Goal: Task Accomplishment & Management: Complete application form

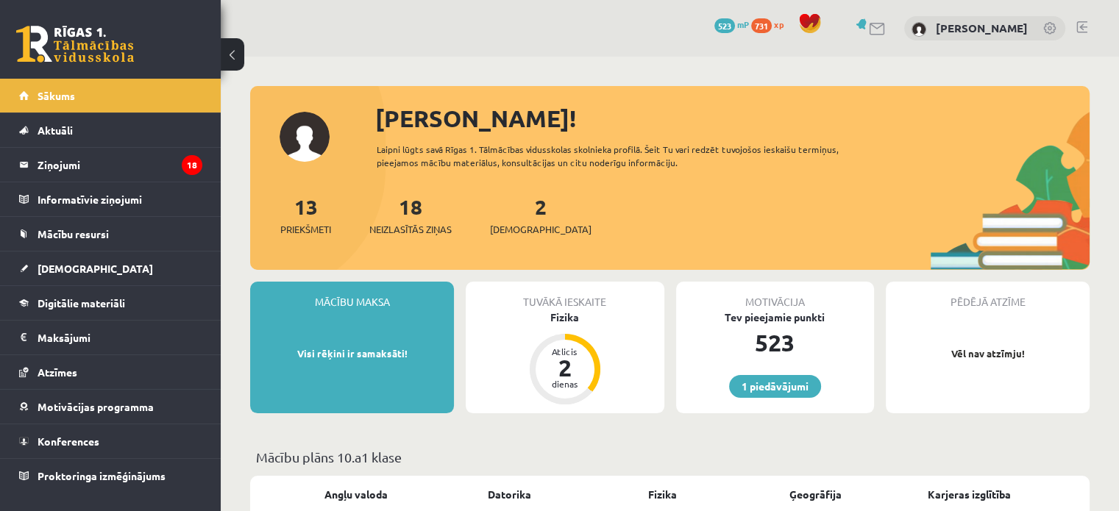
click at [533, 205] on div "2 Ieskaites" at bounding box center [541, 214] width 102 height 46
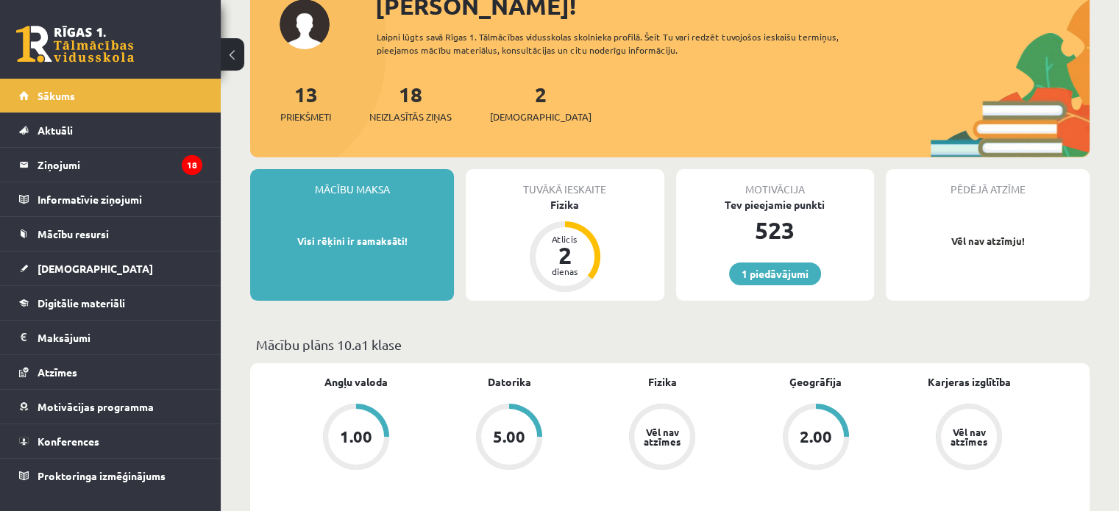
scroll to position [147, 0]
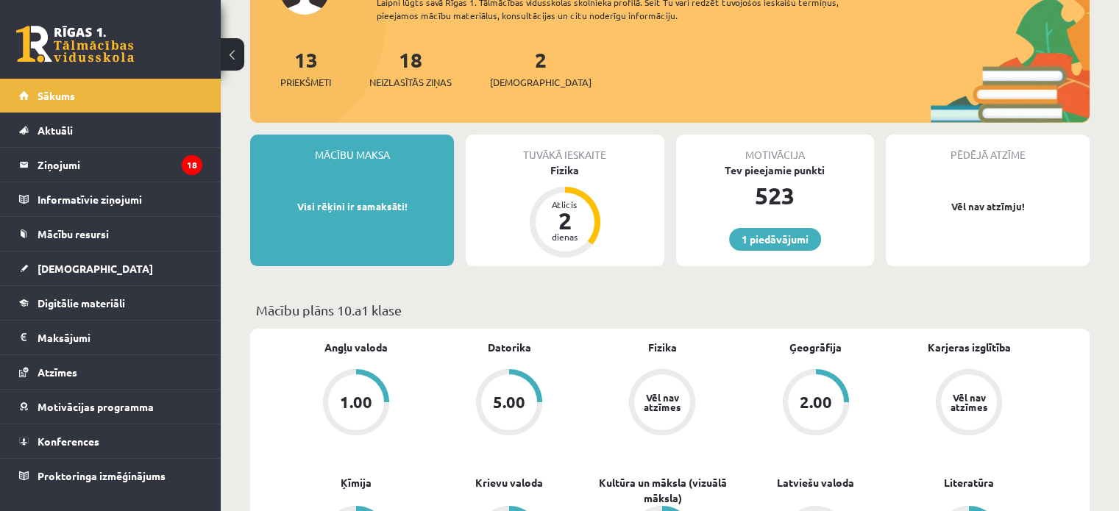
click at [640, 227] on div "Tuvākā ieskaite Fizika Atlicis 2 dienas" at bounding box center [565, 201] width 198 height 132
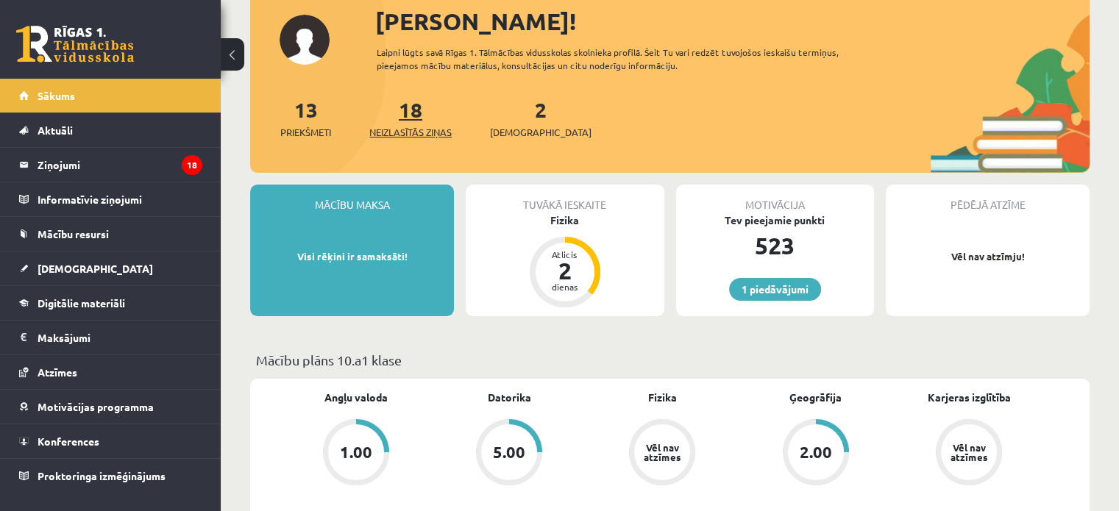
scroll to position [74, 0]
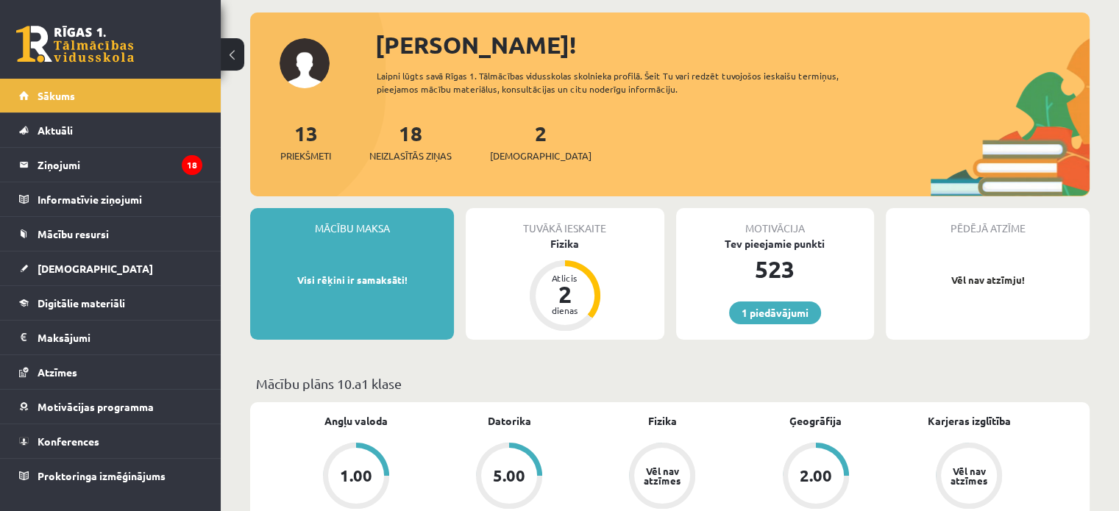
click at [495, 142] on div "2 Ieskaites" at bounding box center [541, 141] width 102 height 46
click at [514, 143] on link "2 Ieskaites" at bounding box center [541, 141] width 102 height 43
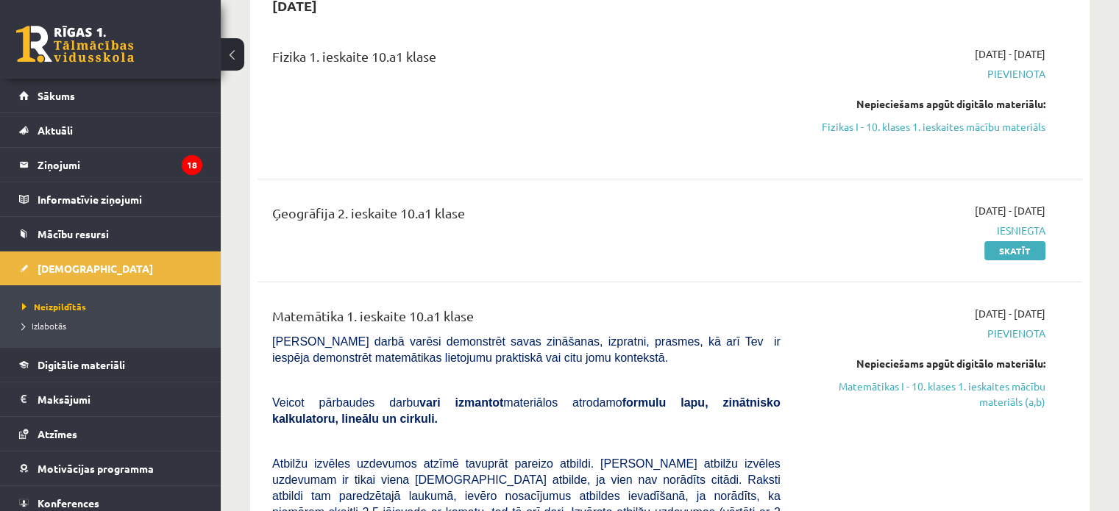
scroll to position [74, 0]
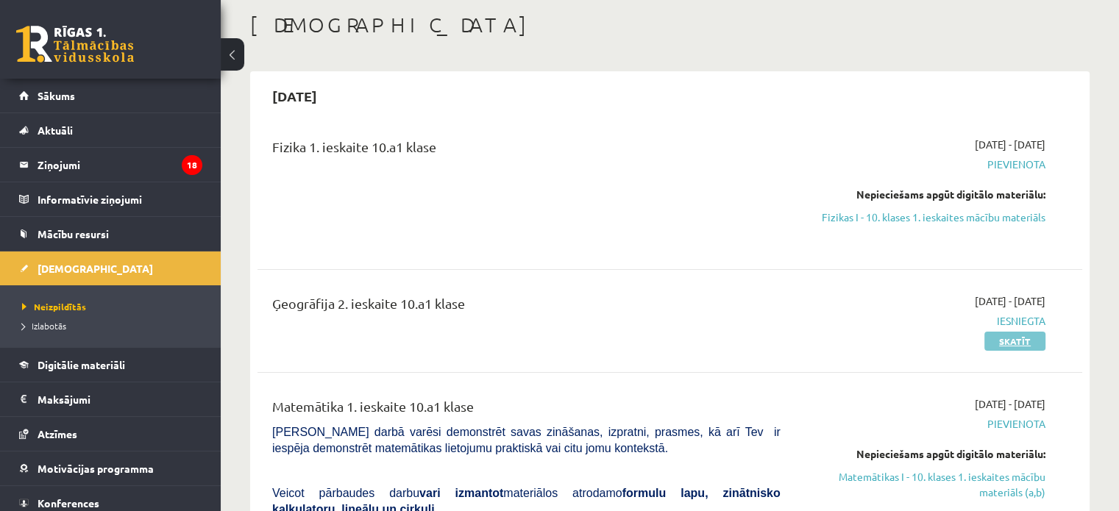
click at [1021, 338] on link "Skatīt" at bounding box center [1014, 341] width 61 height 19
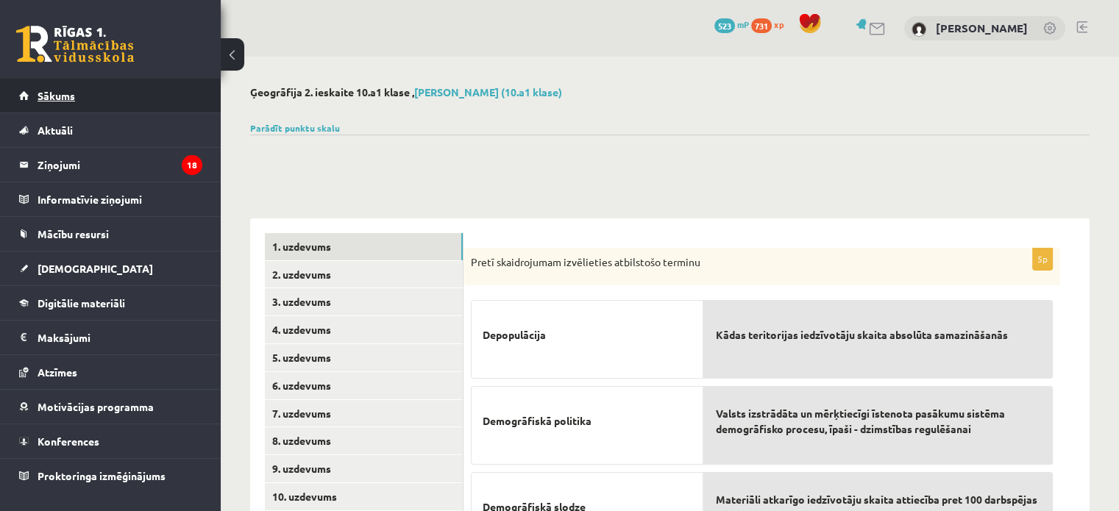
click at [113, 103] on link "Sākums" at bounding box center [110, 96] width 183 height 34
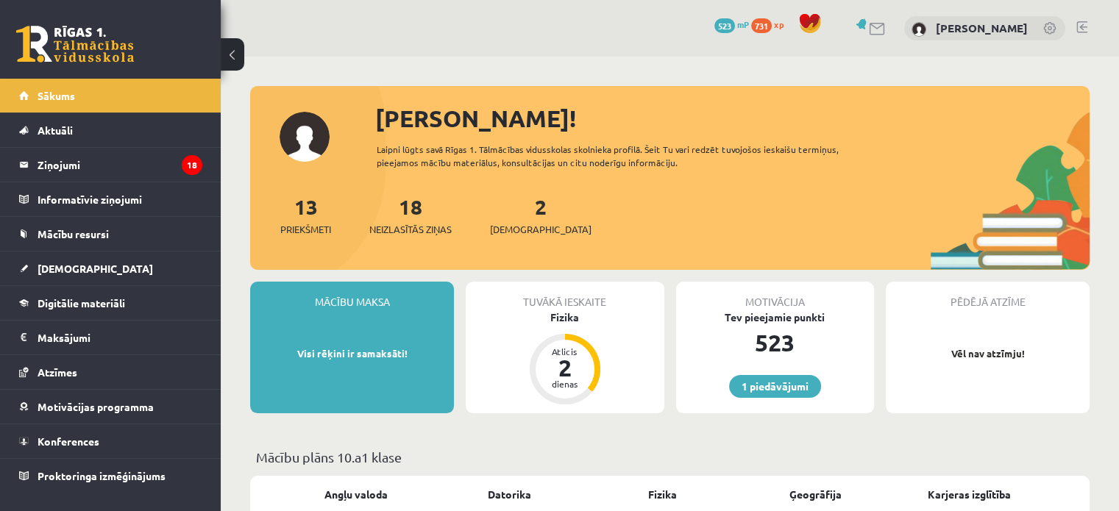
click at [664, 358] on div "Tuvākā ieskaite Fizika Atlicis 2 dienas" at bounding box center [565, 348] width 210 height 132
click at [533, 226] on span "[DEMOGRAPHIC_DATA]" at bounding box center [541, 229] width 102 height 15
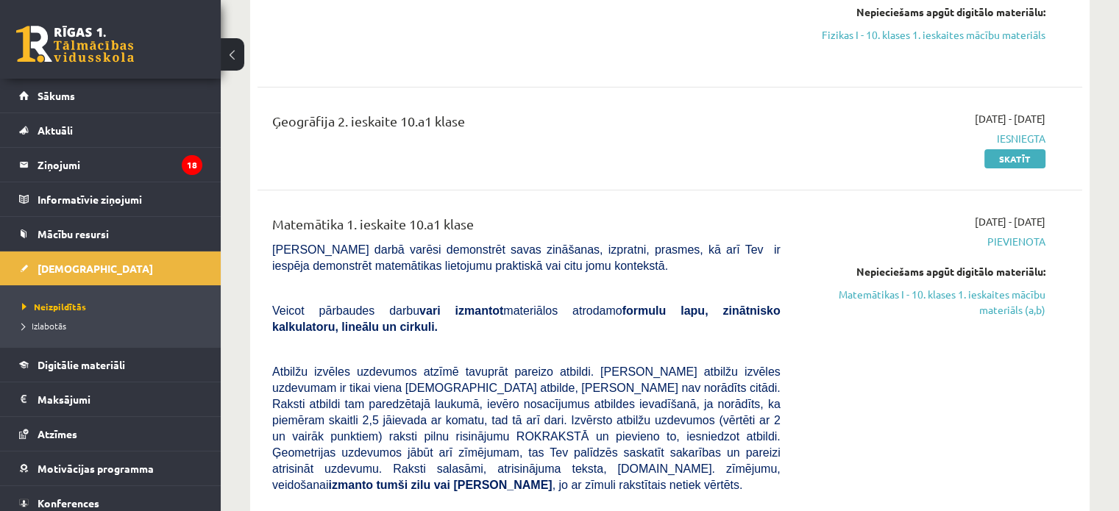
scroll to position [294, 0]
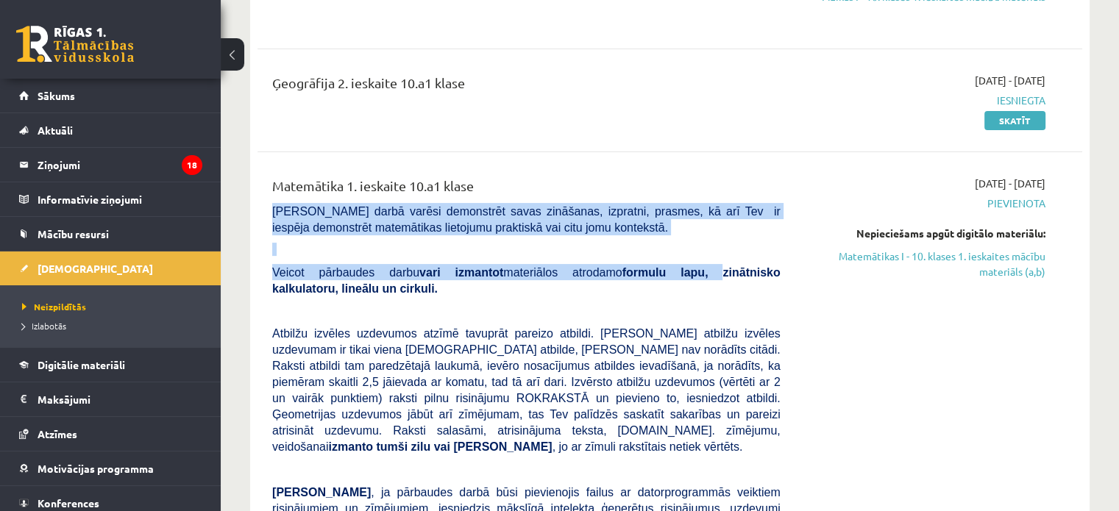
drag, startPoint x: 260, startPoint y: 207, endPoint x: 631, endPoint y: 258, distance: 374.2
click at [636, 271] on div "Matemātika 1. ieskaite 10.a1 [PERSON_NAME] [PERSON_NAME] darbā varēsi demonstrē…" at bounding box center [526, 449] width 530 height 546
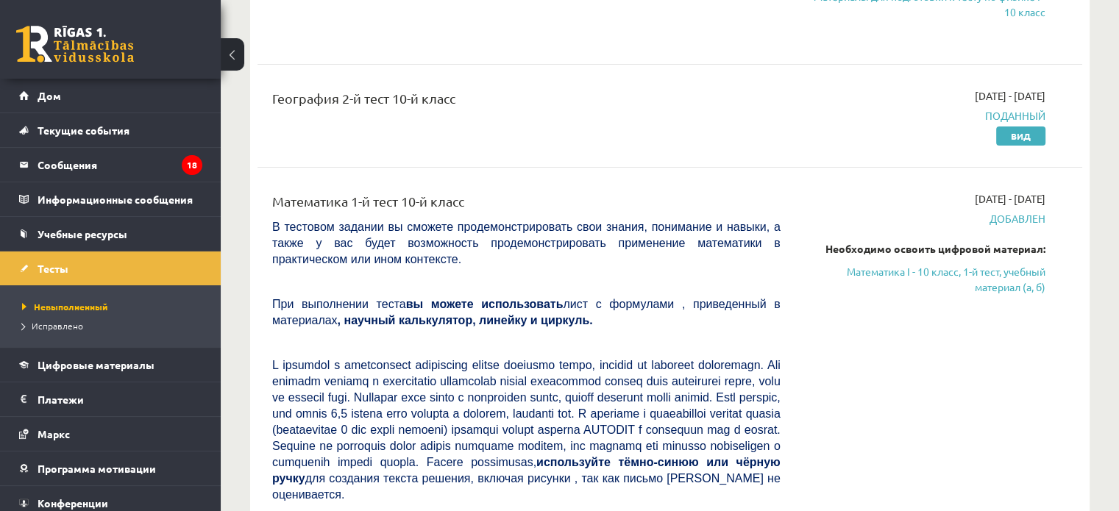
click at [862, 357] on div "2025-10-01 - 2025-10-15 Добавлен Необходимо освоить цифровой материал: Математи…" at bounding box center [924, 479] width 265 height 577
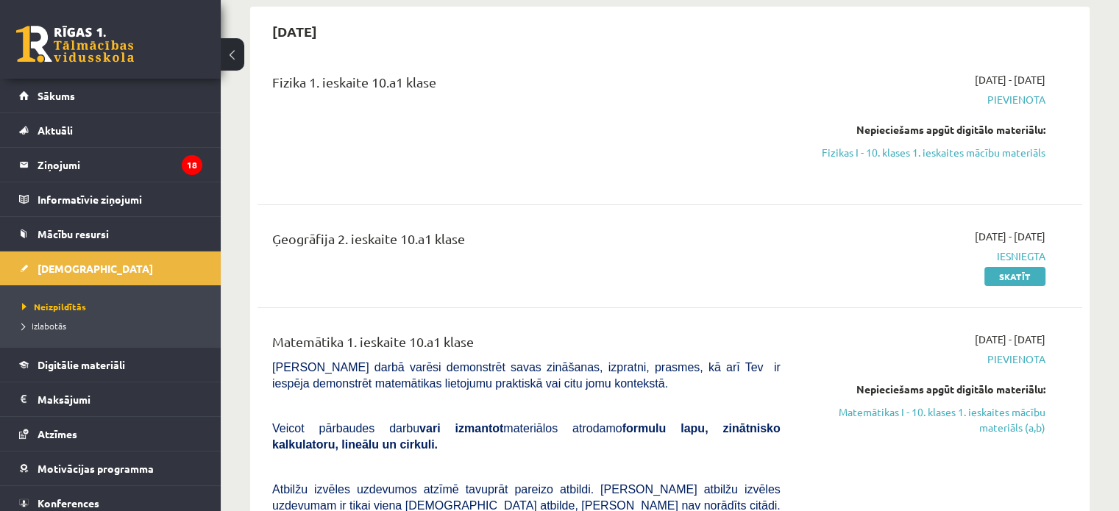
scroll to position [115, 0]
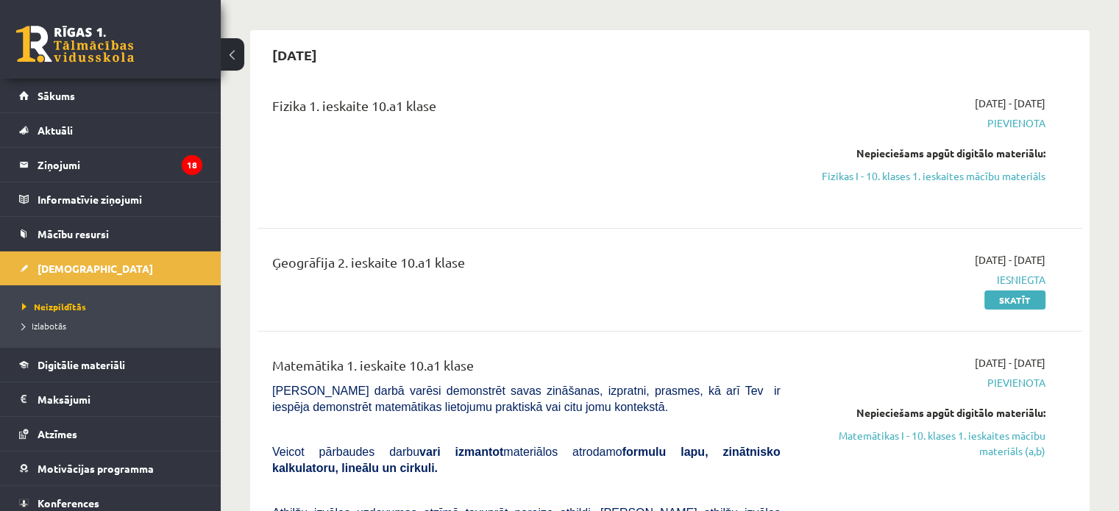
drag, startPoint x: 923, startPoint y: 173, endPoint x: 621, endPoint y: 54, distance: 325.0
click at [923, 173] on link "Fizikas I - 10. klases 1. ieskaites mācību materiāls" at bounding box center [924, 175] width 243 height 15
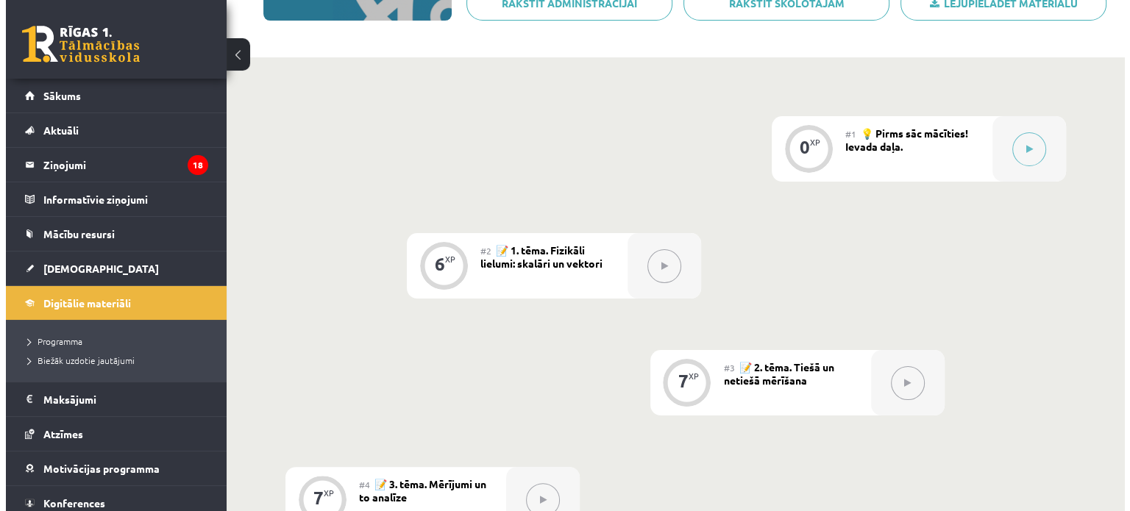
scroll to position [294, 0]
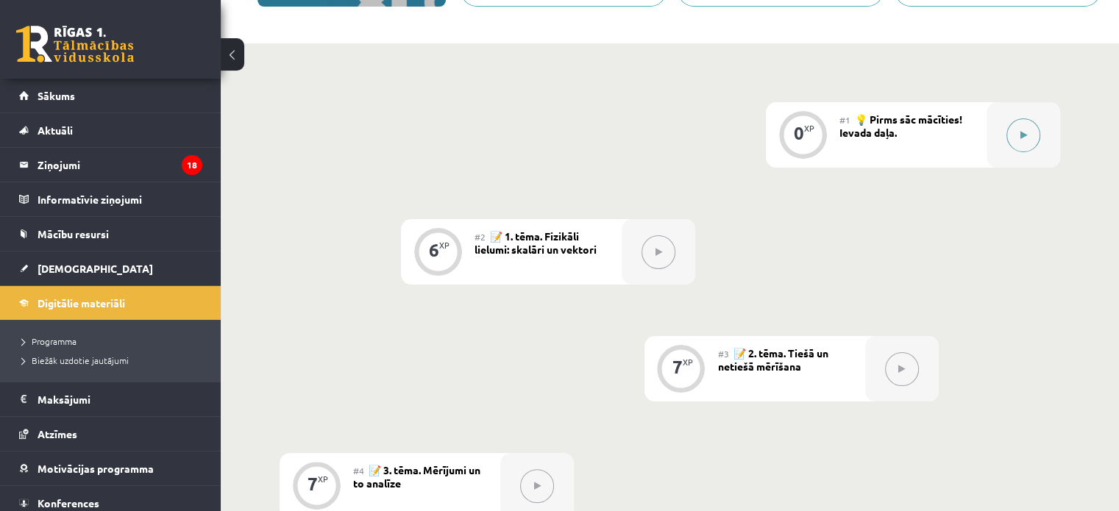
click at [1029, 146] on button at bounding box center [1023, 135] width 34 height 34
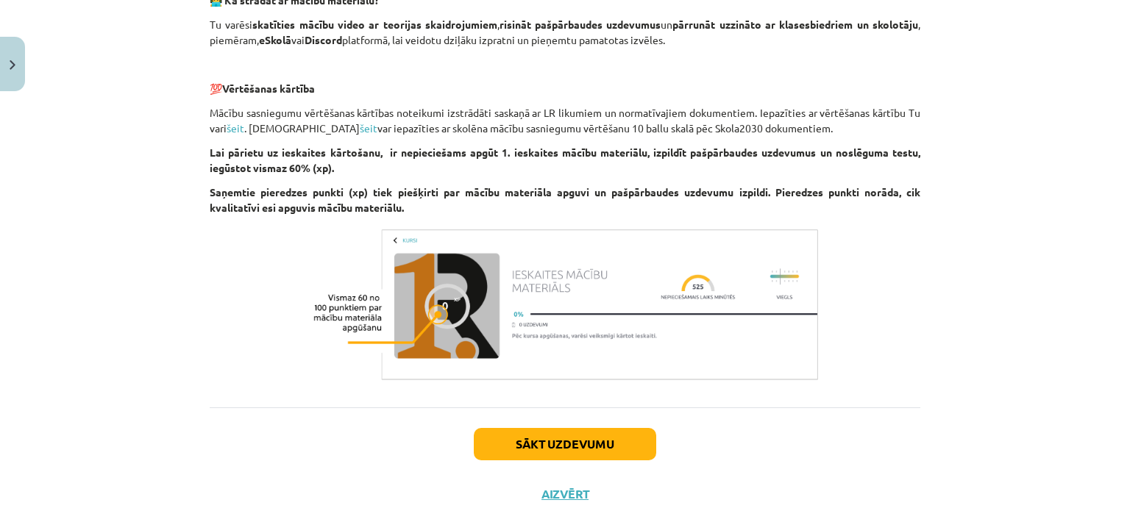
scroll to position [1074, 0]
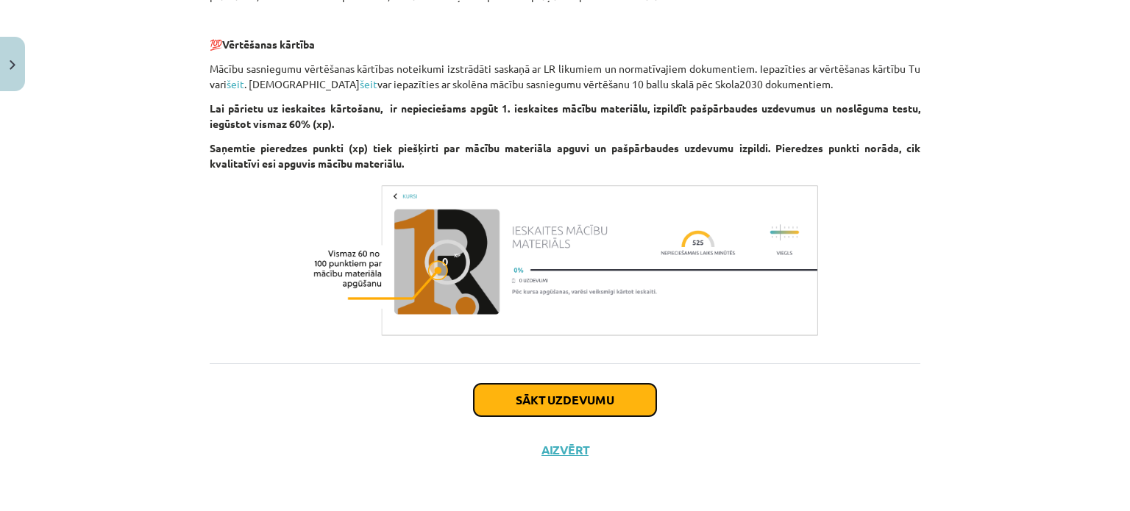
click at [591, 395] on button "Sākt uzdevumu" at bounding box center [565, 400] width 182 height 32
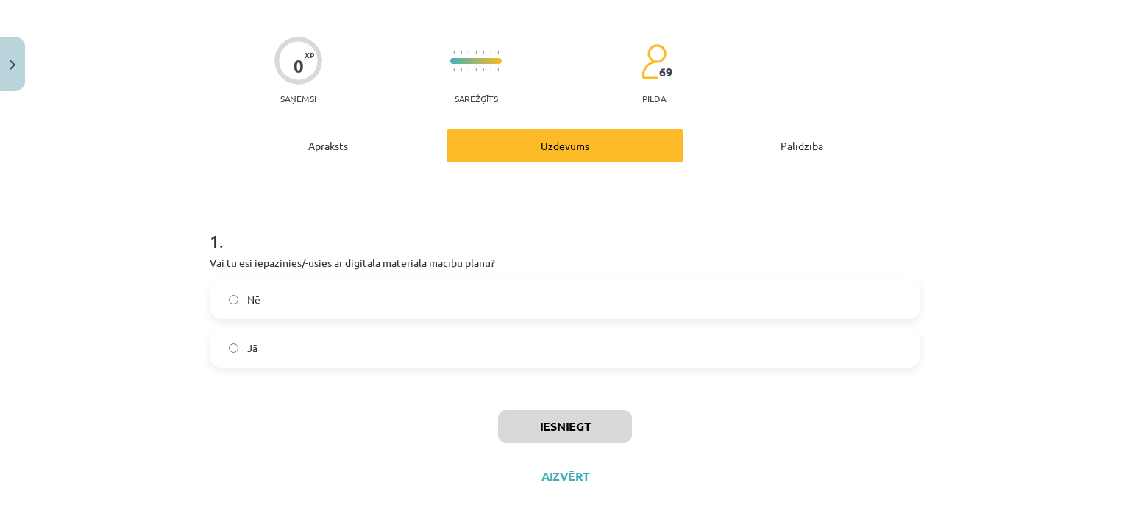
scroll to position [110, 0]
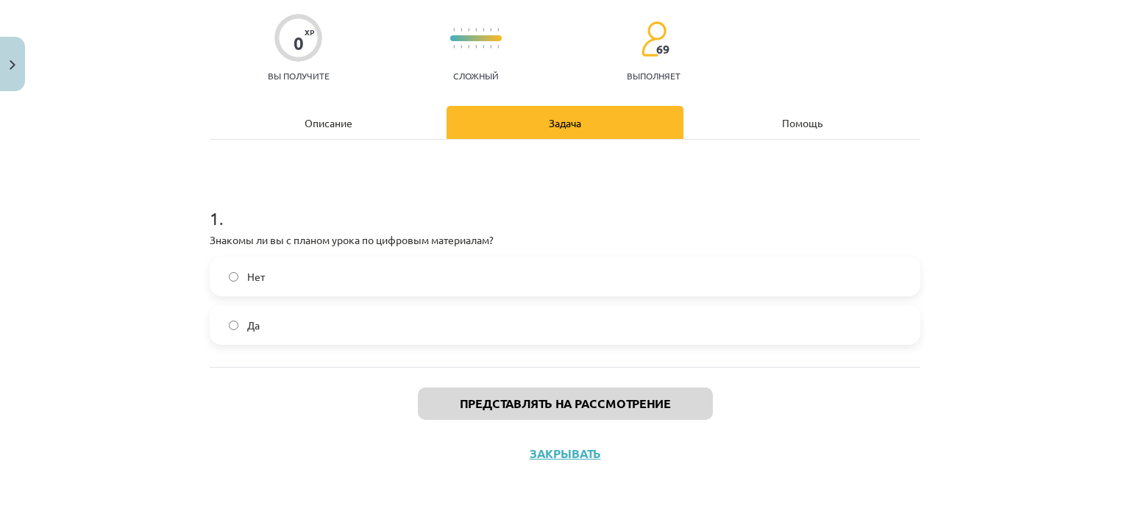
click at [640, 323] on label "Да" at bounding box center [565, 325] width 708 height 37
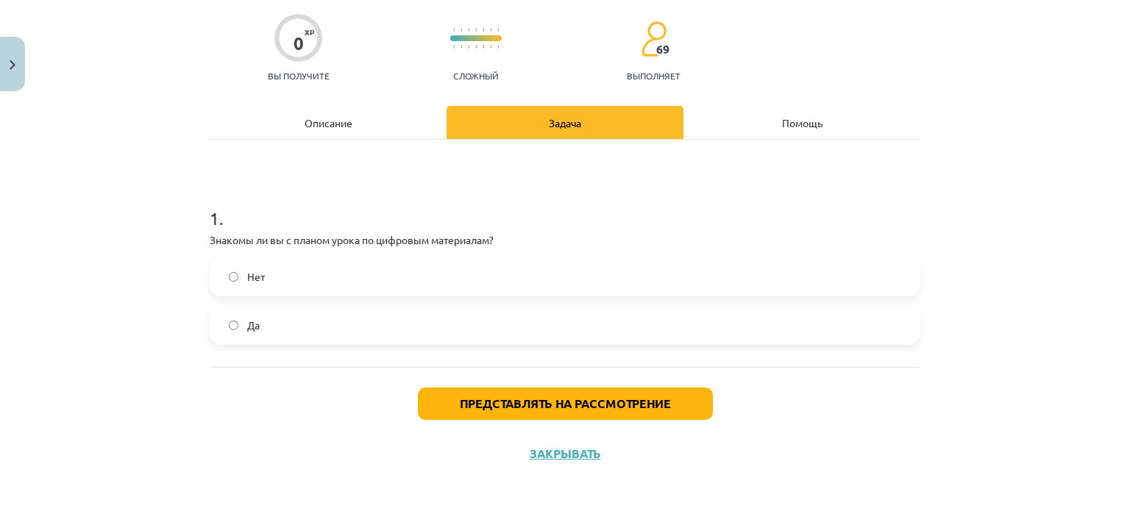
click at [335, 122] on font "Описание" at bounding box center [329, 122] width 48 height 13
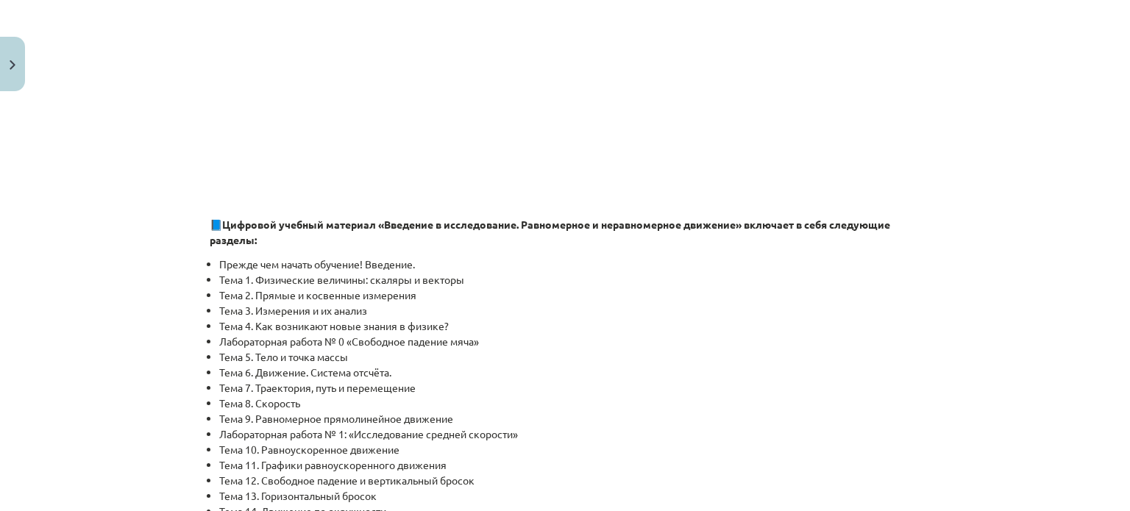
scroll to position [478, 0]
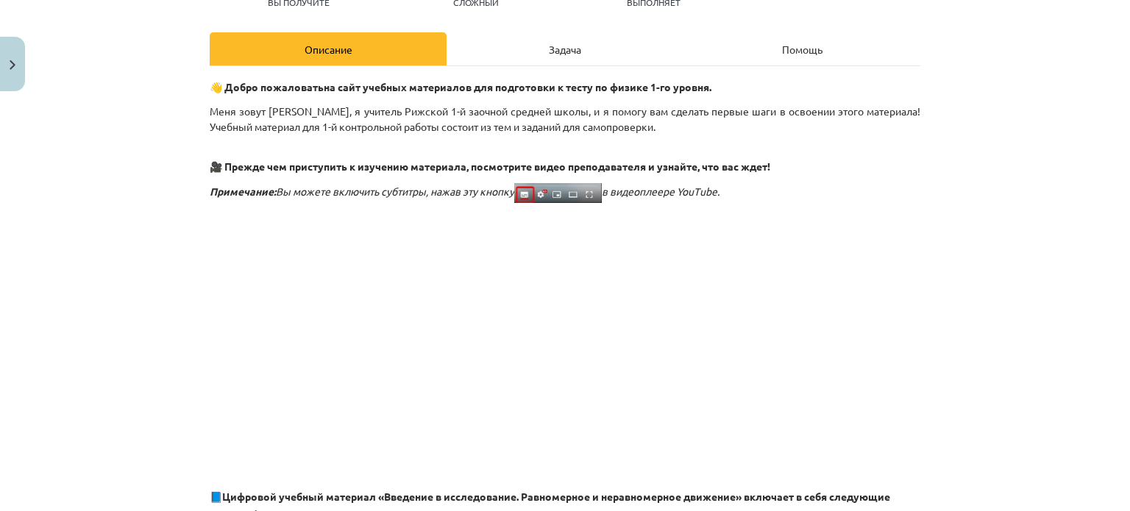
click at [535, 57] on div "Задача" at bounding box center [565, 48] width 237 height 33
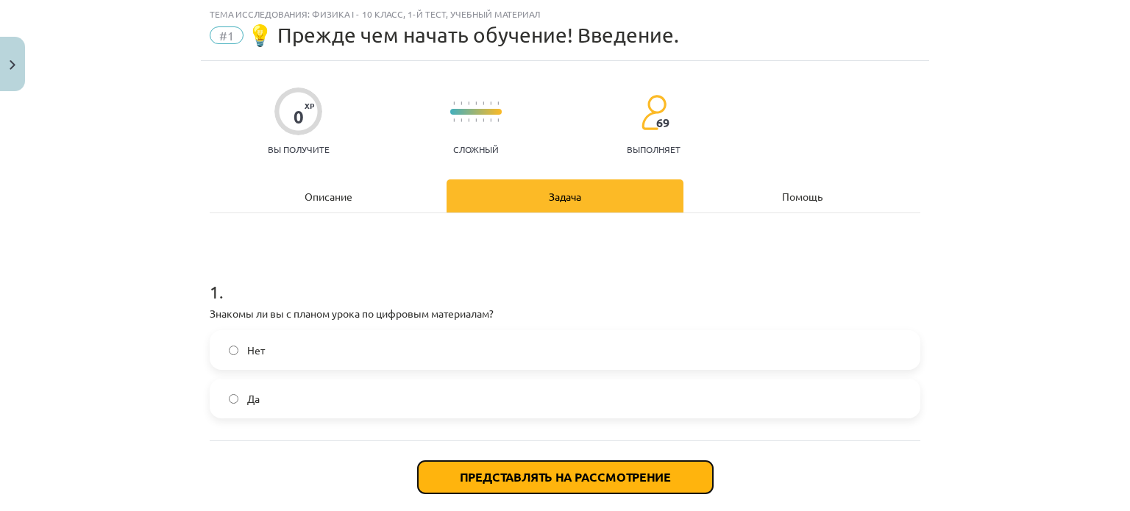
click at [559, 488] on button "Представлять на рассмотрение" at bounding box center [565, 477] width 295 height 32
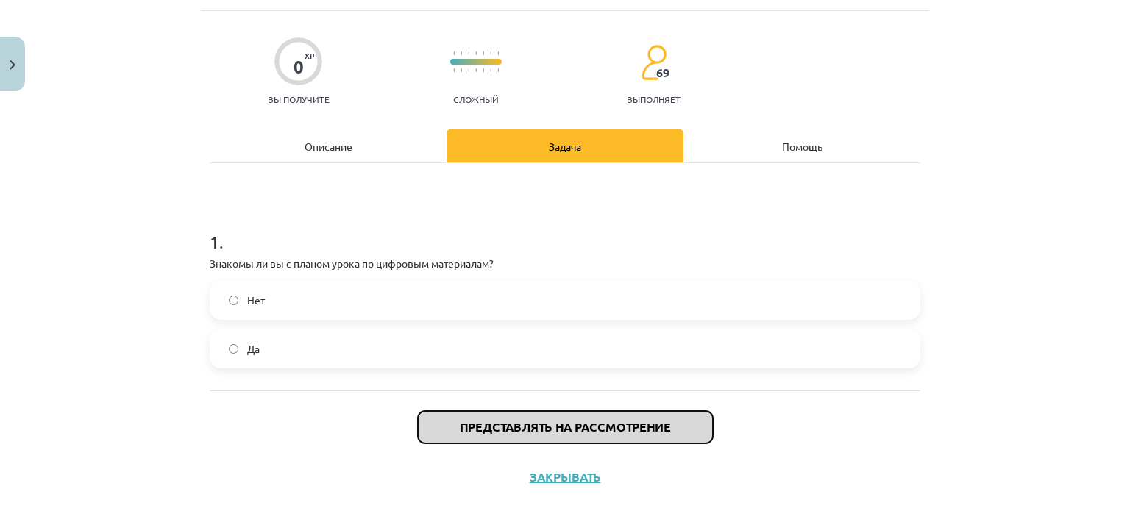
scroll to position [110, 0]
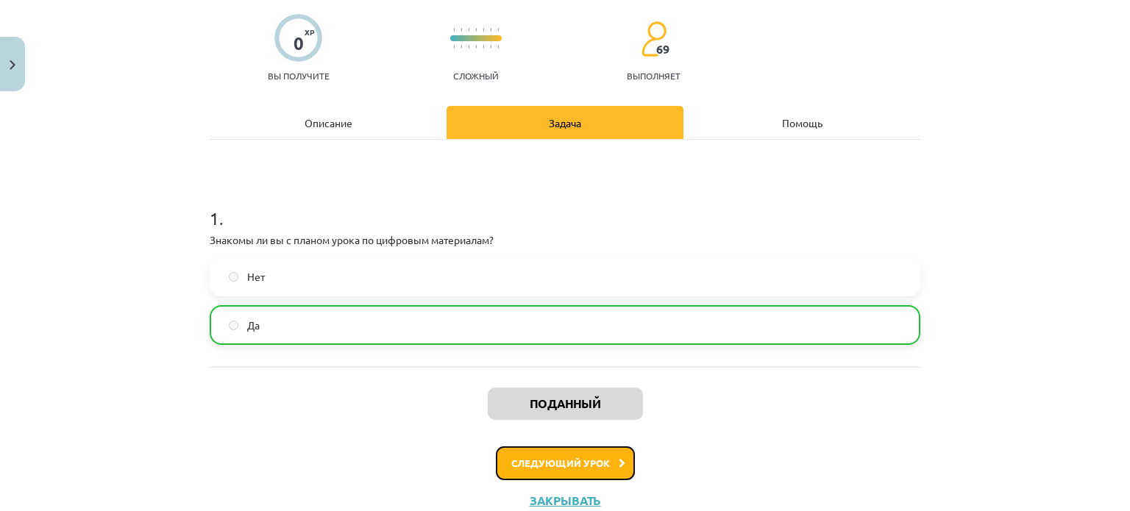
click at [565, 462] on font "Следующий урок" at bounding box center [560, 463] width 99 height 13
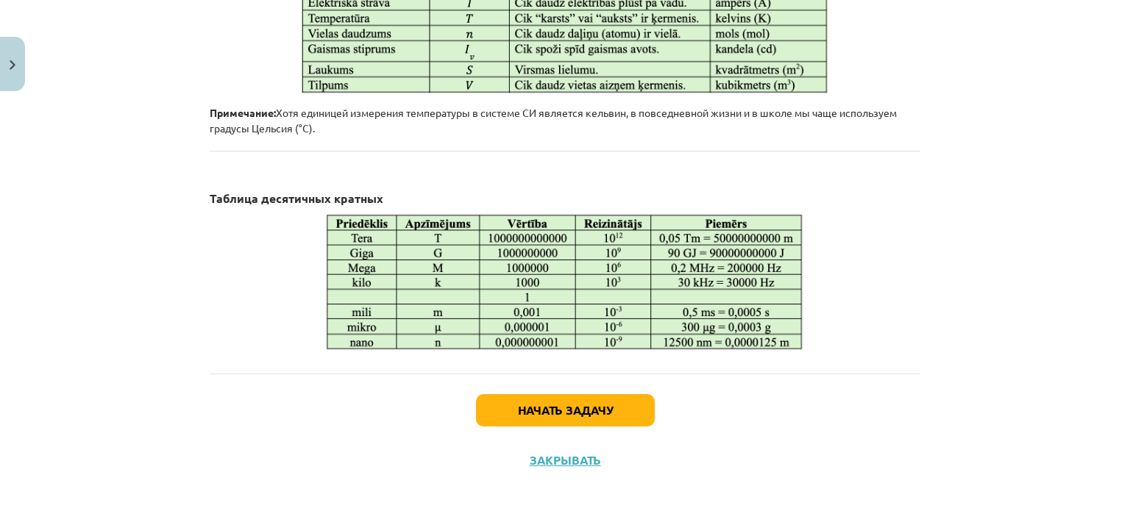
scroll to position [868, 0]
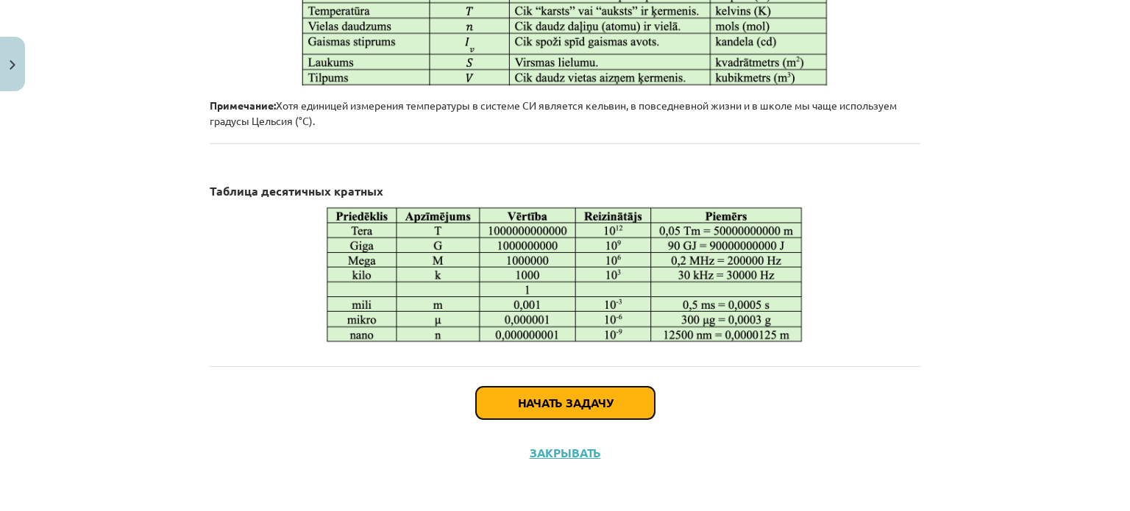
click at [555, 405] on font "Начать задачу" at bounding box center [565, 402] width 95 height 15
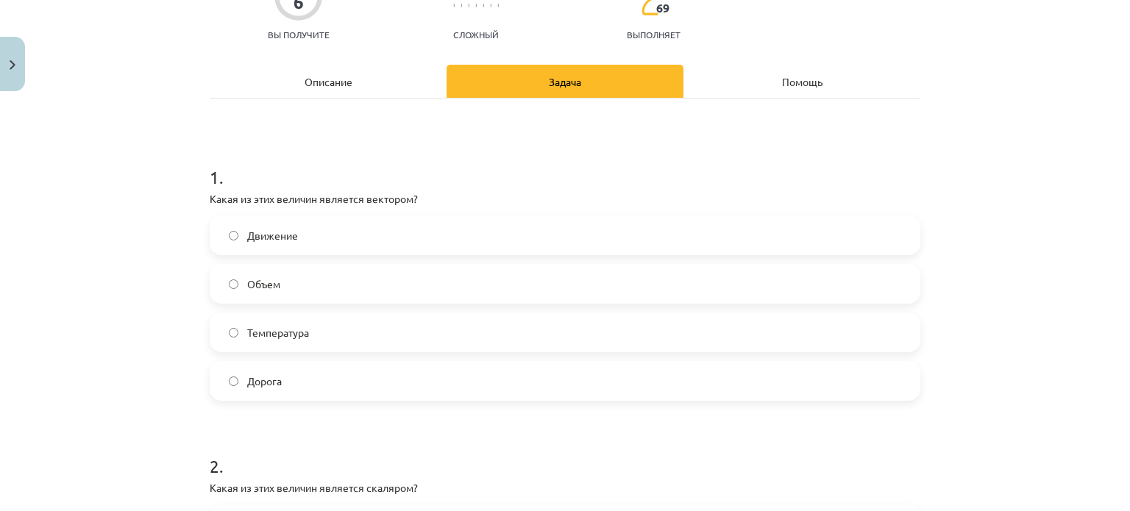
scroll to position [37, 0]
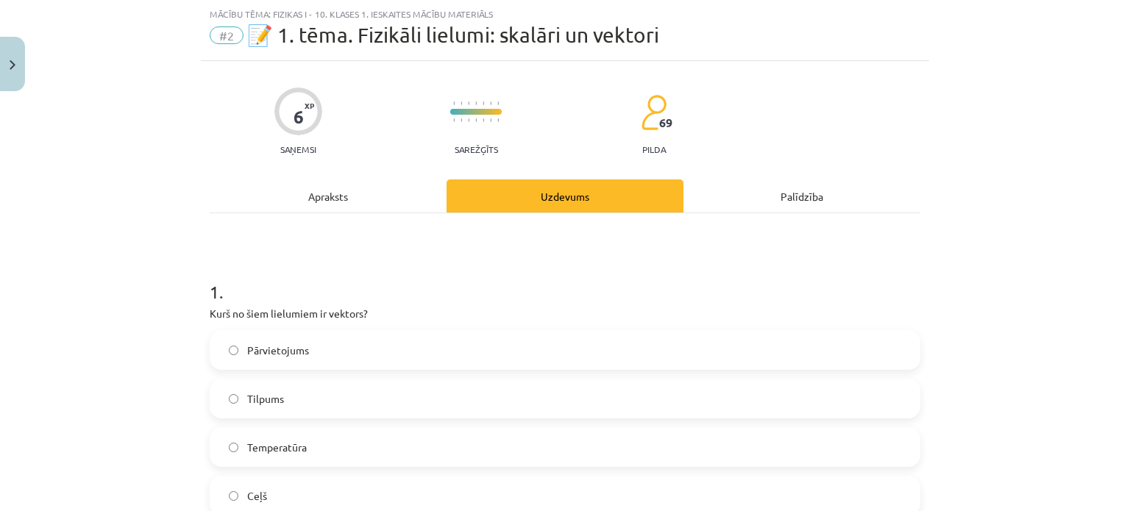
drag, startPoint x: 210, startPoint y: 195, endPoint x: 182, endPoint y: 202, distance: 28.9
click at [182, 202] on div "Mācību tēma: Fizikas i - 10. klases 1. ieskaites mācību materiāls #2 📝 1. tēma.…" at bounding box center [565, 255] width 1130 height 511
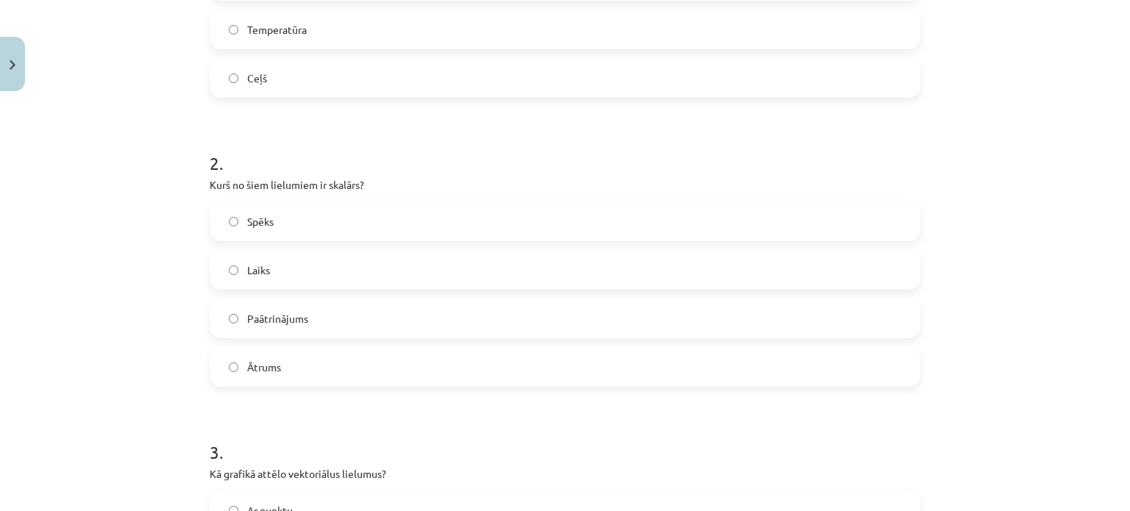
scroll to position [789, 0]
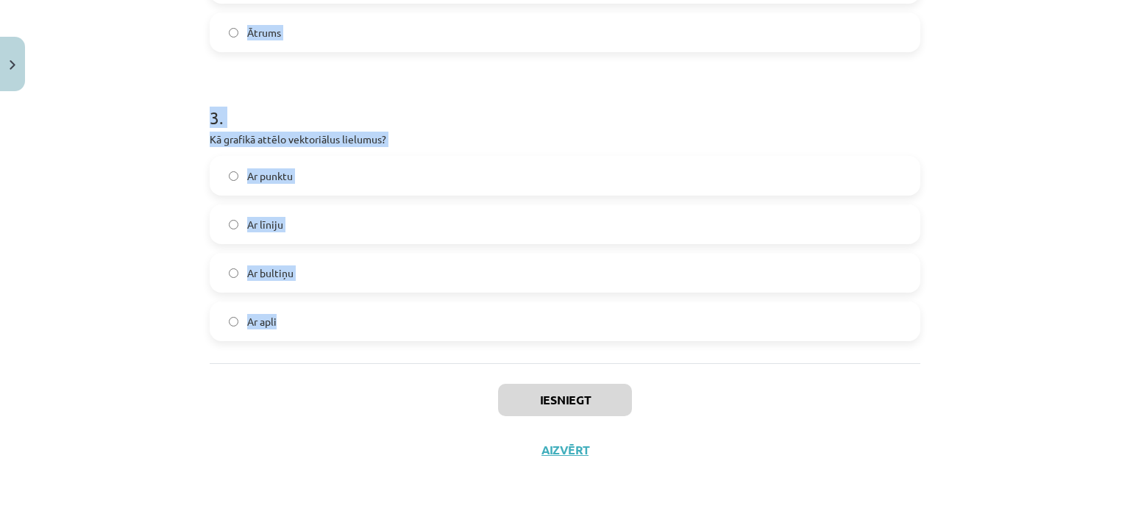
drag, startPoint x: 199, startPoint y: 170, endPoint x: 371, endPoint y: 348, distance: 247.1
copy form "Kurš no šiem lielumiem ir vektors? Pārvietojums Tilpums Temperatūra Ceļš 2 . Ku…"
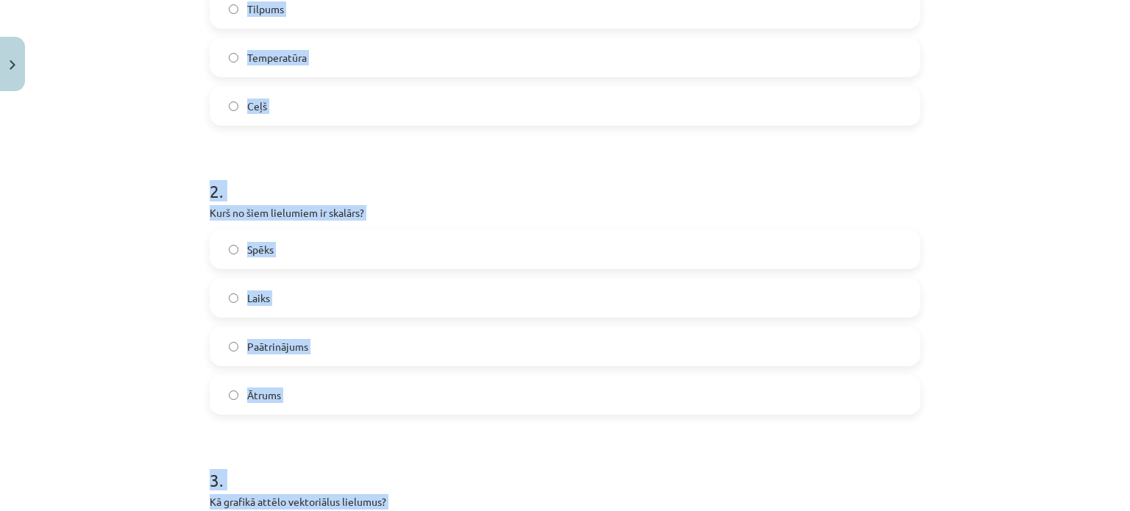
scroll to position [348, 0]
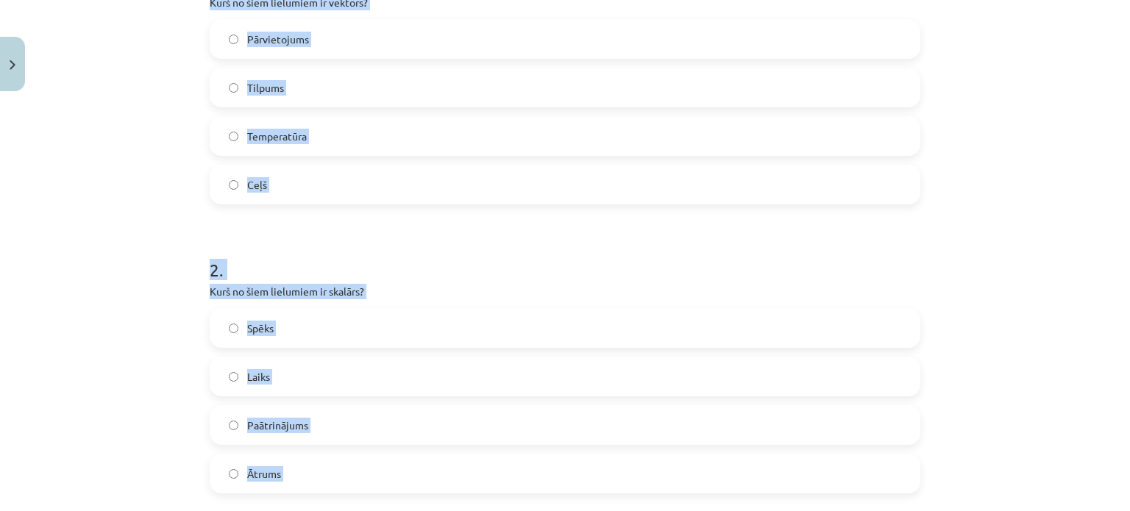
drag, startPoint x: 297, startPoint y: 37, endPoint x: 302, endPoint y: 51, distance: 14.7
click at [297, 38] on span "Pārvietojums" at bounding box center [278, 39] width 62 height 15
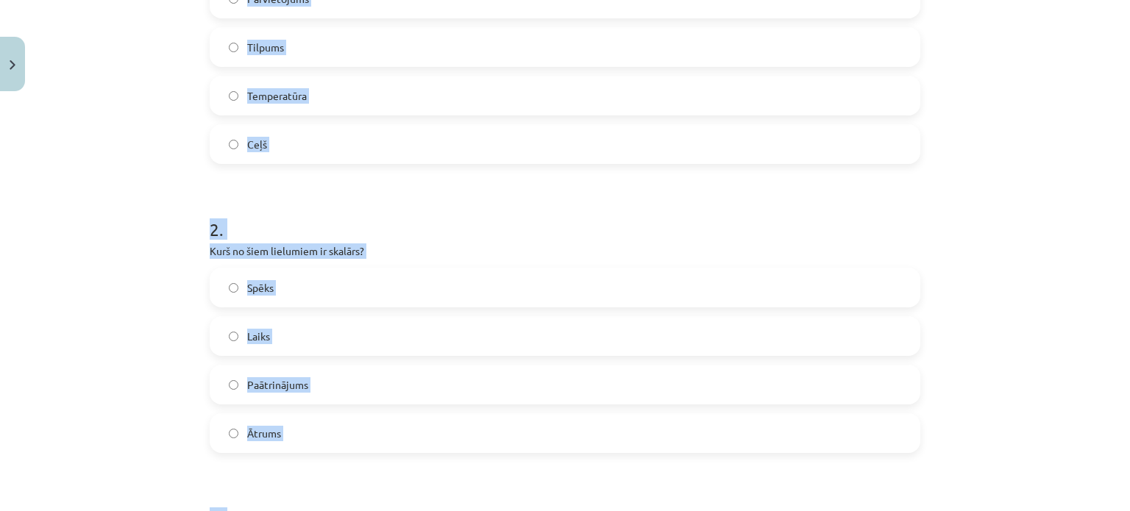
scroll to position [422, 0]
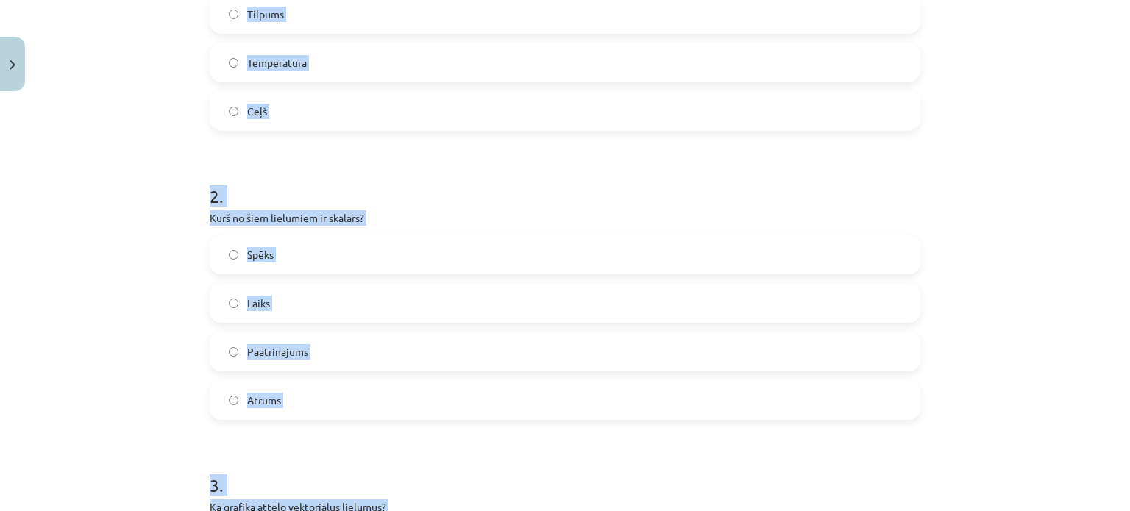
click at [360, 308] on label "Laiks" at bounding box center [565, 303] width 708 height 37
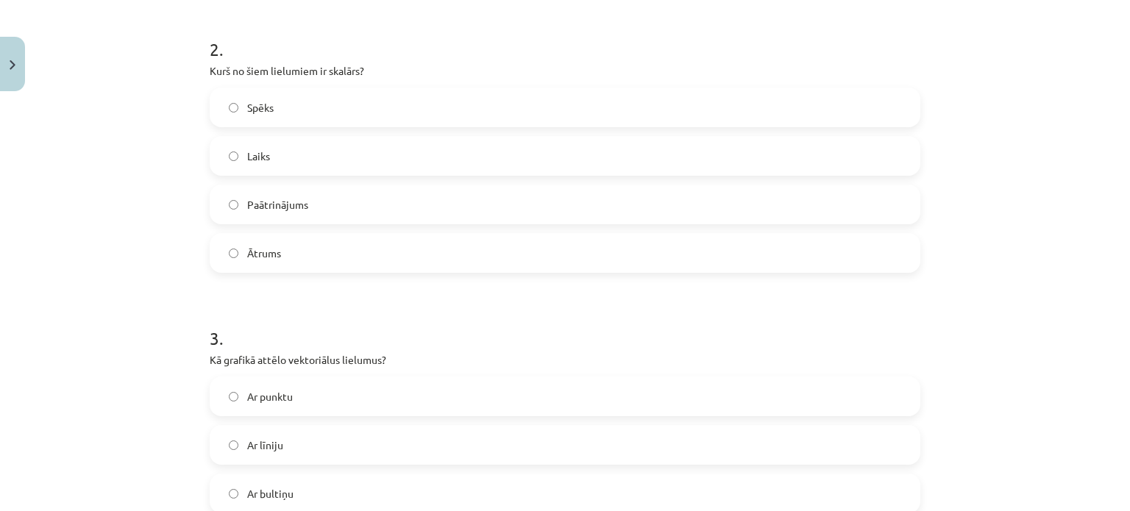
scroll to position [716, 0]
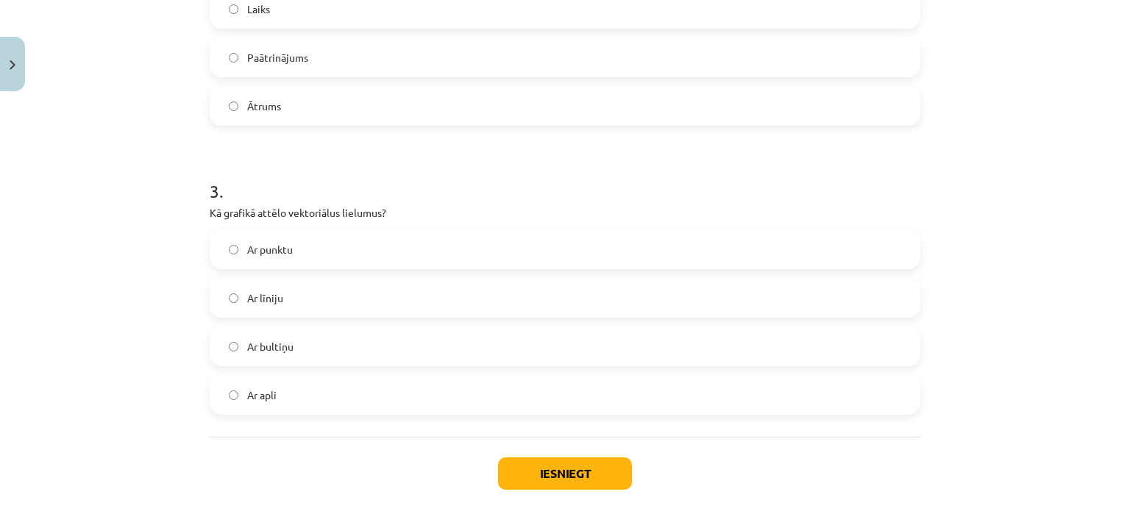
click at [290, 350] on label "Ar bultiņu" at bounding box center [565, 346] width 708 height 37
click at [530, 476] on button "Iesniegt" at bounding box center [565, 474] width 134 height 32
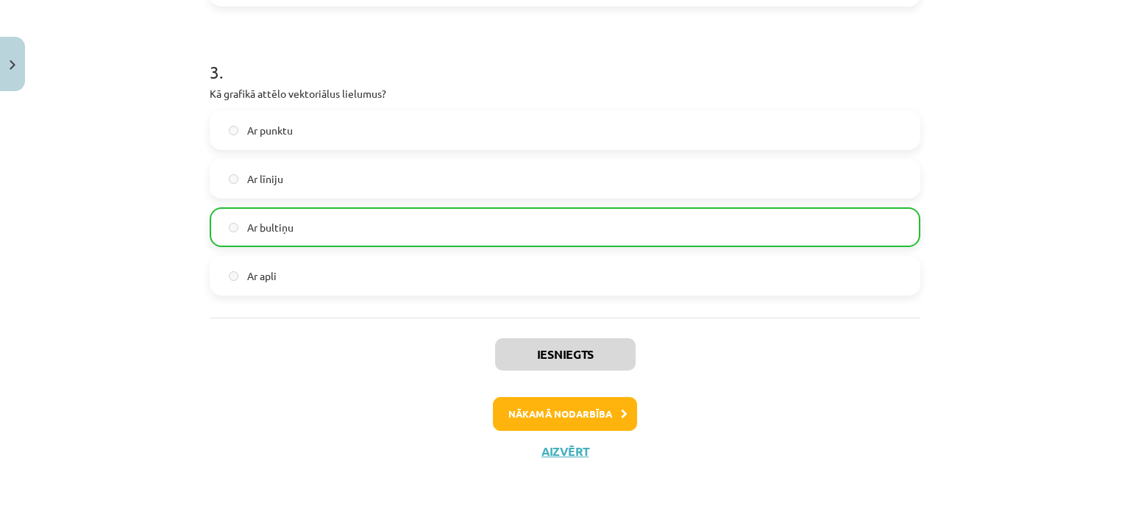
scroll to position [836, 0]
click at [609, 413] on button "Nākamā nodarbība" at bounding box center [565, 414] width 144 height 34
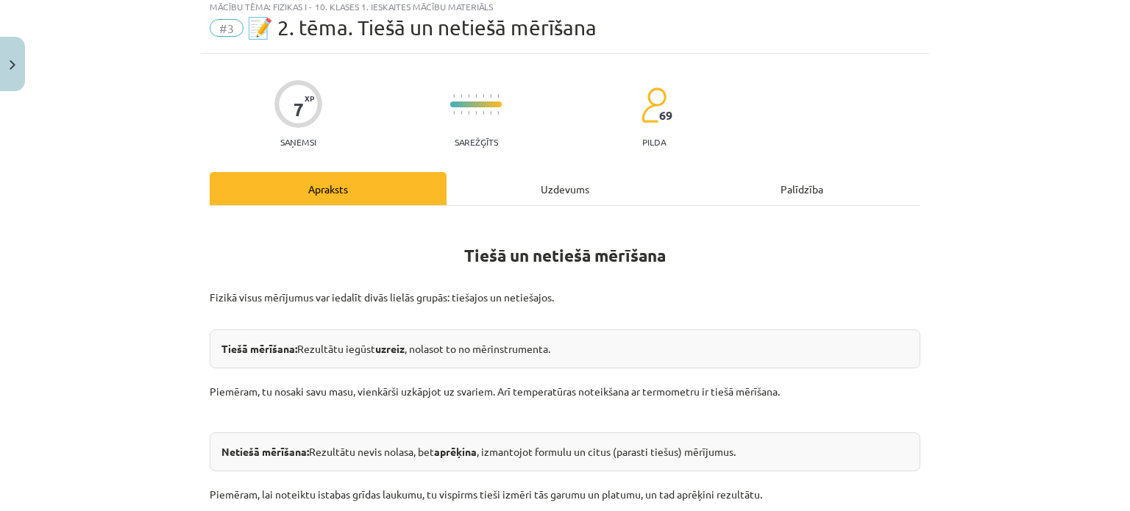
scroll to position [37, 0]
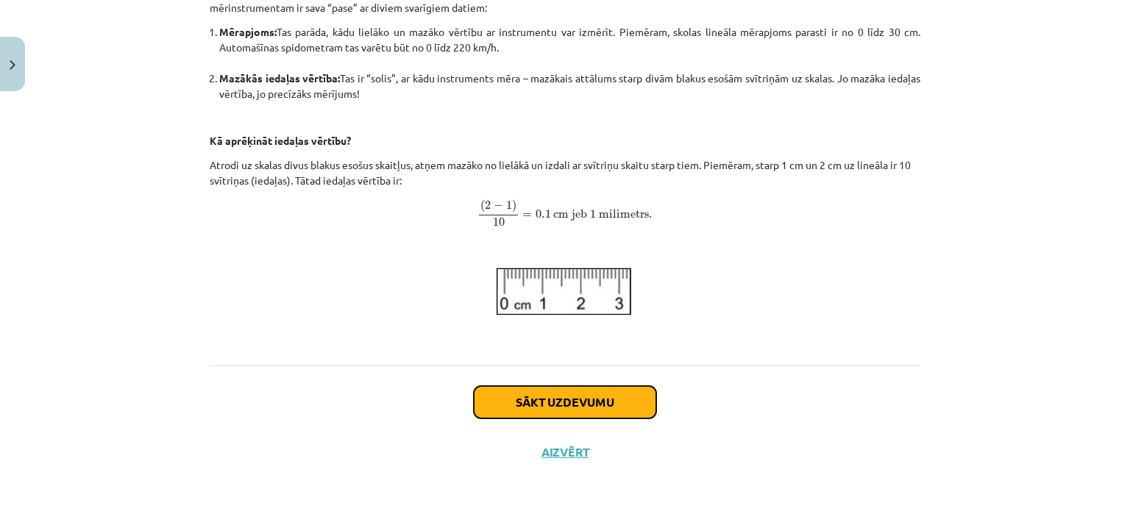
click at [586, 397] on button "Sākt uzdevumu" at bounding box center [565, 402] width 182 height 32
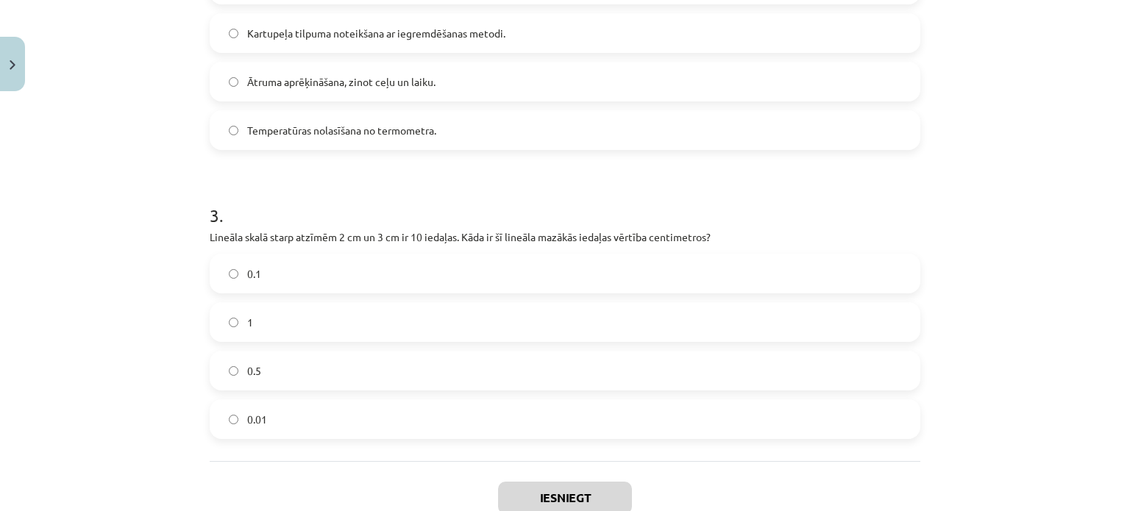
scroll to position [789, 0]
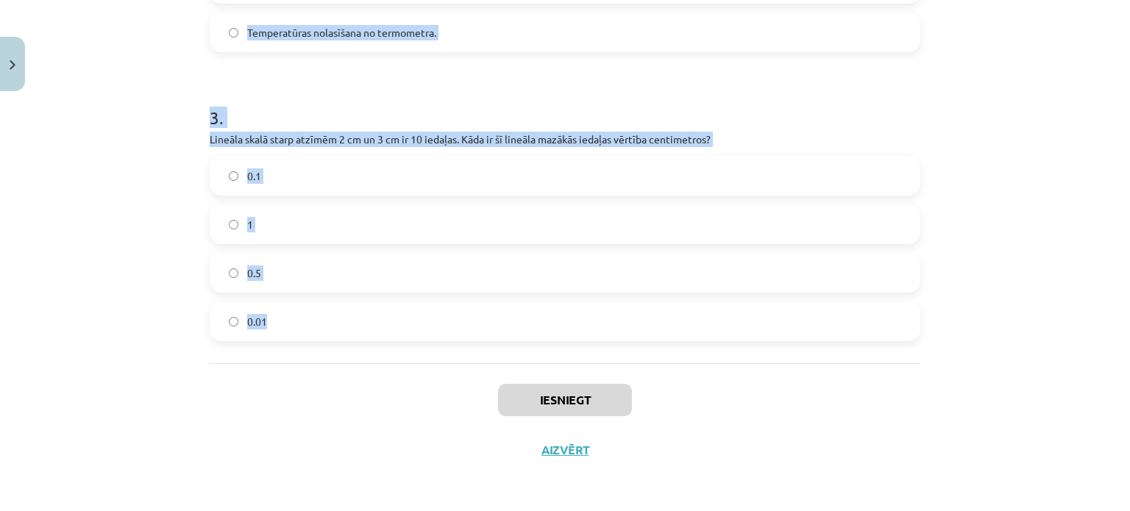
drag, startPoint x: 197, startPoint y: 188, endPoint x: 481, endPoint y: 330, distance: 317.5
copy form "1 . Kā sauc lielāko vērtību, ko var izmērīt ar mērinstrumentu? Kļūda Iedaļas vē…"
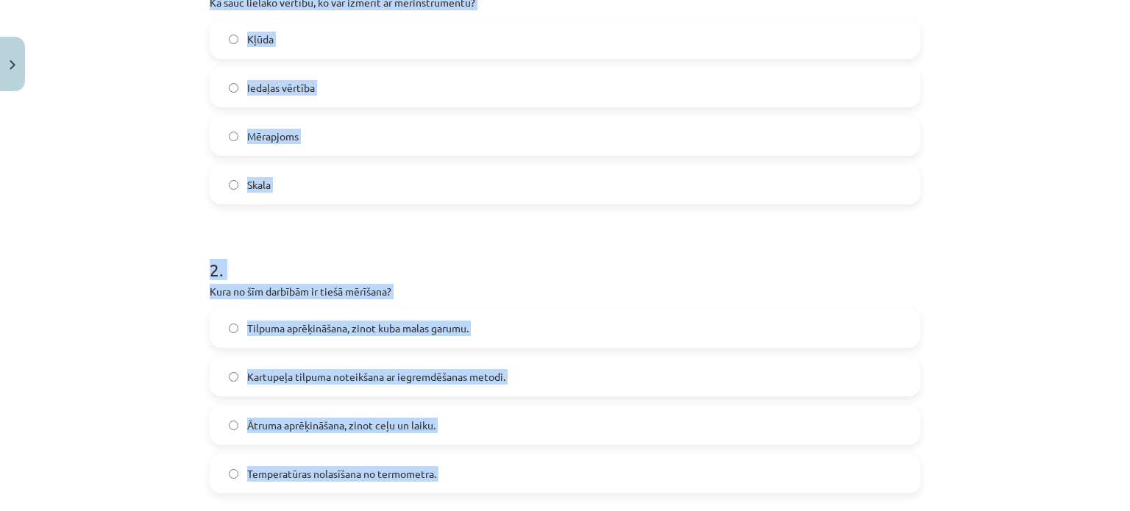
click at [288, 131] on span "Mērapjoms" at bounding box center [272, 136] width 51 height 15
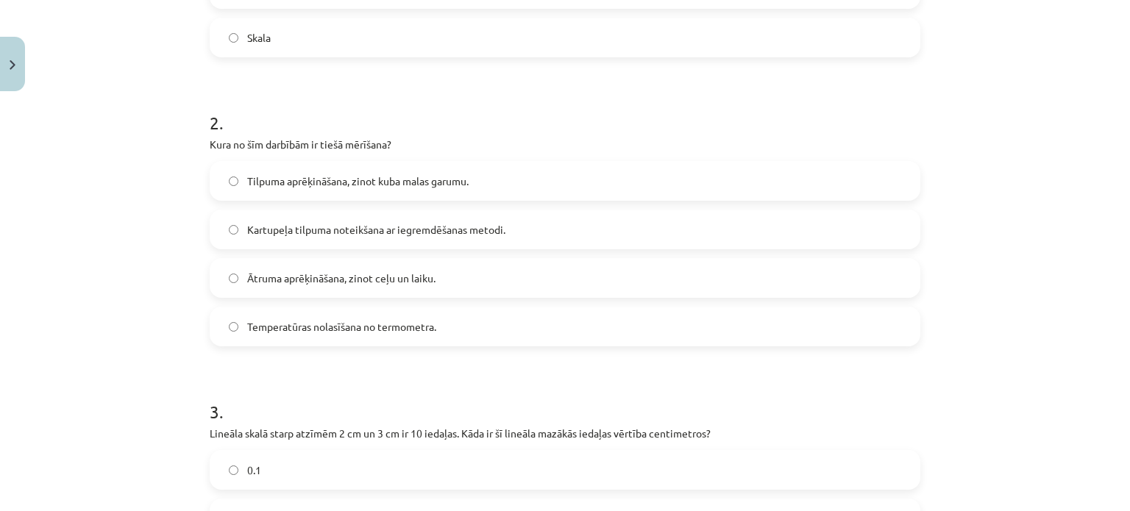
scroll to position [569, 0]
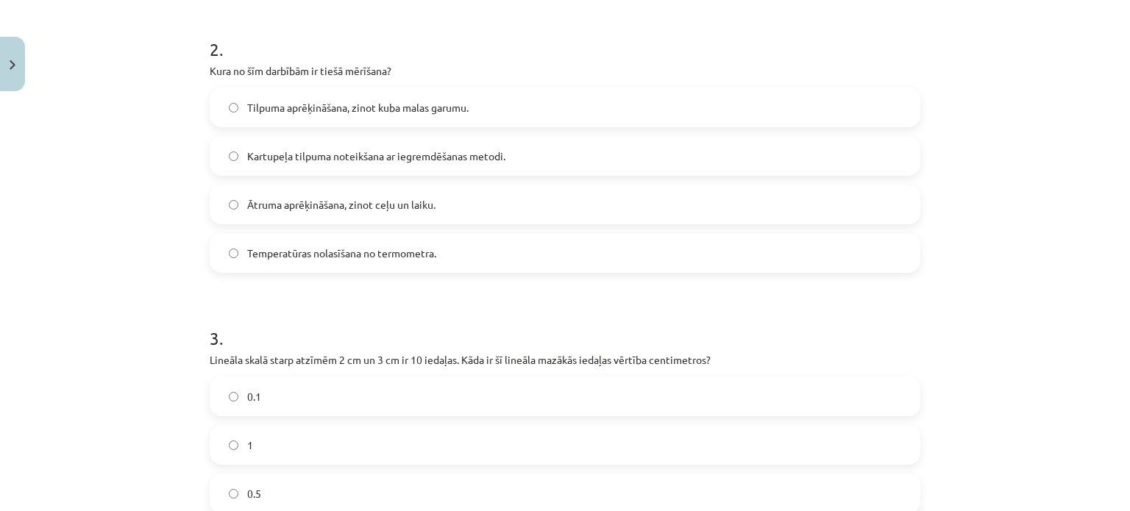
drag, startPoint x: 445, startPoint y: 246, endPoint x: 445, endPoint y: 227, distance: 19.1
click at [447, 245] on label "Temperatūras nolasīšana no termometra." at bounding box center [565, 253] width 708 height 37
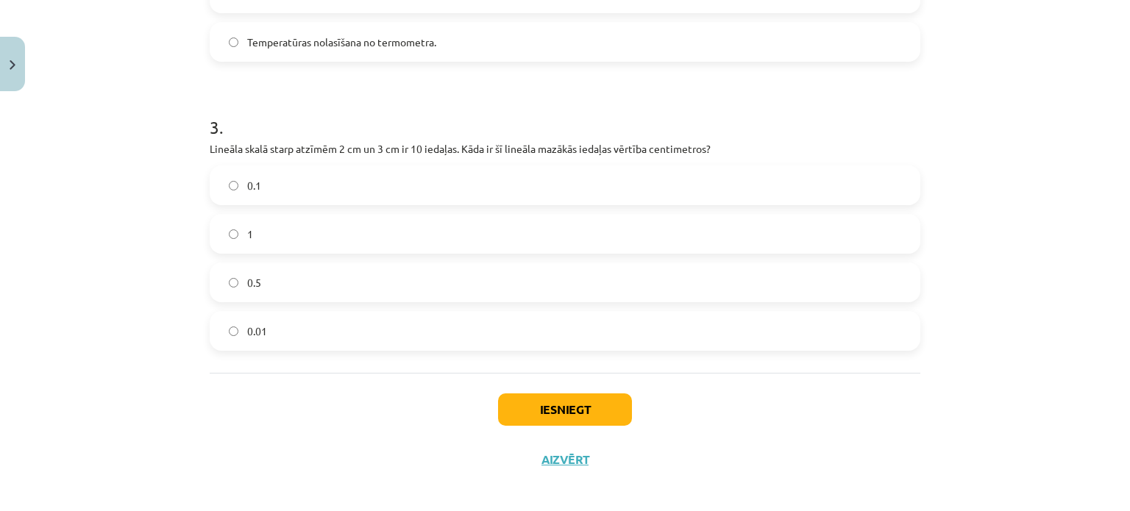
scroll to position [789, 0]
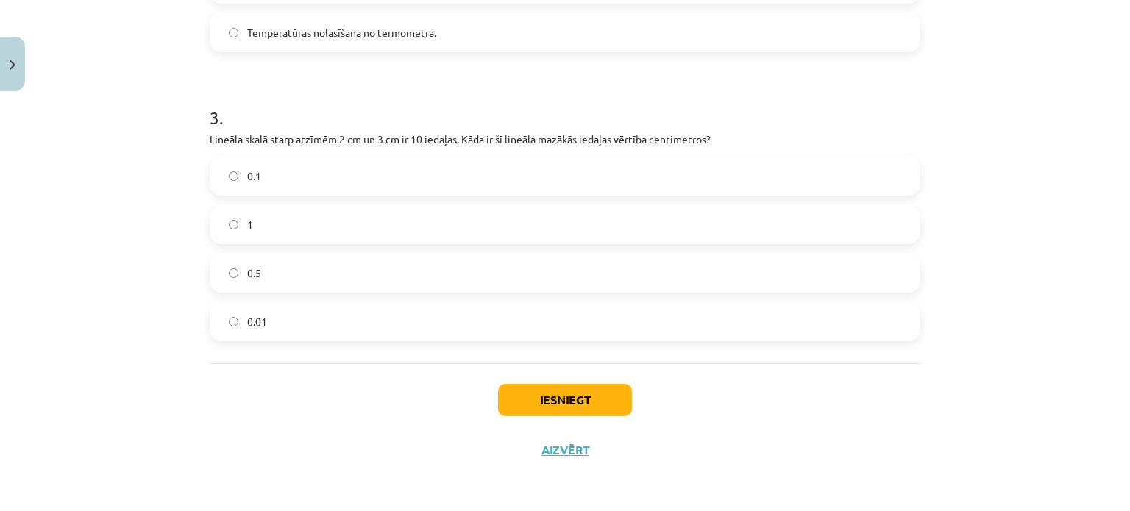
click at [262, 185] on label "0.1" at bounding box center [565, 175] width 708 height 37
click at [555, 409] on button "Iesniegt" at bounding box center [565, 400] width 134 height 32
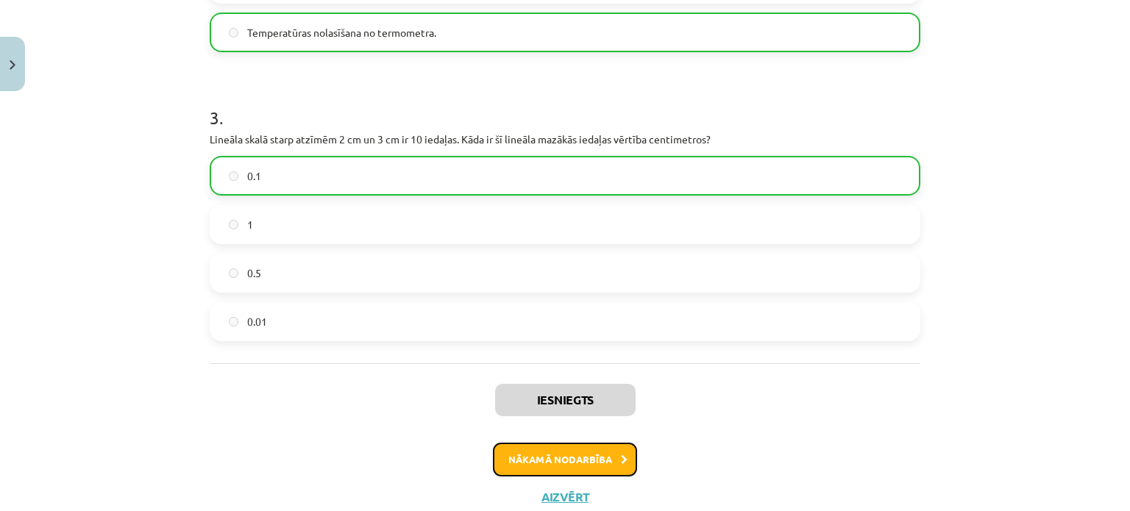
click at [589, 449] on button "Nākamā nodarbība" at bounding box center [565, 460] width 144 height 34
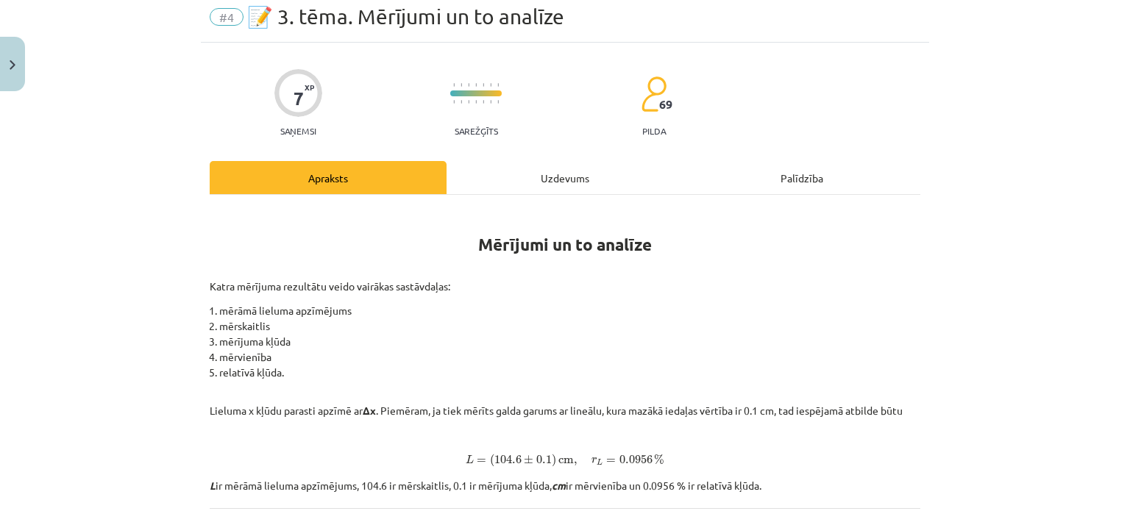
scroll to position [37, 0]
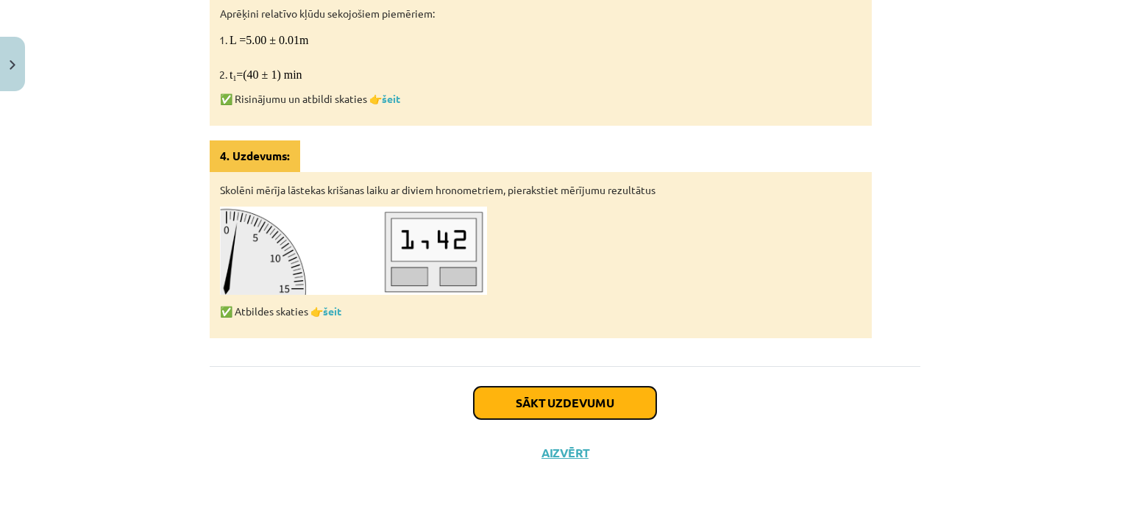
click at [566, 398] on button "Sākt uzdevumu" at bounding box center [565, 403] width 182 height 32
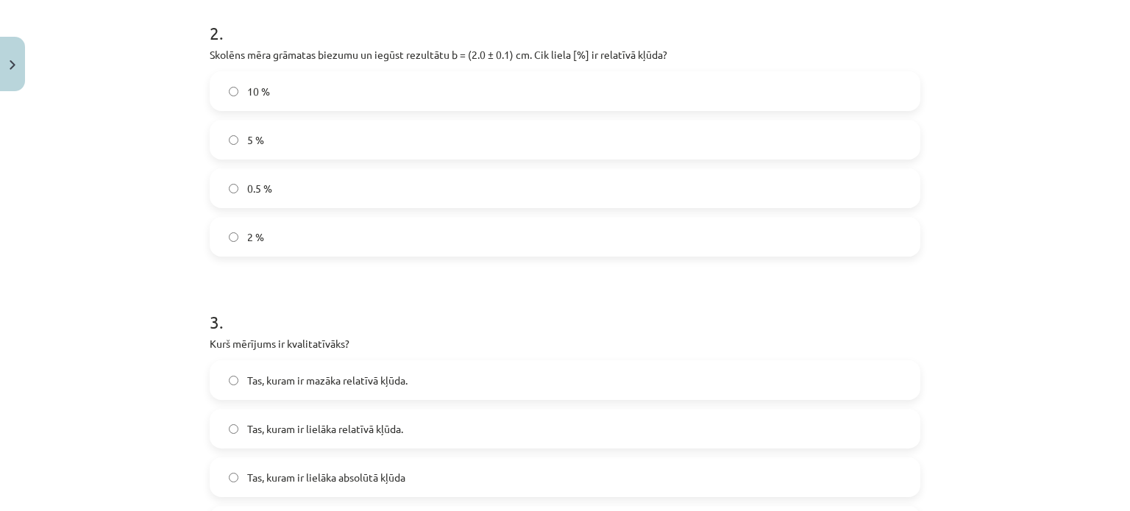
scroll to position [692, 0]
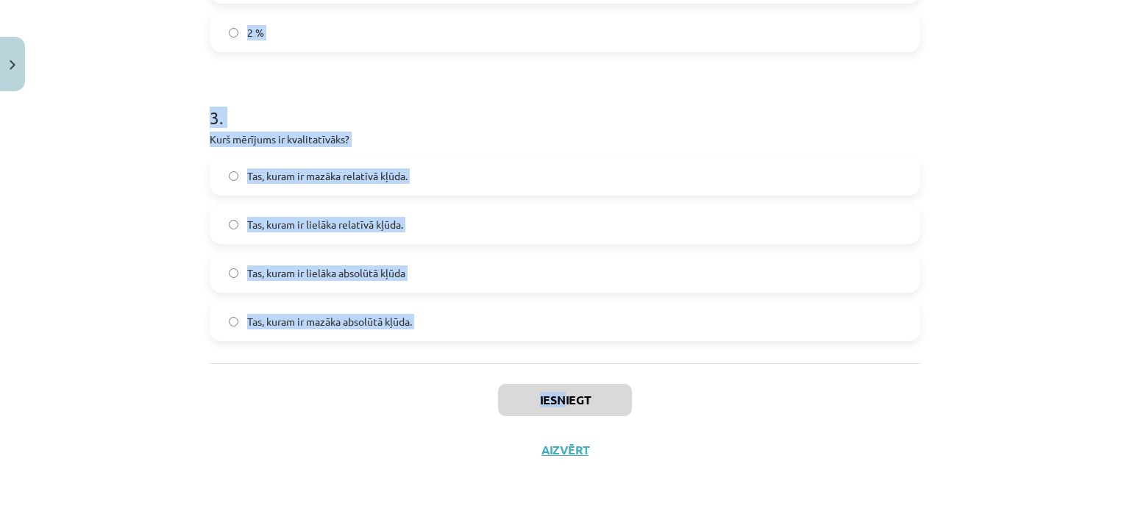
click at [556, 383] on div "Mācību tēma: Fizikas i - 10. klases 1. ieskaites mācību materiāls #4 📝 3. tēma.…" at bounding box center [565, 255] width 1130 height 511
copy div "1 . Ja divu mērījumu absolūtās kļūdas ir vienādas, vai tas nozīmē, ka mērījumi …"
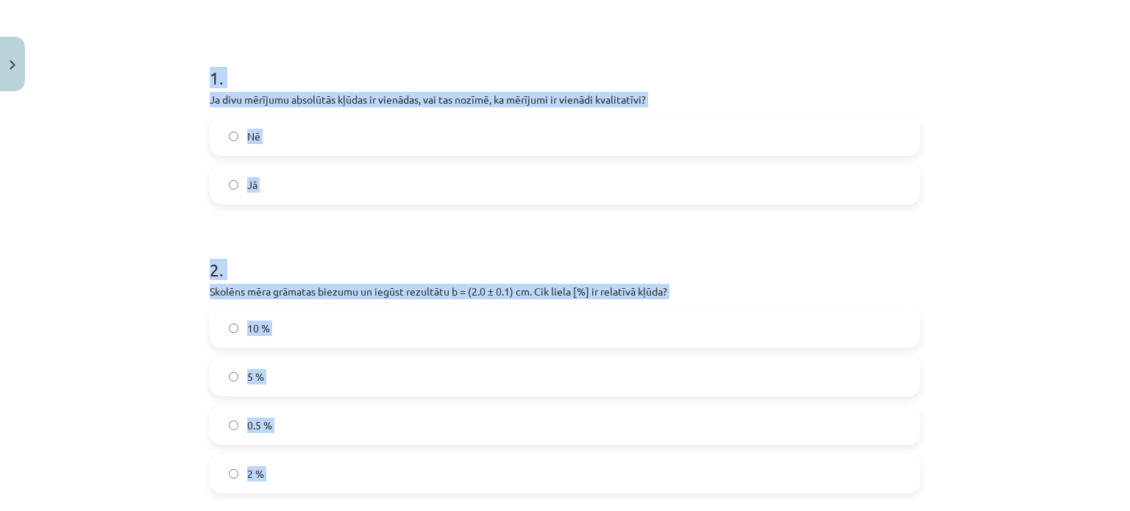
click at [305, 135] on label "Nē" at bounding box center [565, 136] width 708 height 37
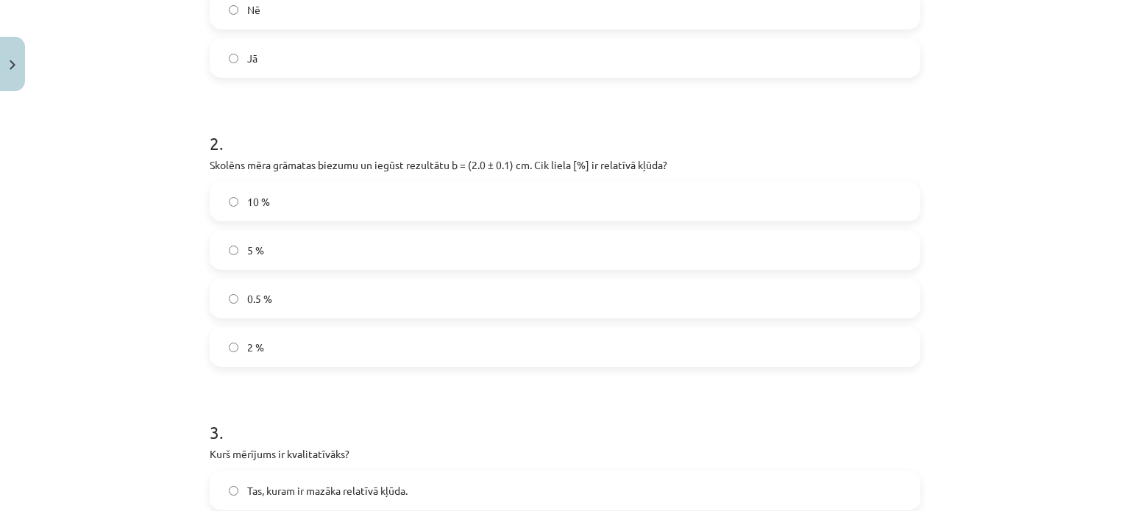
scroll to position [472, 0]
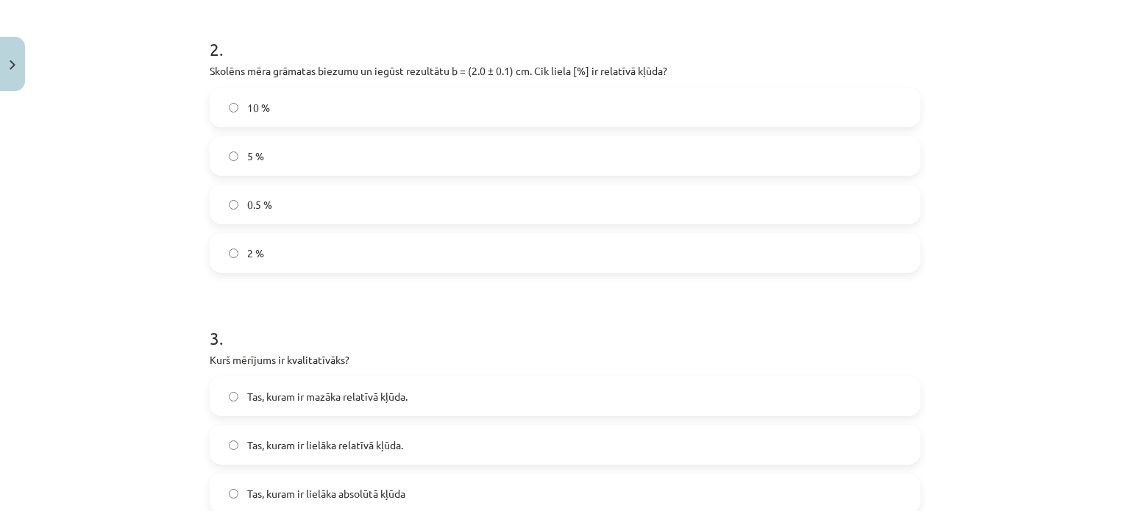
click at [267, 141] on label "5 %" at bounding box center [565, 156] width 708 height 37
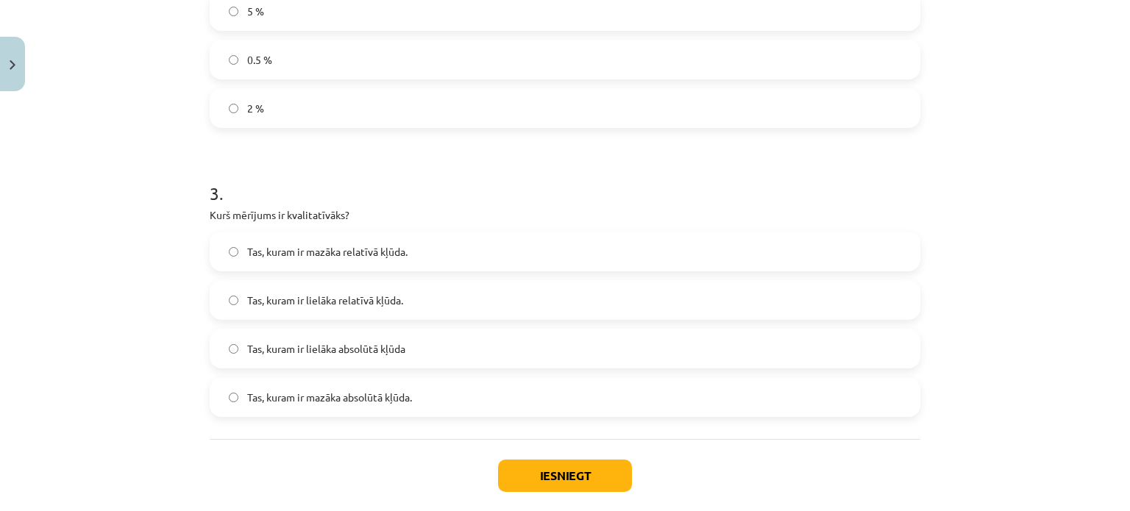
scroll to position [619, 0]
click at [329, 254] on span "Tas, kuram ir mazāka relatīvā kļūda." at bounding box center [327, 249] width 160 height 15
drag, startPoint x: 530, startPoint y: 470, endPoint x: 534, endPoint y: 458, distance: 12.6
click at [530, 470] on button "Iesniegt" at bounding box center [565, 474] width 134 height 32
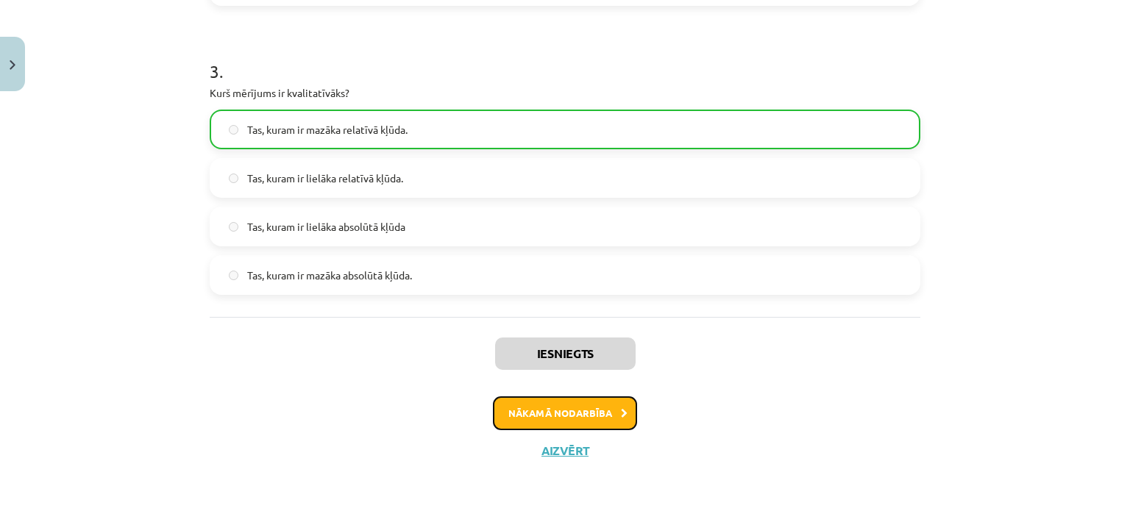
click at [572, 418] on button "Nākamā nodarbība" at bounding box center [565, 414] width 144 height 34
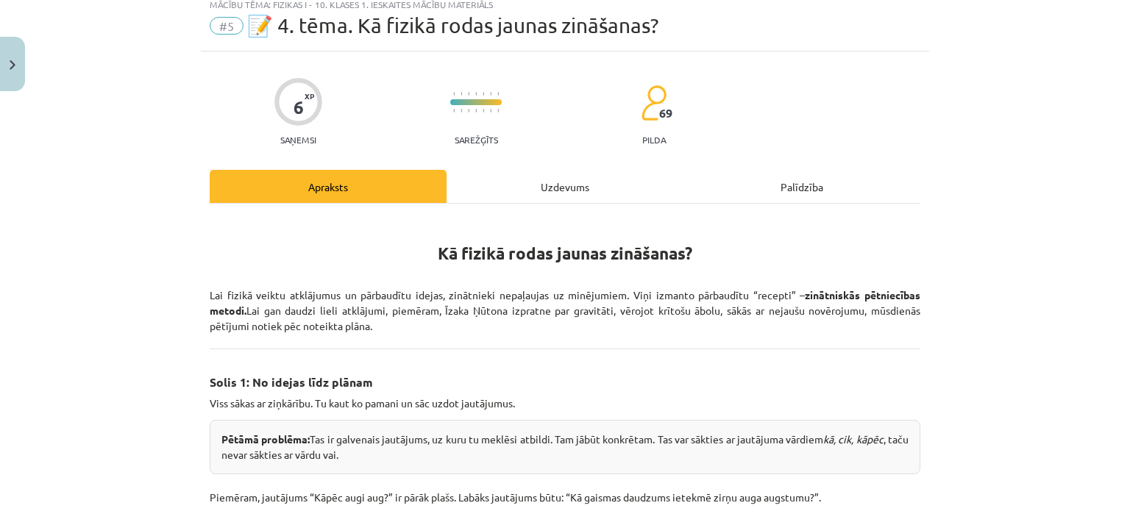
scroll to position [37, 0]
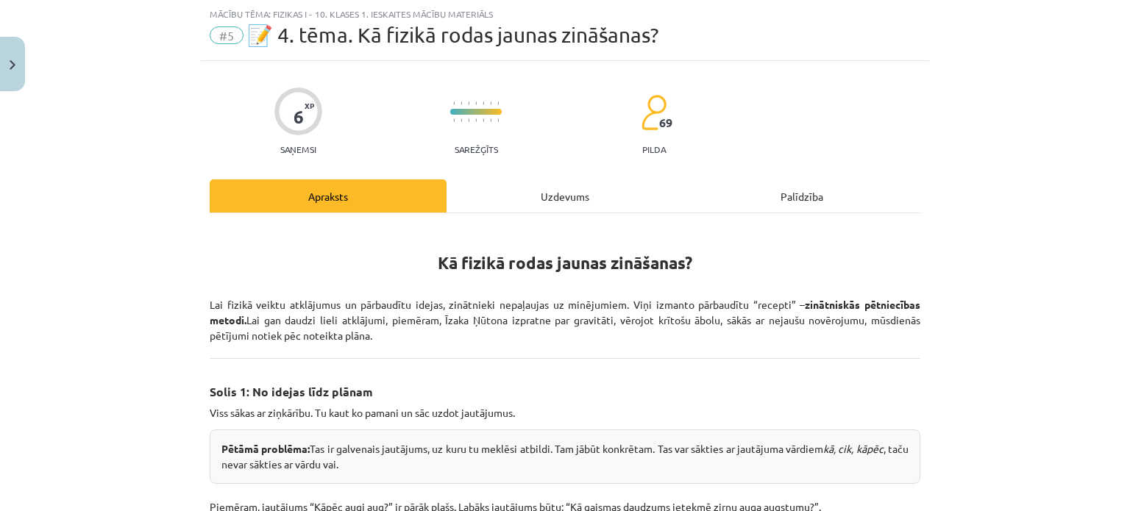
click at [561, 197] on div "Uzdevums" at bounding box center [565, 195] width 237 height 33
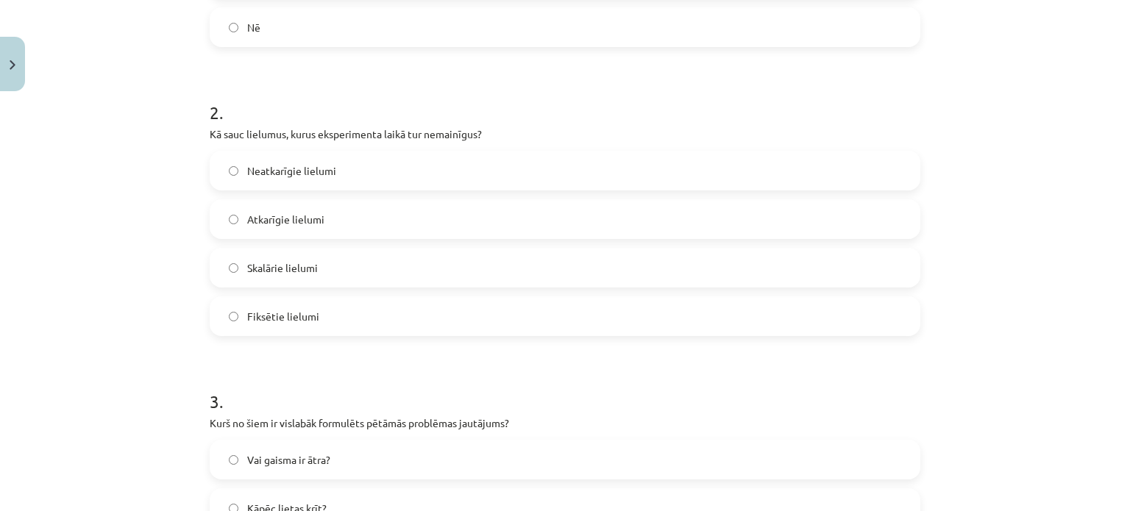
scroll to position [692, 0]
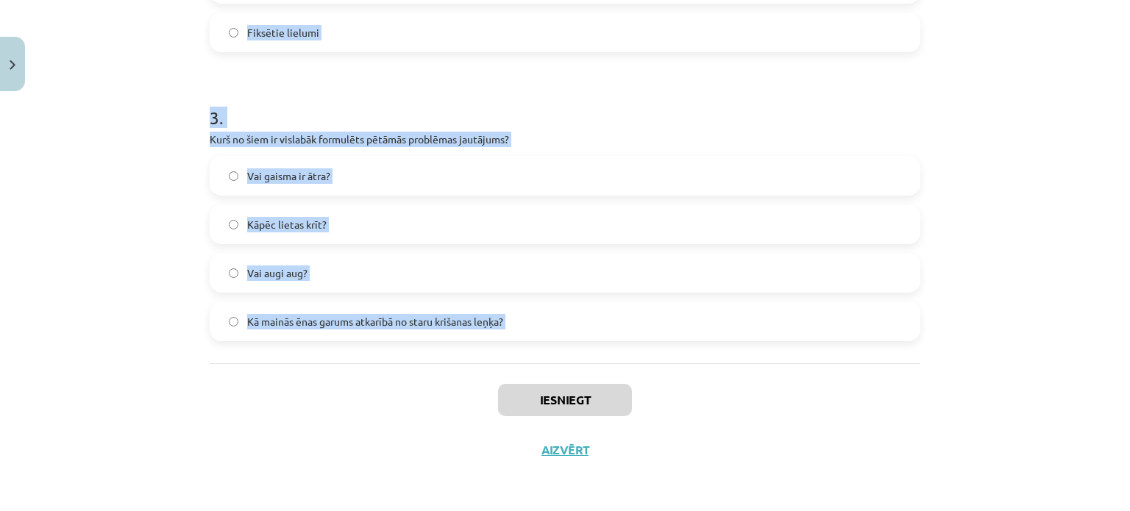
drag, startPoint x: 181, startPoint y: 95, endPoint x: 461, endPoint y: 375, distance: 396.4
click at [461, 375] on div "Mācību tēma: Fizikas i - 10. klases 1. ieskaites mācību materiāls #5 📝 4. tēma.…" at bounding box center [565, 255] width 1130 height 511
copy form "Vai hipotēzei vienmēr ir jābūt pareizai? Jā Nē 2 . Kā sauc lielumus, kurus eksp…"
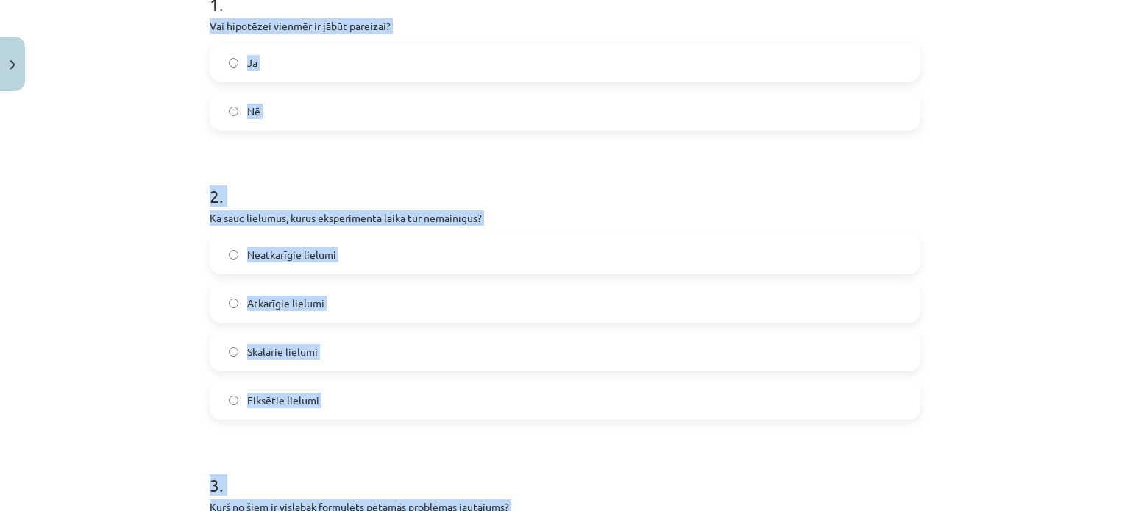
click at [302, 106] on label "Nē" at bounding box center [565, 111] width 708 height 37
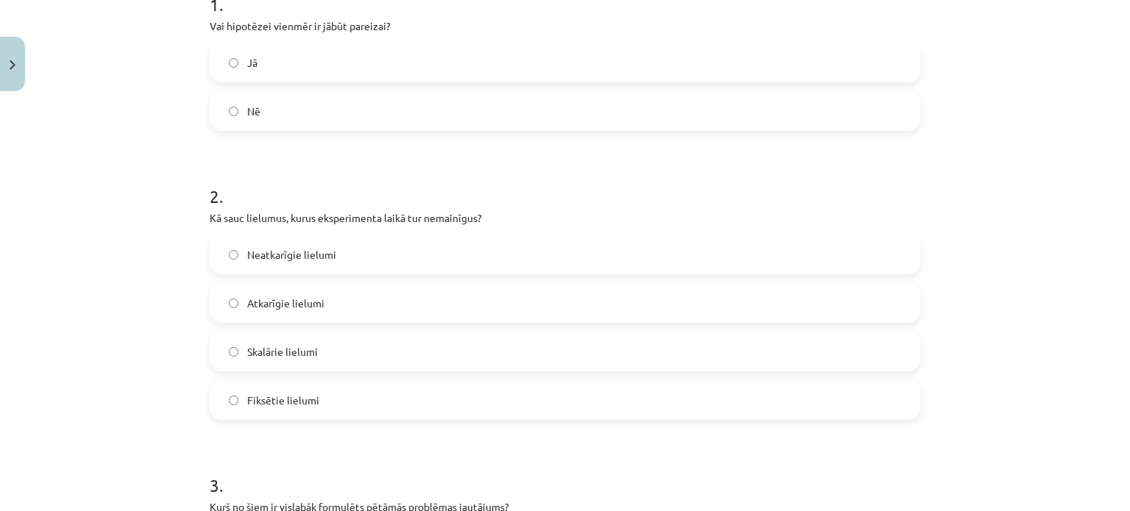
scroll to position [545, 0]
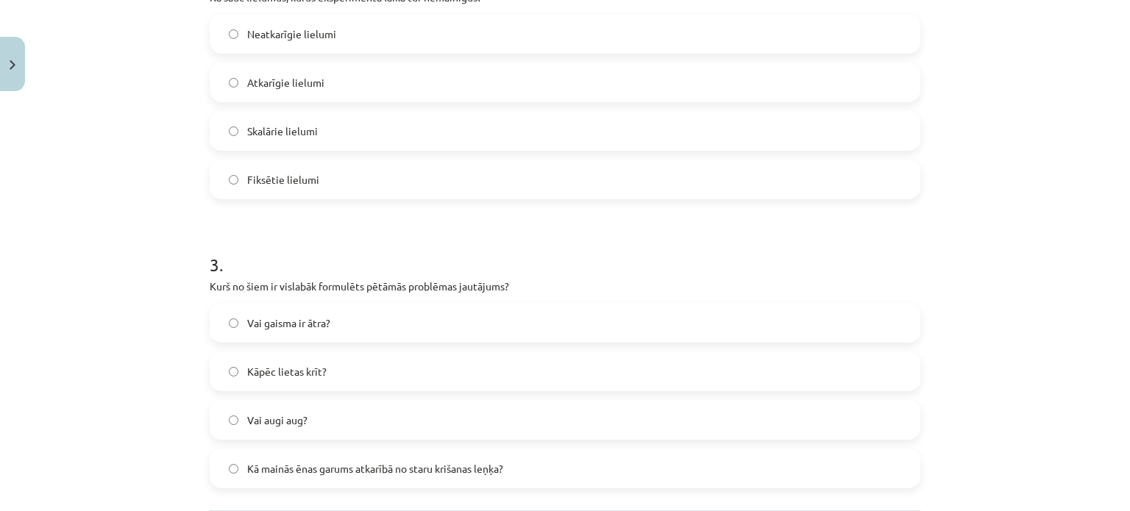
click at [312, 179] on label "Fiksētie lielumi" at bounding box center [565, 179] width 708 height 37
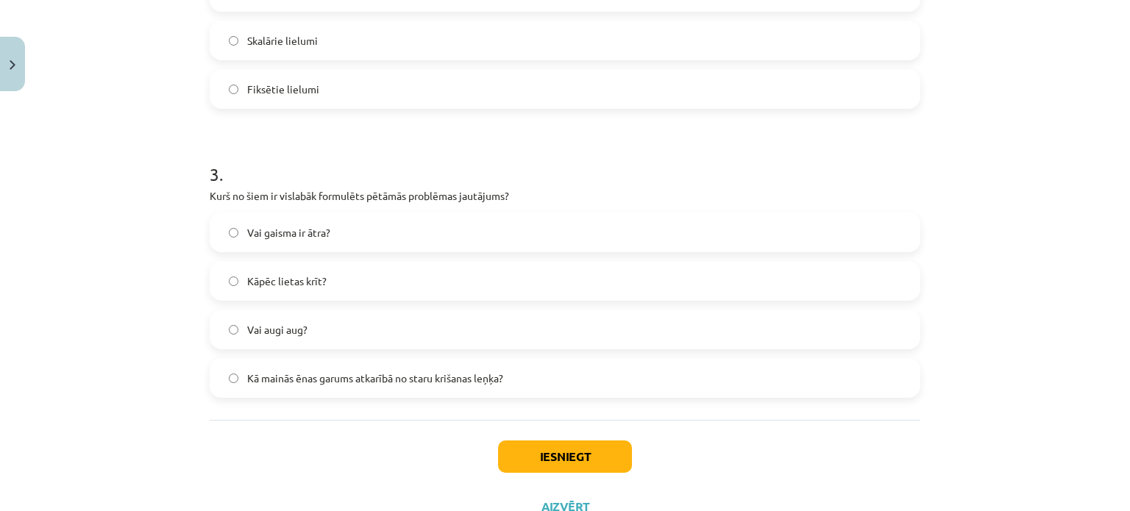
scroll to position [692, 0]
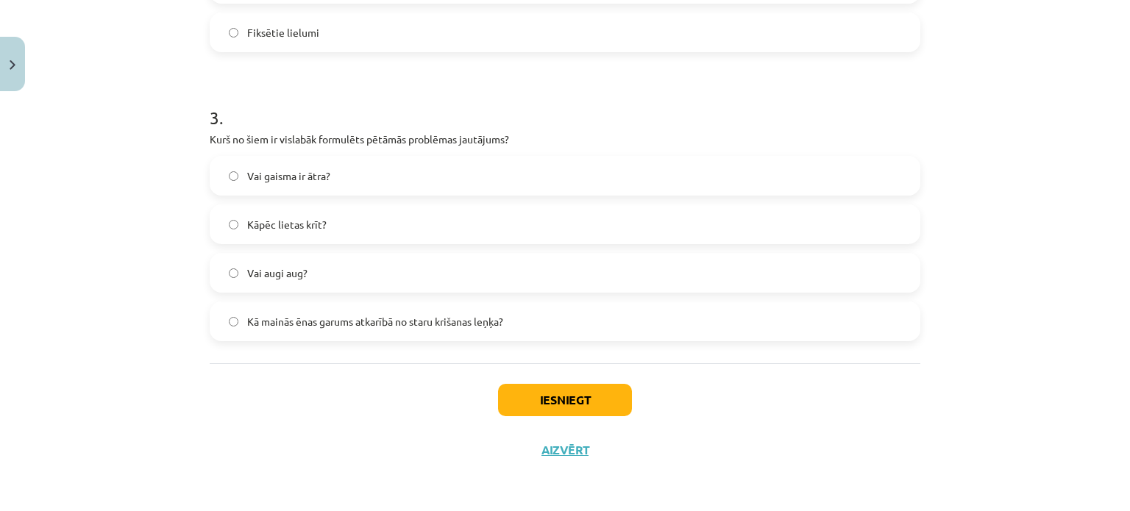
drag, startPoint x: 297, startPoint y: 316, endPoint x: 333, endPoint y: 319, distance: 35.4
click at [298, 317] on span "Kā mainās ēnas garums atkarībā no staru krišanas leņķa?" at bounding box center [375, 321] width 256 height 15
click at [521, 393] on button "Iesniegt" at bounding box center [565, 400] width 134 height 32
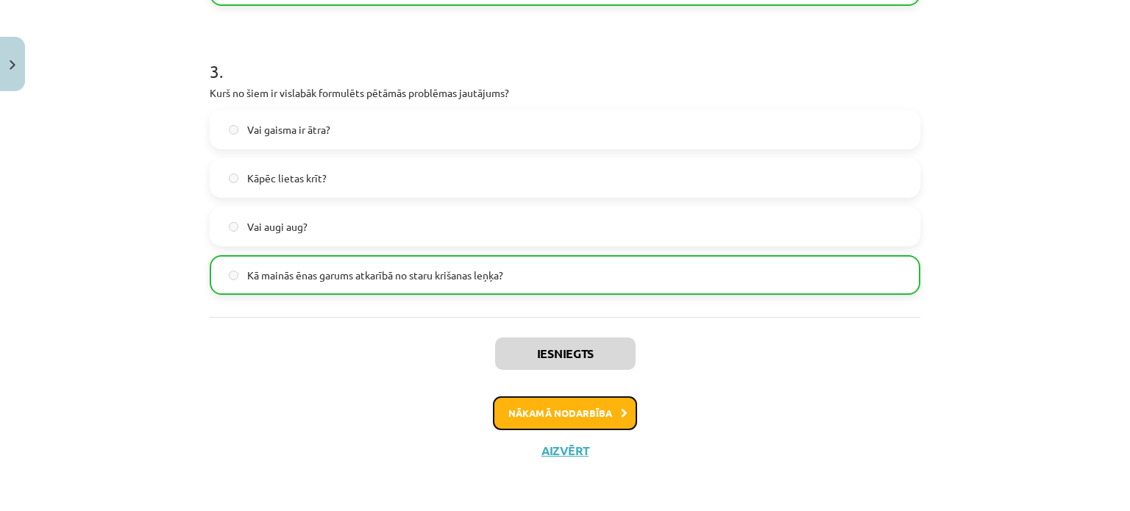
click at [607, 411] on button "Nākamā nodarbība" at bounding box center [565, 414] width 144 height 34
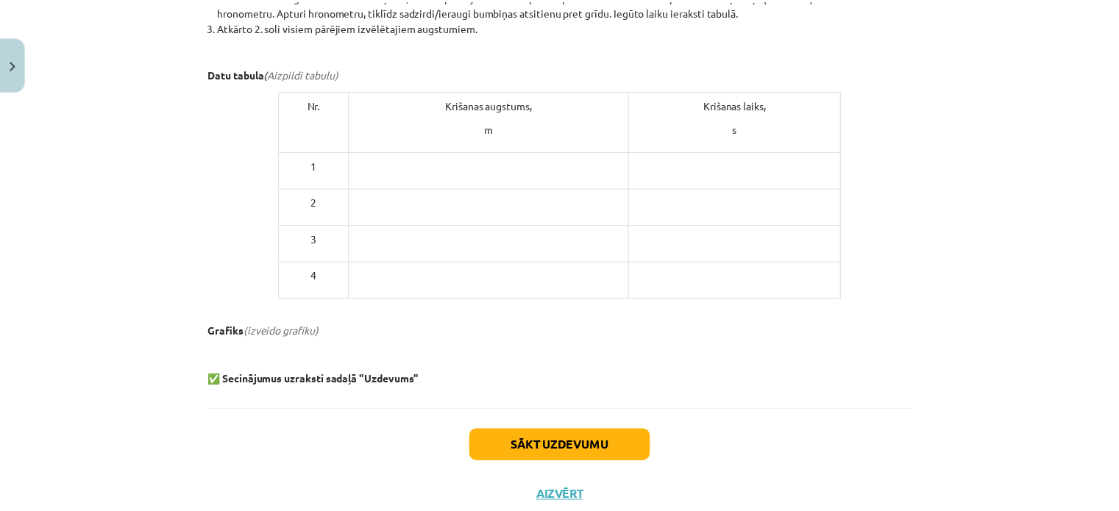
scroll to position [789, 0]
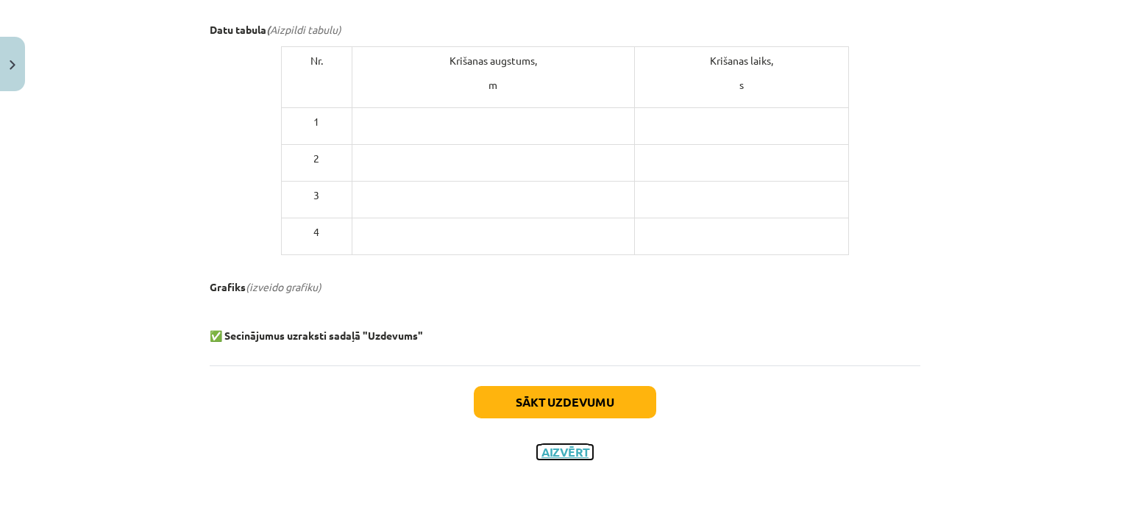
click at [550, 455] on button "Aizvērt" at bounding box center [565, 452] width 56 height 15
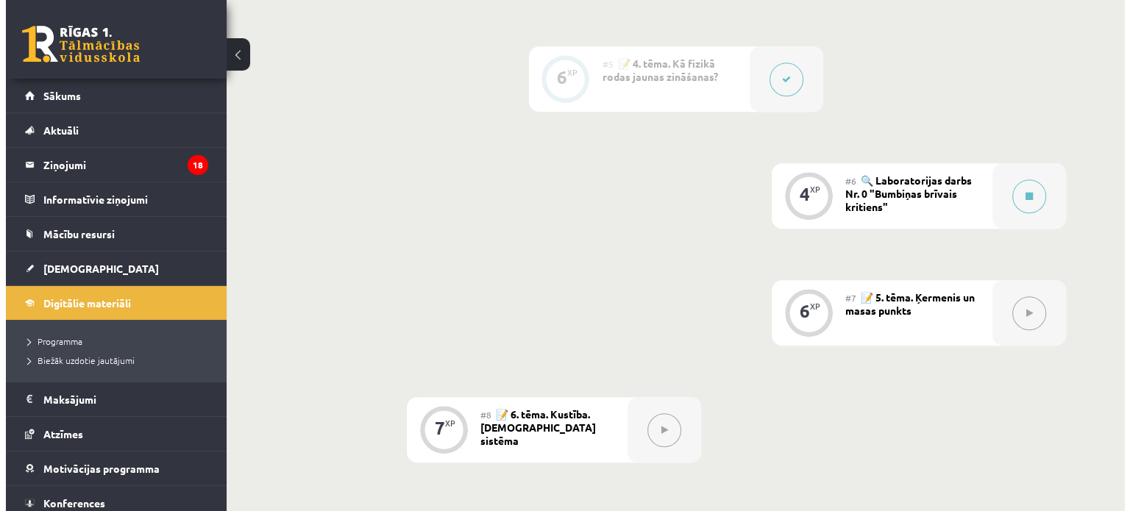
scroll to position [809, 0]
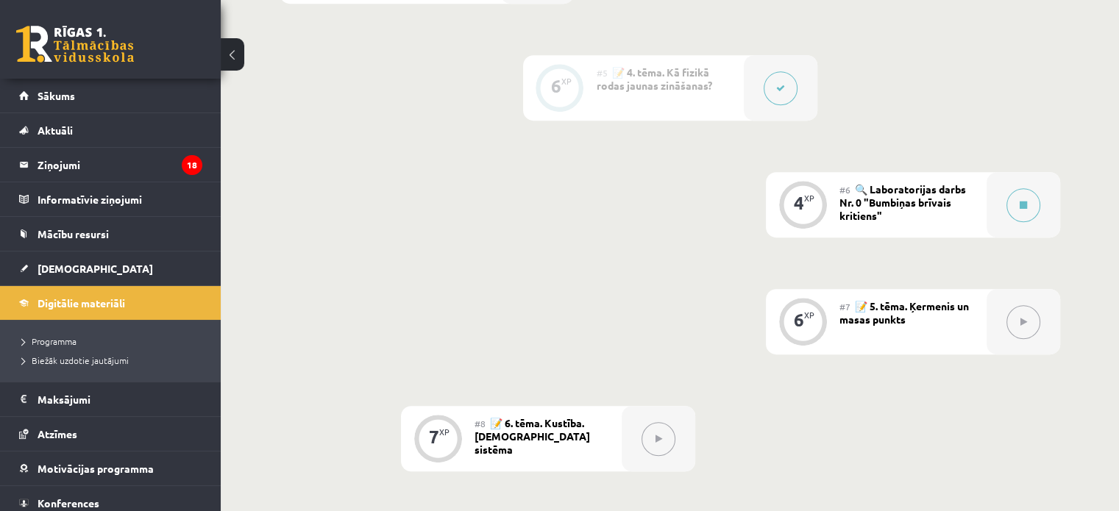
click at [847, 196] on span "#6" at bounding box center [844, 190] width 11 height 12
click at [1020, 210] on icon at bounding box center [1023, 205] width 7 height 9
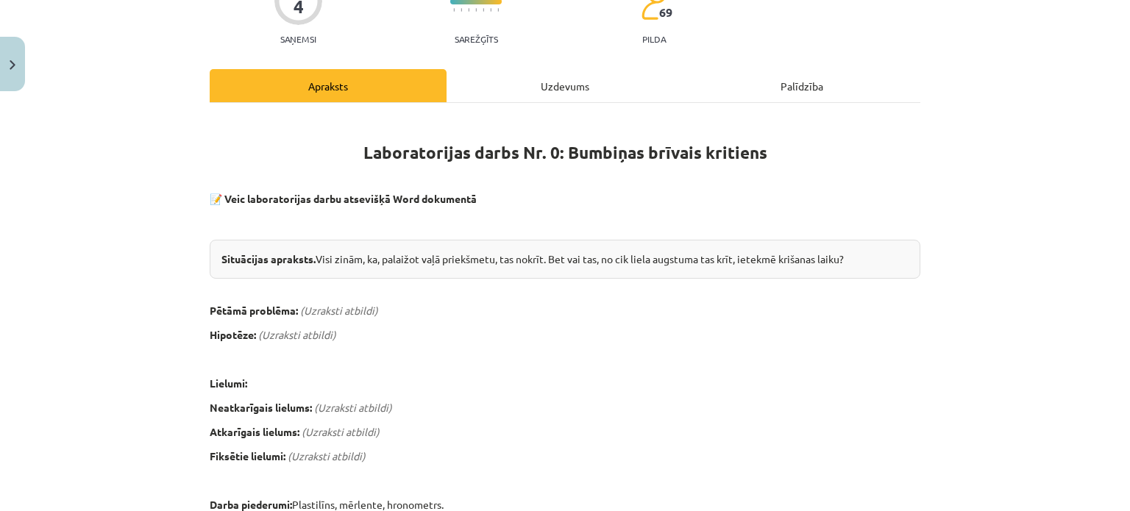
click at [565, 84] on div "Uzdevums" at bounding box center [565, 85] width 237 height 33
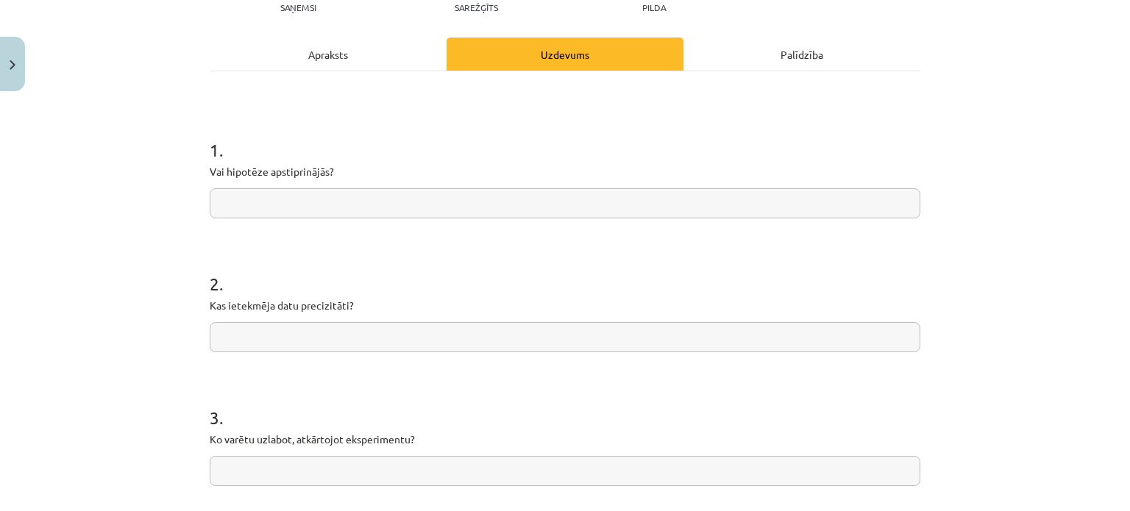
scroll to position [184, 0]
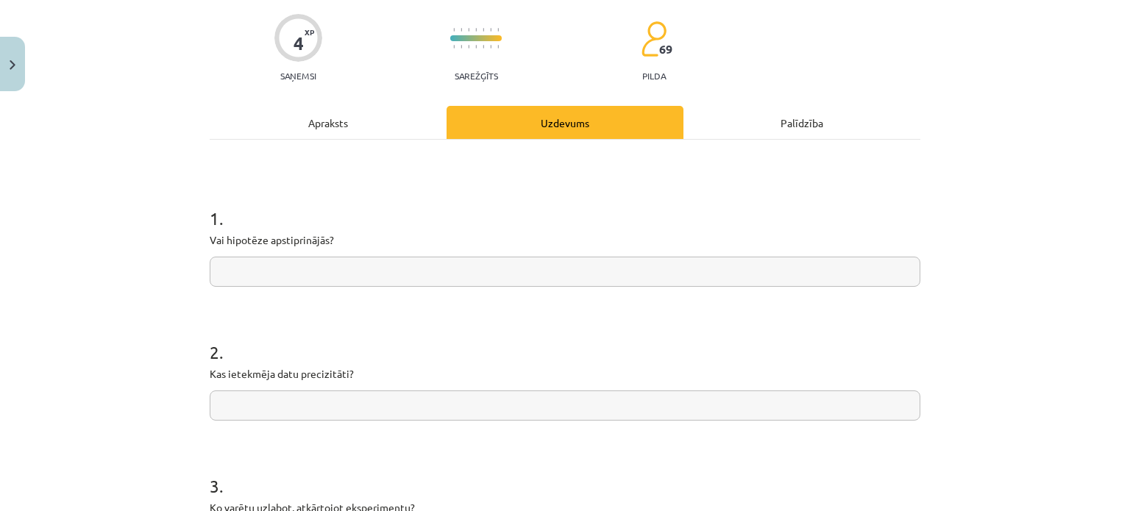
drag, startPoint x: 350, startPoint y: 128, endPoint x: 347, endPoint y: 141, distance: 12.8
click at [350, 129] on div "Apraksts" at bounding box center [328, 122] width 237 height 33
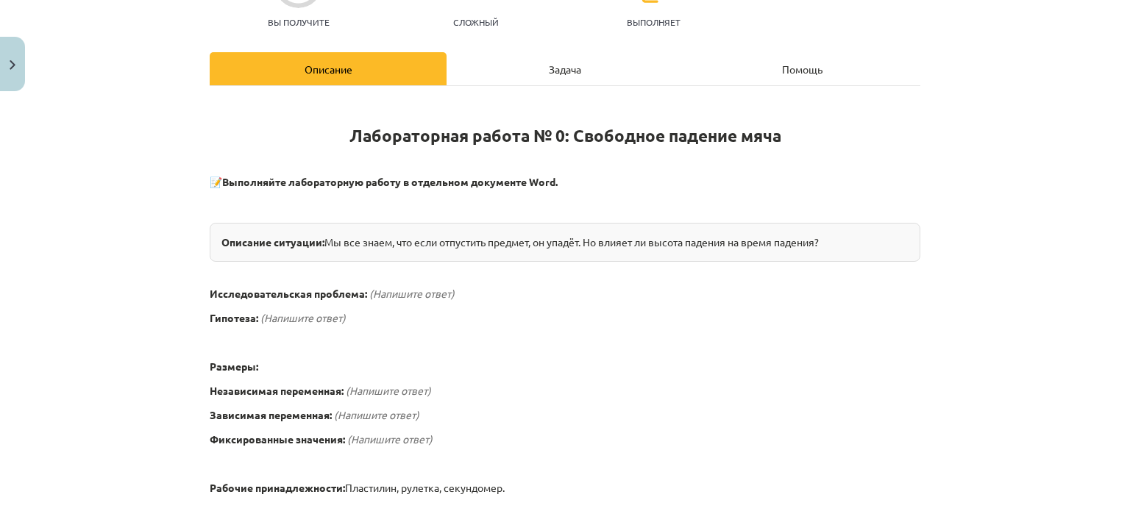
scroll to position [127, 0]
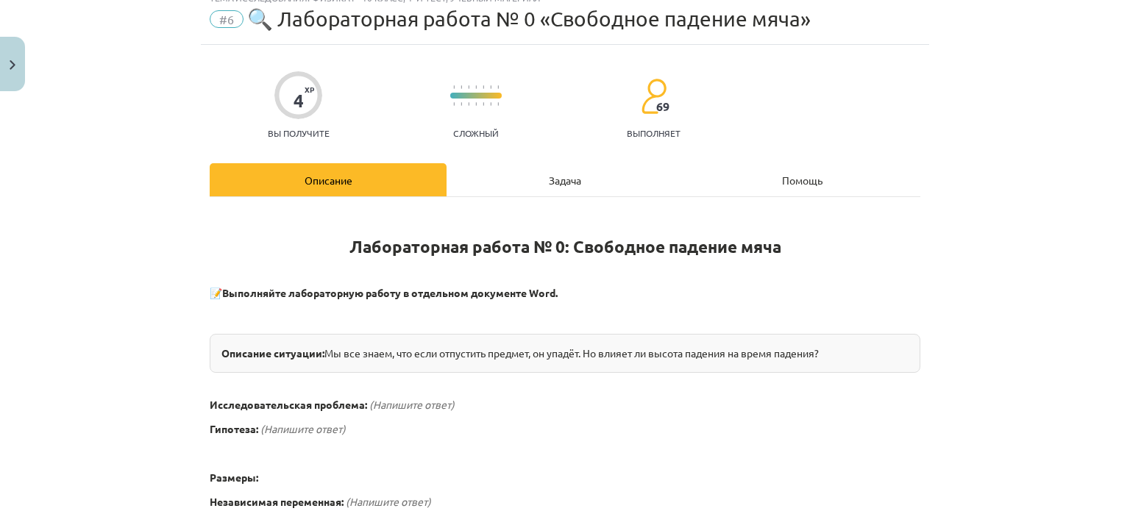
click at [549, 184] on font "Задача" at bounding box center [565, 180] width 32 height 13
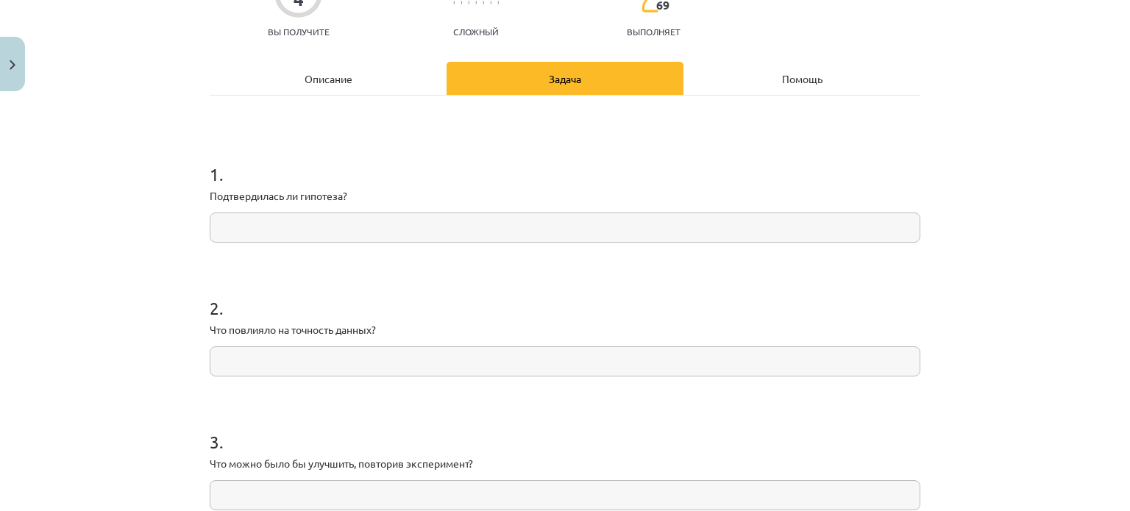
click at [361, 88] on div "Описание" at bounding box center [328, 78] width 237 height 33
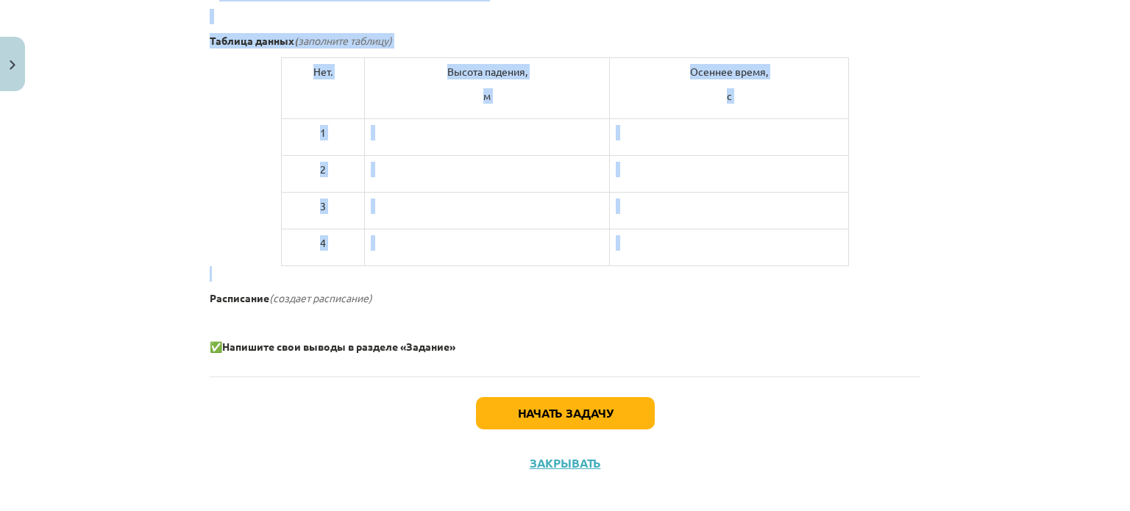
scroll to position [804, 0]
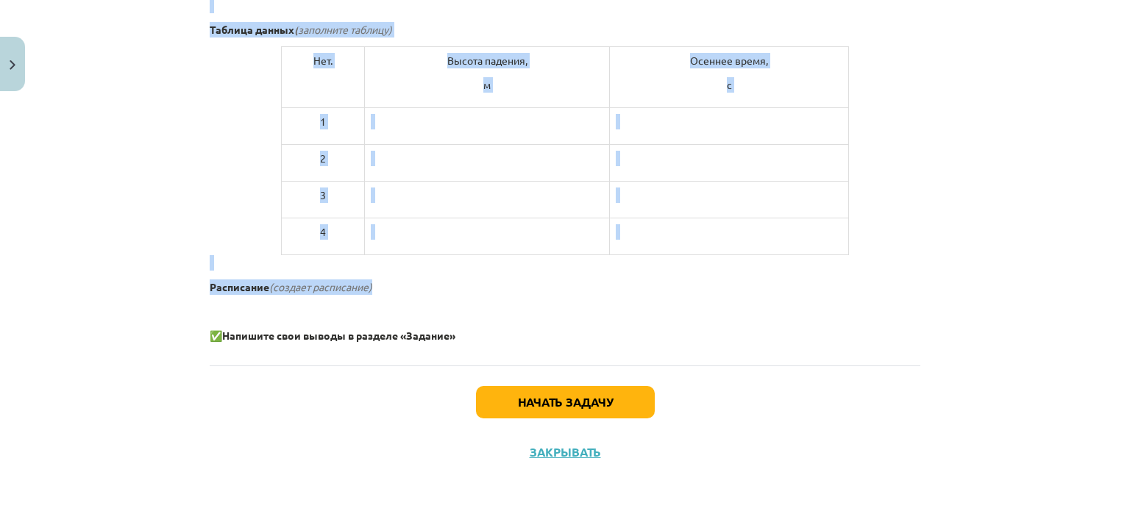
drag, startPoint x: 335, startPoint y: 40, endPoint x: 737, endPoint y: 264, distance: 460.7
copy div "Лабораторная работа № 0: Свободное падение мяча 📝 Выполняйте лабораторную работ…"
click at [584, 388] on button "Начать задачу" at bounding box center [565, 402] width 179 height 32
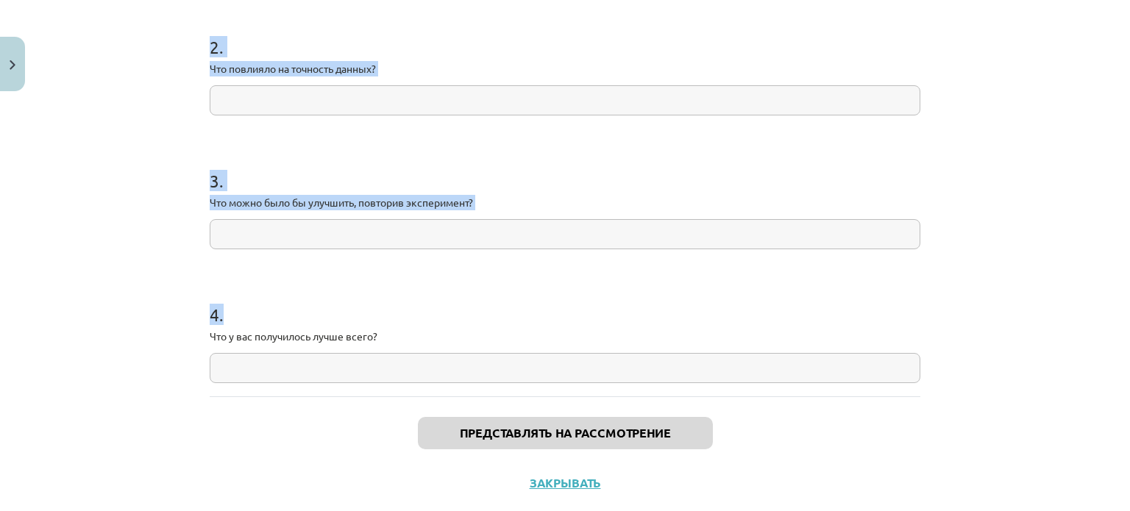
scroll to position [449, 0]
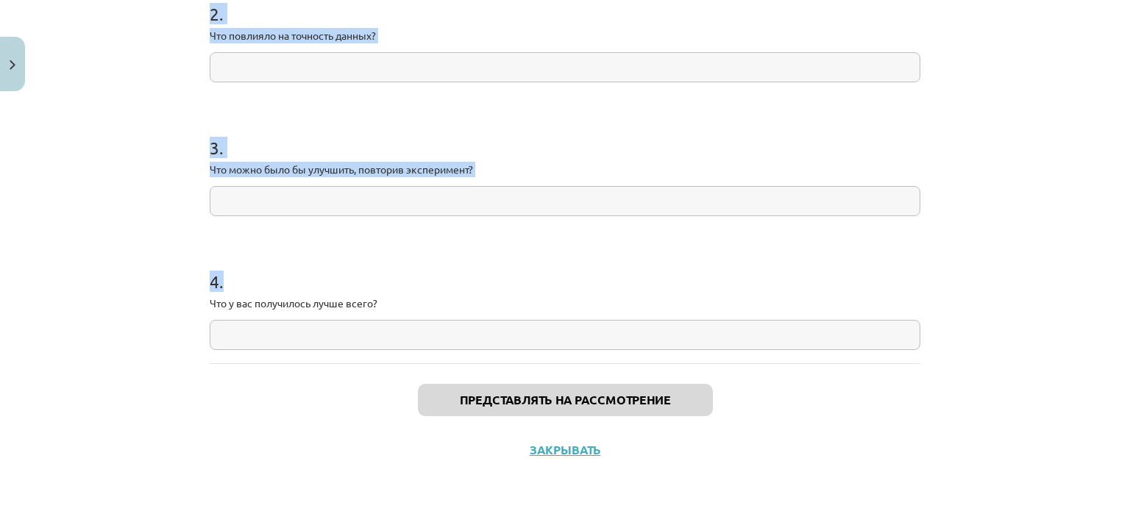
drag, startPoint x: 188, startPoint y: 230, endPoint x: 614, endPoint y: 331, distance: 437.2
click at [612, 341] on div "Тема исследования: Физика I - 10 класс, 1-й тест, учебный материал #6 🔍 Лаборат…" at bounding box center [565, 255] width 1130 height 511
copy form "Подтвердилась ли гипотеза? 2 . Что повлияло на точность данных? 3 . Что можно б…"
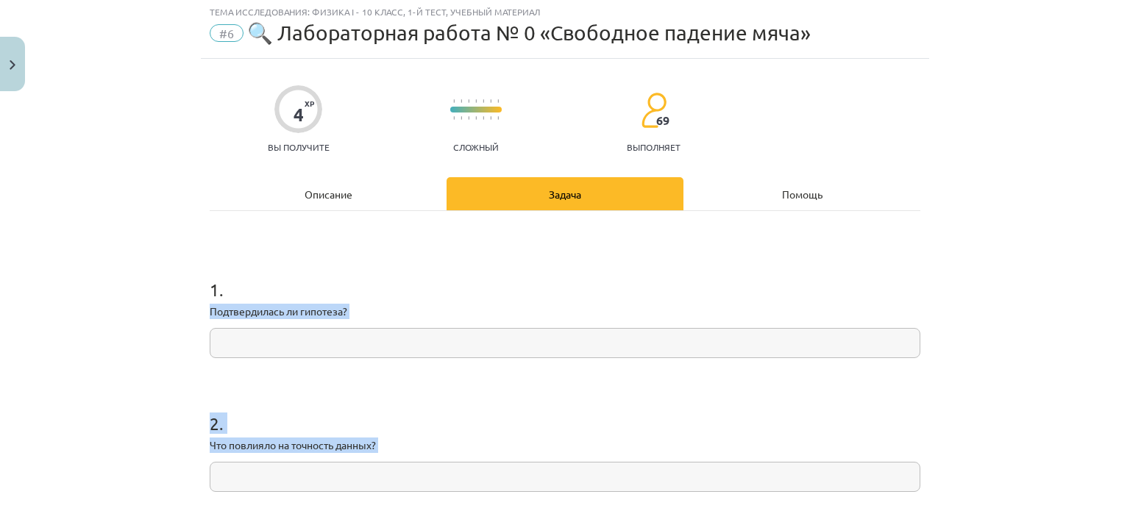
scroll to position [0, 0]
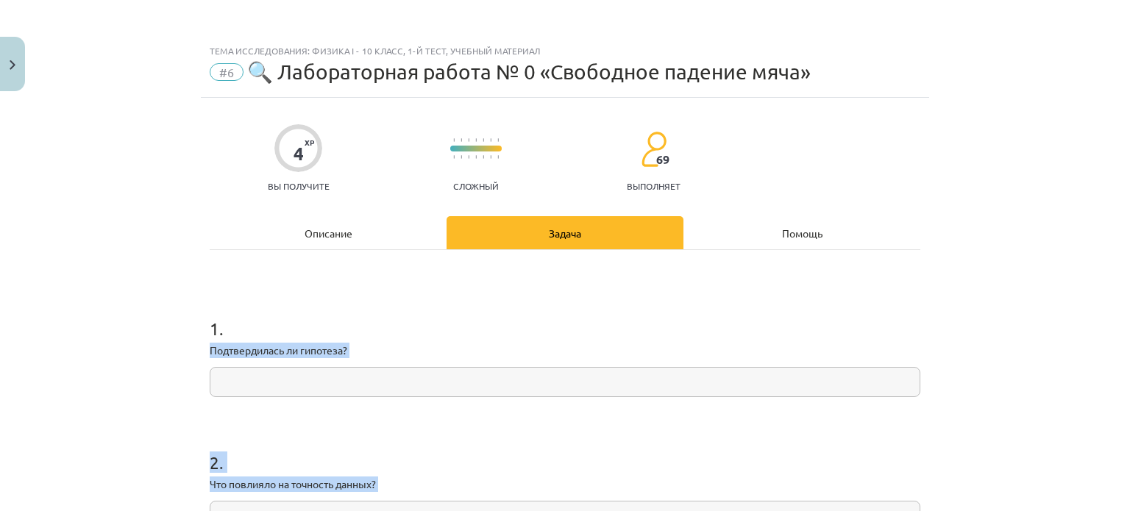
click at [433, 374] on input "text" at bounding box center [565, 382] width 711 height 30
drag, startPoint x: 433, startPoint y: 378, endPoint x: 379, endPoint y: 384, distance: 54.0
click at [379, 384] on input "text" at bounding box center [565, 382] width 711 height 30
click at [374, 383] on input "text" at bounding box center [565, 382] width 711 height 30
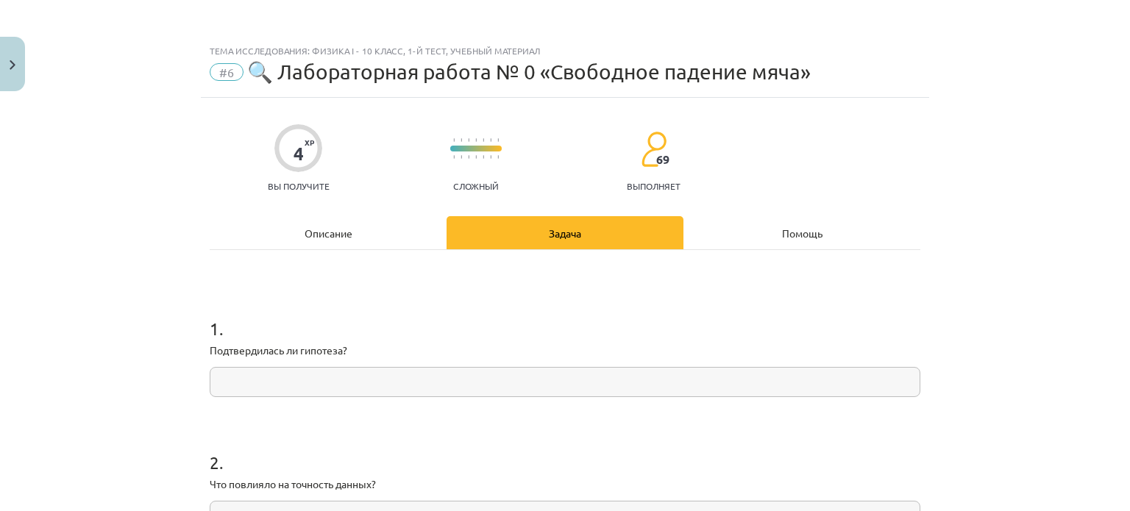
scroll to position [809, 0]
drag, startPoint x: 347, startPoint y: 382, endPoint x: 338, endPoint y: 382, distance: 8.8
click at [342, 382] on input "text" at bounding box center [565, 382] width 711 height 30
paste input "**********"
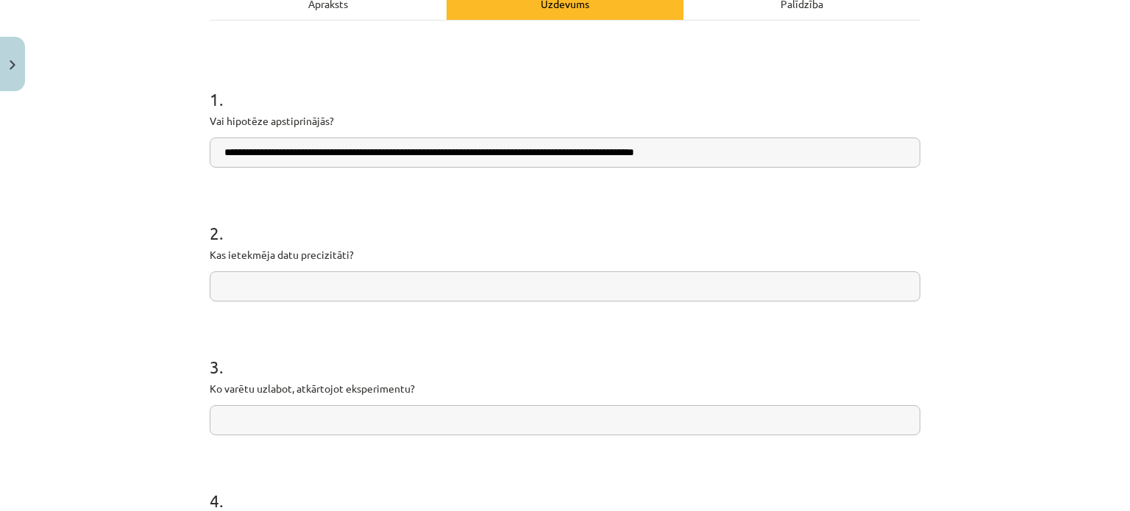
scroll to position [294, 0]
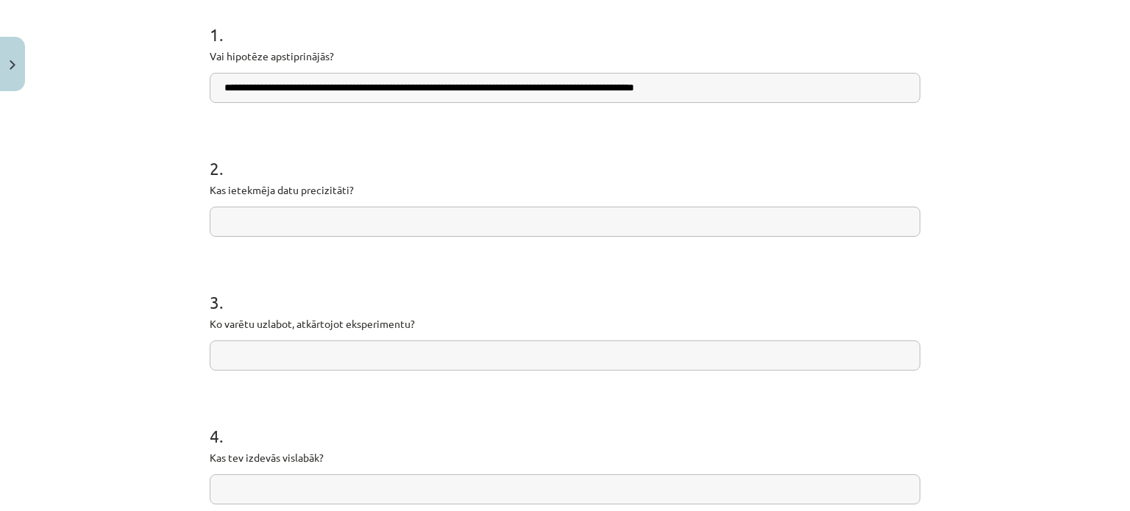
type input "**********"
click at [291, 226] on input "text" at bounding box center [565, 222] width 711 height 30
paste input "**********"
type input "**********"
drag, startPoint x: 697, startPoint y: 88, endPoint x: 706, endPoint y: 90, distance: 8.9
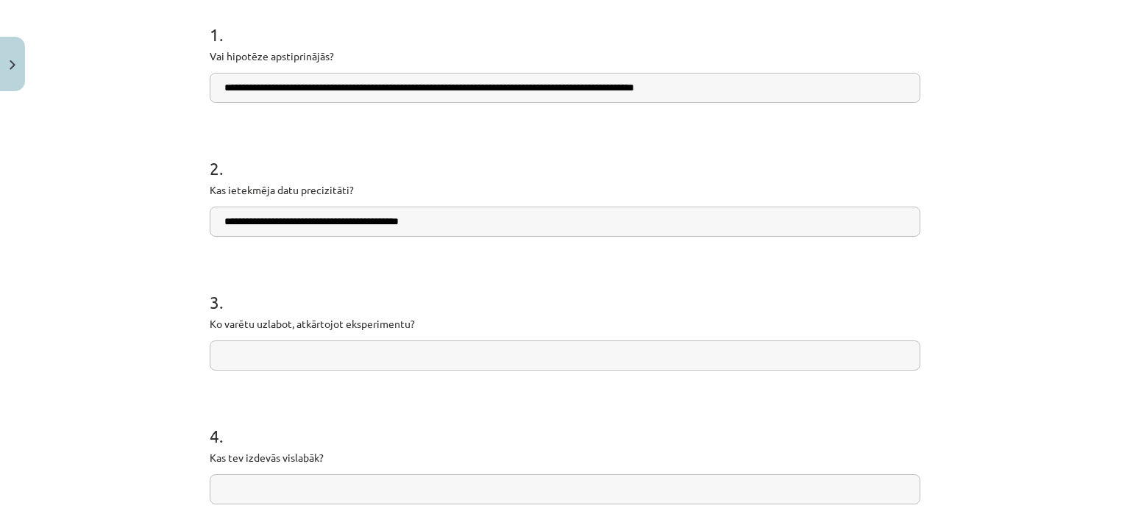
click at [697, 88] on input "**********" at bounding box center [565, 88] width 711 height 30
click at [710, 90] on input "**********" at bounding box center [565, 88] width 711 height 30
click at [715, 94] on input "**********" at bounding box center [565, 88] width 711 height 30
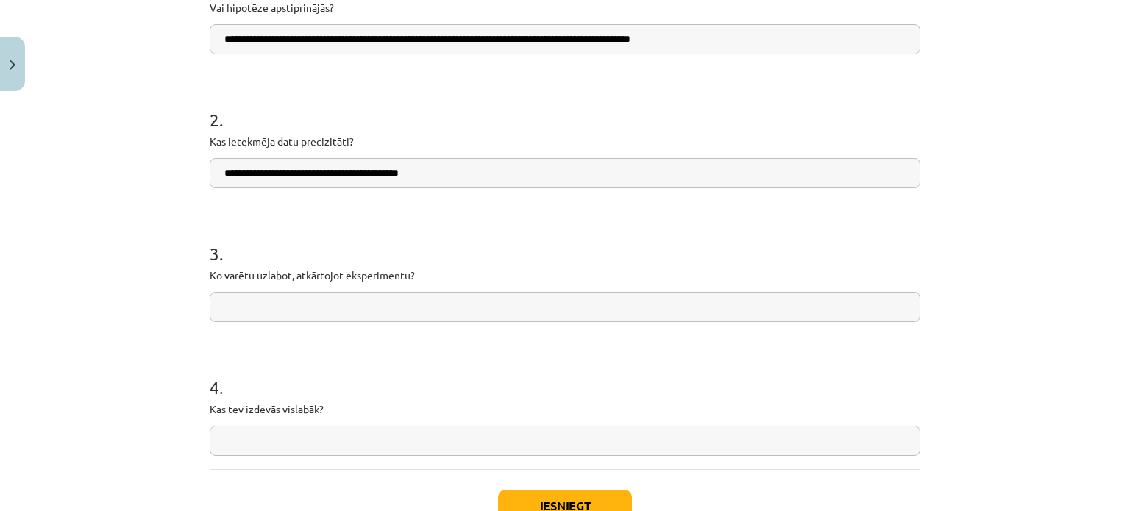
scroll to position [368, 0]
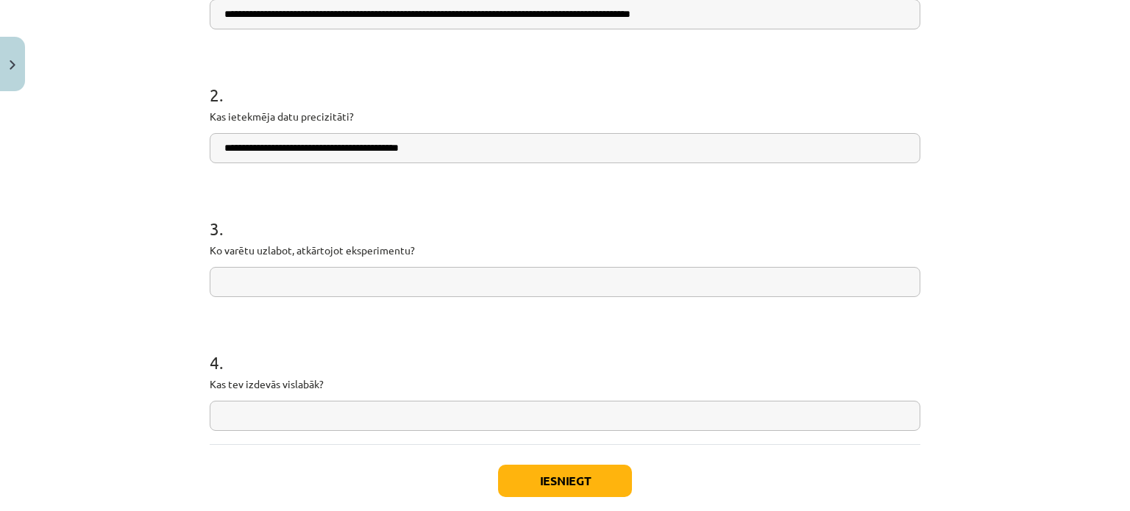
type input "**********"
click at [280, 285] on input "text" at bounding box center [565, 282] width 711 height 30
paste input "**********"
type input "**********"
click at [247, 410] on input "text" at bounding box center [565, 416] width 711 height 30
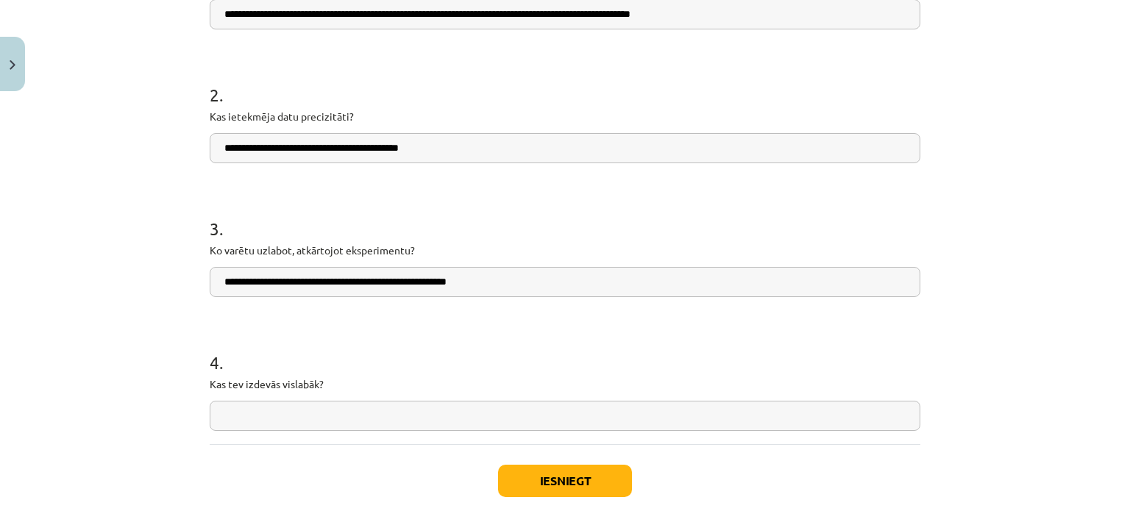
paste input "**********"
click at [224, 420] on input "**********" at bounding box center [565, 416] width 711 height 30
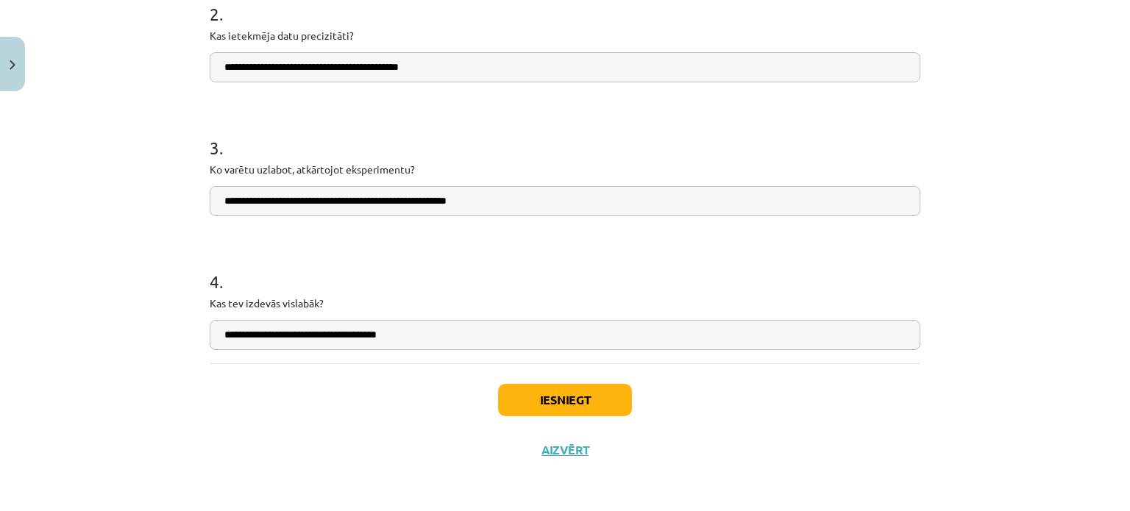
type input "**********"
click at [526, 411] on button "Iesniegt" at bounding box center [565, 400] width 134 height 32
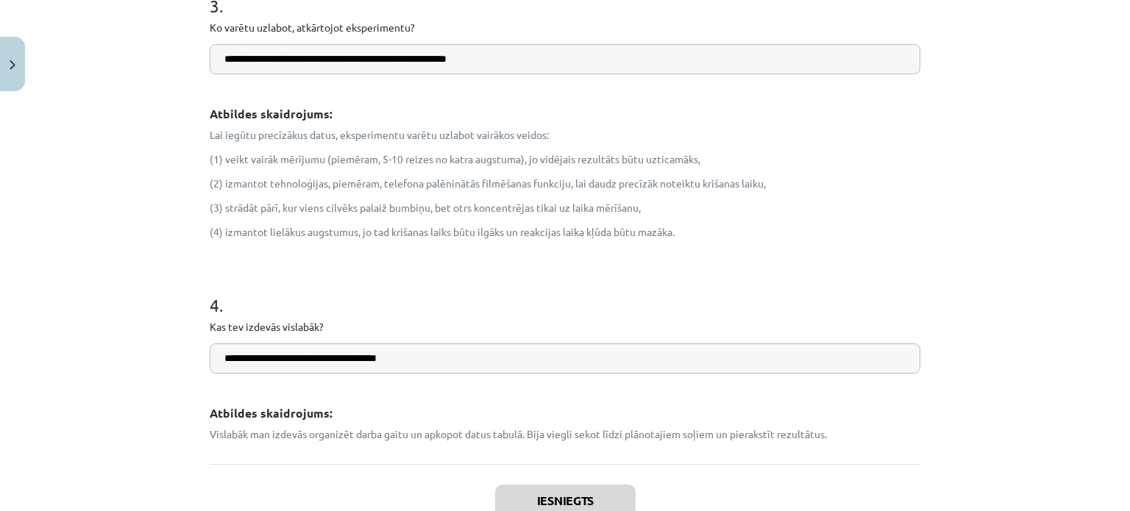
scroll to position [939, 0]
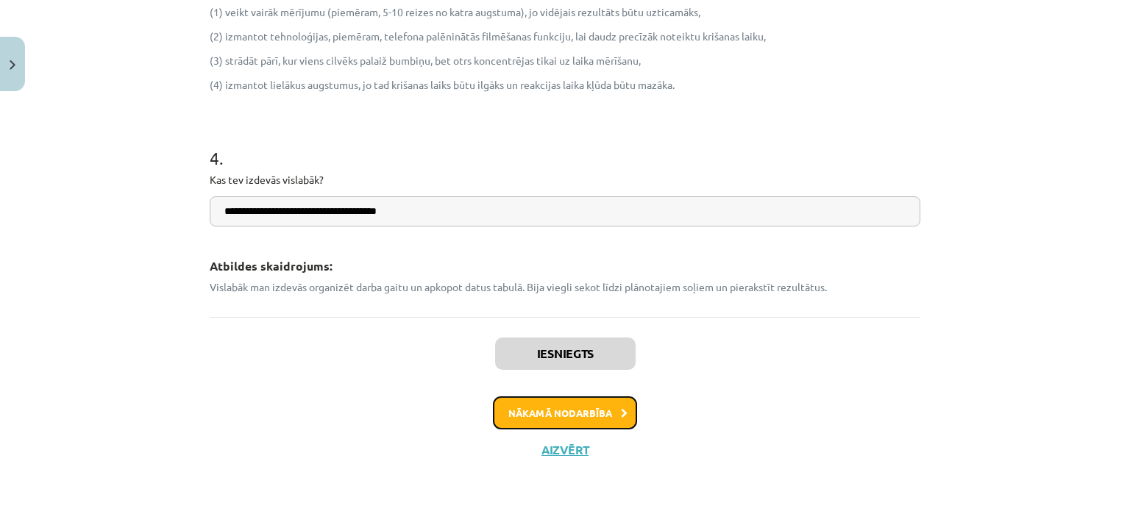
click at [564, 402] on button "Nākamā nodarbība" at bounding box center [565, 414] width 144 height 34
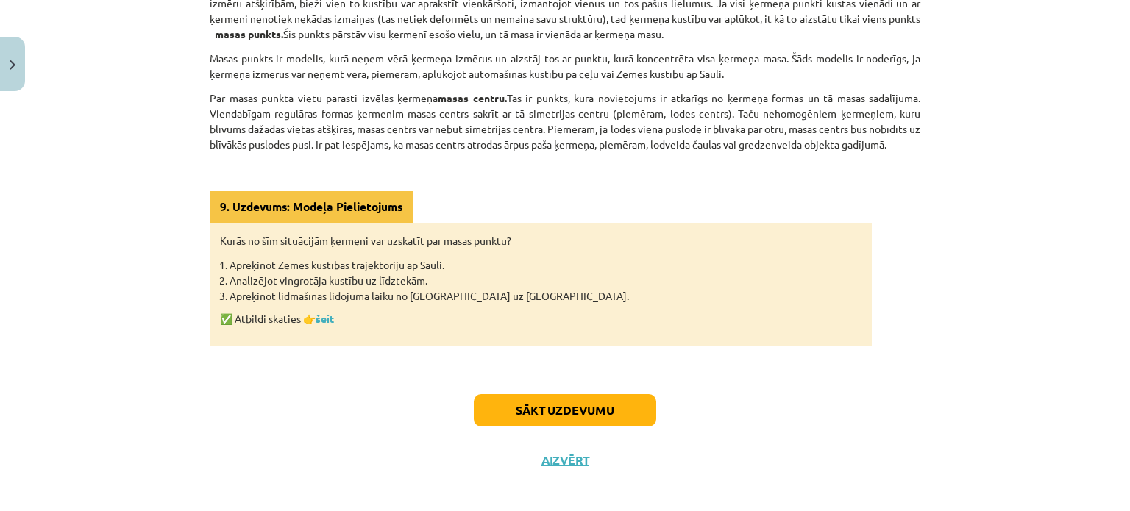
scroll to position [432, 0]
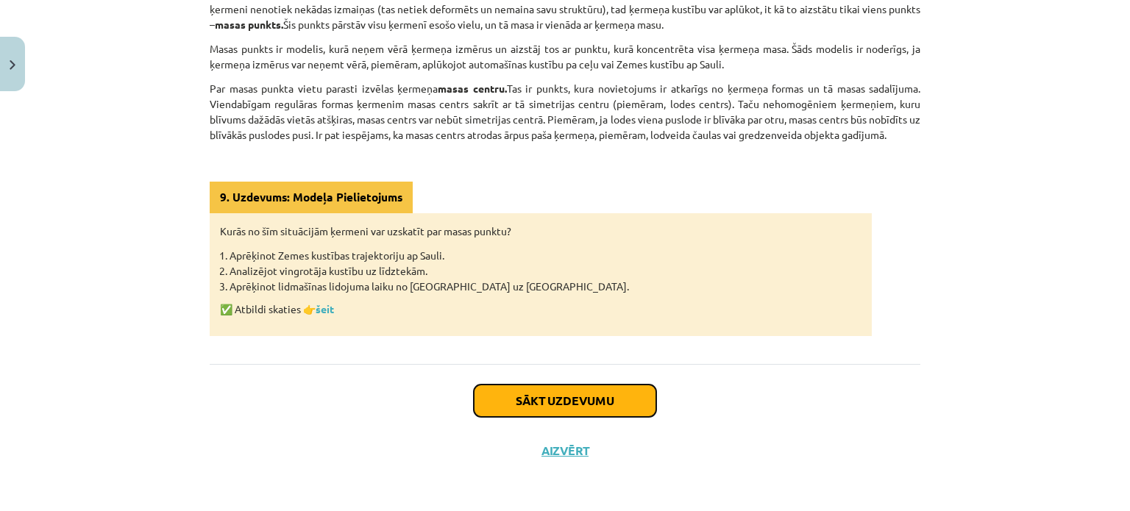
click at [550, 394] on button "Sākt uzdevumu" at bounding box center [565, 401] width 182 height 32
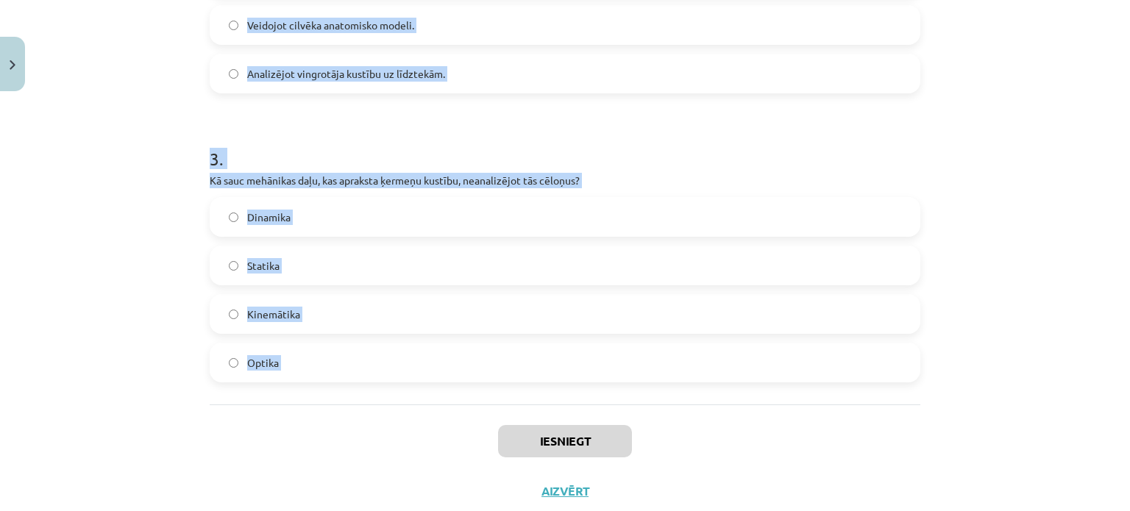
scroll to position [789, 0]
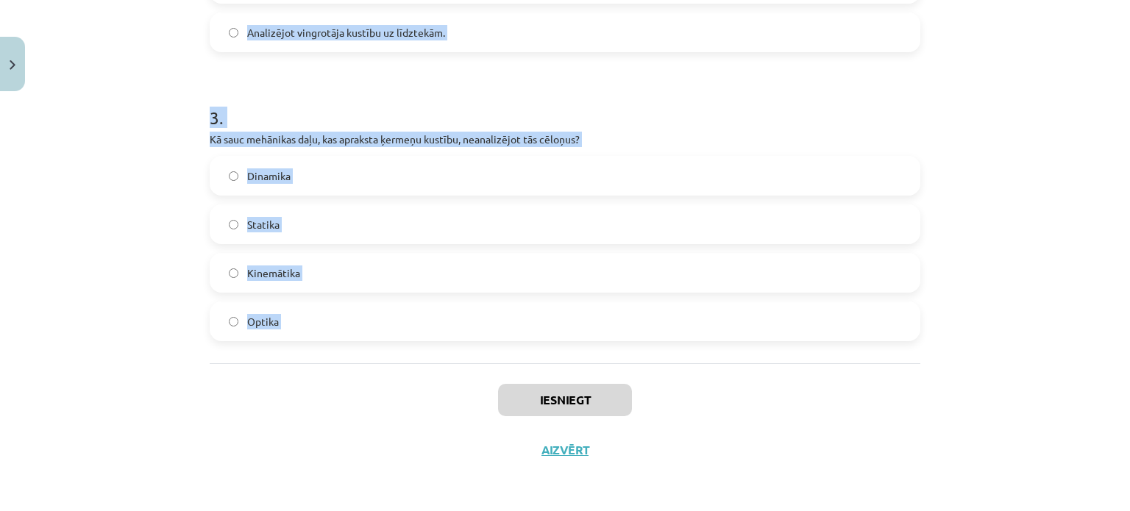
click at [509, 401] on div "Mācību tēma: Fizikas i - 10. klases 1. ieskaites mācību materiāls #7 📝 5. tēma.…" at bounding box center [565, 255] width 1130 height 511
copy form "1 . Kur var atrasties ķermeņa masas centrs? Gan ķermeņa iekšpusē, gan ārpusē. T…"
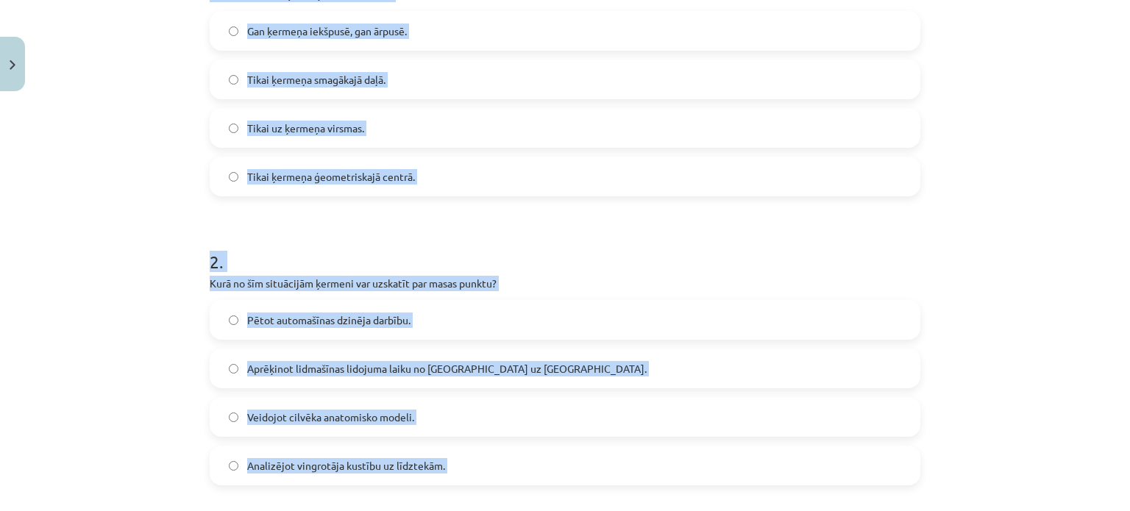
scroll to position [348, 0]
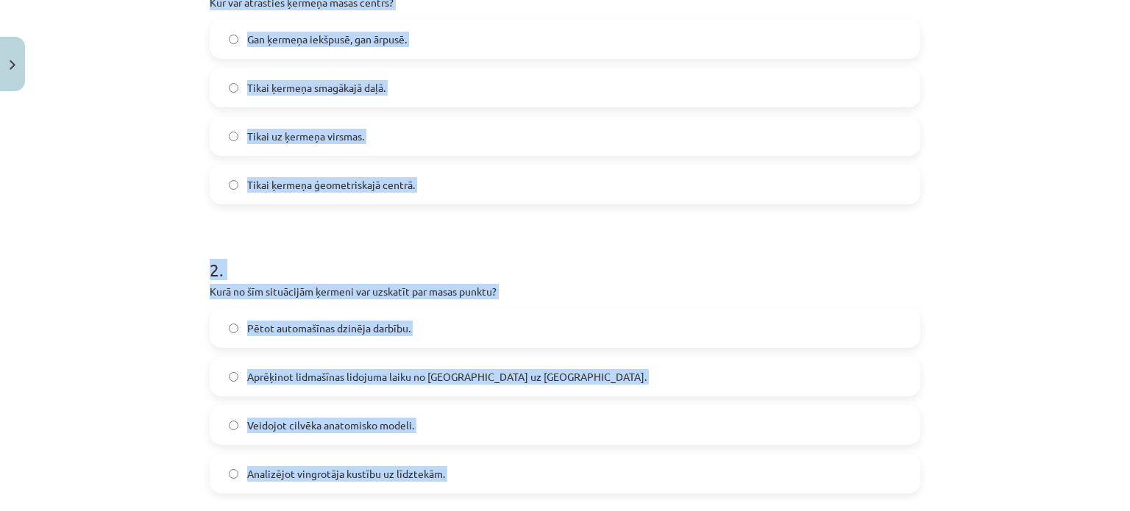
click at [312, 38] on span "Gan ķermeņa iekšpusē, gan ārpusē." at bounding box center [327, 39] width 160 height 15
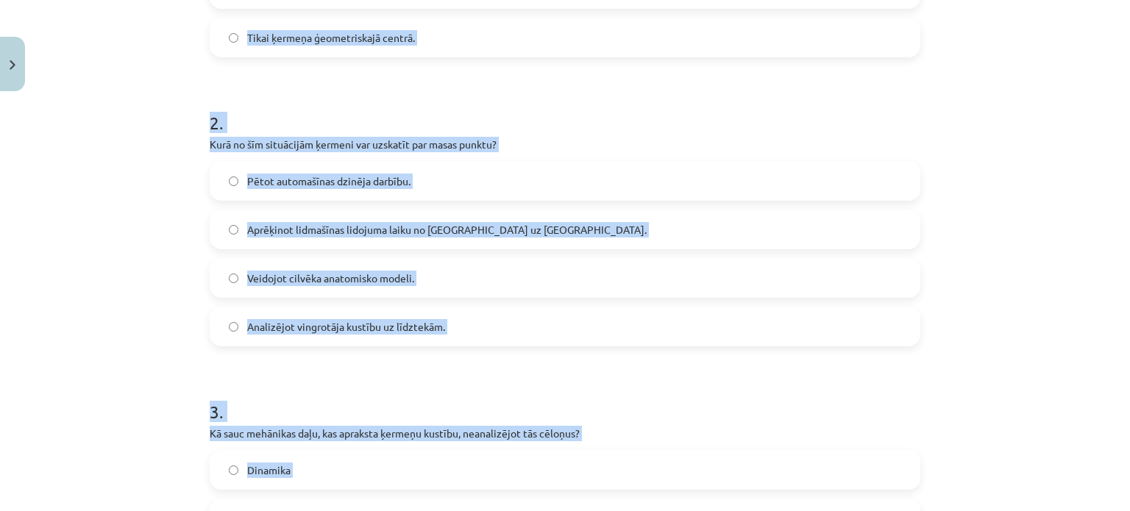
click at [263, 238] on label "Aprēķinot lidmašīnas lidojuma laiku no Rīgas uz Londonu." at bounding box center [565, 229] width 708 height 37
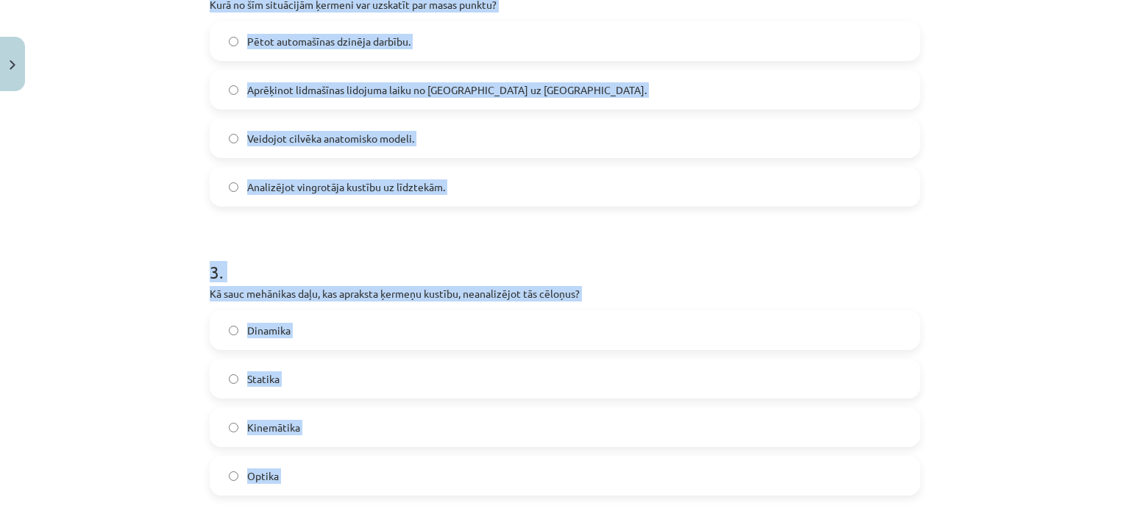
scroll to position [642, 0]
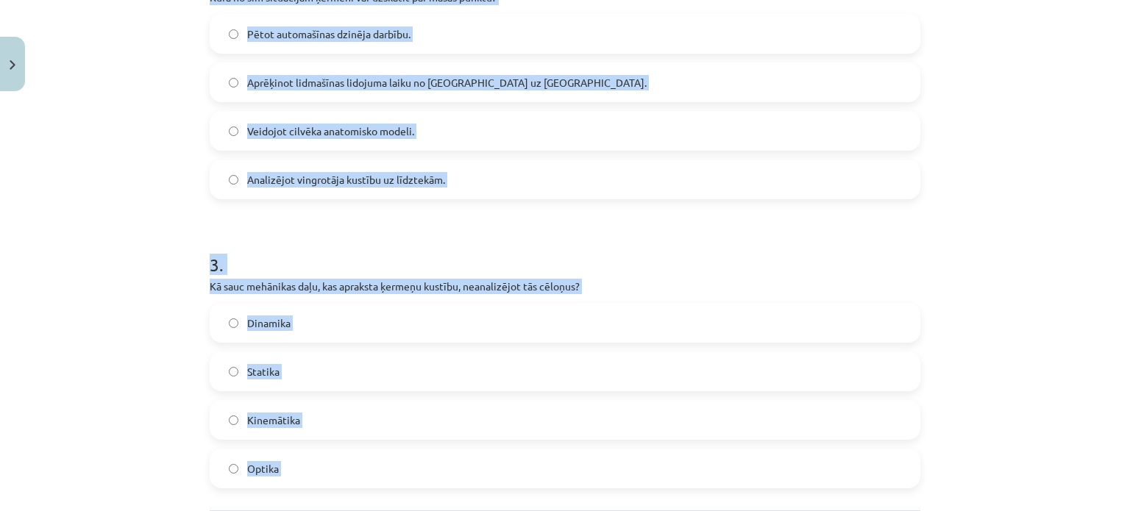
click at [177, 229] on div "Mācību tēma: Fizikas i - 10. klases 1. ieskaites mācību materiāls #7 📝 5. tēma.…" at bounding box center [565, 255] width 1130 height 511
click at [296, 290] on p "Kā sauc mehānikas daļu, kas apraksta ķermeņu kustību, neanalizējot tās cēloņus?" at bounding box center [565, 286] width 711 height 15
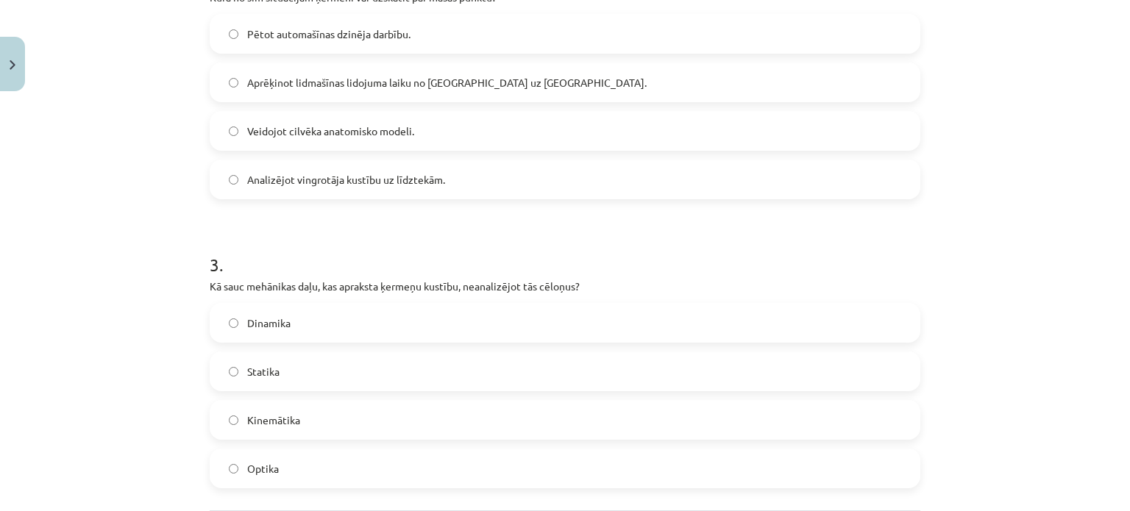
drag, startPoint x: 316, startPoint y: 414, endPoint x: 324, endPoint y: 407, distance: 10.9
click at [316, 414] on label "Kinemātika" at bounding box center [565, 420] width 708 height 37
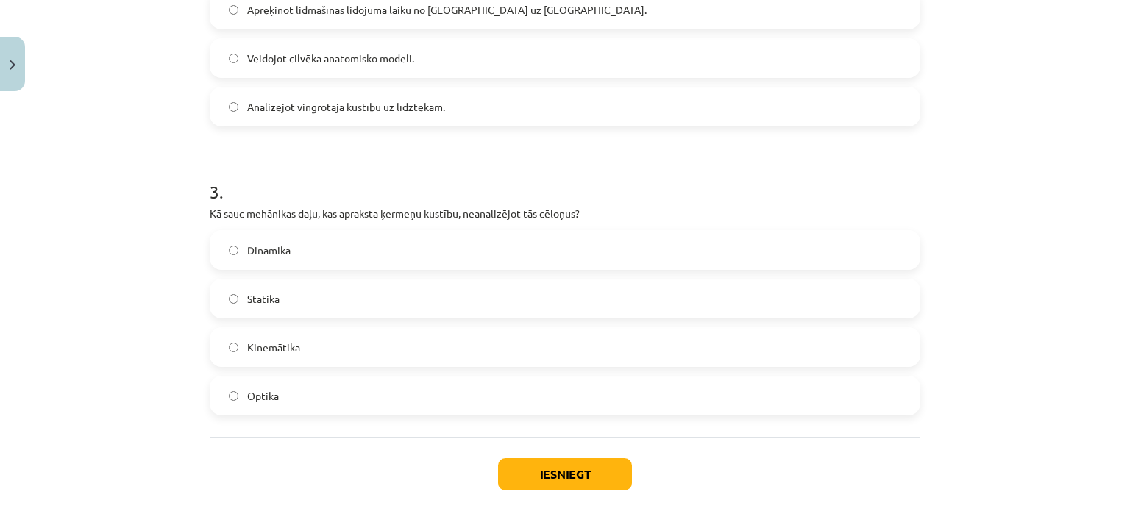
scroll to position [789, 0]
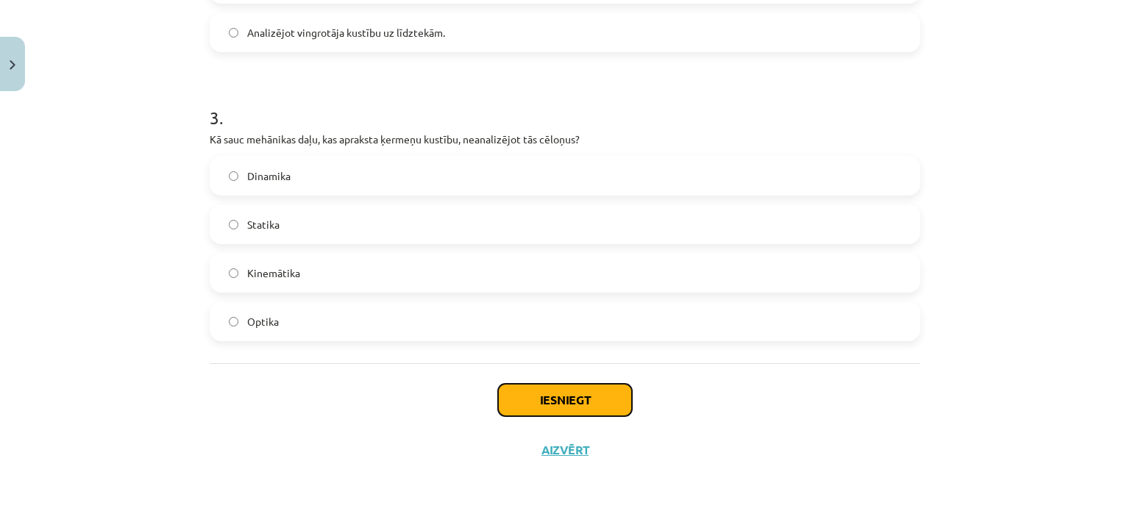
click at [565, 399] on button "Iesniegt" at bounding box center [565, 400] width 134 height 32
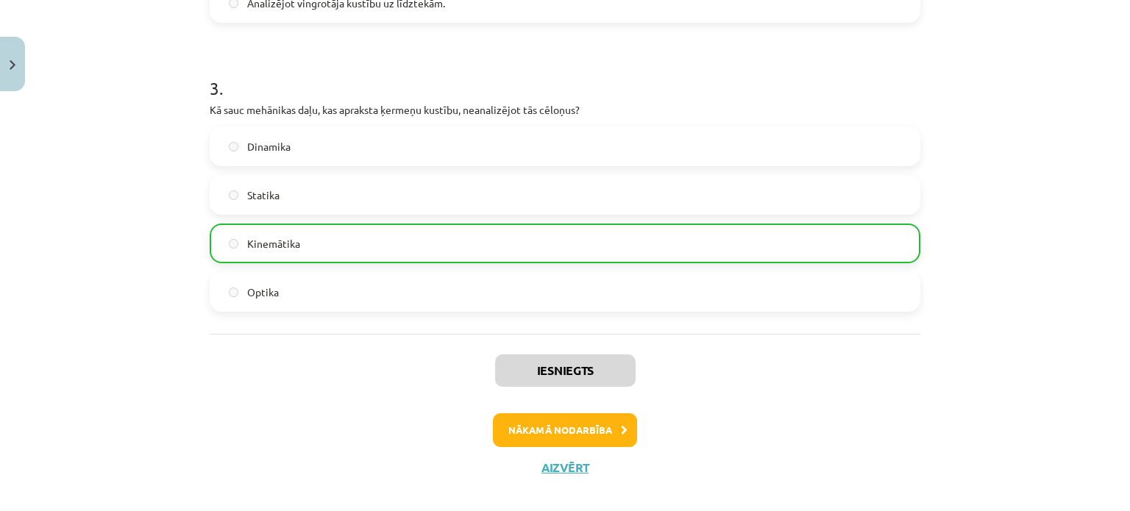
scroll to position [836, 0]
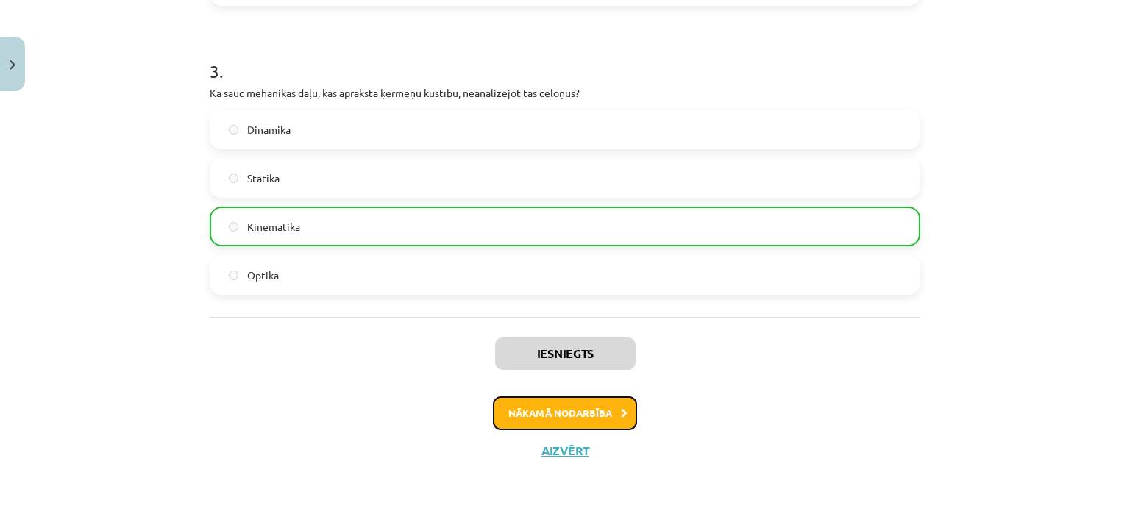
click at [550, 413] on button "Nākamā nodarbība" at bounding box center [565, 414] width 144 height 34
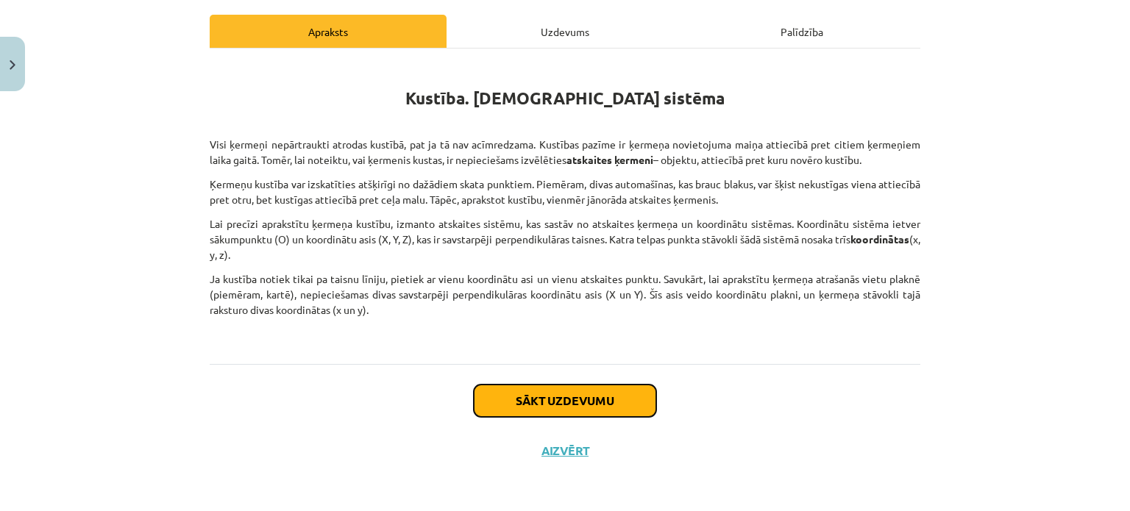
click at [566, 397] on button "Sākt uzdevumu" at bounding box center [565, 401] width 182 height 32
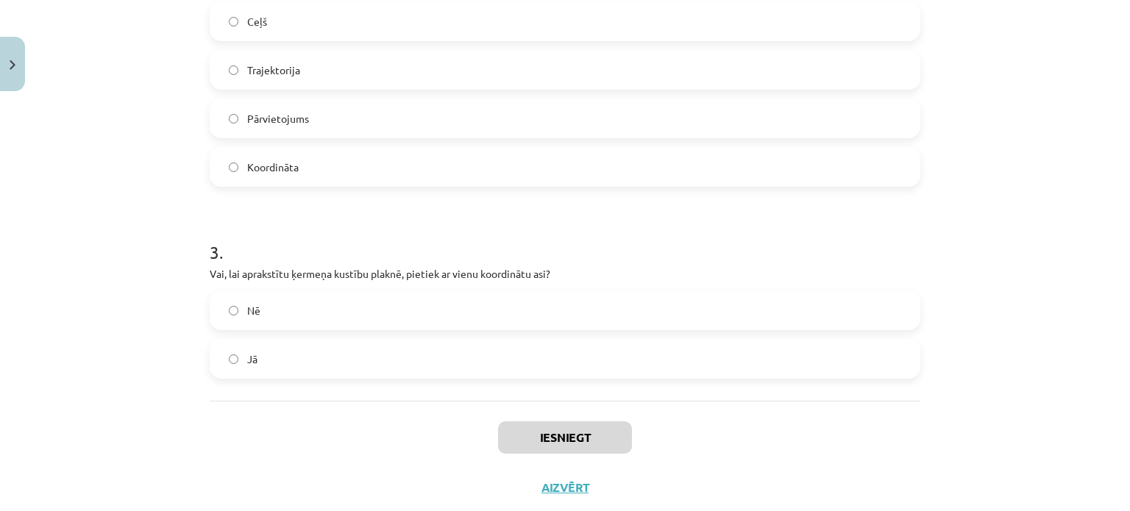
scroll to position [692, 0]
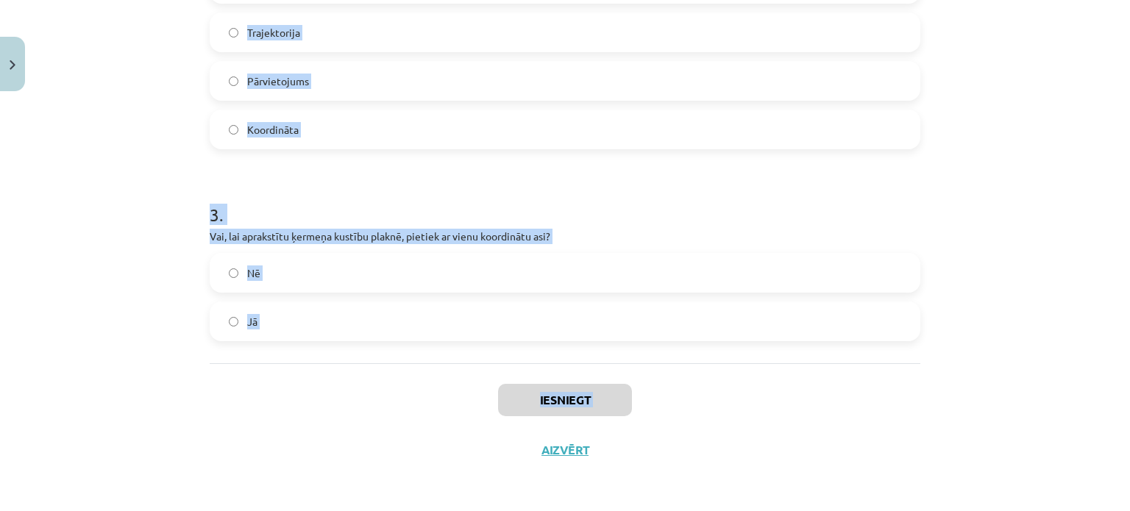
drag, startPoint x: 206, startPoint y: 314, endPoint x: 422, endPoint y: 447, distance: 253.0
click at [422, 447] on div "Mācību tēma: Fizikas i - 10. klases 1. ieskaites mācību materiāls #8 📝 6. tēma.…" at bounding box center [565, 255] width 1130 height 511
copy div "Kurjers nobrauc 600 m uz ziemeļiem un pēc tam 800 m uz austrumiem. Cik liels [m…"
click at [158, 305] on div "Mācību tēma: Fizikas i - 10. klases 1. ieskaites mācību materiāls #8 📝 6. tēma.…" at bounding box center [565, 255] width 1130 height 511
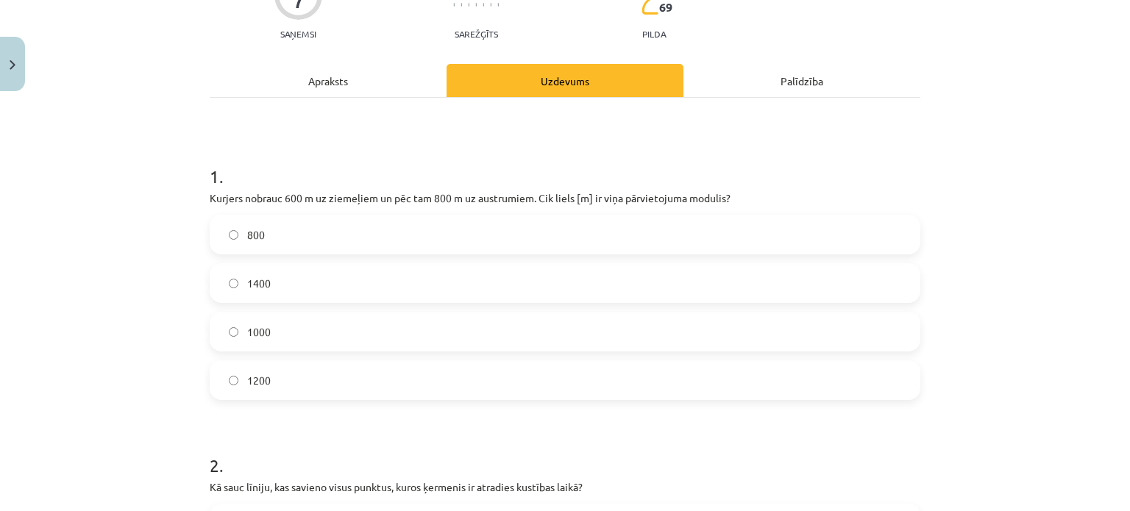
scroll to position [177, 0]
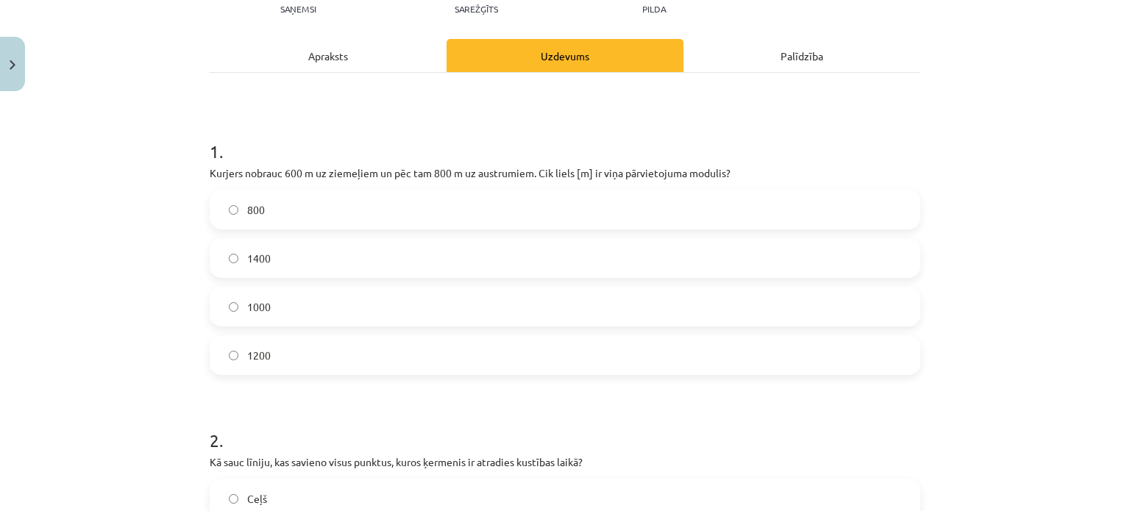
click at [308, 292] on label "1000" at bounding box center [565, 306] width 708 height 37
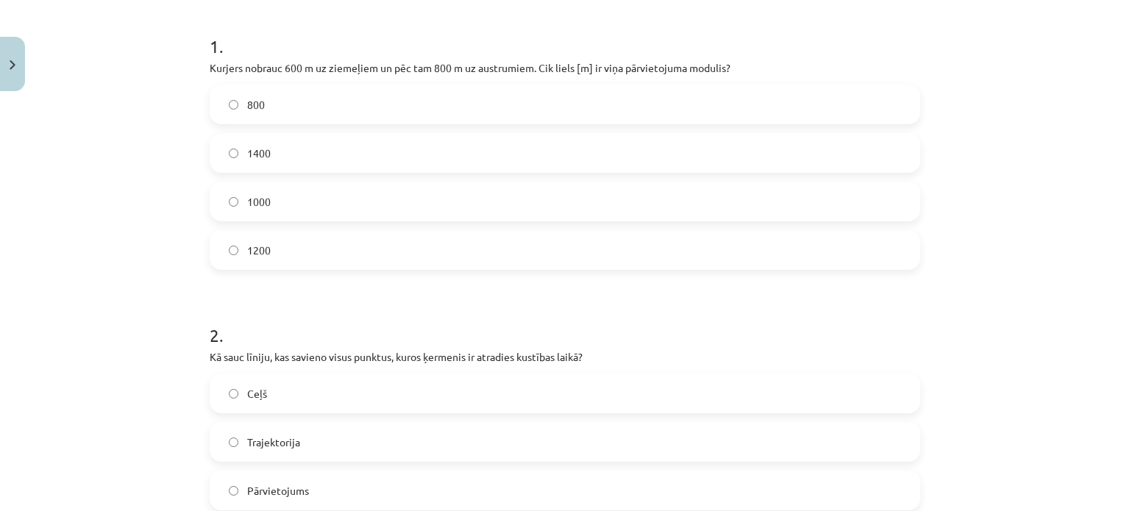
scroll to position [398, 0]
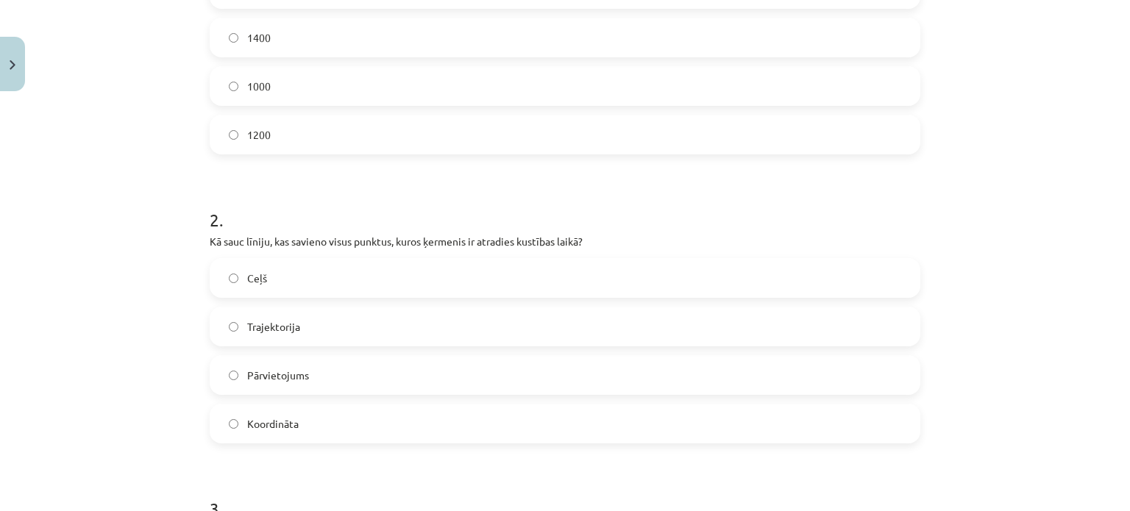
click at [282, 330] on span "Trajektorija" at bounding box center [273, 326] width 53 height 15
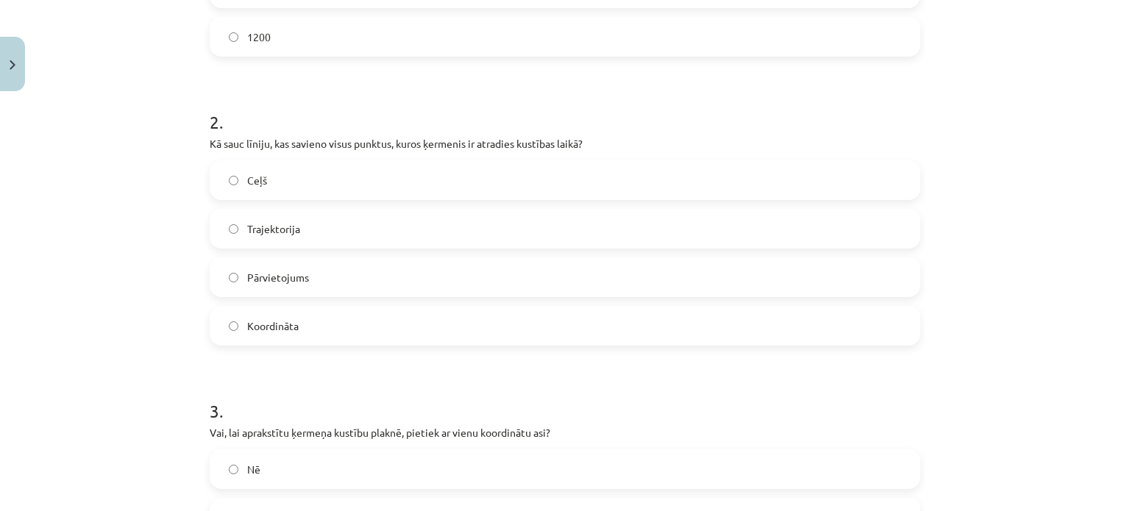
scroll to position [692, 0]
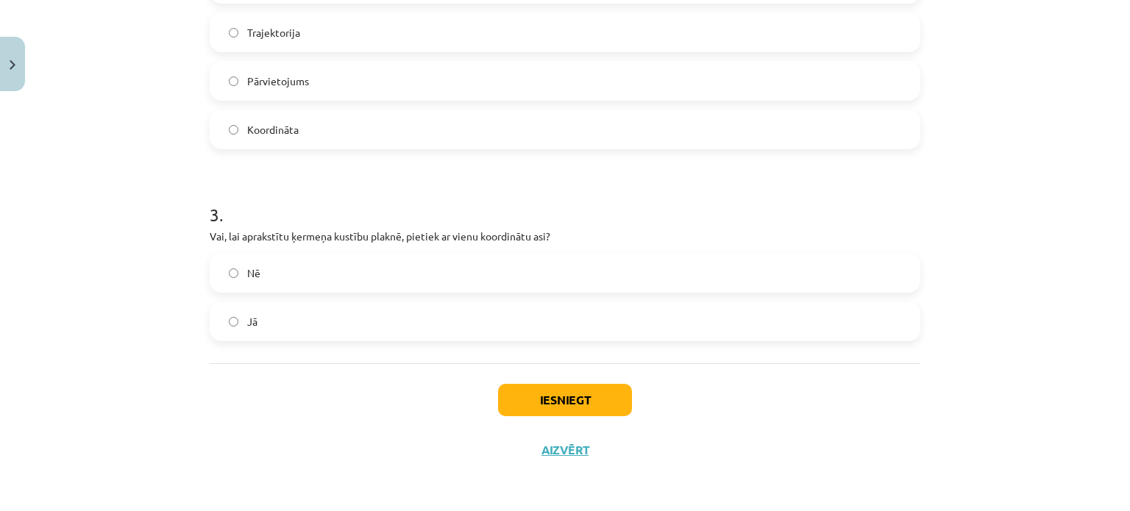
click at [269, 281] on label "Nē" at bounding box center [565, 273] width 708 height 37
click at [547, 402] on button "Iesniegt" at bounding box center [565, 400] width 134 height 32
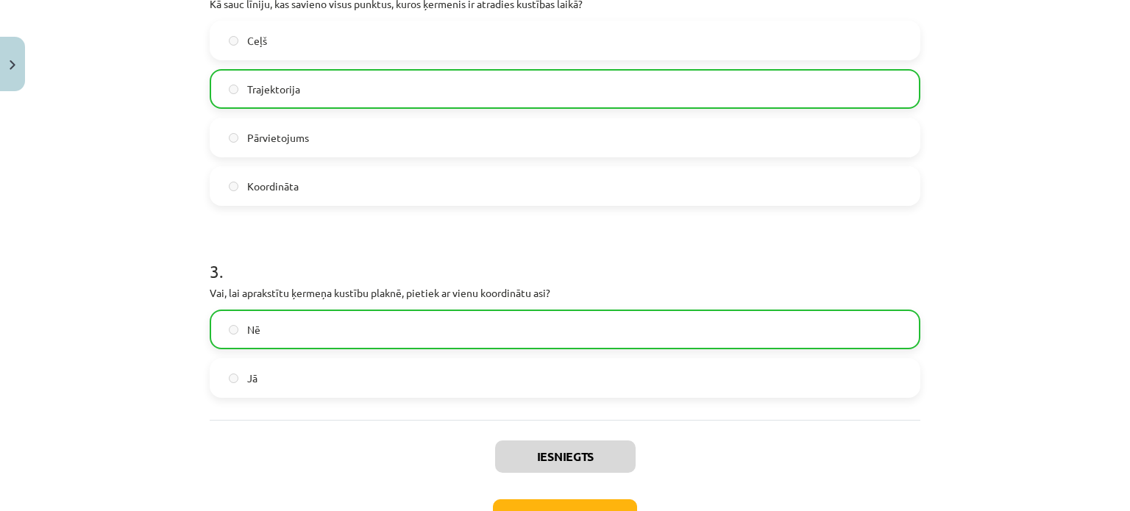
scroll to position [739, 0]
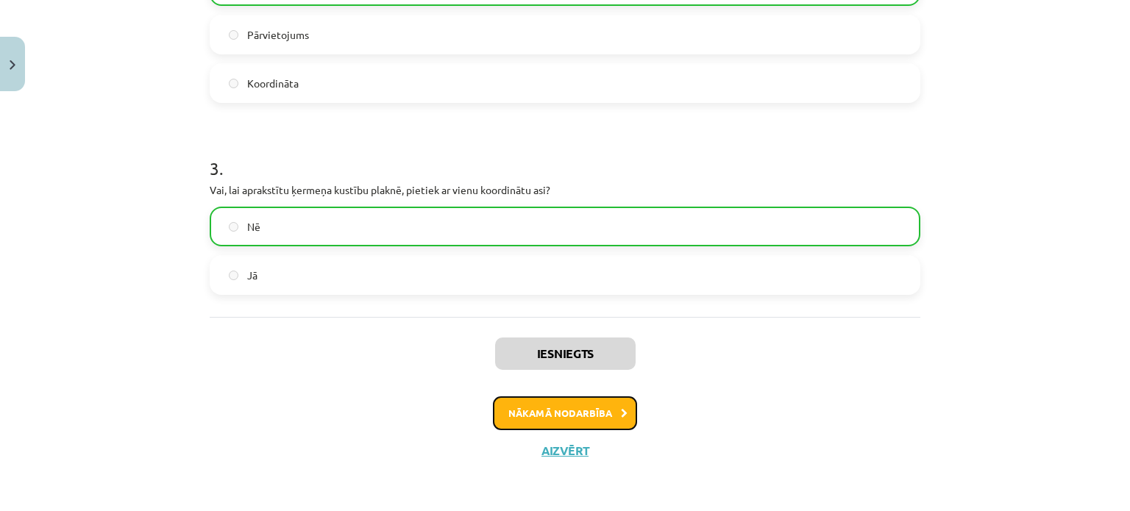
click at [575, 401] on button "Nākamā nodarbība" at bounding box center [565, 414] width 144 height 34
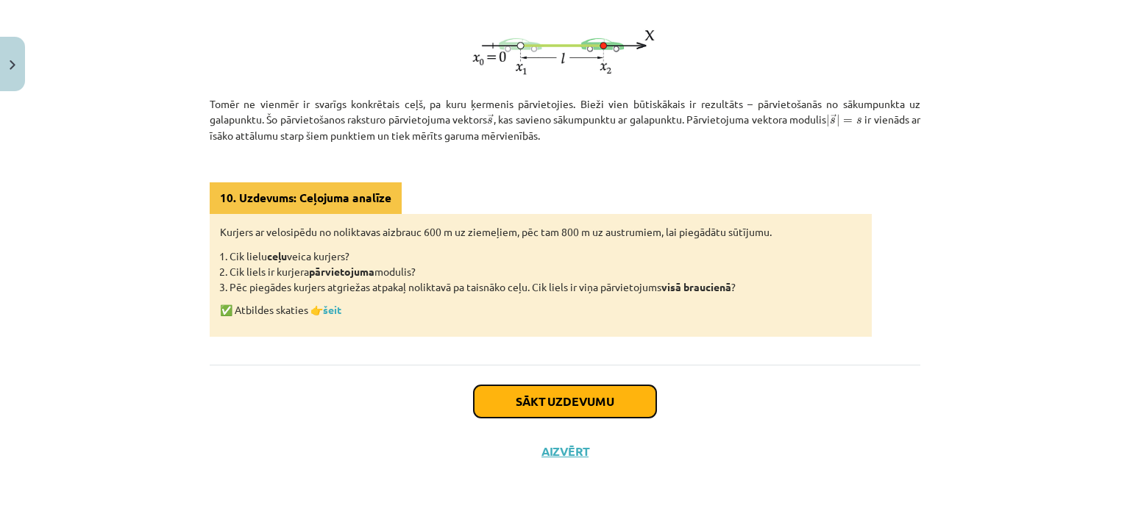
click at [508, 391] on button "Sākt uzdevumu" at bounding box center [565, 401] width 182 height 32
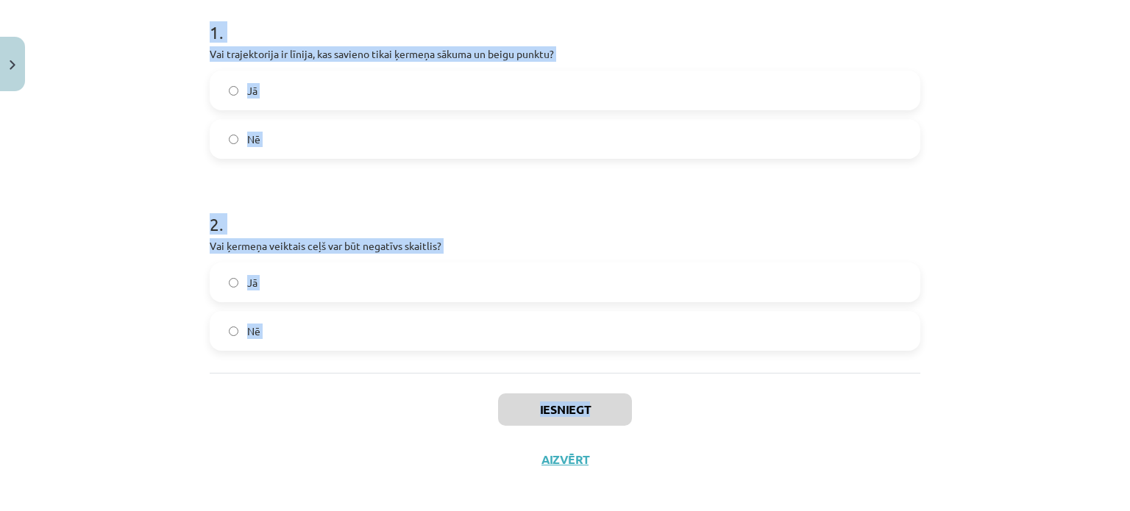
scroll to position [306, 0]
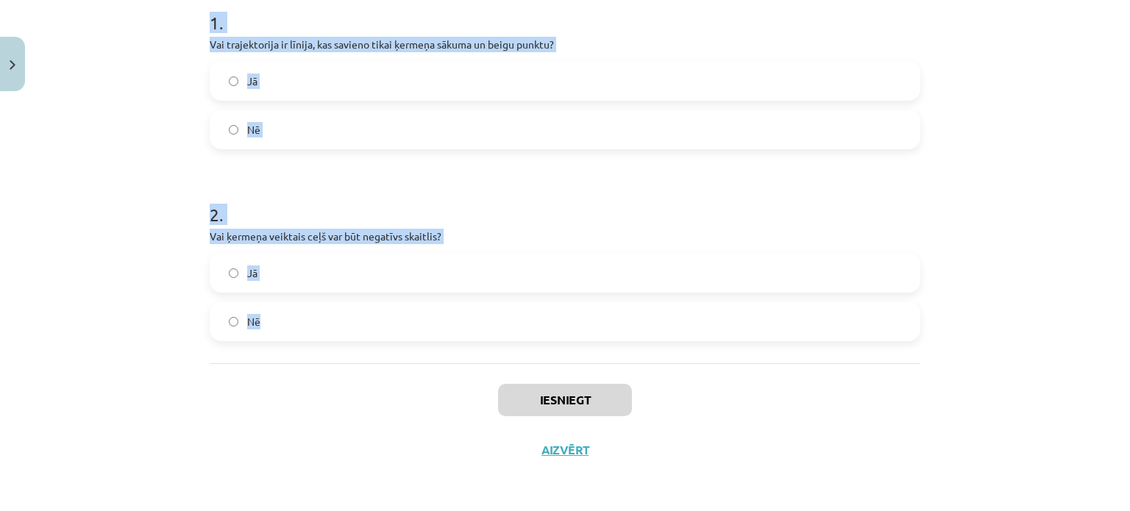
drag, startPoint x: 192, startPoint y: 292, endPoint x: 541, endPoint y: 344, distance: 352.6
click at [541, 344] on div "Mācību tēma: Fizikas i - 10. klases 1. ieskaites mācību materiāls #9 📝 7. tēma.…" at bounding box center [565, 255] width 1130 height 511
copy form "1 . Vai trajektorija ir līnija, kas savieno tikai ķermeņa sākuma un beigu punkt…"
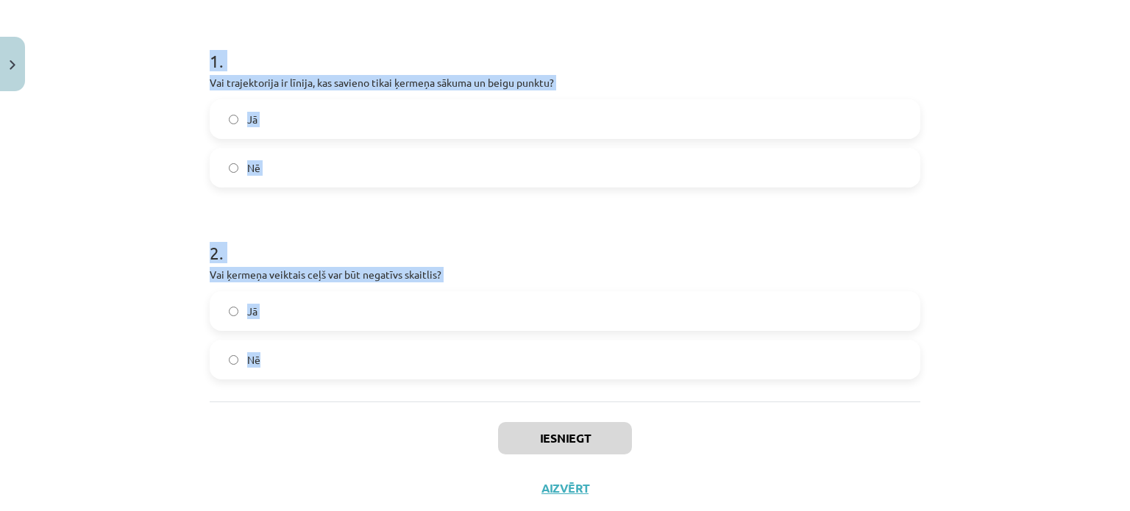
scroll to position [232, 0]
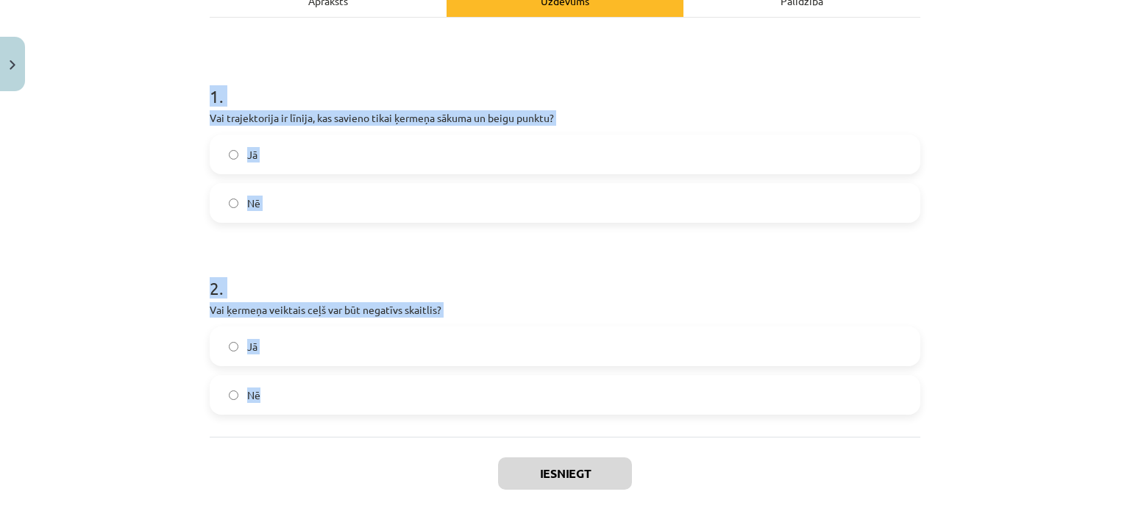
click at [203, 197] on div "4 XP Saņemsi Sarežģīts 69 pilda Apraksts Uzdevums Palīdzība 1 . Vai trajektorij…" at bounding box center [565, 206] width 728 height 683
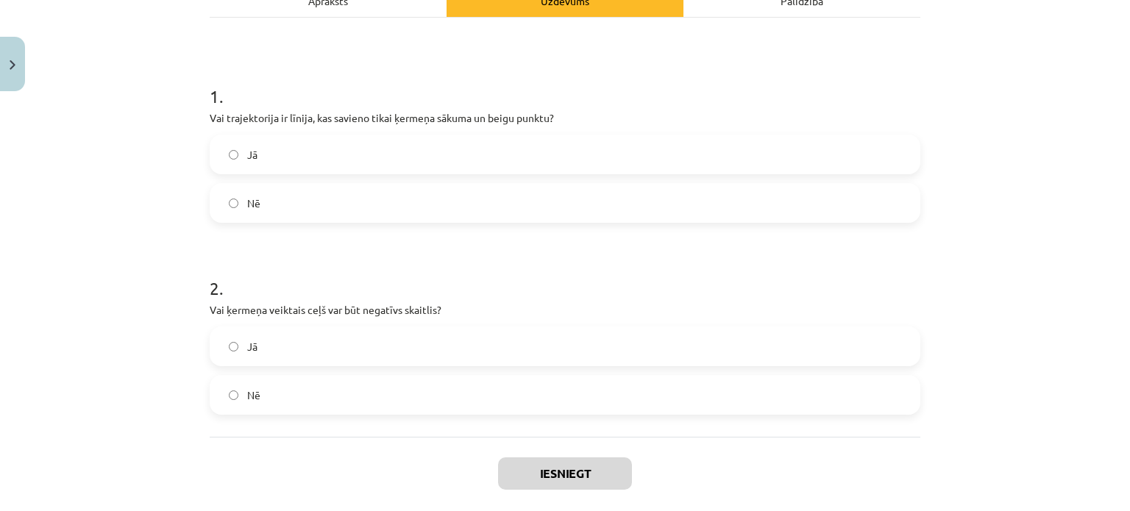
click at [213, 197] on label "Nē" at bounding box center [565, 203] width 708 height 37
click at [229, 399] on label "Nē" at bounding box center [565, 395] width 708 height 37
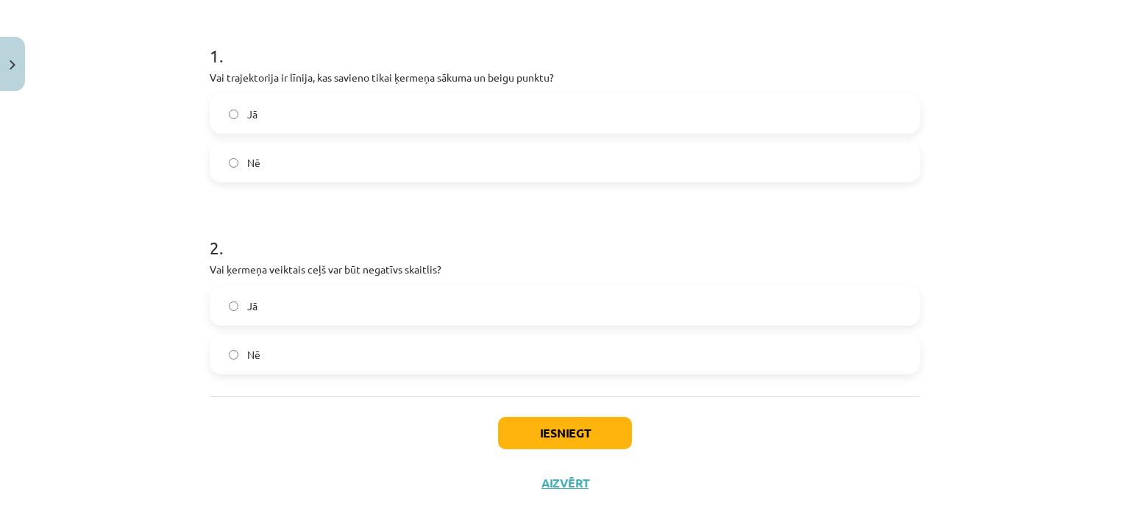
scroll to position [306, 0]
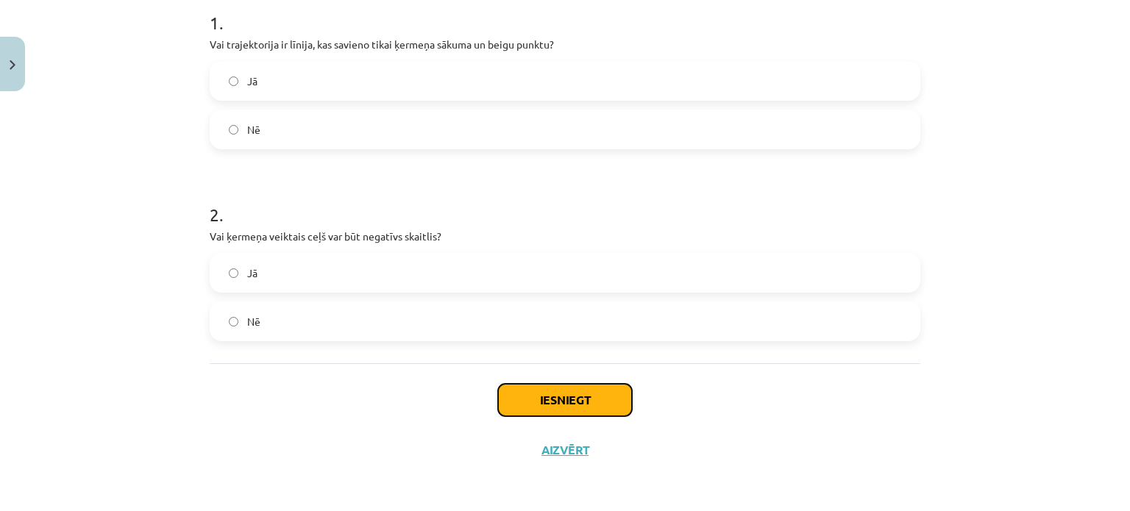
click at [572, 397] on button "Iesniegt" at bounding box center [565, 400] width 134 height 32
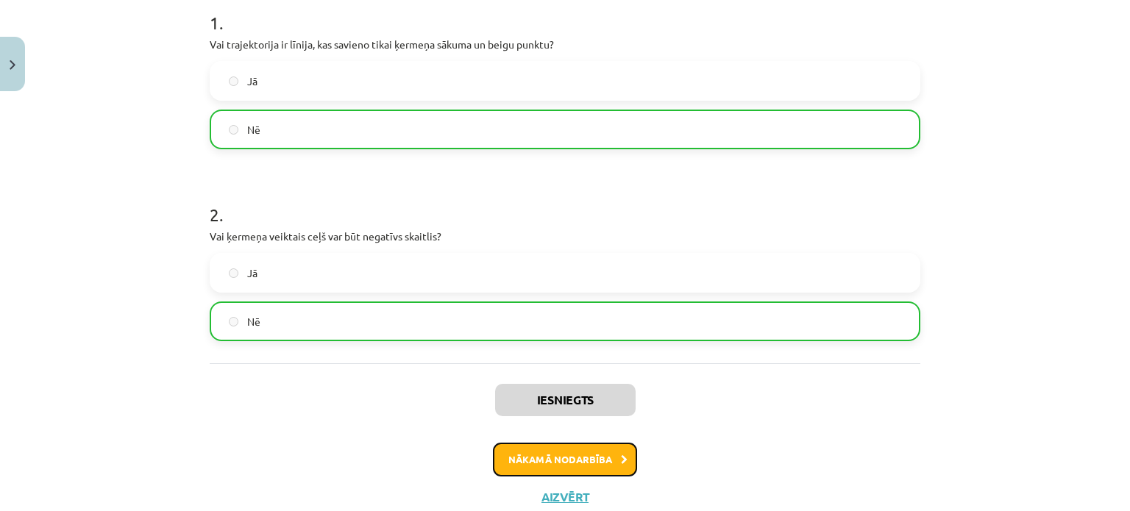
click at [553, 456] on button "Nākamā nodarbība" at bounding box center [565, 460] width 144 height 34
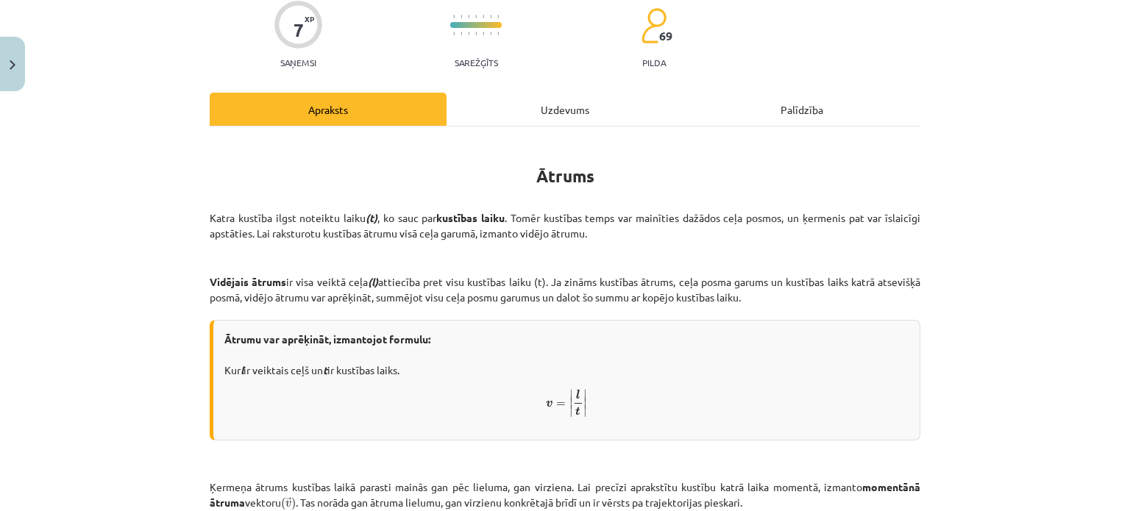
scroll to position [257, 0]
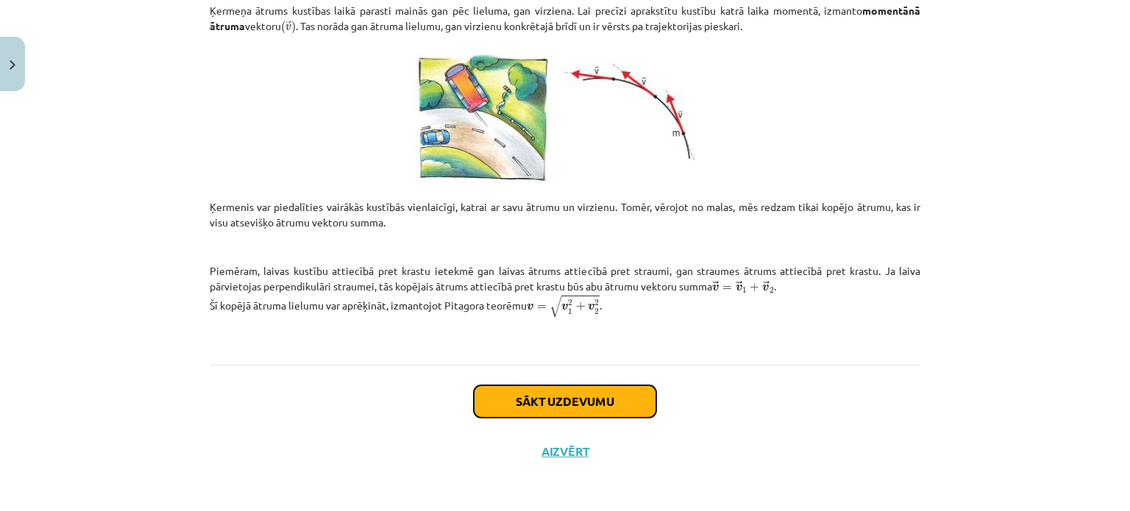
click at [561, 407] on button "Sākt uzdevumu" at bounding box center [565, 401] width 182 height 32
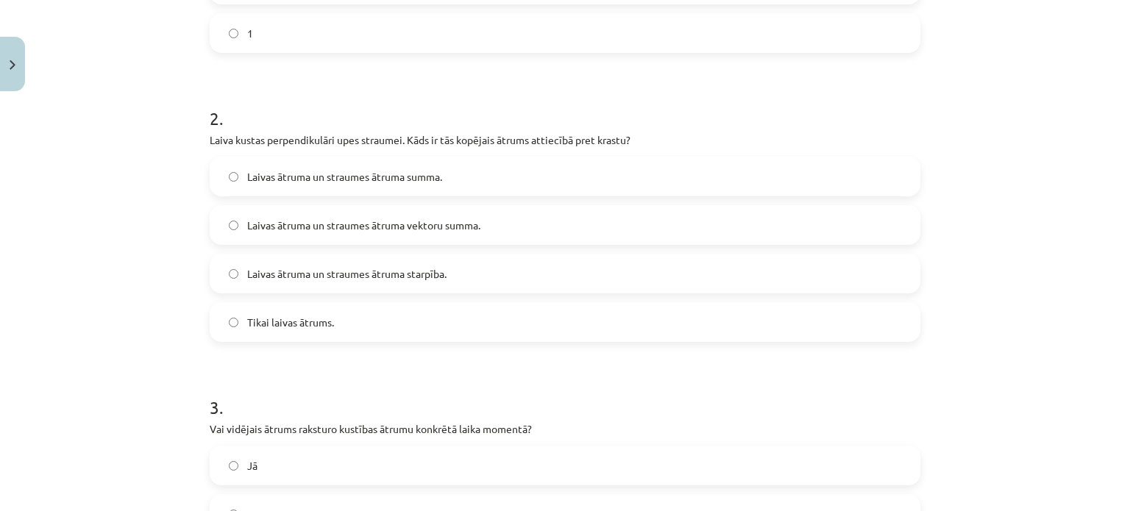
scroll to position [617, 0]
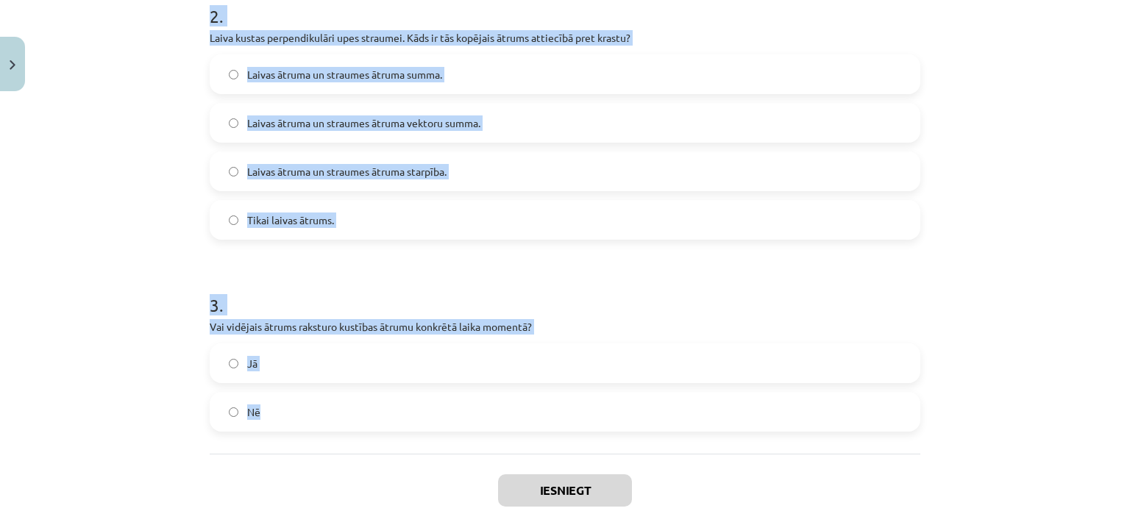
drag, startPoint x: 360, startPoint y: 330, endPoint x: 391, endPoint y: 441, distance: 115.5
click at [391, 441] on div "1 . Laiva attiecībā pret ūdeni kustas ar ātrumu 3 m/s, bet straumes ātrums ir 4…" at bounding box center [565, 43] width 711 height 821
copy form "1 . Laiva attiecībā pret ūdeni kustas ar ātrumu 3 m/s, bet straumes ātrums ir 4…"
drag, startPoint x: 539, startPoint y: 296, endPoint x: 498, endPoint y: 326, distance: 50.6
click at [498, 326] on p "Vai vidējais ātrums raksturo kustības ātrumu konkrētā laika momentā?" at bounding box center [565, 326] width 711 height 15
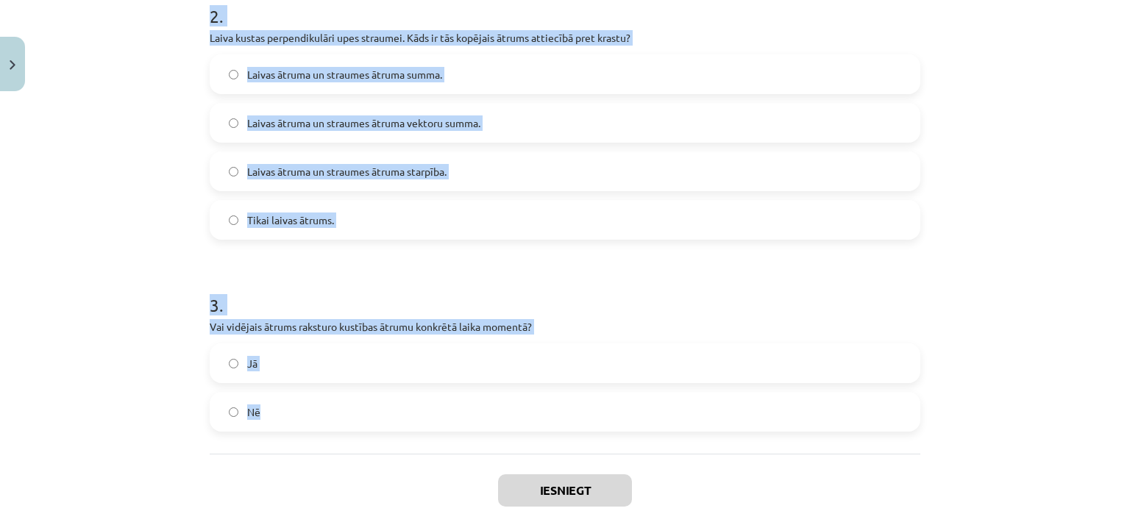
click at [498, 326] on p "Vai vidējais ātrums raksturo kustības ātrumu konkrētā laika momentā?" at bounding box center [565, 326] width 711 height 15
drag, startPoint x: 497, startPoint y: 326, endPoint x: 400, endPoint y: 302, distance: 99.9
click at [400, 302] on h1 "3 ." at bounding box center [565, 292] width 711 height 46
click at [216, 305] on h1 "3 ." at bounding box center [565, 292] width 711 height 46
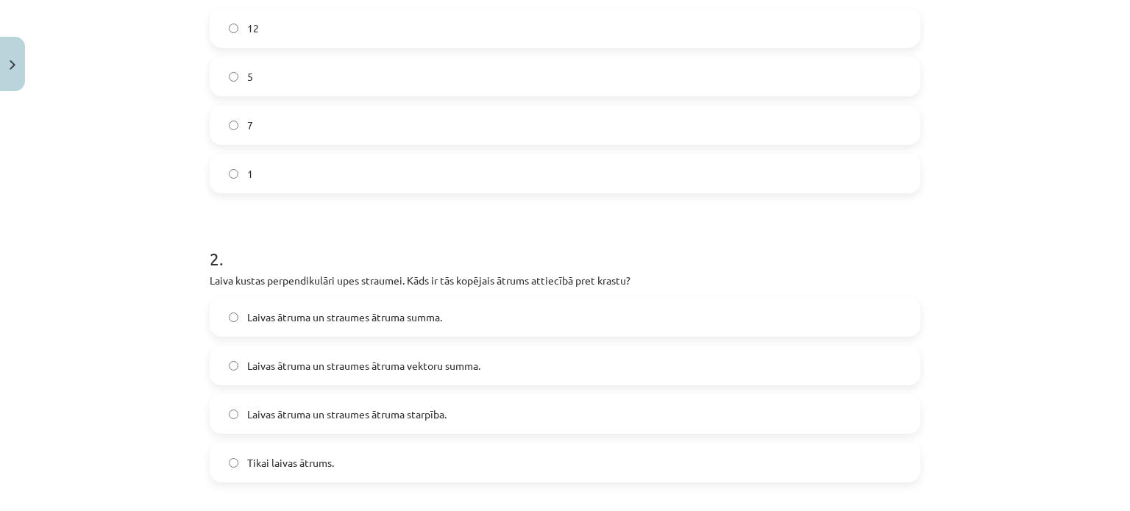
scroll to position [249, 0]
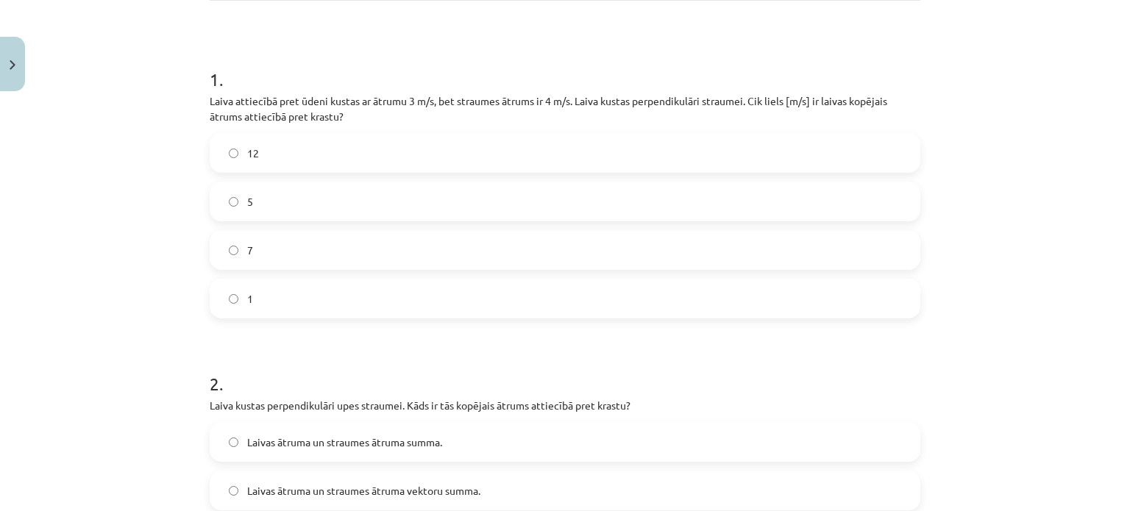
click at [305, 200] on label "5" at bounding box center [565, 201] width 708 height 37
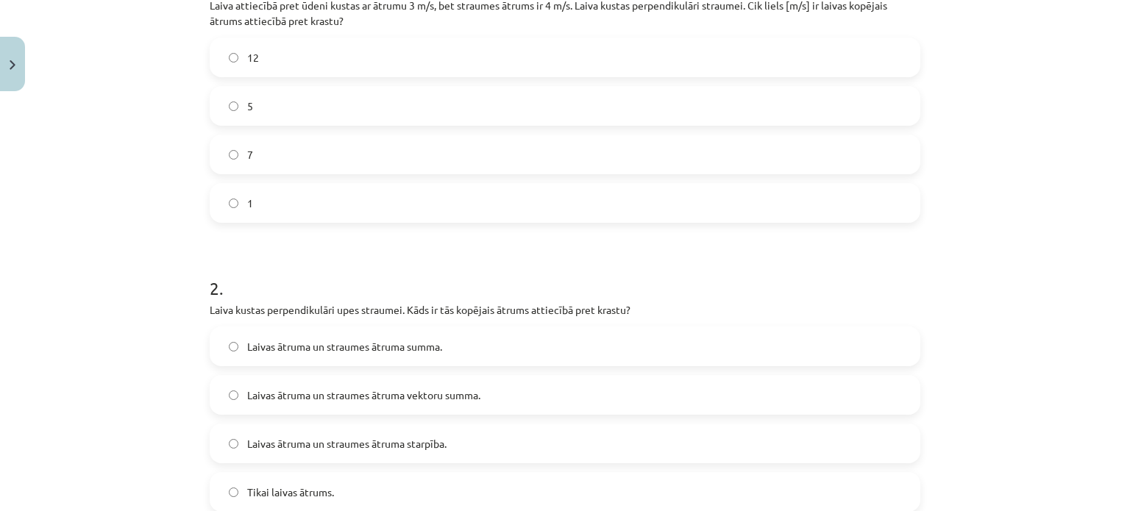
scroll to position [470, 0]
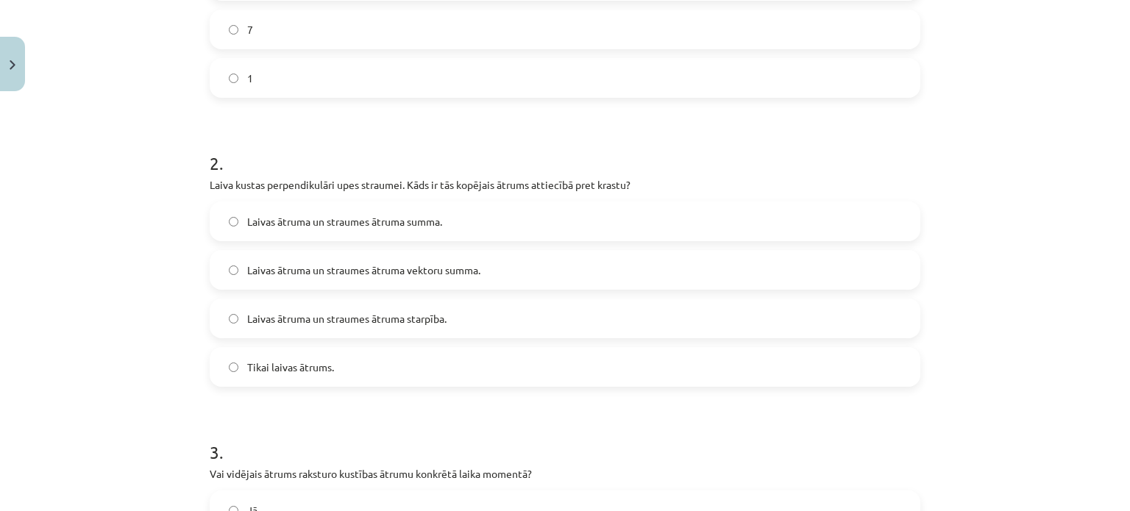
click at [402, 282] on label "Laivas ātruma un straumes ātruma vektoru summa." at bounding box center [565, 270] width 708 height 37
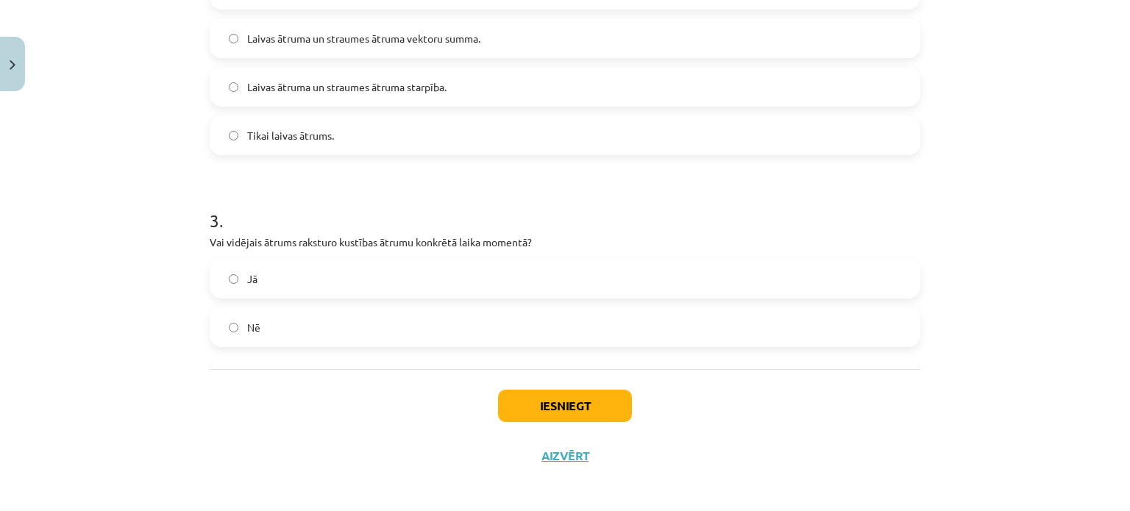
scroll to position [708, 0]
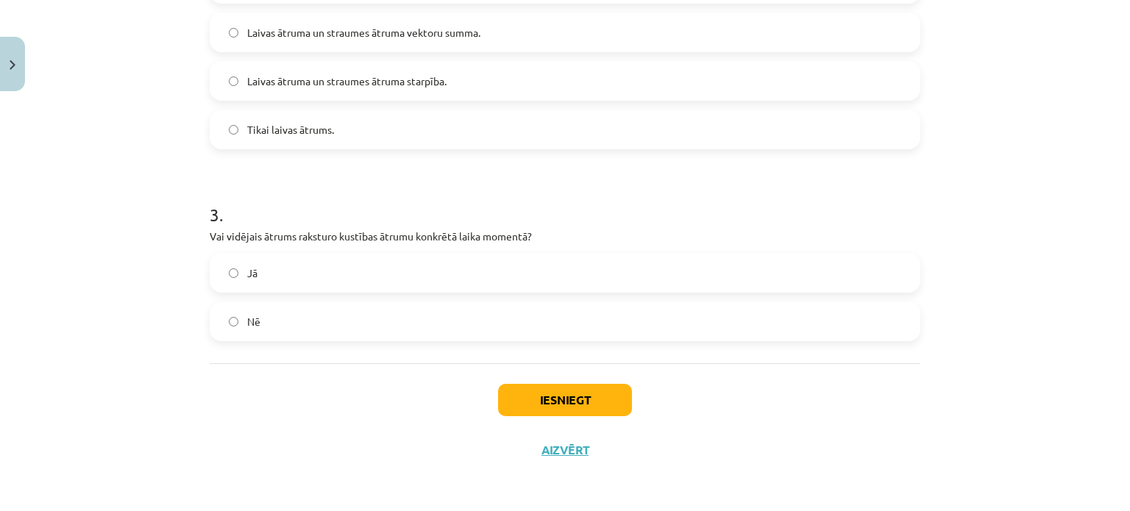
drag, startPoint x: 310, startPoint y: 276, endPoint x: 324, endPoint y: 282, distance: 15.8
click at [316, 279] on label "Jā" at bounding box center [565, 273] width 708 height 37
click at [597, 394] on button "Iesniegt" at bounding box center [565, 400] width 134 height 32
click at [225, 314] on label "Nē" at bounding box center [565, 321] width 708 height 37
click at [249, 276] on span "Jā" at bounding box center [252, 273] width 10 height 15
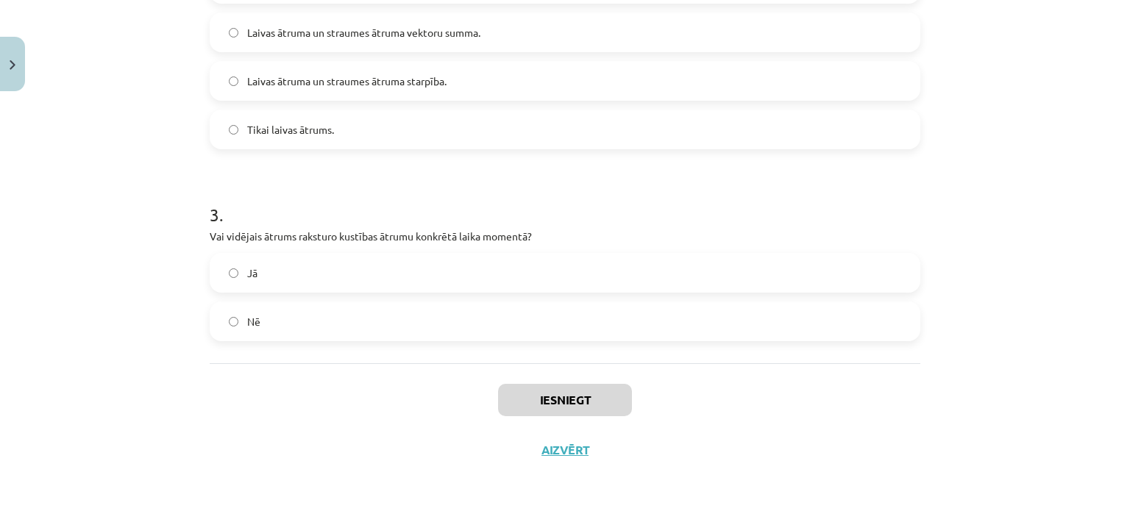
click at [227, 284] on label "Jā" at bounding box center [565, 273] width 708 height 37
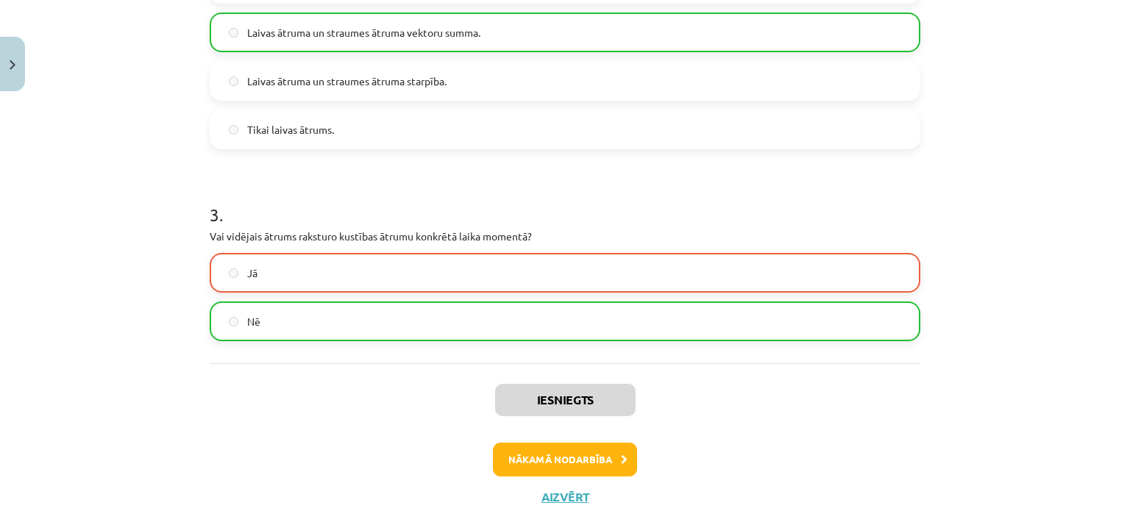
click at [236, 323] on label "Nē" at bounding box center [565, 321] width 708 height 37
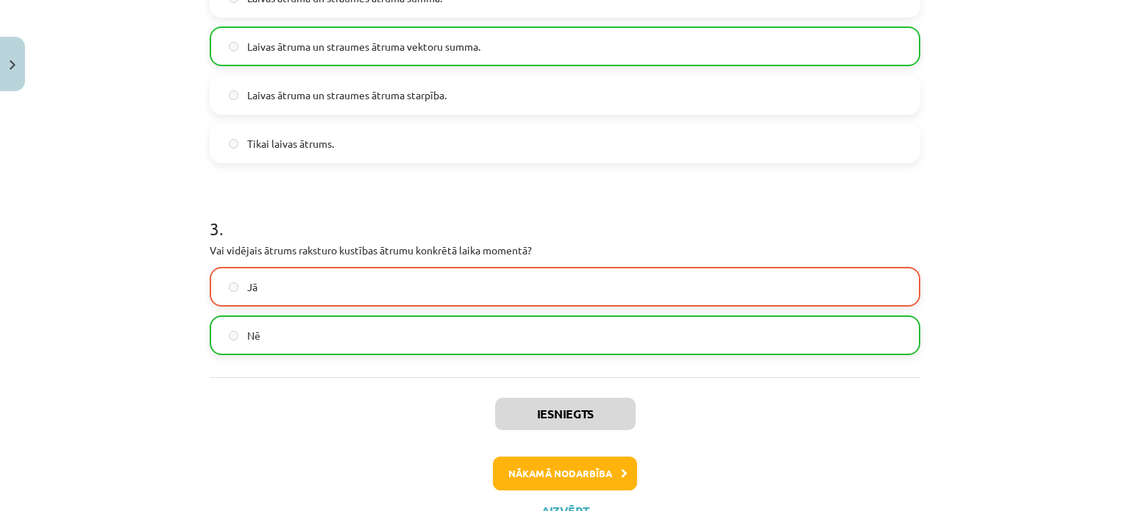
scroll to position [754, 0]
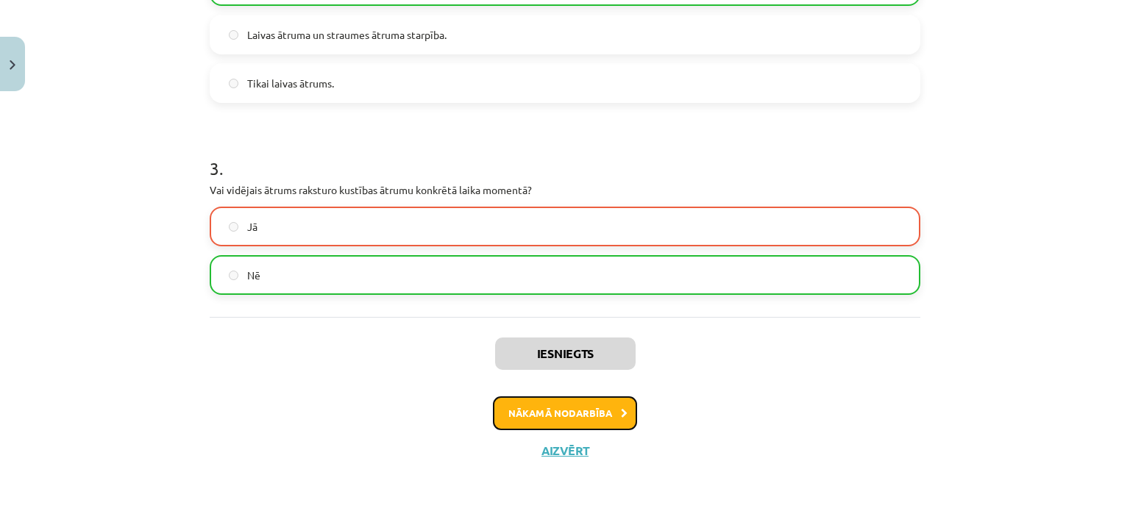
click at [532, 419] on button "Nākamā nodarbība" at bounding box center [565, 414] width 144 height 34
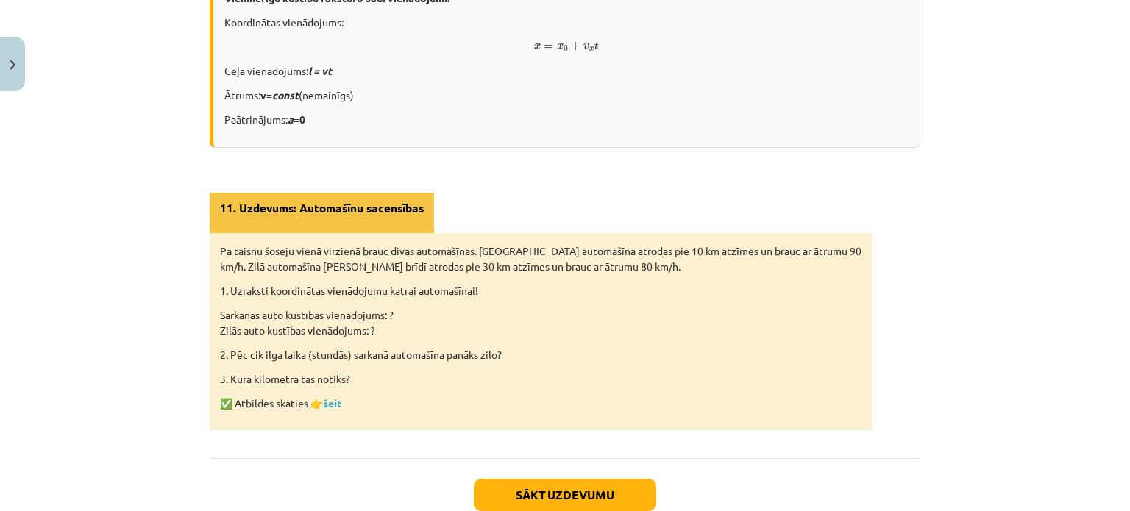
scroll to position [1017, 0]
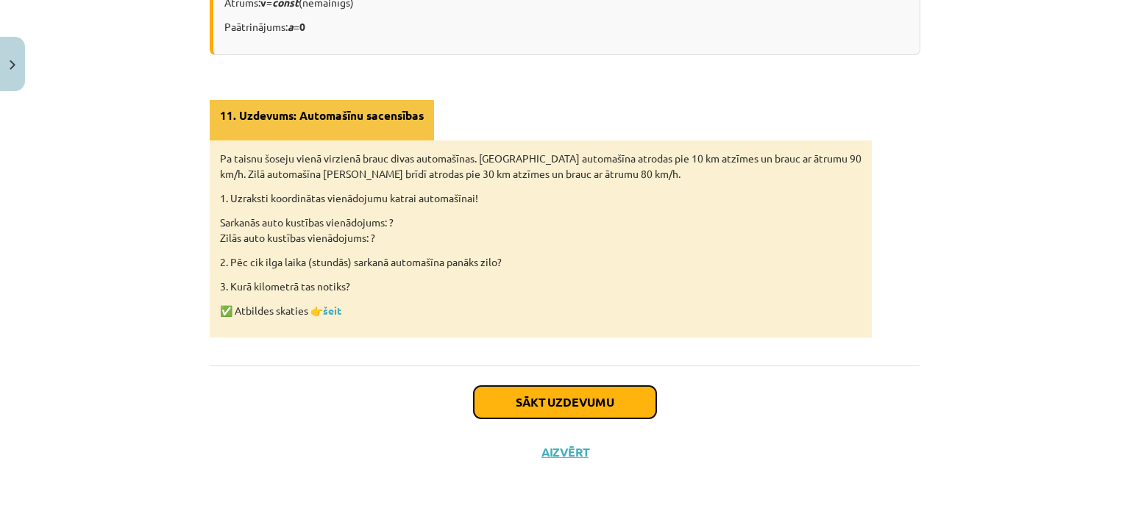
click at [527, 397] on button "Sākt uzdevumu" at bounding box center [565, 402] width 182 height 32
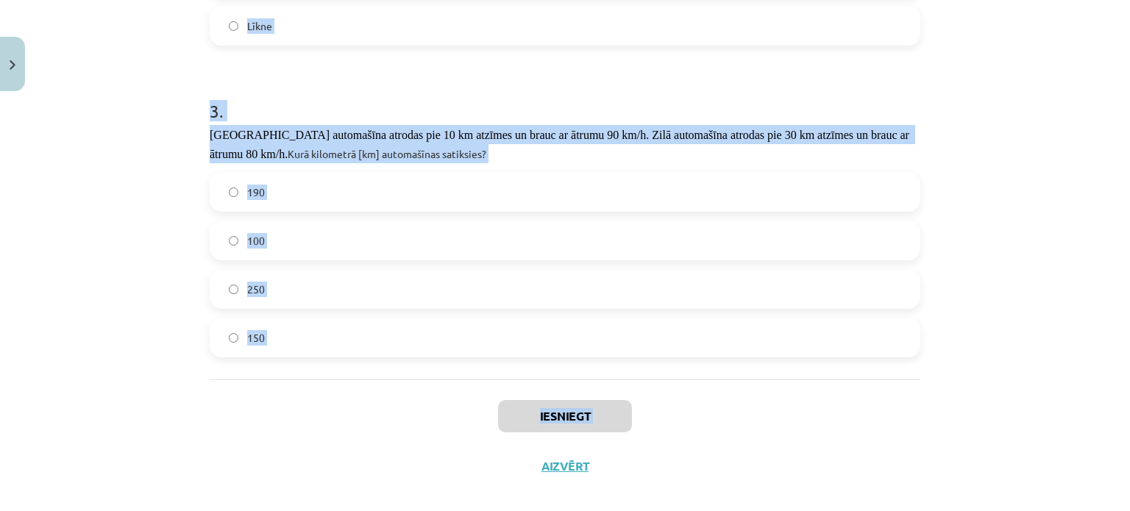
scroll to position [712, 0]
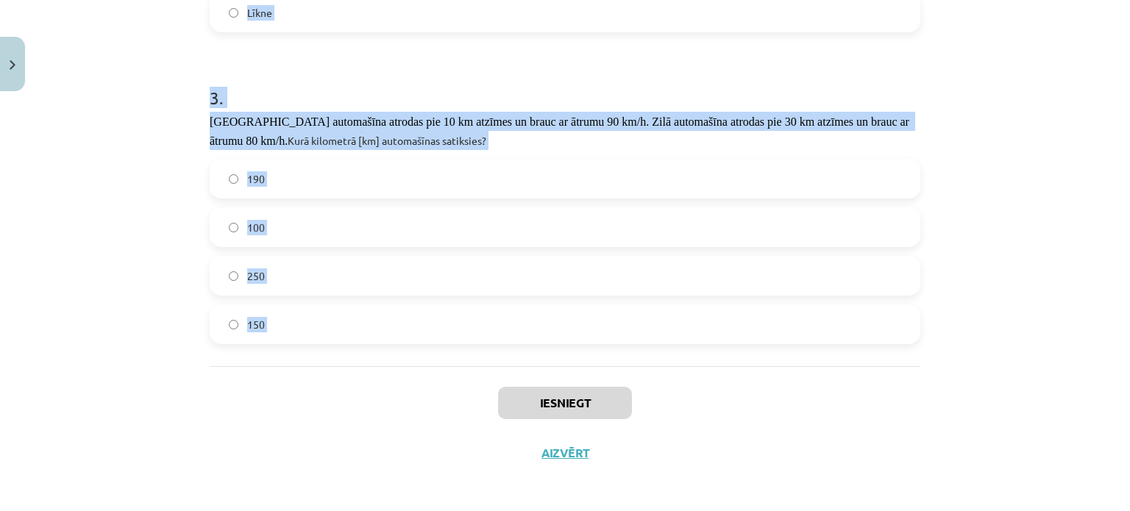
drag, startPoint x: 199, startPoint y: 140, endPoint x: 422, endPoint y: 371, distance: 320.5
click at [110, 321] on div "Mācību tēma: Fizikas i - 10. klases 1. ieskaites mācību materiāls #11 📝 9. tēma…" at bounding box center [565, 255] width 1130 height 511
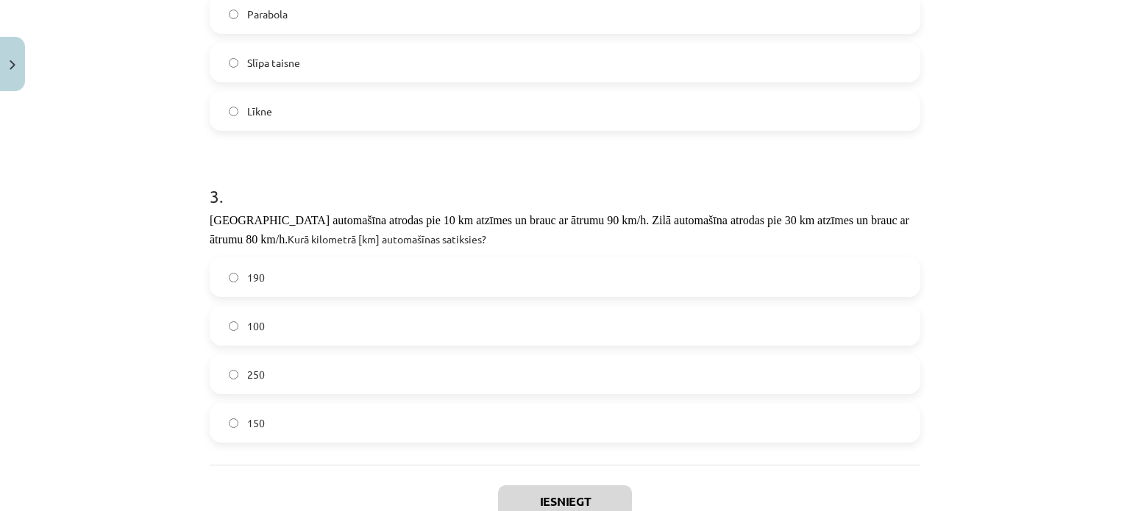
scroll to position [491, 0]
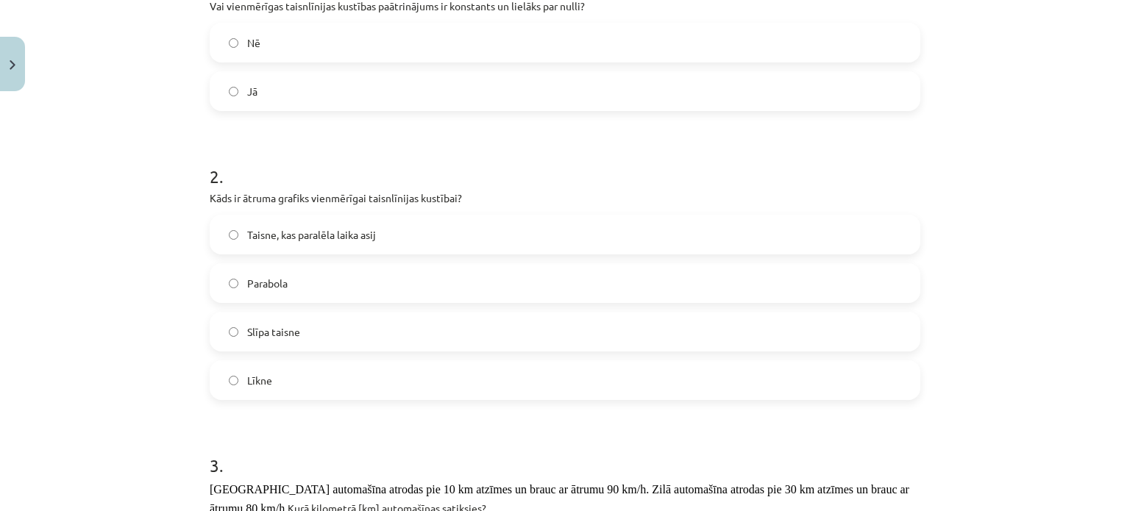
click at [333, 235] on span "Taisne, kas paralēla laika asij" at bounding box center [311, 234] width 129 height 15
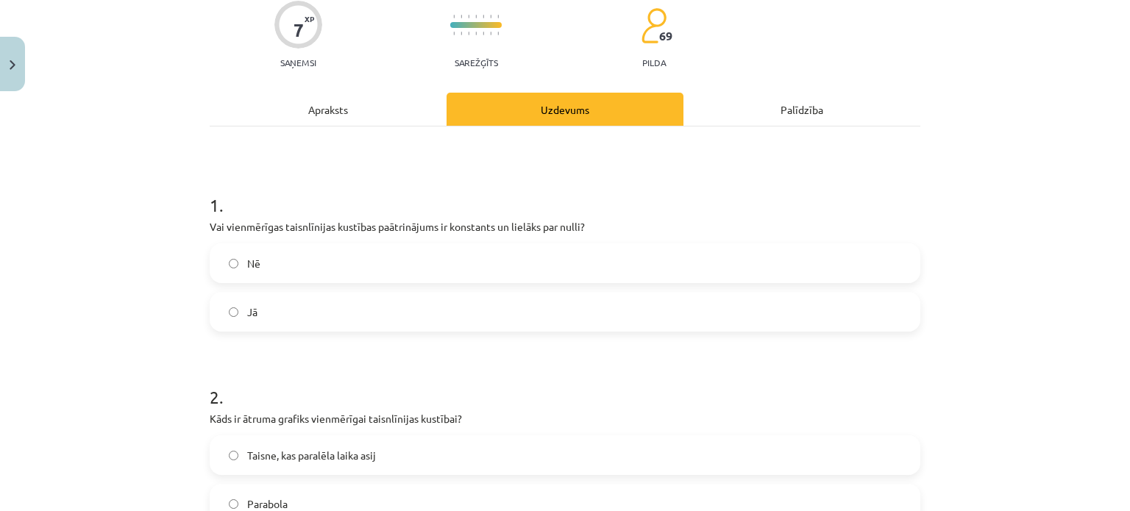
click at [313, 257] on label "Nē" at bounding box center [565, 263] width 708 height 37
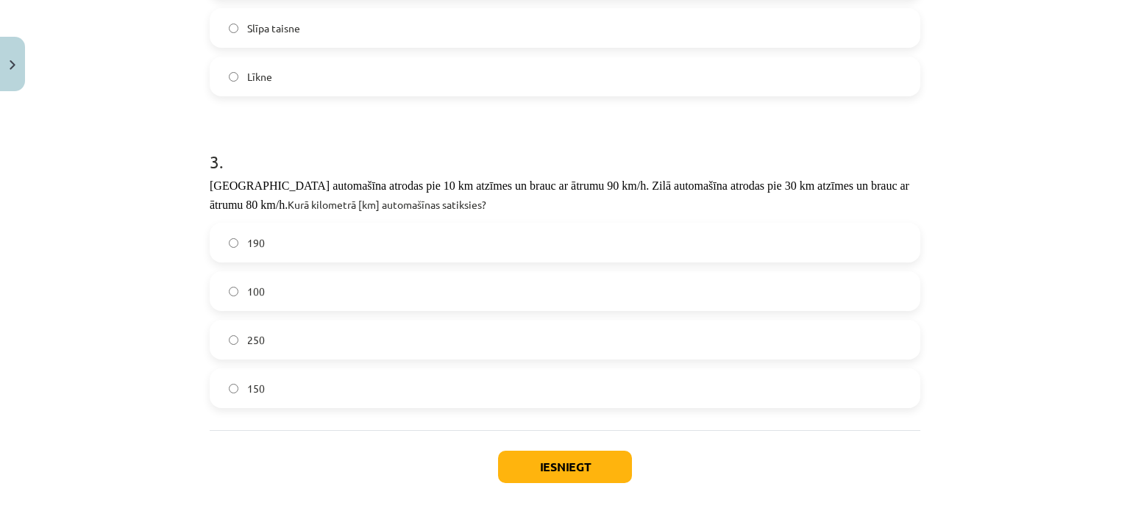
scroll to position [712, 0]
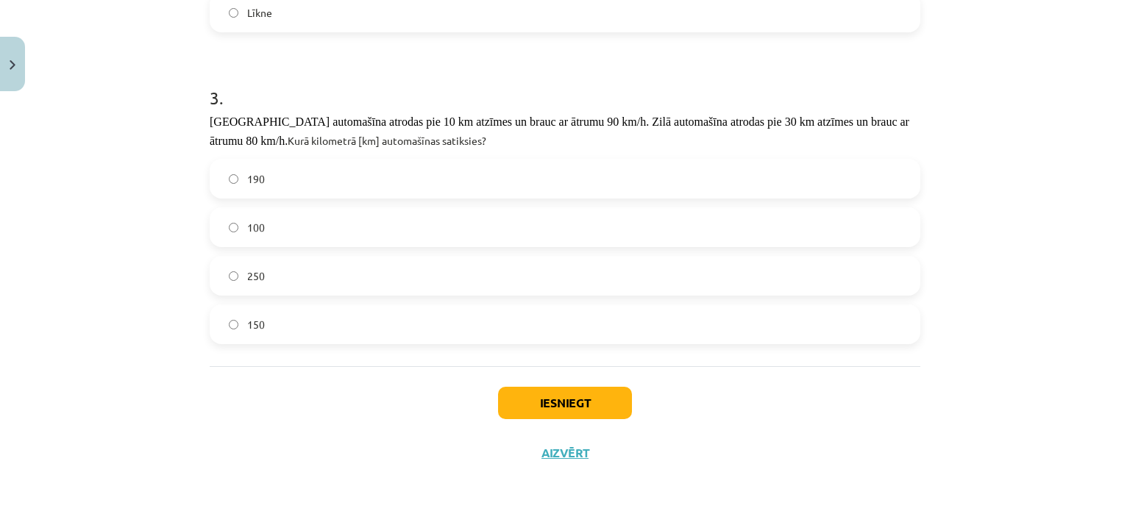
drag, startPoint x: 483, startPoint y: 255, endPoint x: 456, endPoint y: 261, distance: 27.8
click at [485, 259] on div "190 100 250 150" at bounding box center [565, 251] width 711 height 185
click at [299, 169] on label "190" at bounding box center [565, 178] width 708 height 37
click at [562, 399] on button "Iesniegt" at bounding box center [565, 403] width 134 height 32
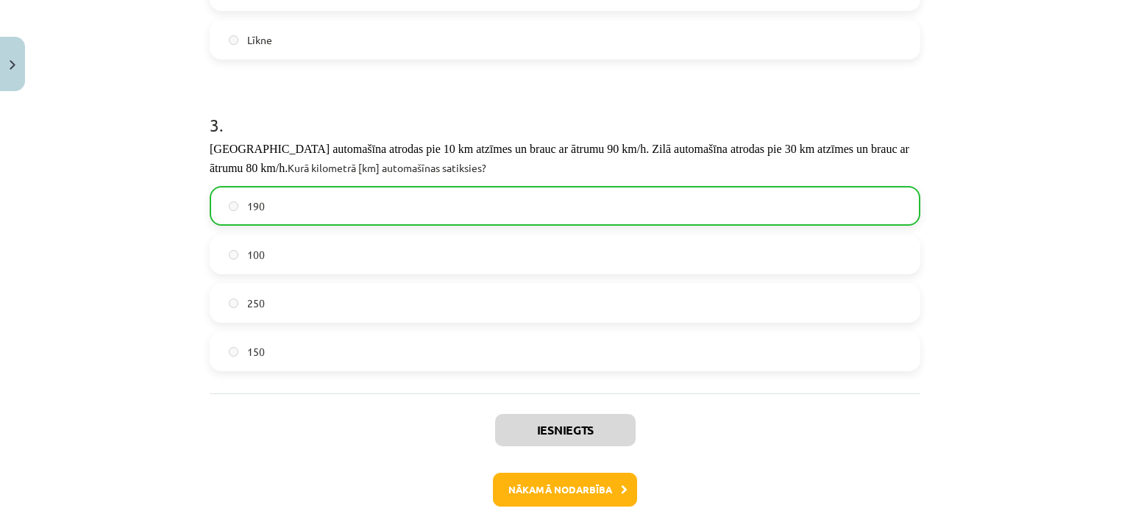
scroll to position [758, 0]
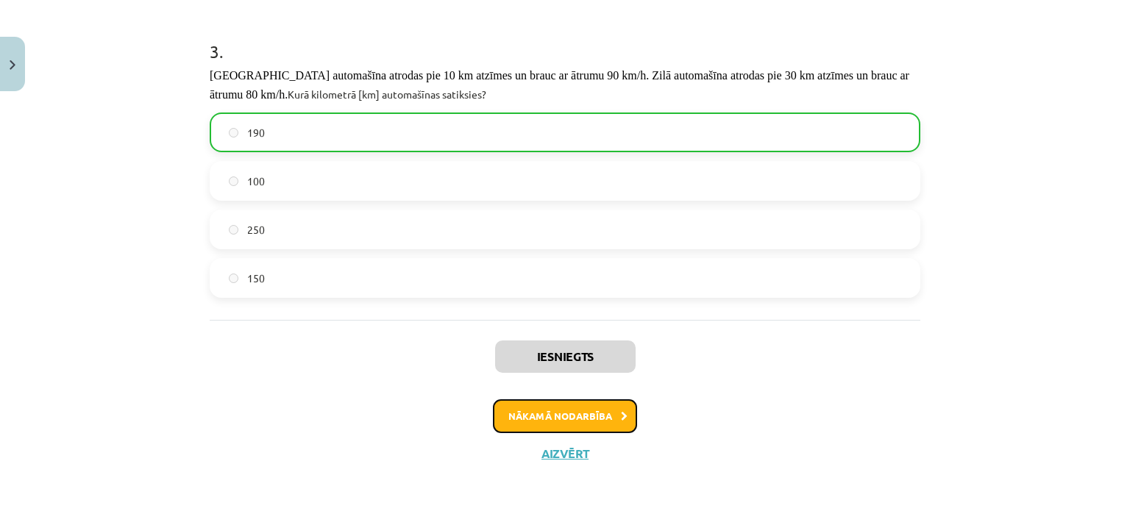
click at [543, 420] on button "Nākamā nodarbība" at bounding box center [565, 416] width 144 height 34
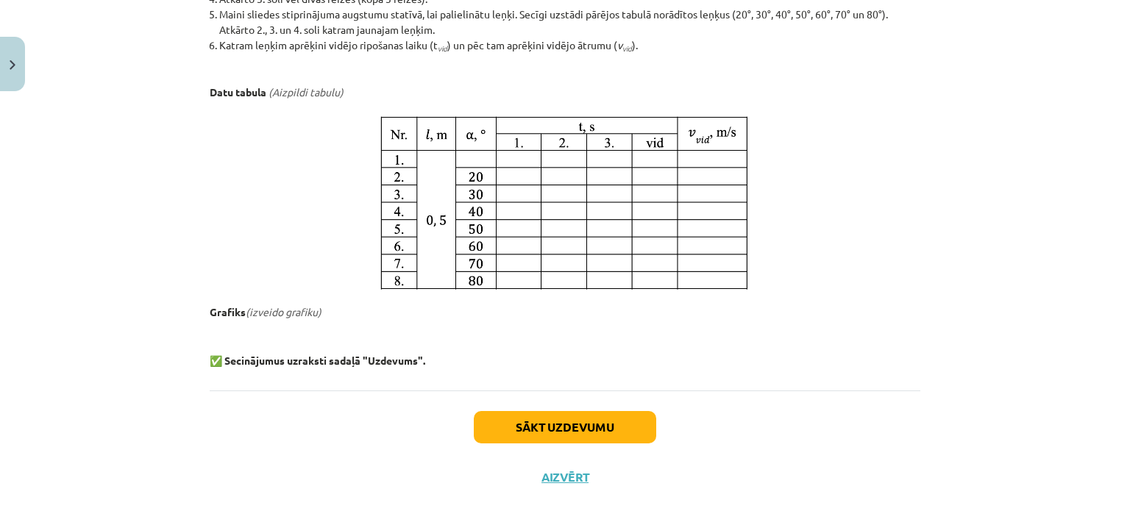
scroll to position [861, 0]
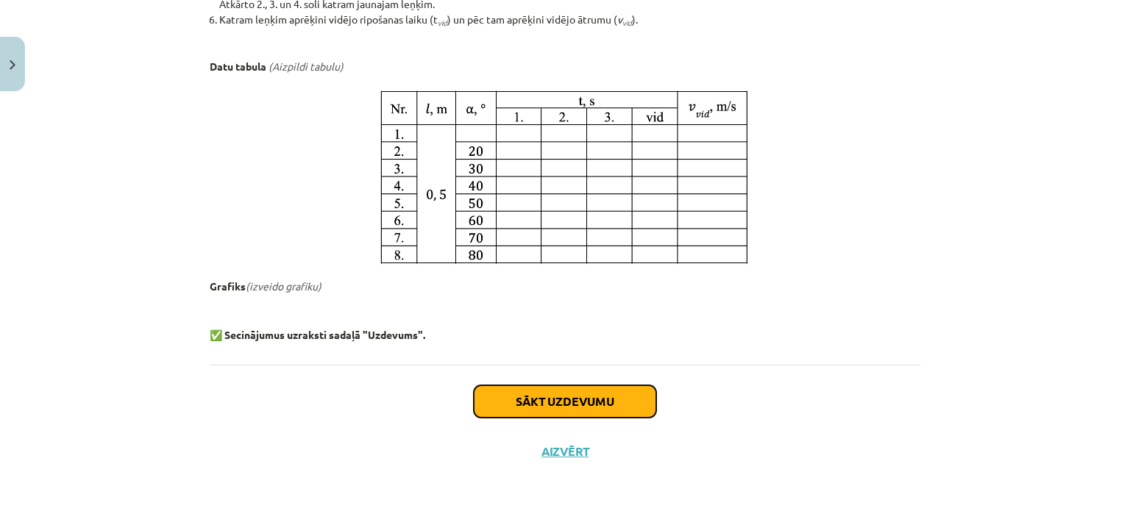
click at [633, 405] on button "Sākt uzdevumu" at bounding box center [565, 401] width 182 height 32
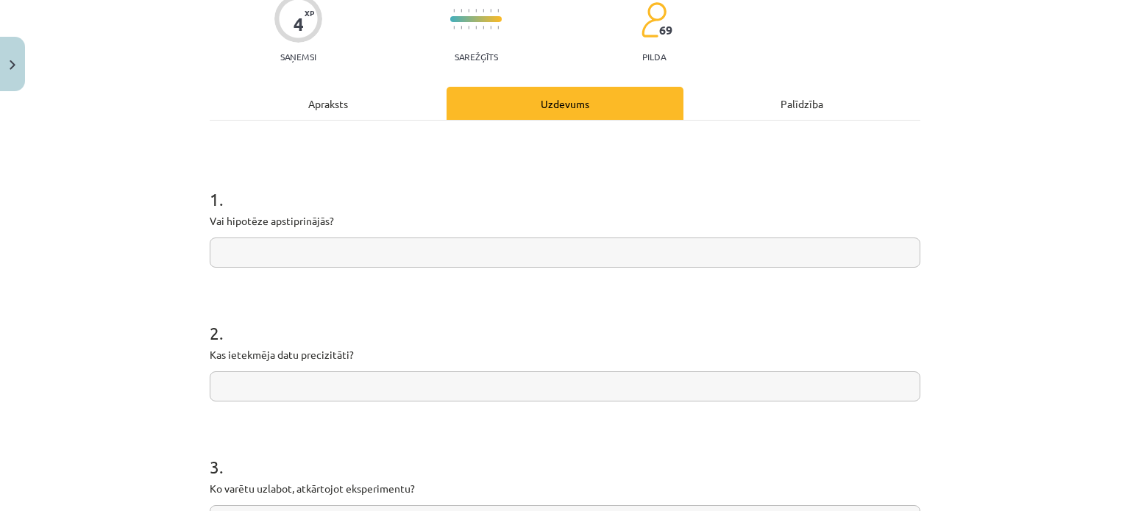
scroll to position [0, 0]
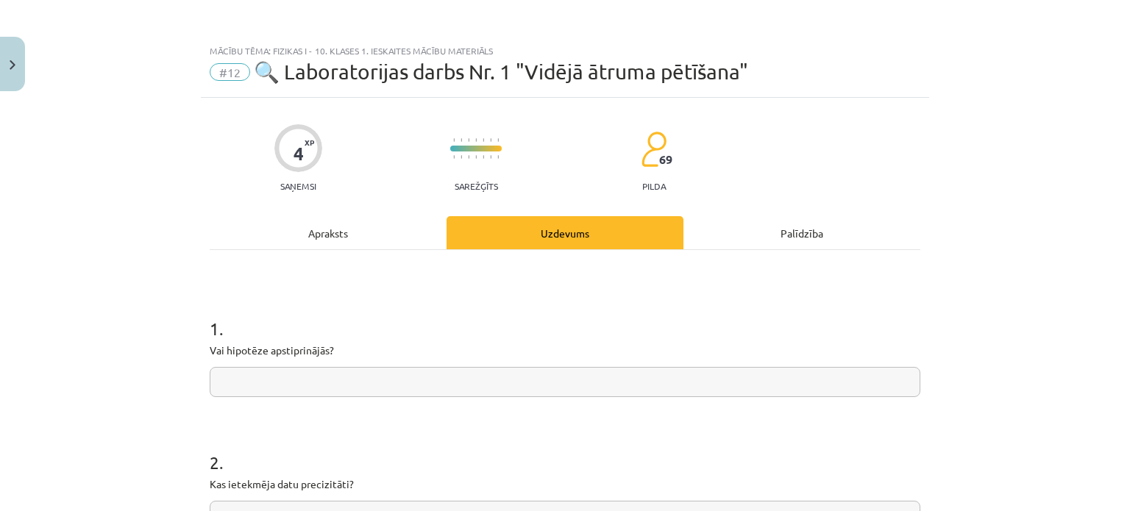
click at [352, 235] on div "Apraksts" at bounding box center [328, 232] width 237 height 33
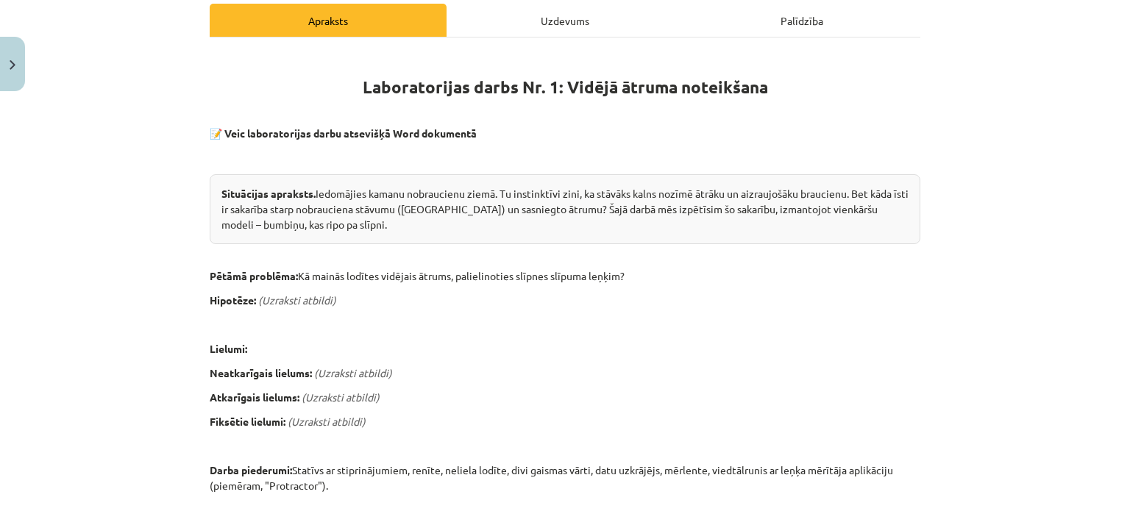
scroll to position [221, 0]
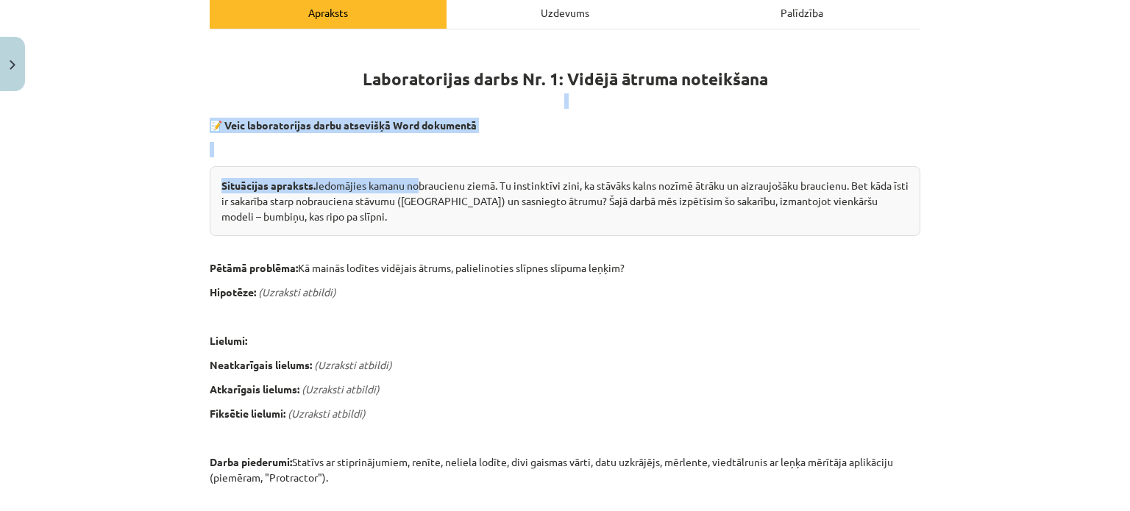
drag, startPoint x: 180, startPoint y: 103, endPoint x: 414, endPoint y: 168, distance: 242.9
click at [414, 168] on div "Mācību tēma: Fizikas i - 10. klases 1. ieskaites mācību materiāls #12 🔍 Laborat…" at bounding box center [565, 255] width 1130 height 511
click at [98, 132] on div "Mācību tēma: Fizikas i - 10. klases 1. ieskaites mācību materiāls #12 🔍 Laborat…" at bounding box center [565, 255] width 1130 height 511
click at [160, 178] on div "Mācību tēma: Fizikas i - 10. klases 1. ieskaites mācību materiāls #12 🔍 Laborat…" at bounding box center [565, 255] width 1130 height 511
drag, startPoint x: 160, startPoint y: 179, endPoint x: 299, endPoint y: 96, distance: 161.6
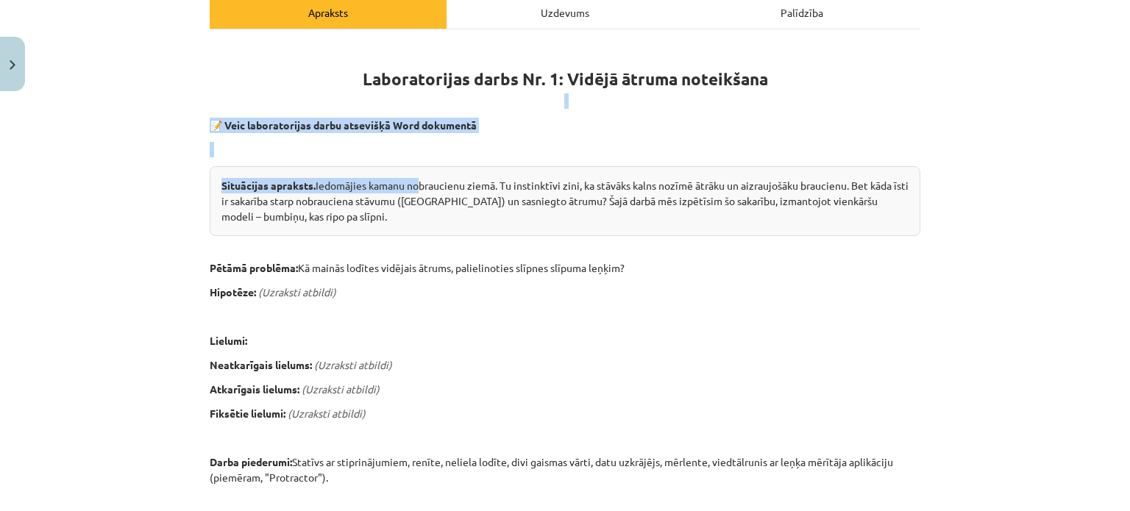
click at [299, 96] on p at bounding box center [565, 100] width 711 height 15
click at [308, 93] on p at bounding box center [565, 100] width 711 height 15
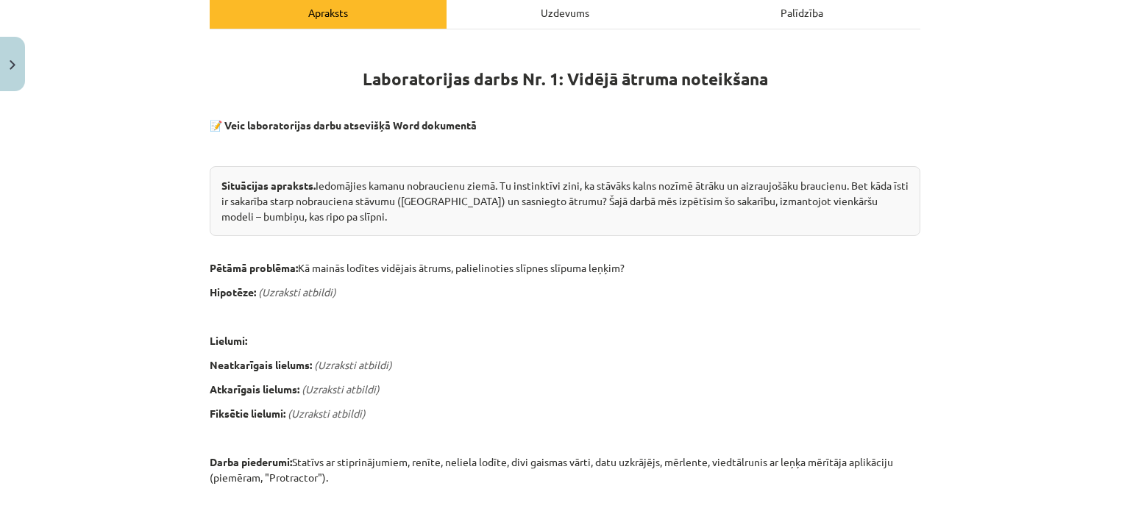
click at [891, 127] on p "📝 Veic laboratorijas darbu atsevišķā Word dokumentā" at bounding box center [565, 125] width 711 height 15
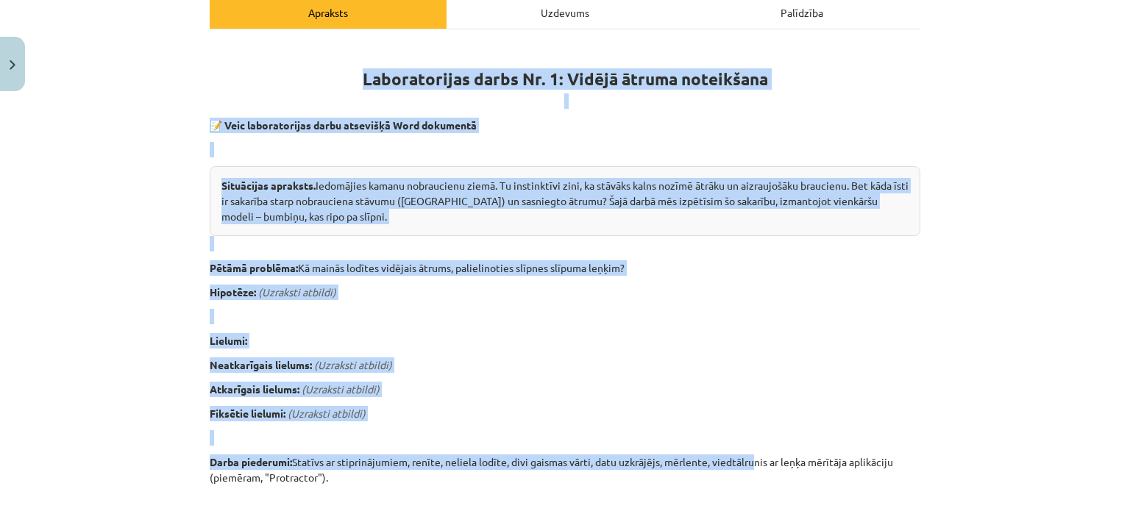
drag, startPoint x: 383, startPoint y: 162, endPoint x: 703, endPoint y: 433, distance: 419.7
click at [711, 436] on div "Laboratorijas darbs Nr. 1: Vidējā ātruma noteikšana 📝 Veic laboratorijas darbu …" at bounding box center [565, 513] width 711 height 940
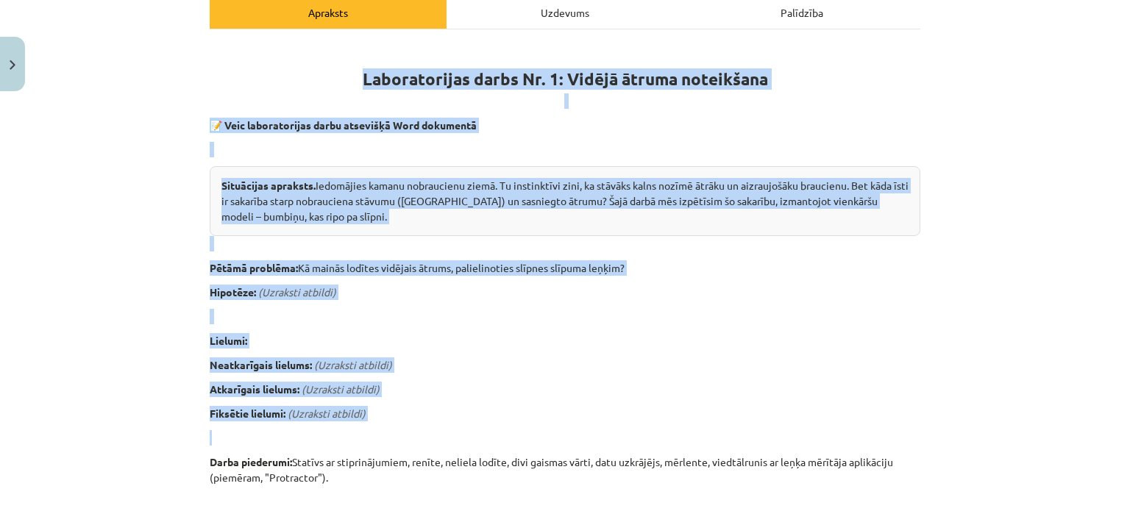
click at [614, 399] on div "Laboratorijas darbs Nr. 1: Vidējā ātruma noteikšana 📝 Veic laboratorijas darbu …" at bounding box center [565, 513] width 711 height 940
drag, startPoint x: 697, startPoint y: 379, endPoint x: 655, endPoint y: 191, distance: 192.9
click at [655, 191] on div "Situācijas apraksts. Iedomājies kamanu nobraucienu ziemā. Tu instinktīvi zini, …" at bounding box center [565, 201] width 711 height 70
click at [656, 184] on div "Situācijas apraksts. Iedomājies kamanu nobraucienu ziemā. Tu instinktīvi zini, …" at bounding box center [565, 201] width 711 height 70
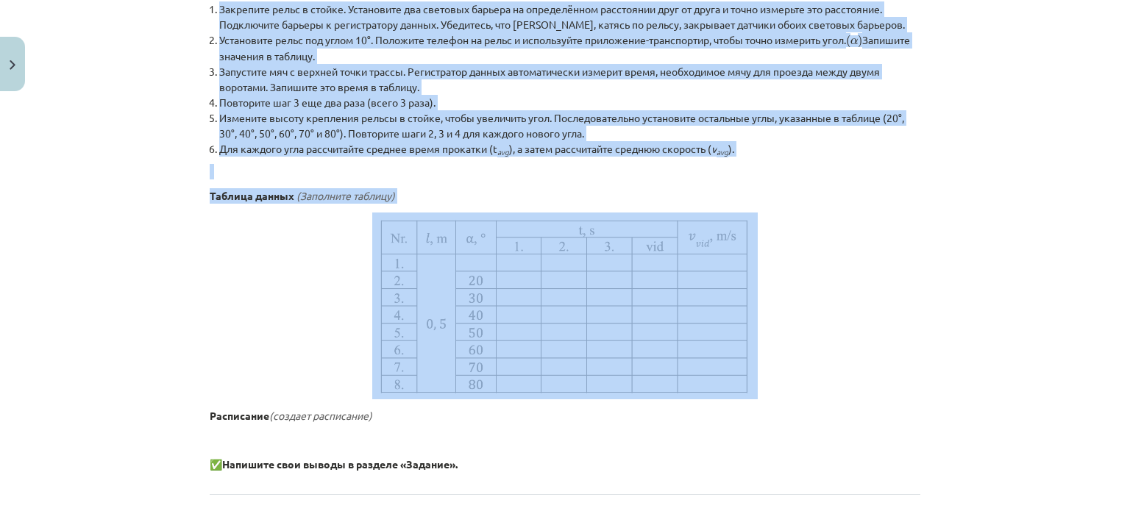
scroll to position [809, 0]
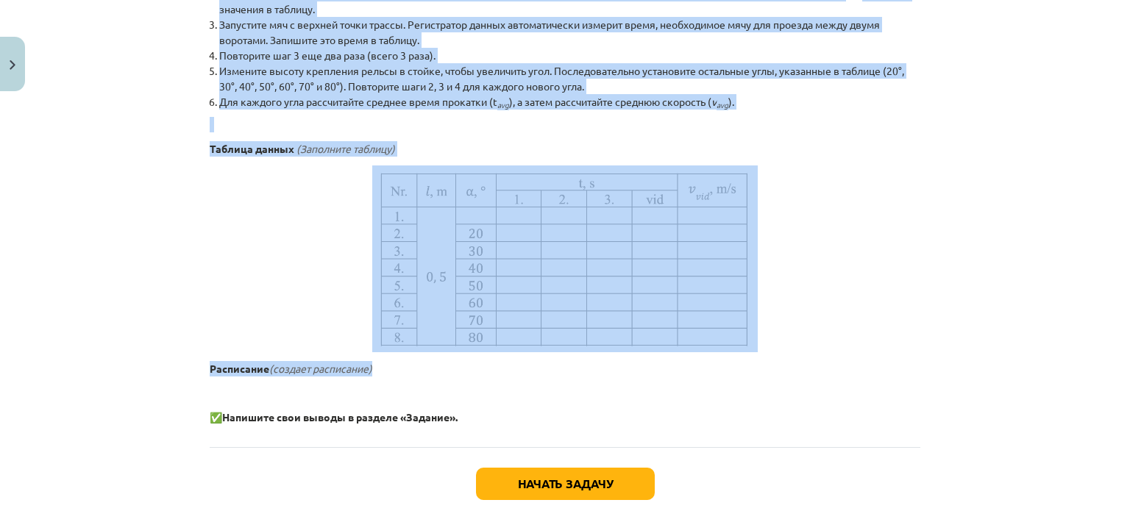
drag, startPoint x: 224, startPoint y: 202, endPoint x: 556, endPoint y: 335, distance: 357.8
click at [659, 363] on div "Тема исследования: Физика I - 10 класс, 1-й тест, учебный материал #12 🔍 Лабора…" at bounding box center [565, 255] width 1130 height 511
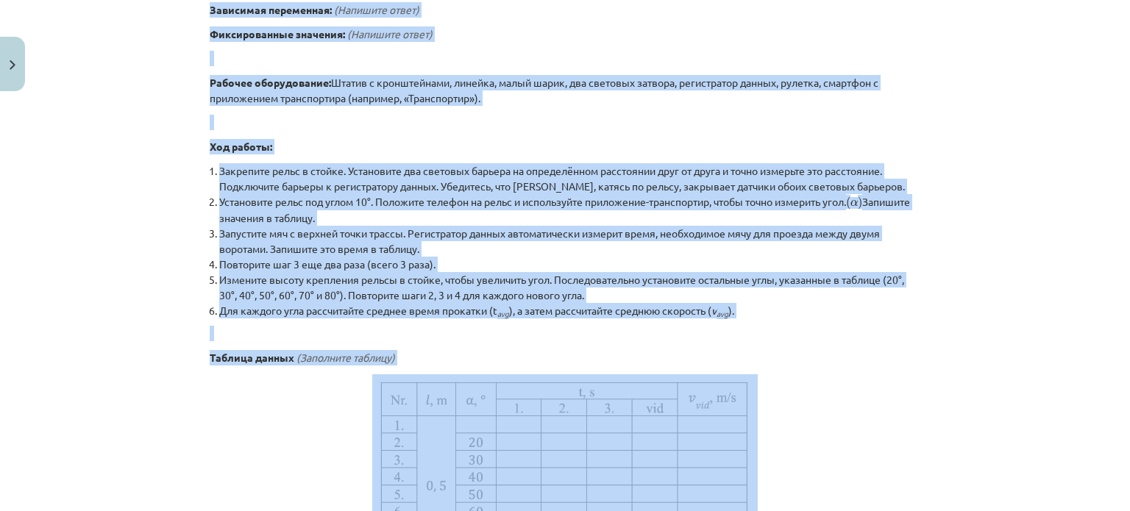
scroll to position [515, 0]
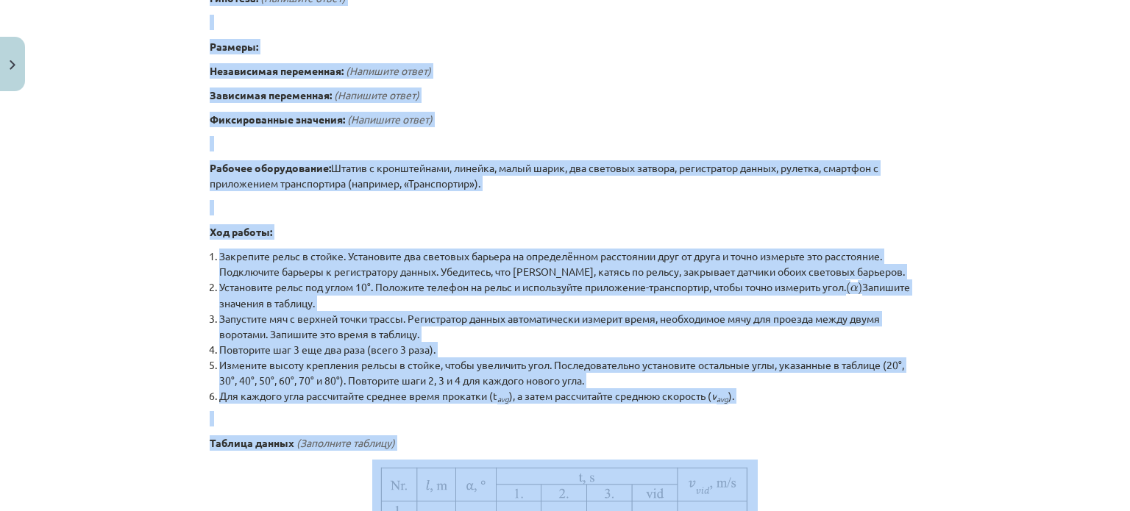
click at [480, 66] on p "Независимая переменная: (Напишите ответ)" at bounding box center [565, 70] width 711 height 15
click at [492, 168] on font "Штатив с кронштейнами, линейка, малый шарик, два световых затвора, регистратор …" at bounding box center [544, 175] width 669 height 29
click at [443, 185] on font "Штатив с кронштейнами, линейка, малый шарик, два световых затвора, регистратор …" at bounding box center [544, 175] width 669 height 29
click at [482, 136] on p at bounding box center [565, 143] width 711 height 15
drag, startPoint x: 482, startPoint y: 135, endPoint x: 483, endPoint y: 121, distance: 14.0
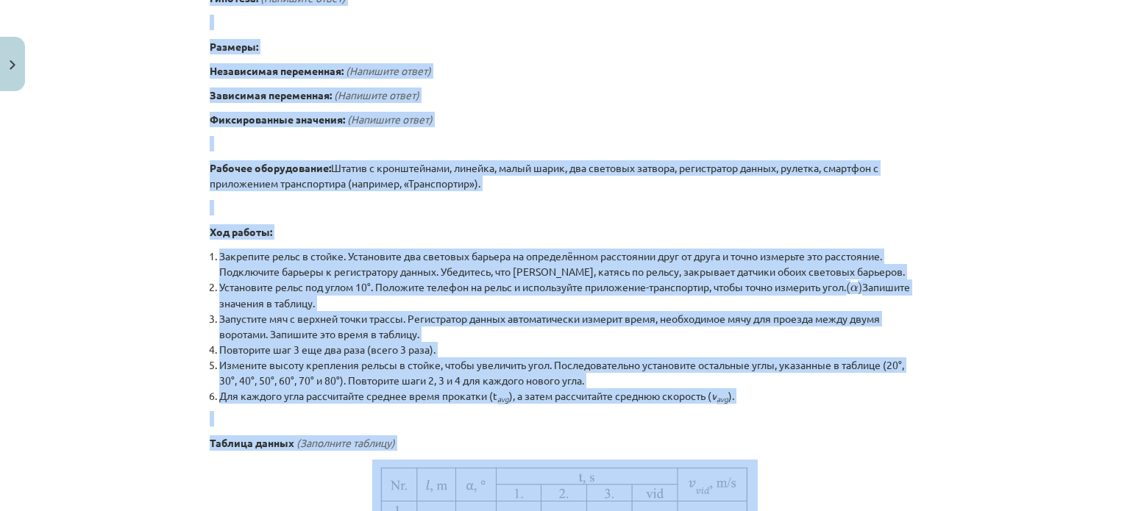
click at [483, 121] on p "Фиксированные значения: (Напишите ответ)" at bounding box center [565, 119] width 711 height 15
click at [464, 178] on font "Штатив с кронштейнами, линейка, малый шарик, два световых затвора, регистратор …" at bounding box center [544, 175] width 669 height 29
drag, startPoint x: 491, startPoint y: 156, endPoint x: 527, endPoint y: 127, distance: 47.1
click at [527, 127] on div "Лабораторная работа № 1: Определение средней скорости 📝 Выполняйте лабораторную…" at bounding box center [565, 233] width 711 height 971
click at [528, 126] on p "Фиксированные значения: (Напишите ответ)" at bounding box center [565, 119] width 711 height 15
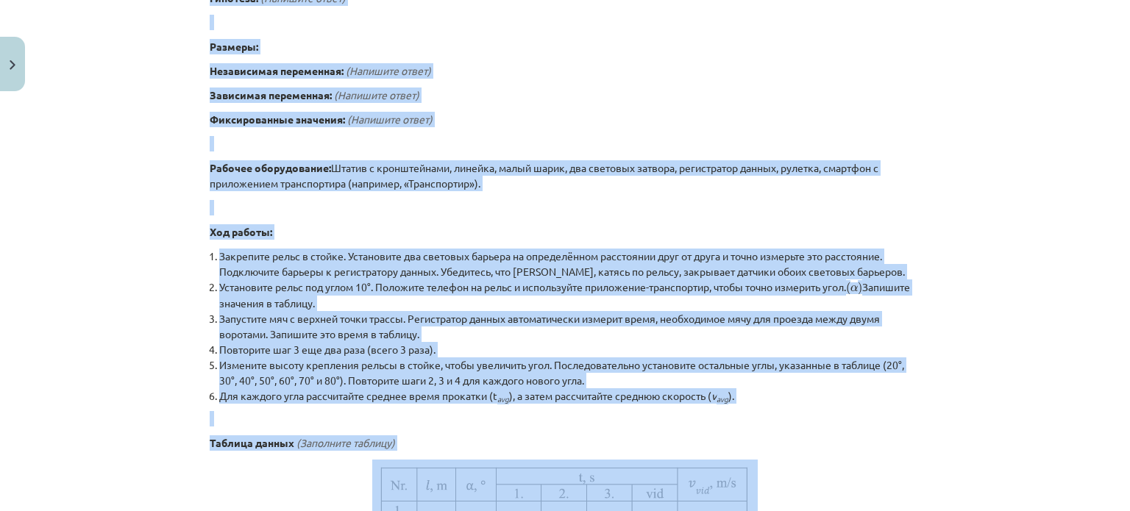
click at [506, 276] on li "Закрепите рельс в стойке. Установите два световых барьера на определённом расст…" at bounding box center [569, 264] width 701 height 31
click at [252, 271] on font "Закрепите рельс в стойке. Установите два световых барьера на определённом расст…" at bounding box center [562, 263] width 686 height 29
click at [210, 226] on font "Ход работы:" at bounding box center [241, 231] width 63 height 13
click at [523, 115] on p "Фиксированные значения: (Напишите ответ)" at bounding box center [565, 119] width 711 height 15
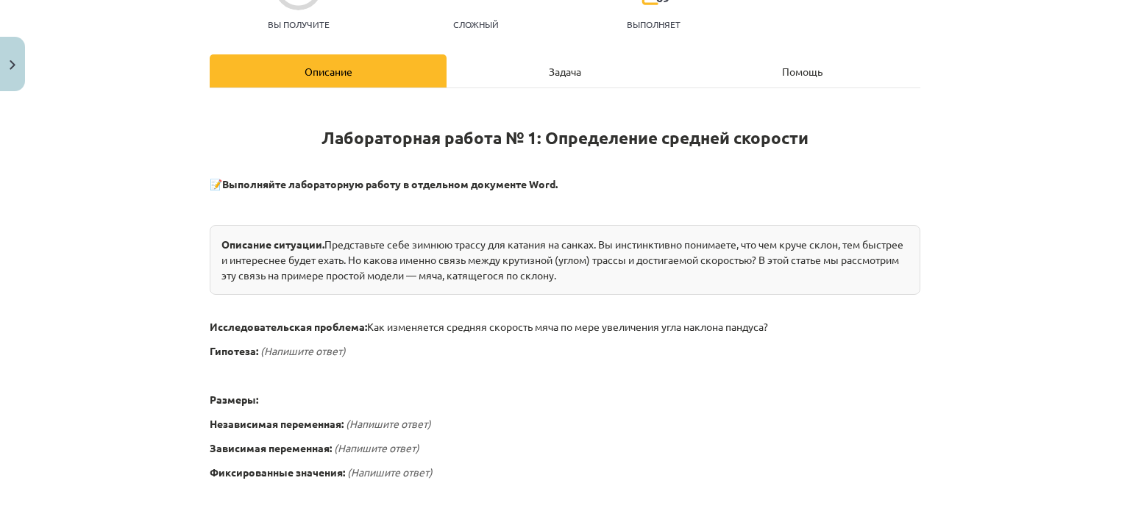
scroll to position [74, 0]
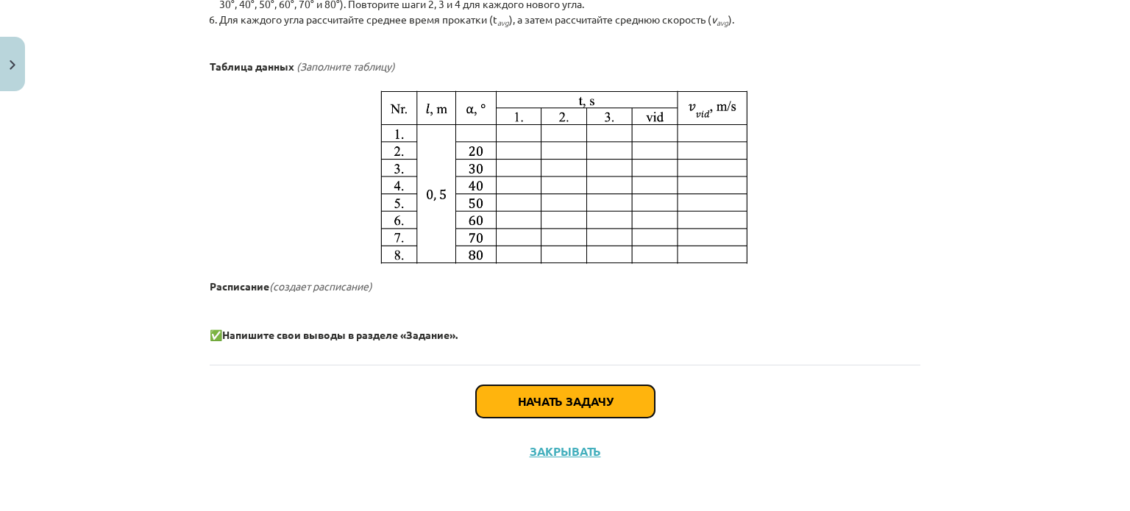
drag, startPoint x: 546, startPoint y: 394, endPoint x: 537, endPoint y: 393, distance: 8.9
click at [537, 394] on font "Начать задачу" at bounding box center [565, 401] width 95 height 15
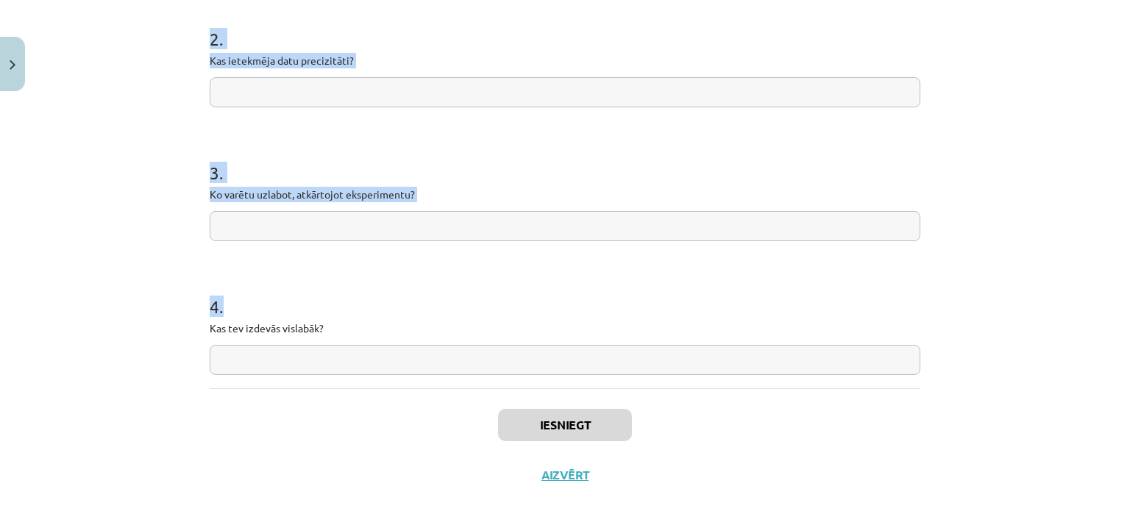
scroll to position [449, 0]
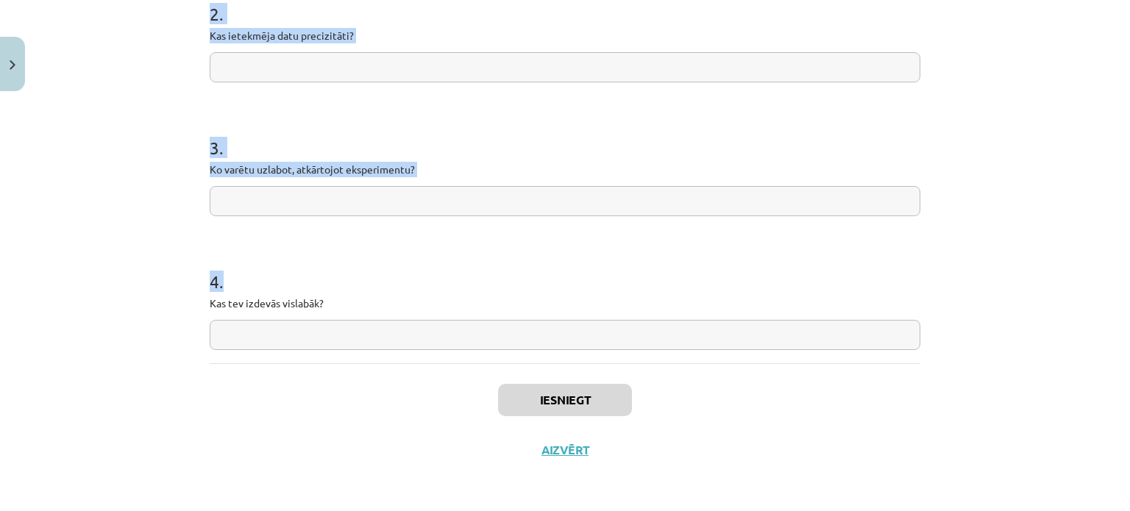
drag, startPoint x: 199, startPoint y: 195, endPoint x: 555, endPoint y: 332, distance: 381.4
click at [563, 332] on div "4 XP Saņemsi Sarežģīts 69 pilda Apraksts Uzdevums Palīdzība 1 . Vai hipotēze ap…" at bounding box center [565, 62] width 728 height 826
drag, startPoint x: 396, startPoint y: 165, endPoint x: 368, endPoint y: 172, distance: 28.9
click at [368, 172] on p "Ko varētu uzlabot, atkārtojot eksperimentu?" at bounding box center [565, 169] width 711 height 15
drag, startPoint x: 246, startPoint y: 169, endPoint x: 209, endPoint y: 173, distance: 37.7
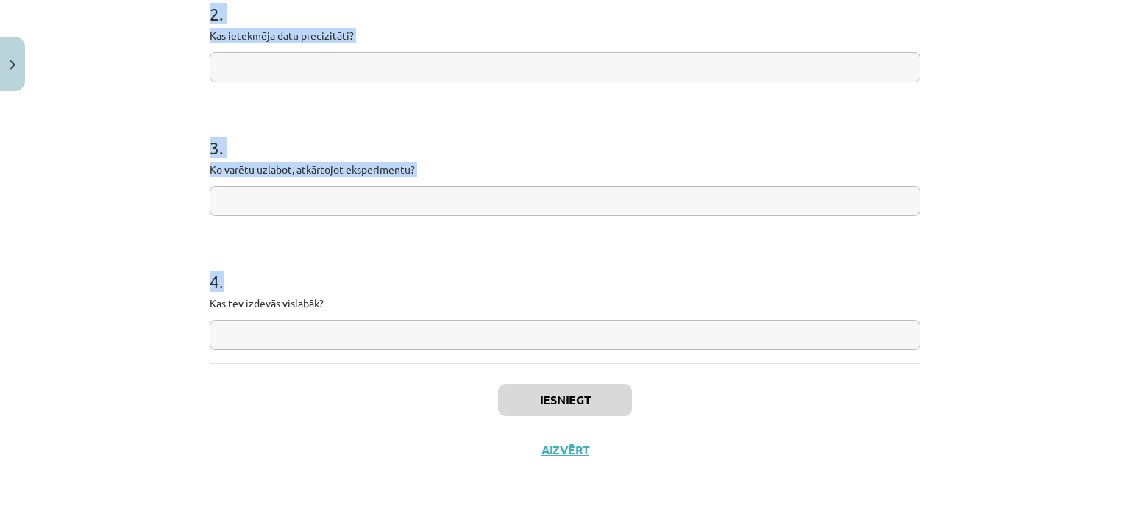
click at [213, 173] on p "Ko varētu uzlabot, atkārtojot eksperimentu?" at bounding box center [565, 169] width 711 height 15
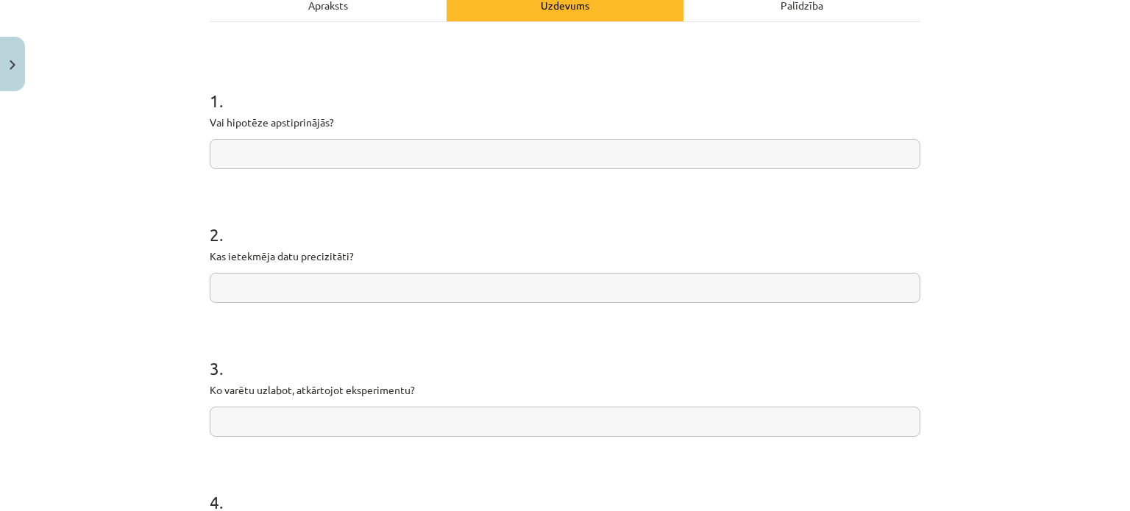
scroll to position [7, 0]
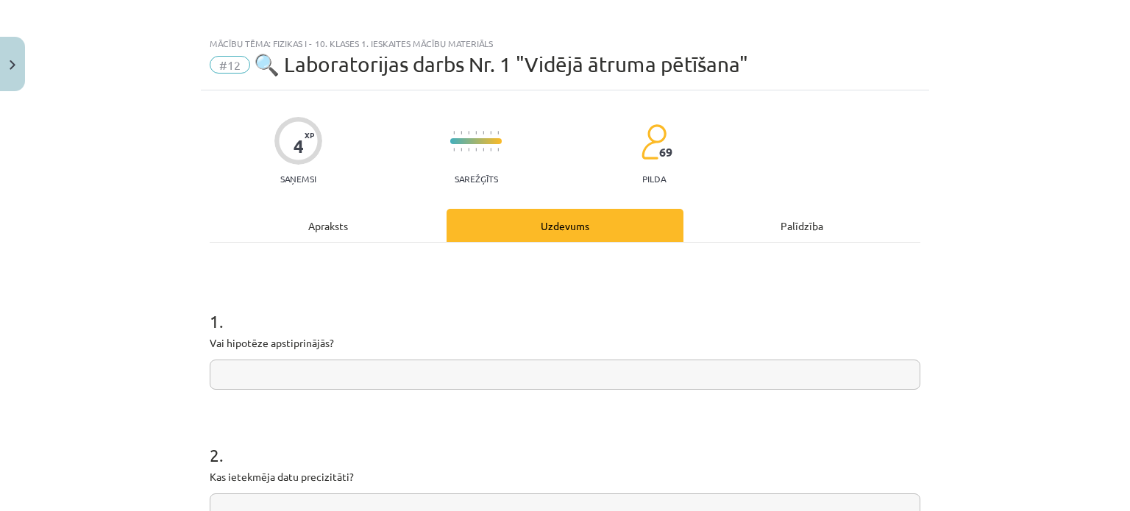
click at [302, 226] on div "Apraksts" at bounding box center [328, 225] width 237 height 33
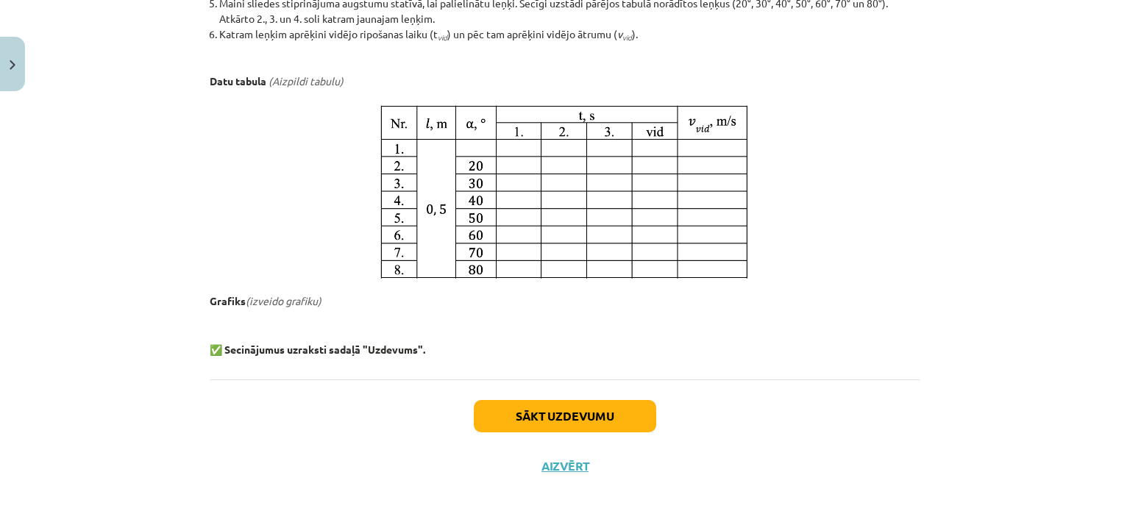
scroll to position [861, 0]
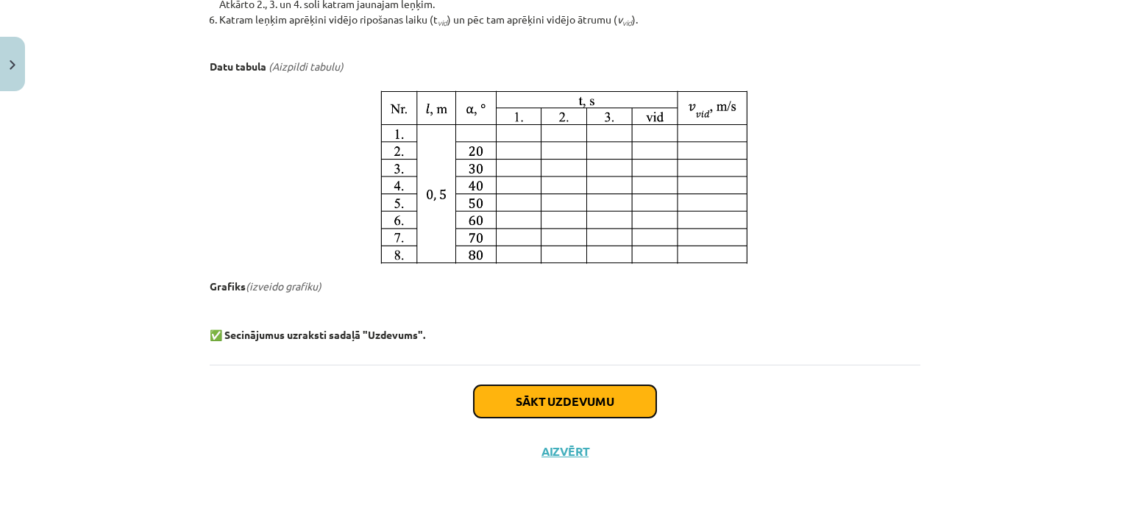
click at [624, 390] on button "Sākt uzdevumu" at bounding box center [565, 401] width 182 height 32
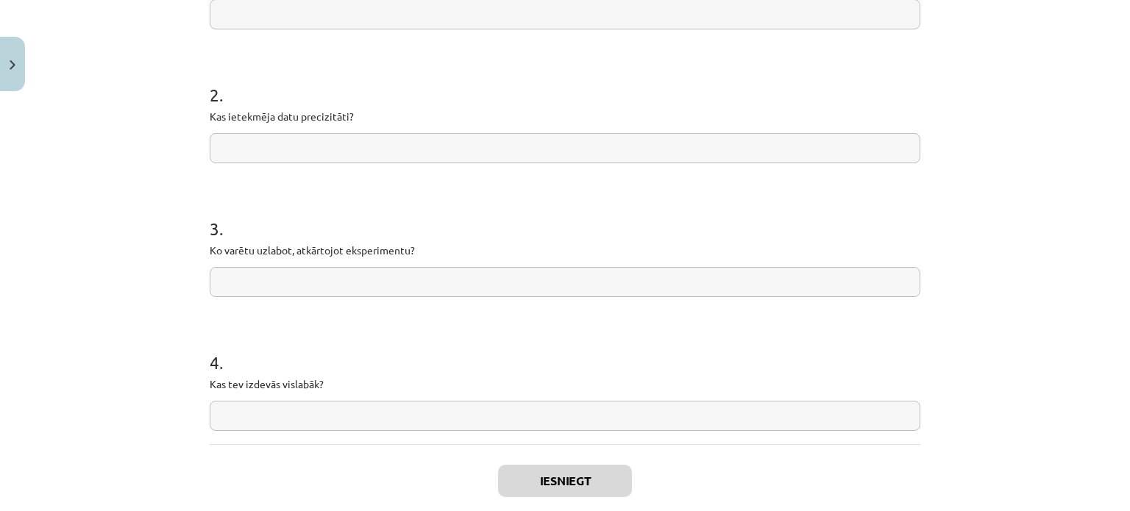
scroll to position [449, 0]
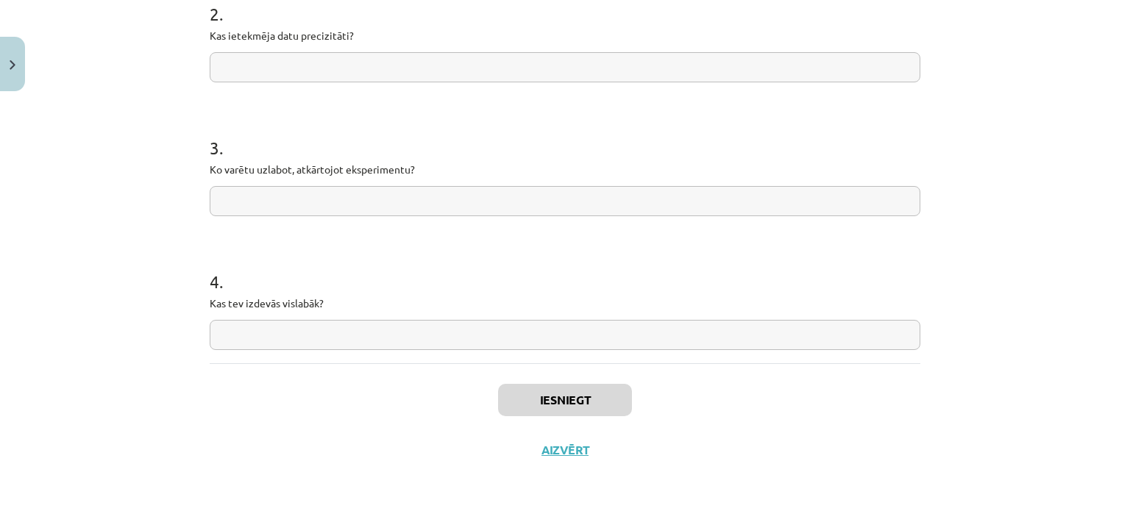
click at [414, 341] on input "text" at bounding box center [565, 335] width 711 height 30
click at [564, 444] on button "Aizvērt" at bounding box center [565, 450] width 56 height 15
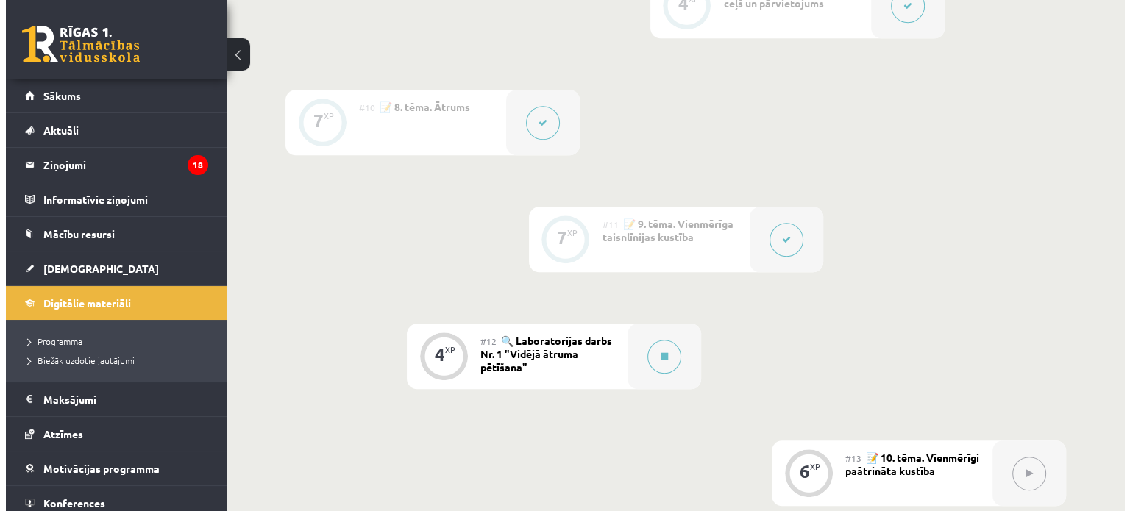
scroll to position [1395, 0]
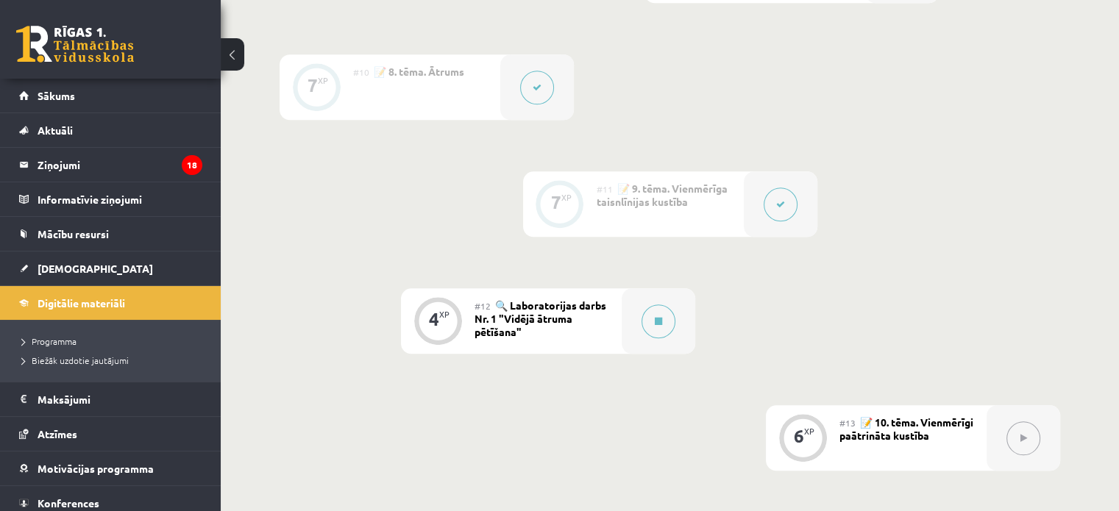
click at [547, 325] on div "#12 🔍 Laboratorijas darbs Nr. 1 "Vidējā ātruma pētīšana"" at bounding box center [547, 320] width 147 height 65
click at [655, 338] on button at bounding box center [658, 322] width 34 height 34
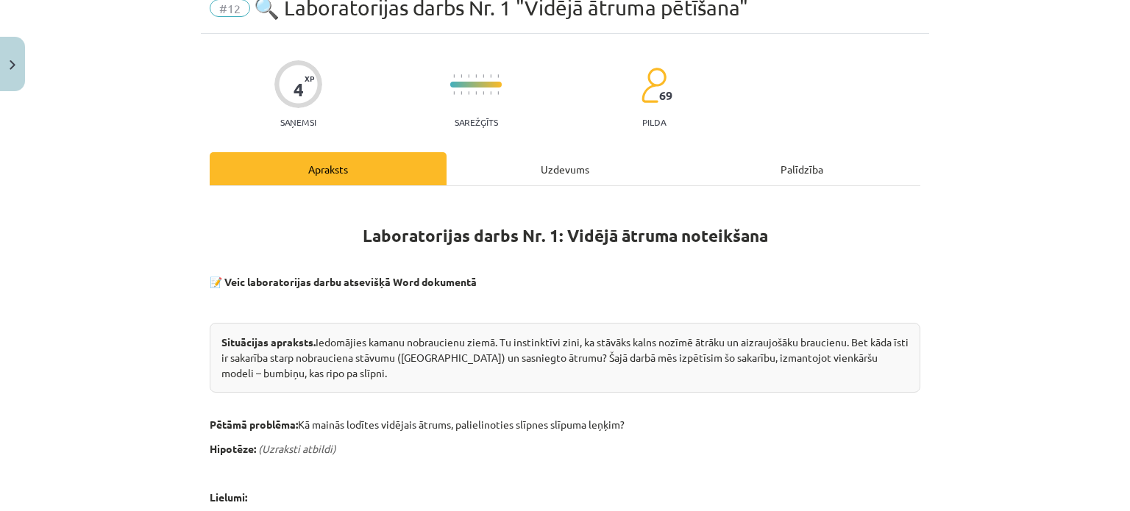
scroll to position [0, 0]
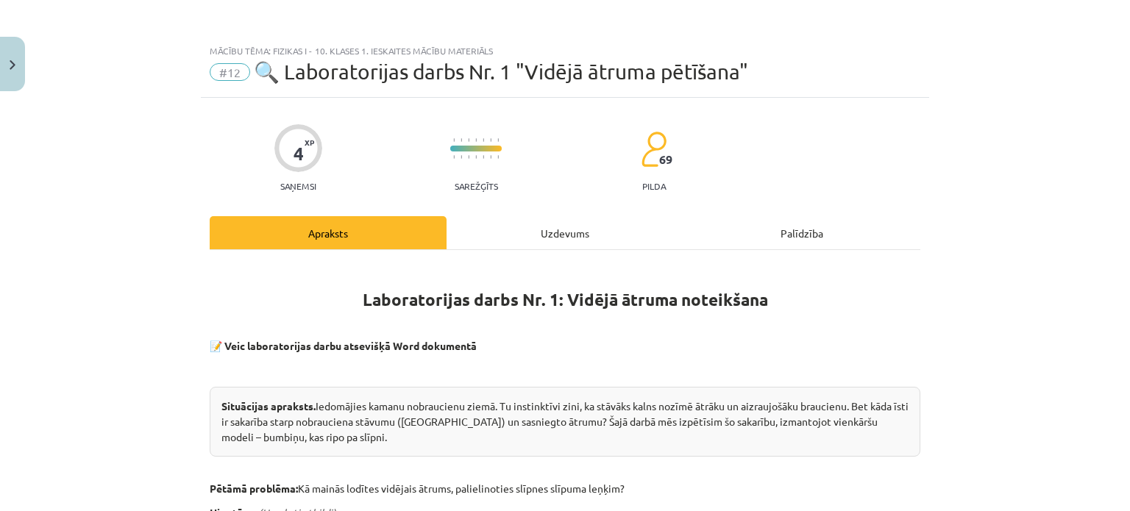
click at [580, 231] on div "Uzdevums" at bounding box center [565, 232] width 237 height 33
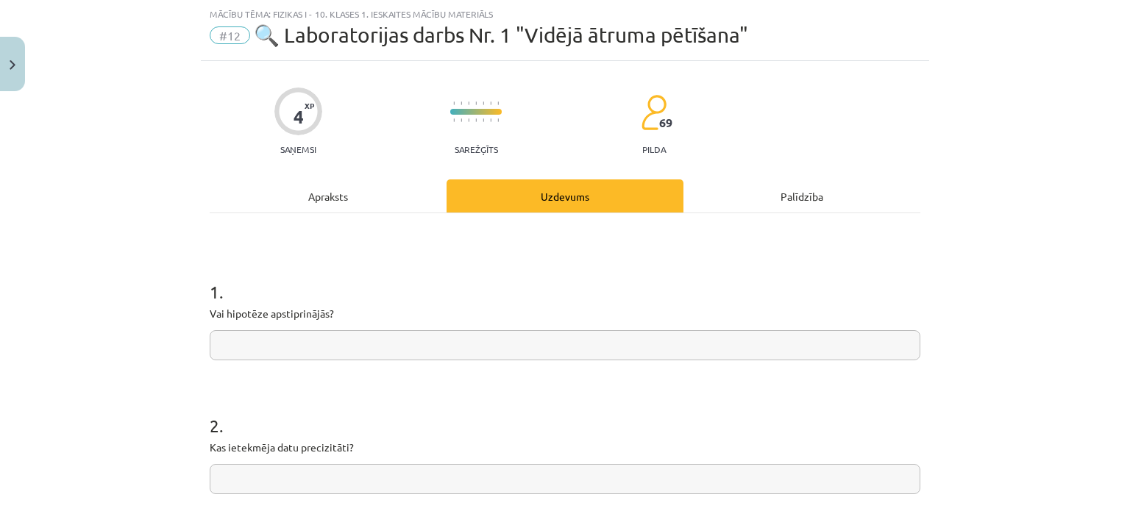
scroll to position [257, 0]
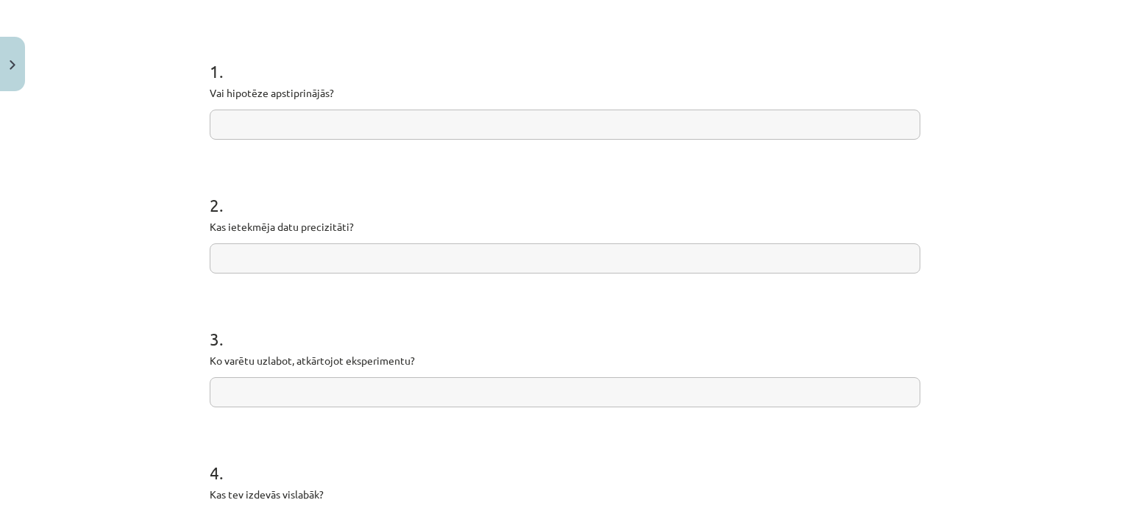
click at [561, 128] on input "text" at bounding box center [565, 125] width 711 height 30
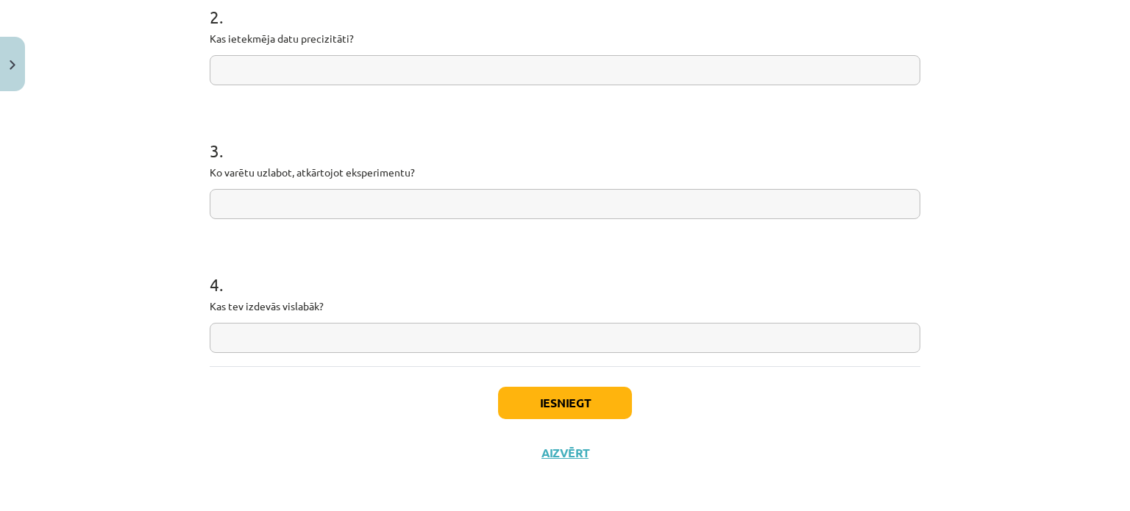
scroll to position [449, 0]
click at [553, 398] on button "Iesniegt" at bounding box center [565, 400] width 134 height 32
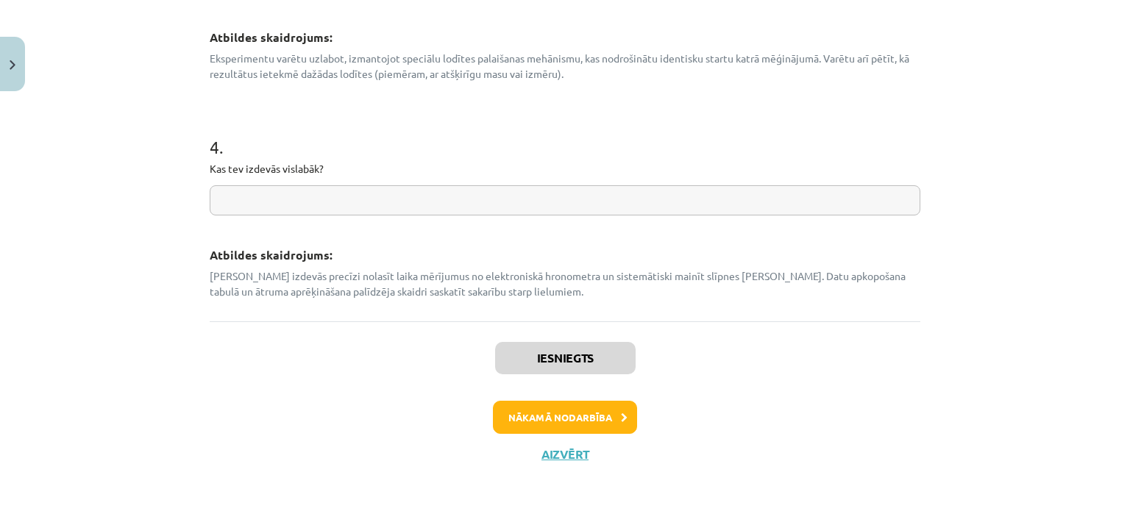
scroll to position [824, 0]
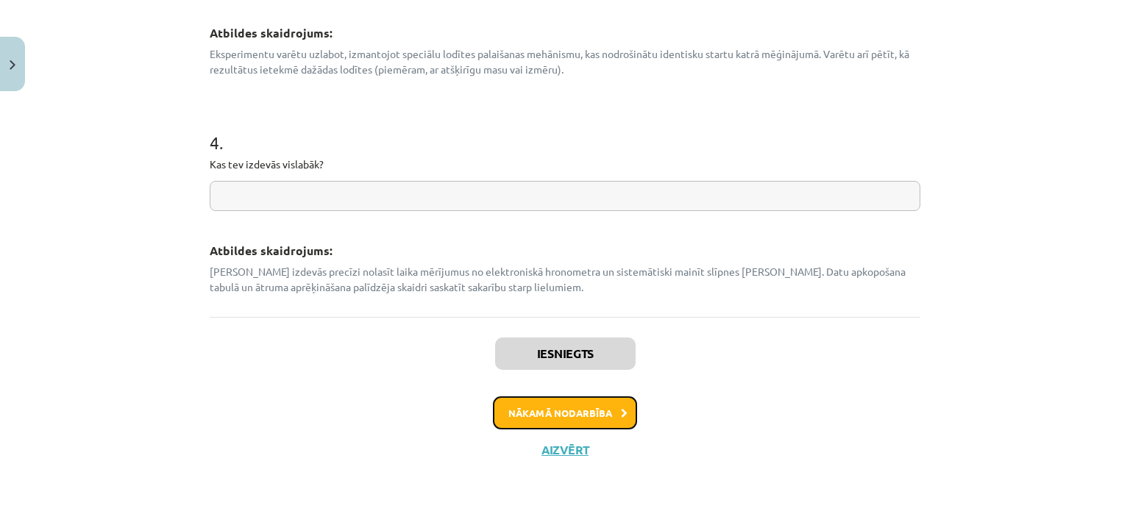
click at [624, 408] on button "Nākamā nodarbība" at bounding box center [565, 414] width 144 height 34
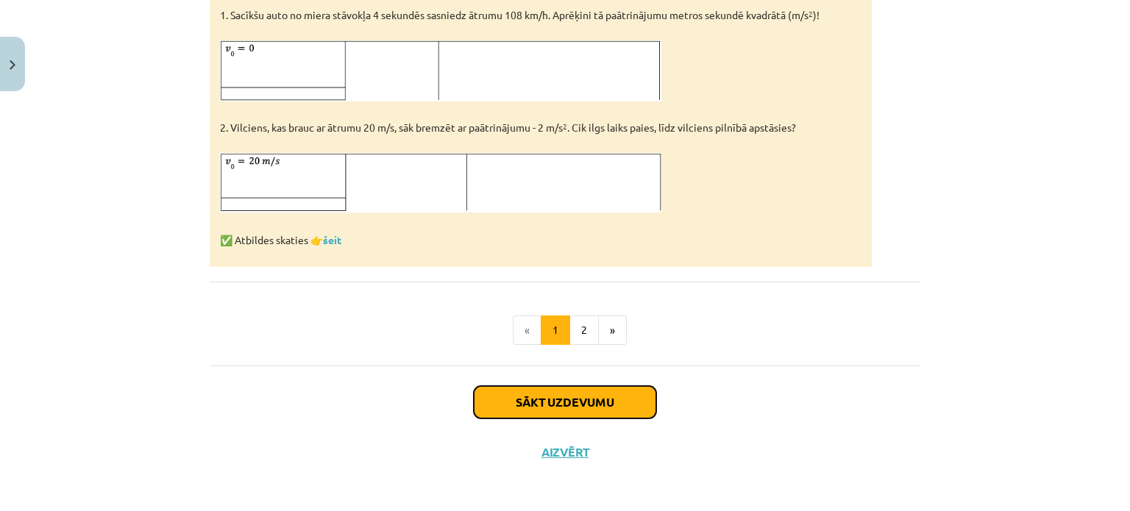
click at [589, 414] on button "Sākt uzdevumu" at bounding box center [565, 402] width 182 height 32
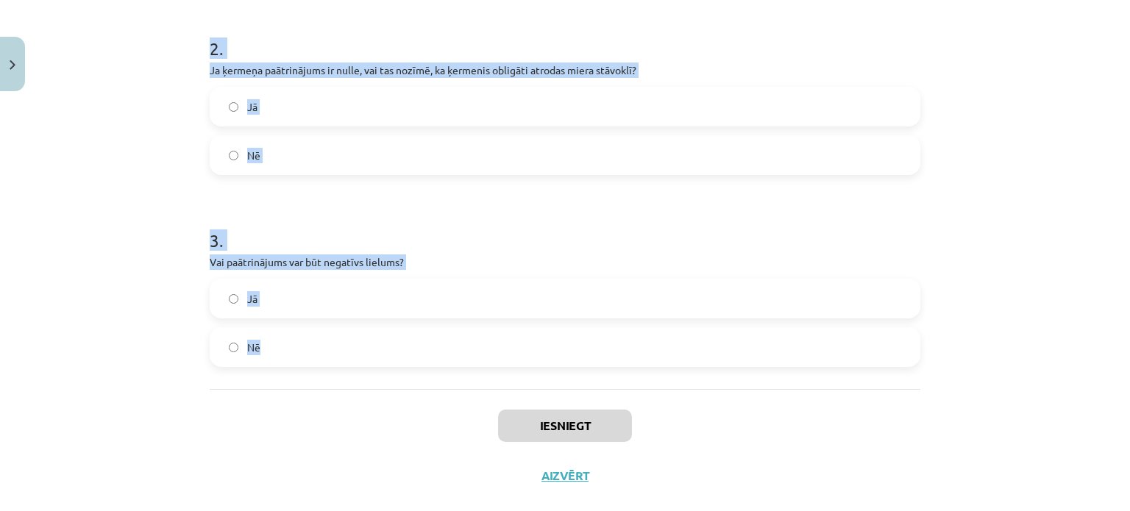
scroll to position [478, 0]
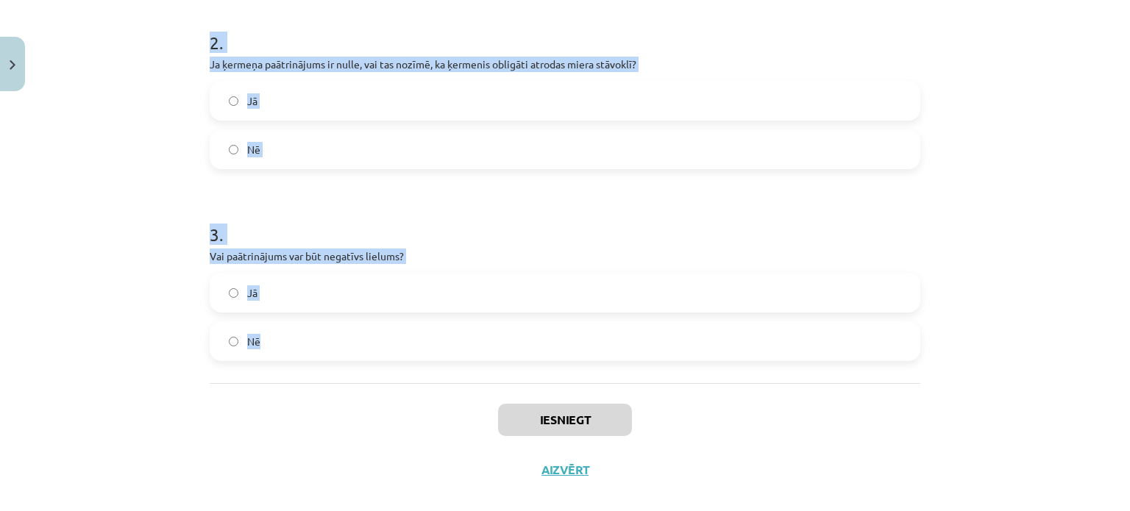
drag, startPoint x: 246, startPoint y: 96, endPoint x: 598, endPoint y: 341, distance: 429.6
click at [632, 348] on form "1 . Vai koordinātas vienādojums parāda, cik strauji mainās ķermeņa ātrums? Jā N…" at bounding box center [565, 88] width 711 height 547
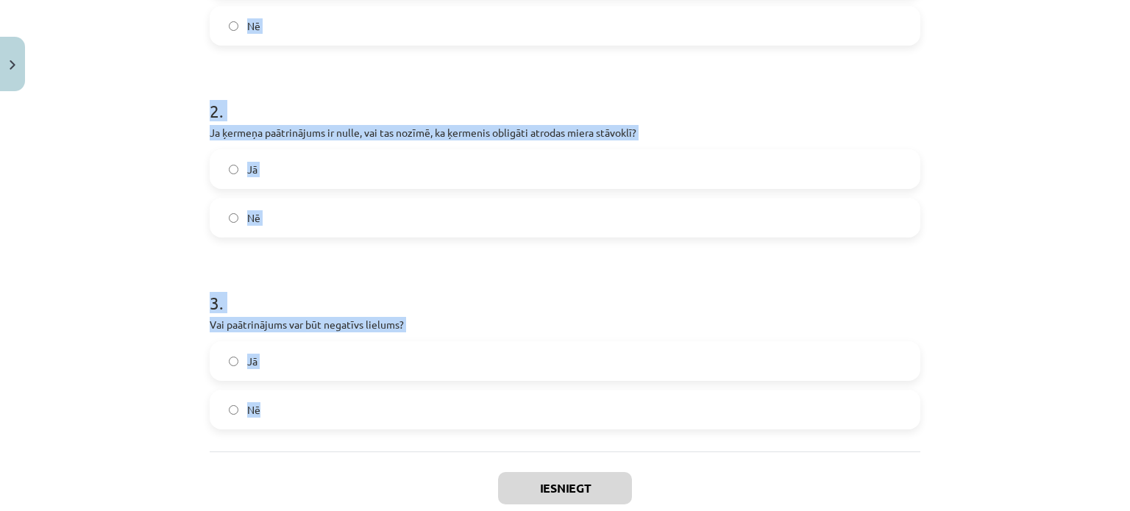
scroll to position [331, 0]
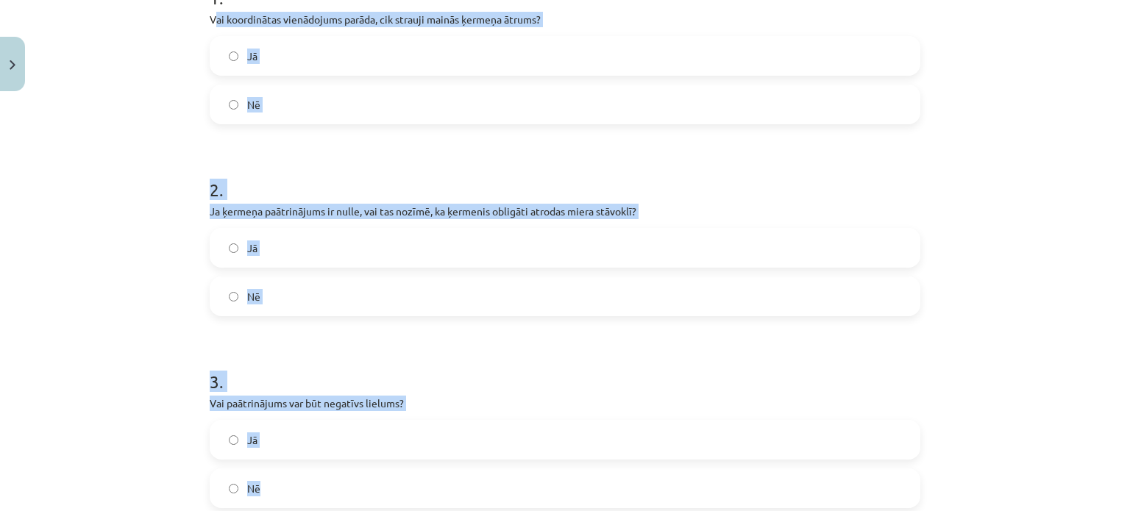
click at [262, 294] on label "Nē" at bounding box center [565, 296] width 708 height 37
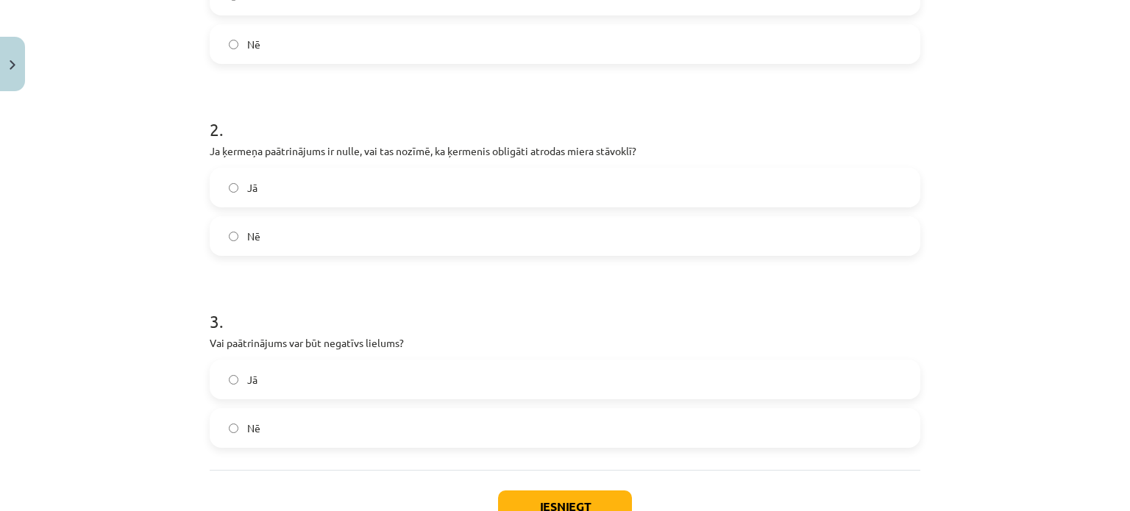
scroll to position [478, 0]
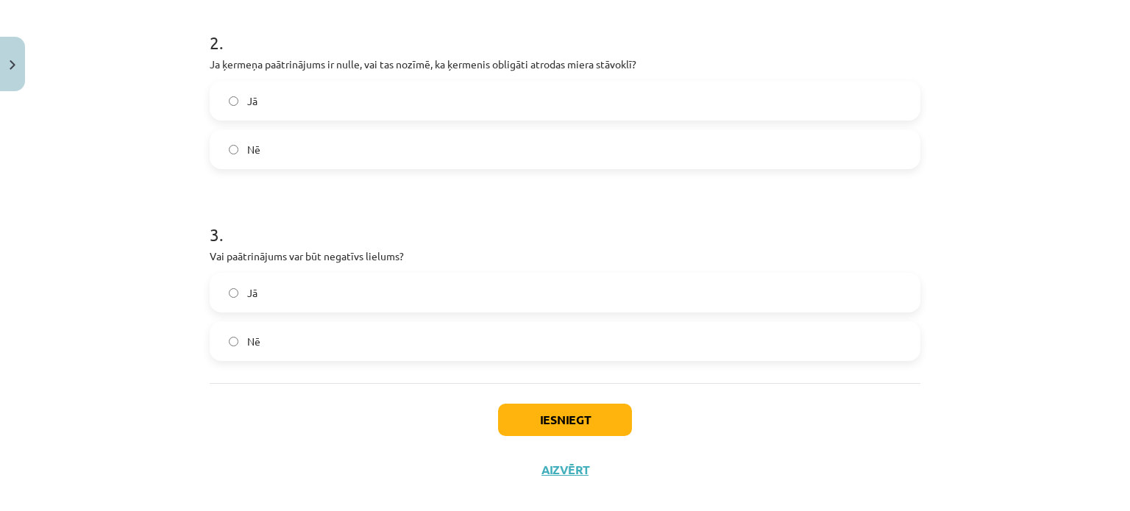
click at [298, 341] on label "Nē" at bounding box center [565, 341] width 708 height 37
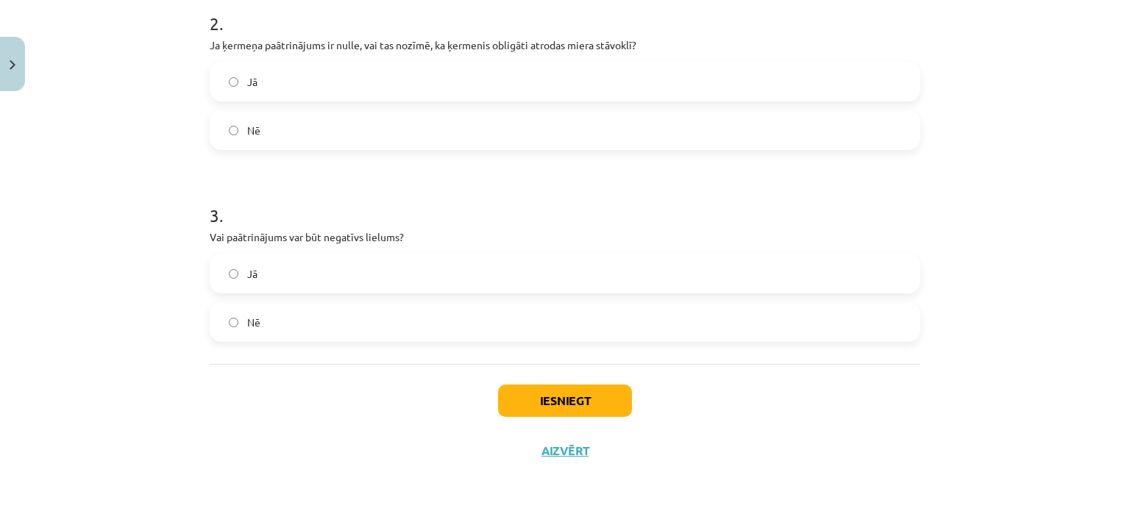
scroll to position [498, 0]
click at [609, 397] on button "Iesniegt" at bounding box center [565, 400] width 134 height 32
click at [276, 280] on label "Jā" at bounding box center [565, 273] width 708 height 37
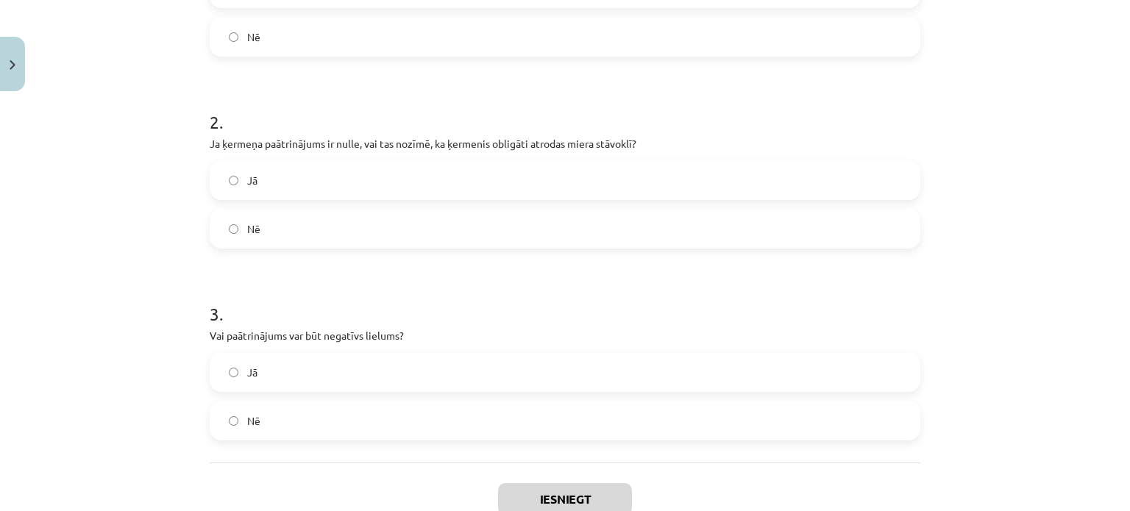
scroll to position [424, 0]
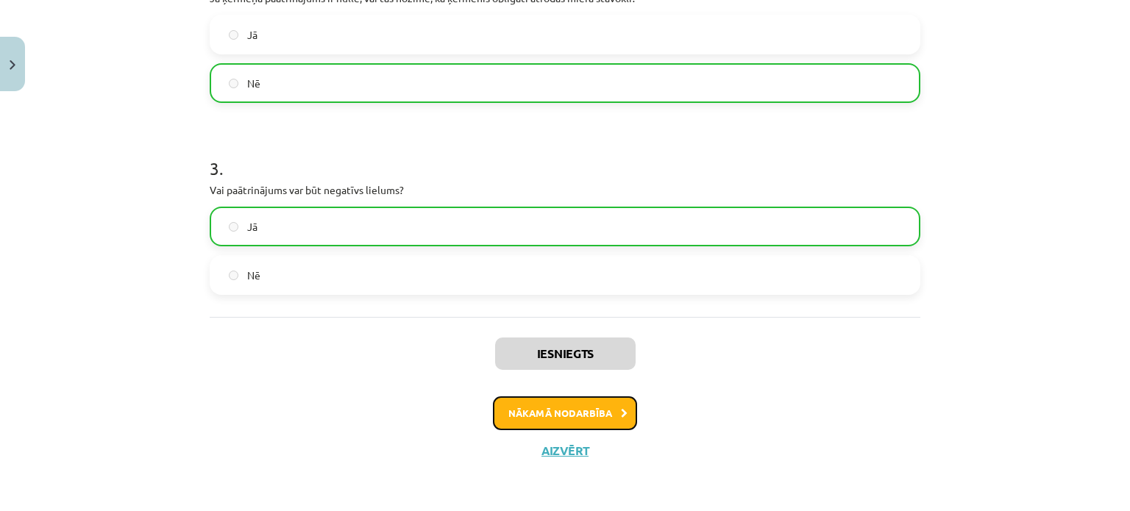
click at [565, 398] on button "Nākamā nodarbība" at bounding box center [565, 414] width 144 height 34
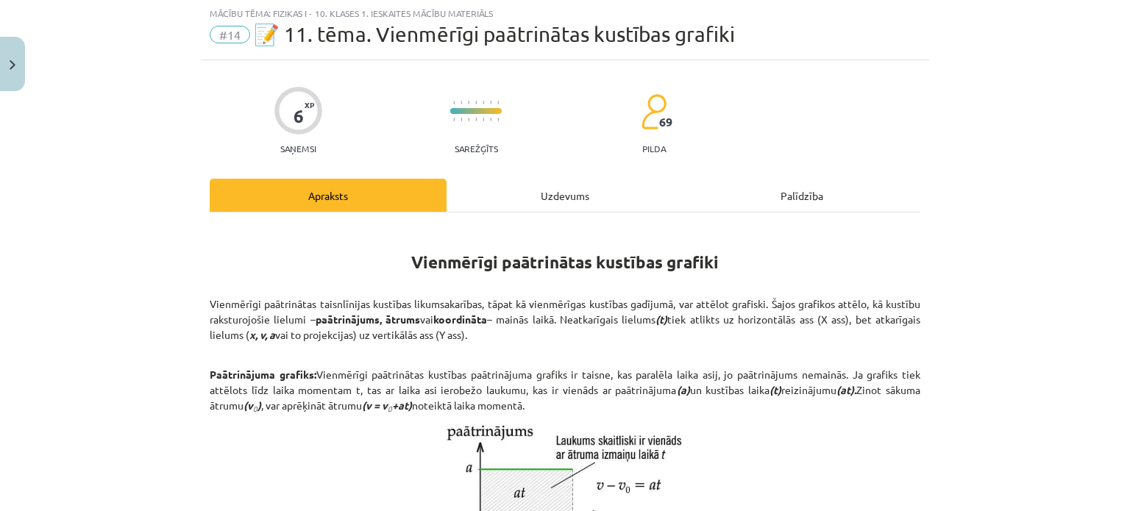
scroll to position [37, 0]
click at [544, 204] on div "Uzdevums" at bounding box center [565, 195] width 237 height 33
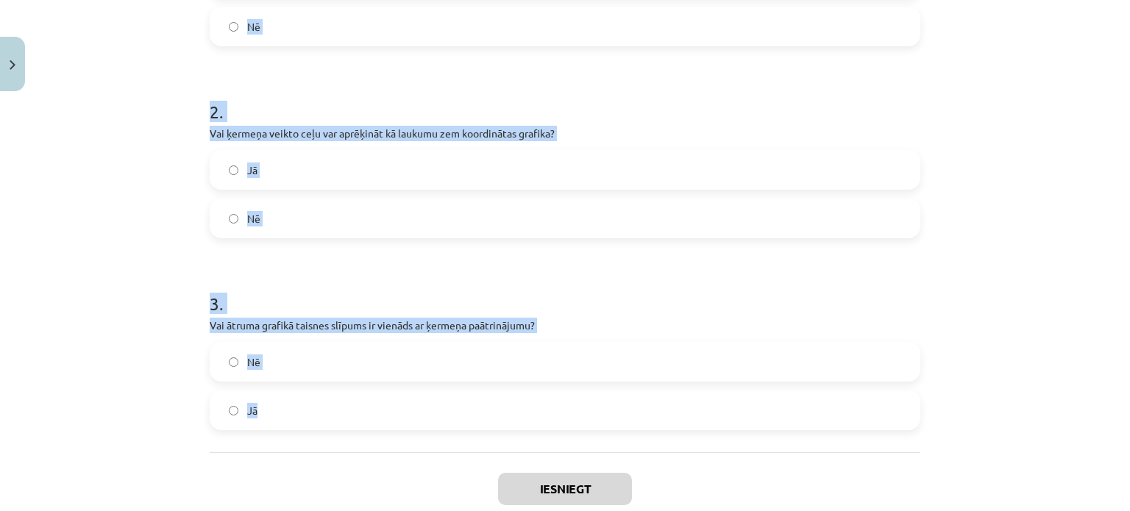
scroll to position [498, 0]
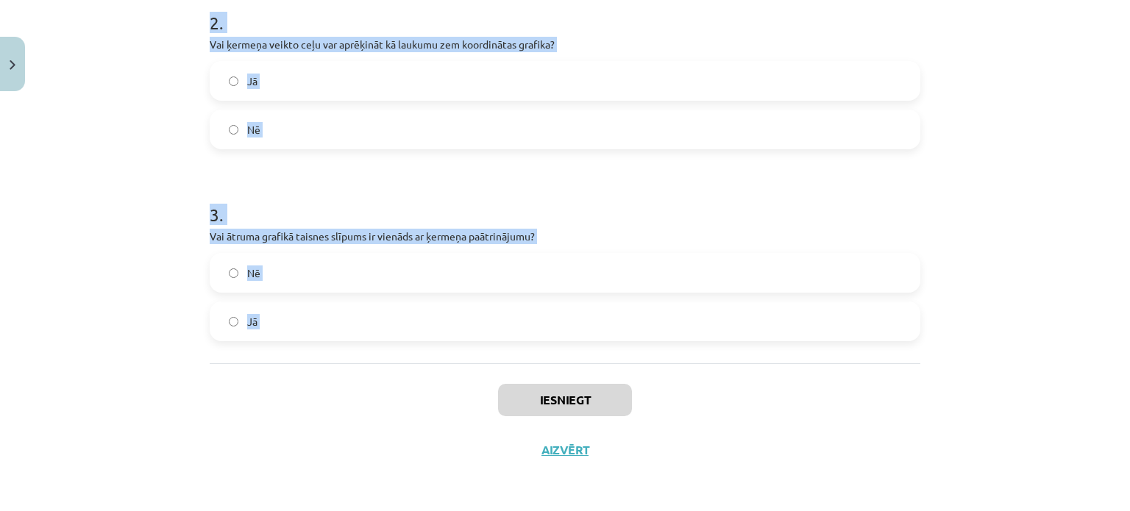
drag, startPoint x: 200, startPoint y: 148, endPoint x: 479, endPoint y: 388, distance: 367.8
click at [479, 388] on div "6 XP Saņemsi Sarežģīts 69 pilda Apraksts Uzdevums Palīdzība 1 . Vai vienmērīgi …" at bounding box center [565, 37] width 728 height 875
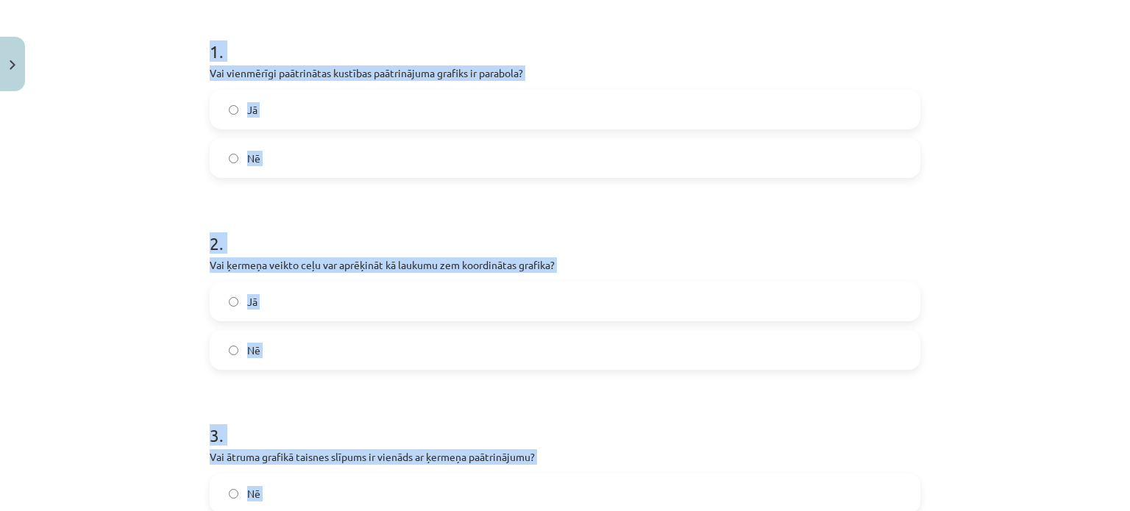
click at [302, 106] on label "Jā" at bounding box center [565, 109] width 708 height 37
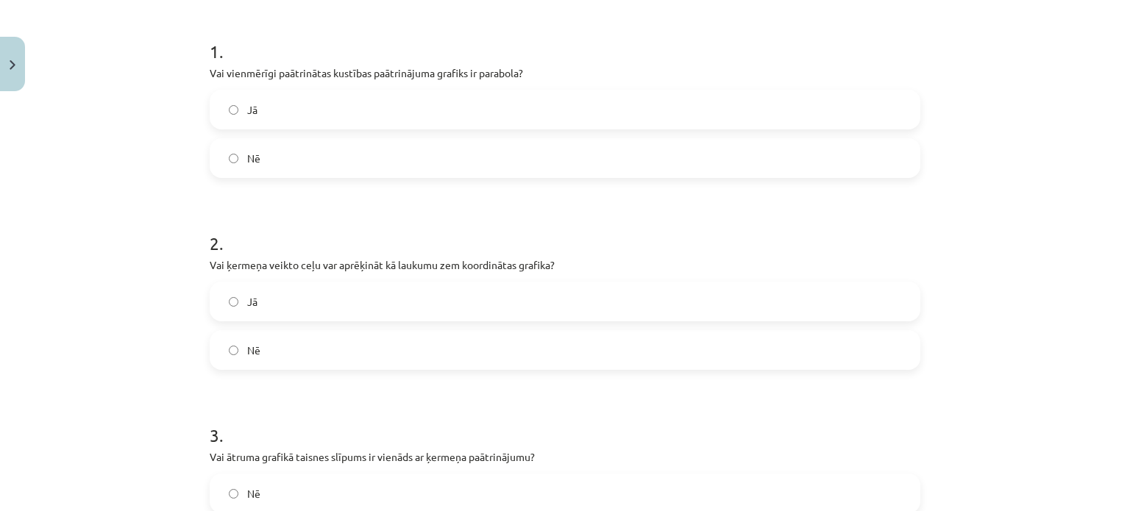
scroll to position [424, 0]
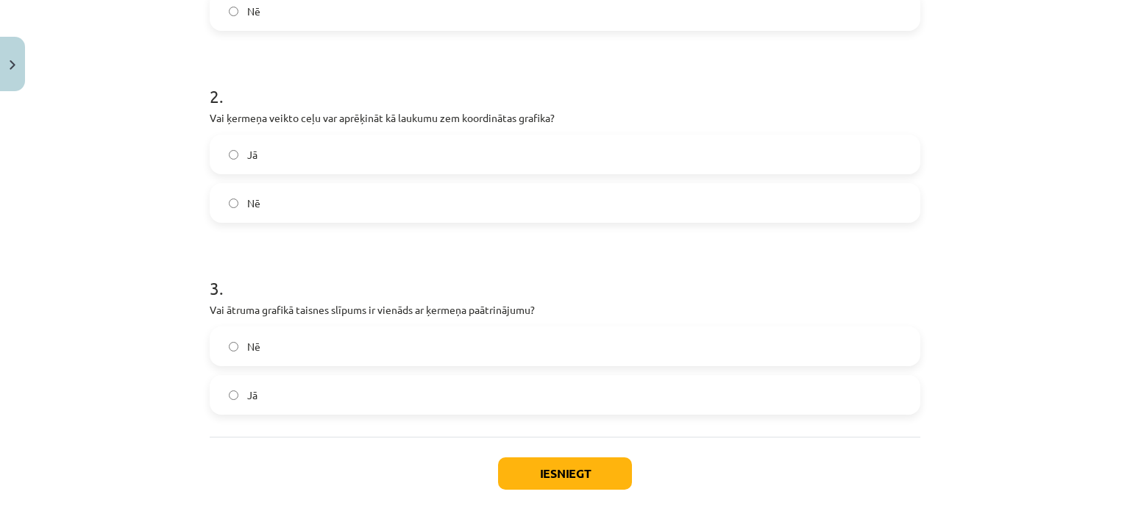
click at [312, 185] on label "Nē" at bounding box center [565, 203] width 708 height 37
click at [236, 354] on label "Nē" at bounding box center [565, 346] width 708 height 37
click at [582, 477] on button "Iesniegt" at bounding box center [565, 474] width 134 height 32
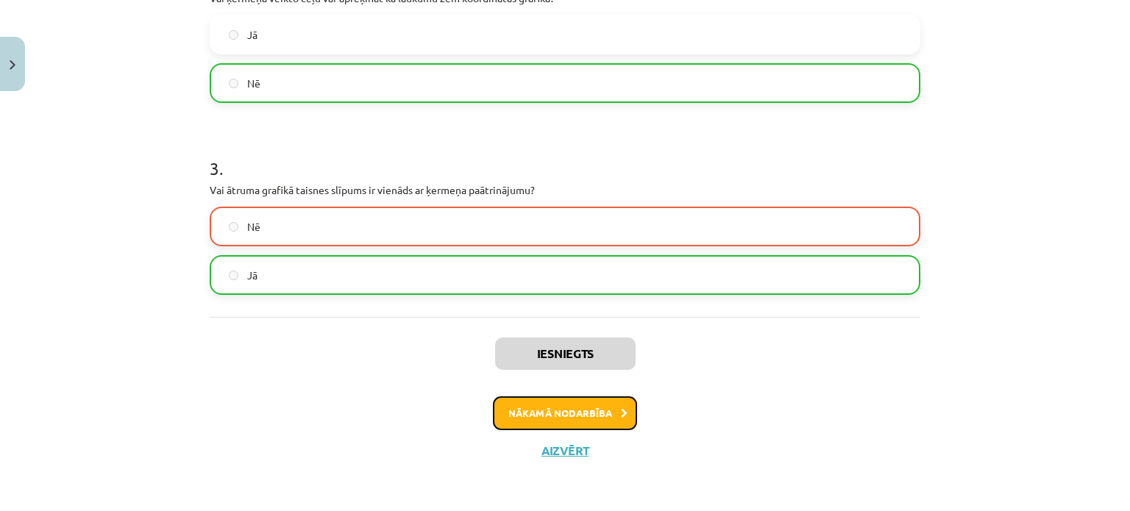
click at [572, 420] on button "Nākamā nodarbība" at bounding box center [565, 414] width 144 height 34
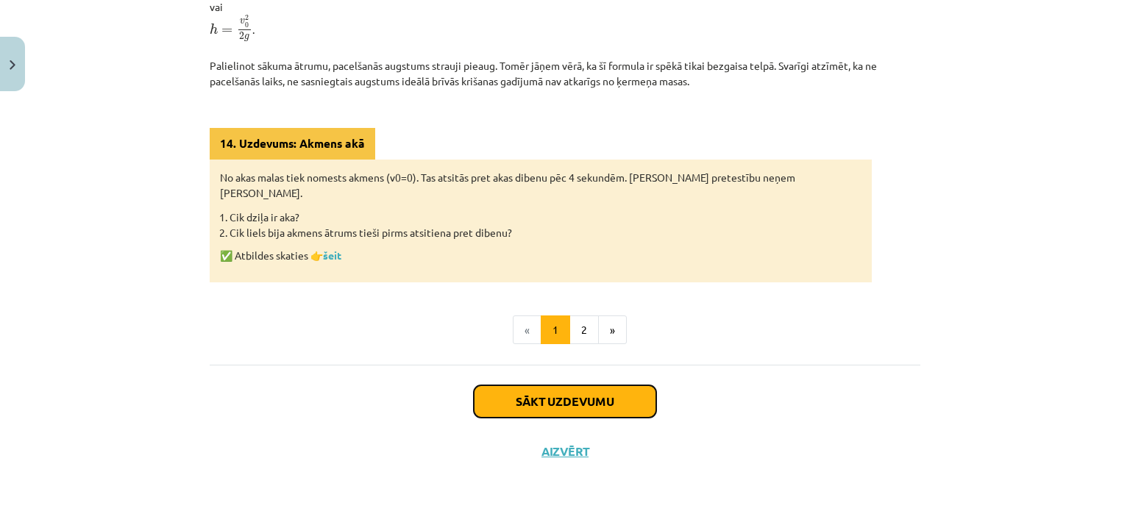
click at [586, 407] on button "Sākt uzdevumu" at bounding box center [565, 401] width 182 height 32
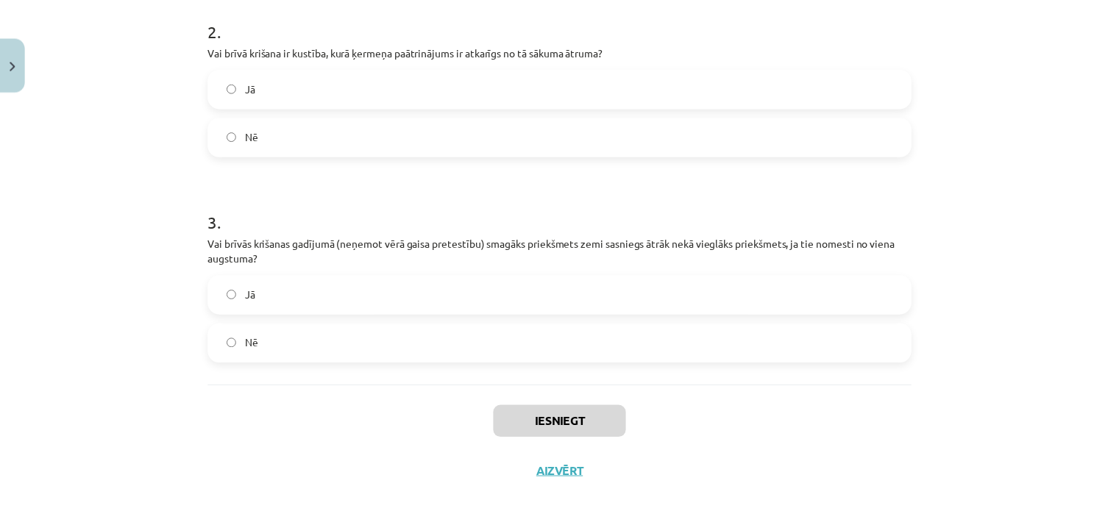
scroll to position [558, 0]
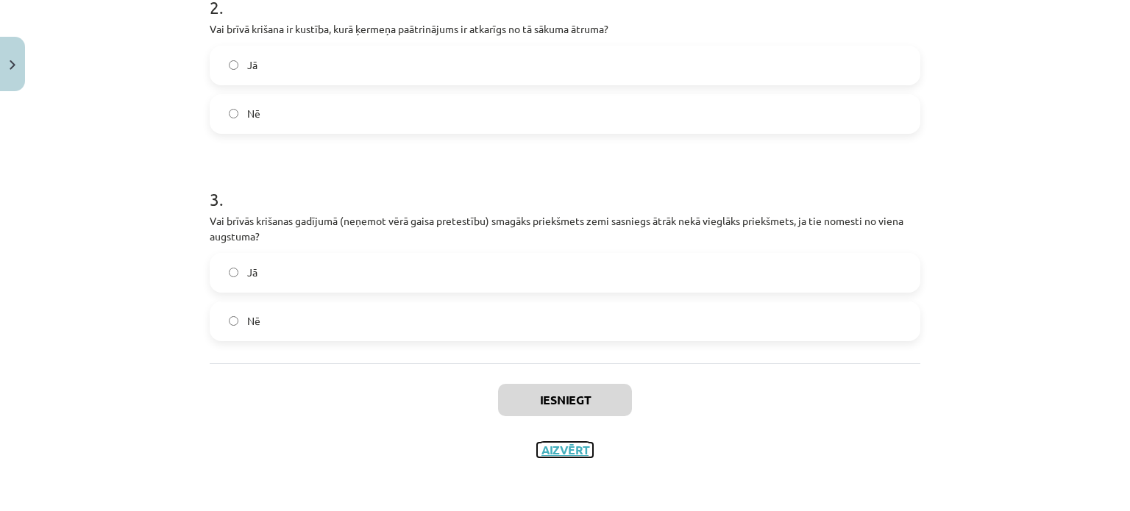
click at [562, 455] on button "Aizvērt" at bounding box center [565, 450] width 56 height 15
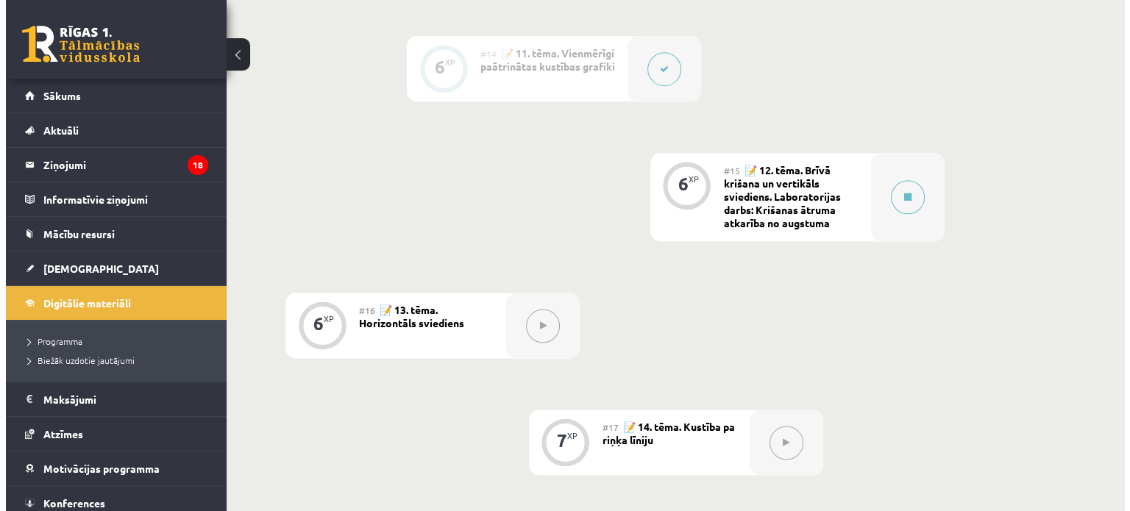
scroll to position [1836, 0]
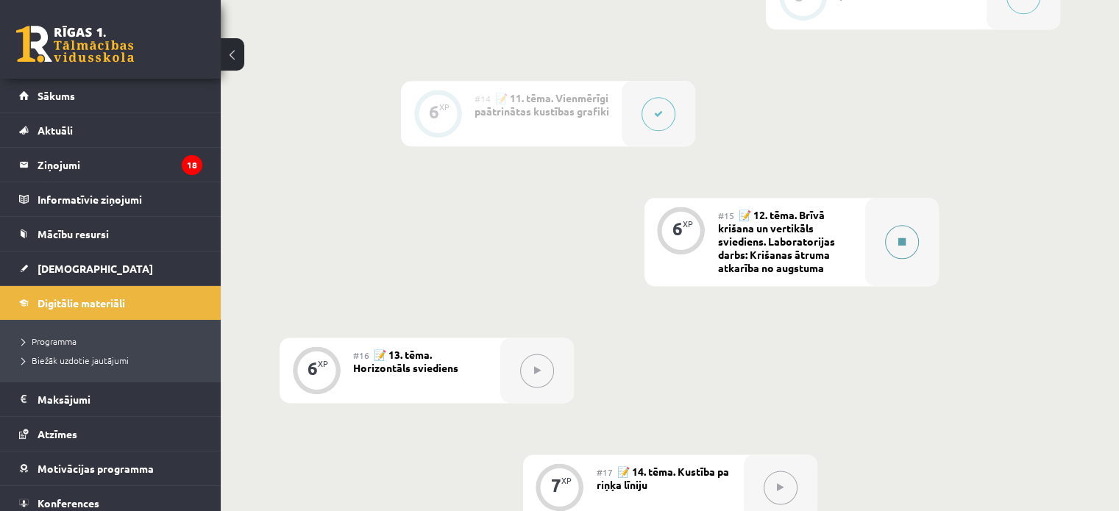
click at [900, 259] on button at bounding box center [902, 242] width 34 height 34
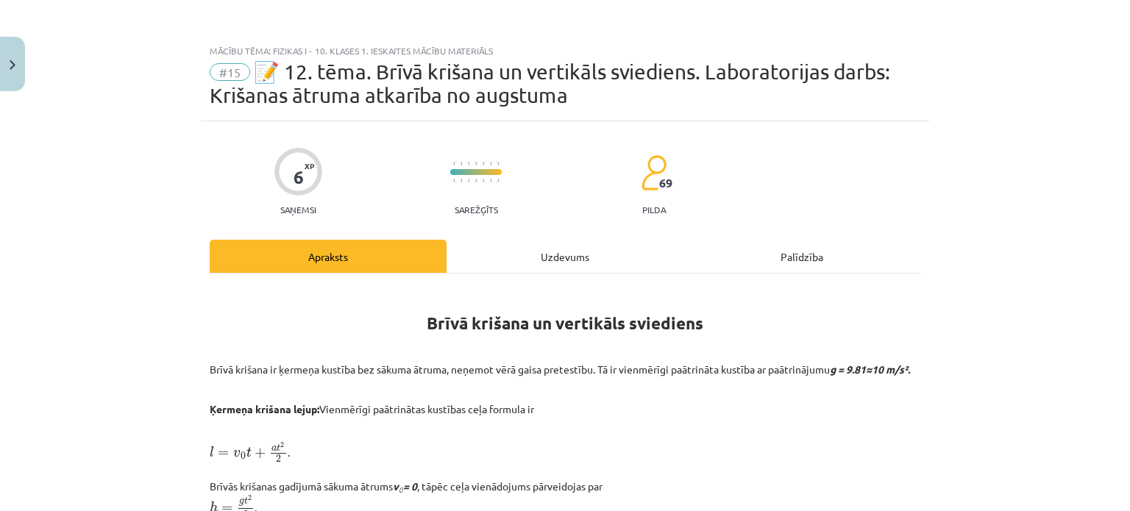
click at [577, 255] on div "Uzdevums" at bounding box center [565, 256] width 237 height 33
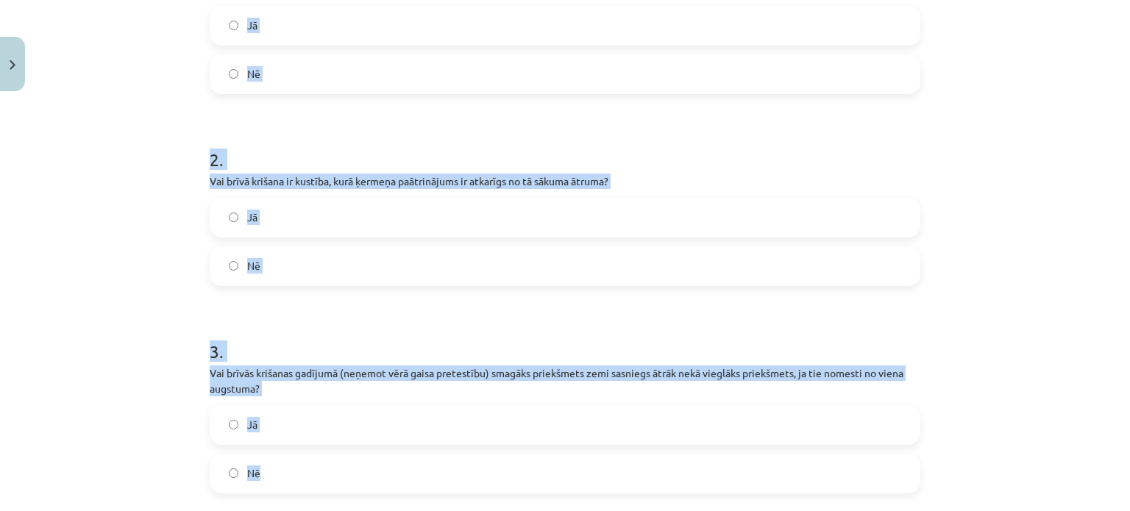
scroll to position [552, 0]
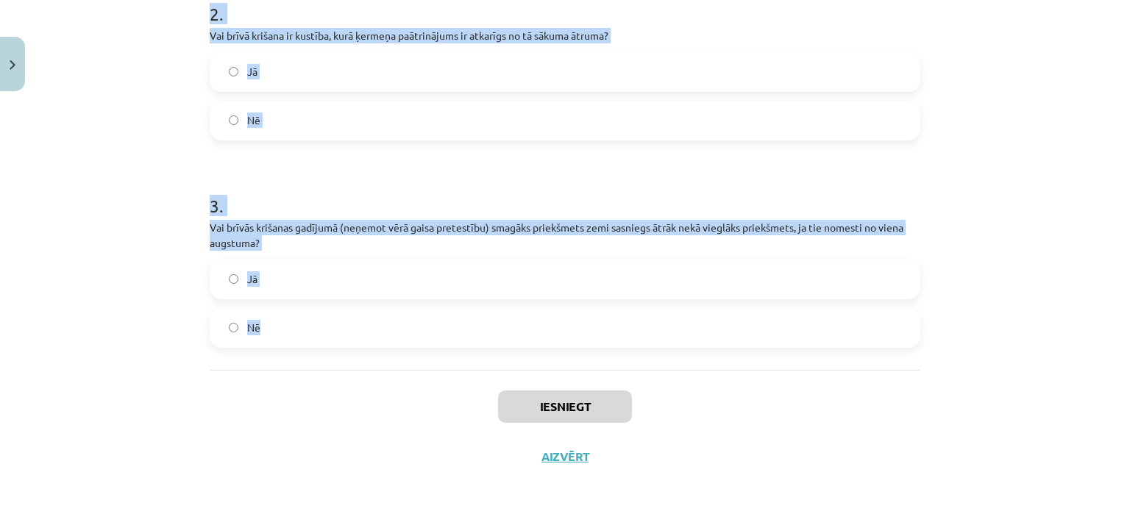
drag, startPoint x: 202, startPoint y: 173, endPoint x: 594, endPoint y: 340, distance: 426.9
click at [624, 352] on div "6 XP Saņemsi Sarežģīts 69 pilda Apraksts Uzdevums Palīdzība 1 . Vai formula h =…" at bounding box center [565, 26] width 728 height 912
click at [292, 352] on div "1 . Vai formula h = g t 2 2 g t 2 2 ir izmantojama, lai aprēķinātu augstumu, no…" at bounding box center [565, 46] width 711 height 648
click at [299, 335] on label "Nē" at bounding box center [565, 328] width 708 height 37
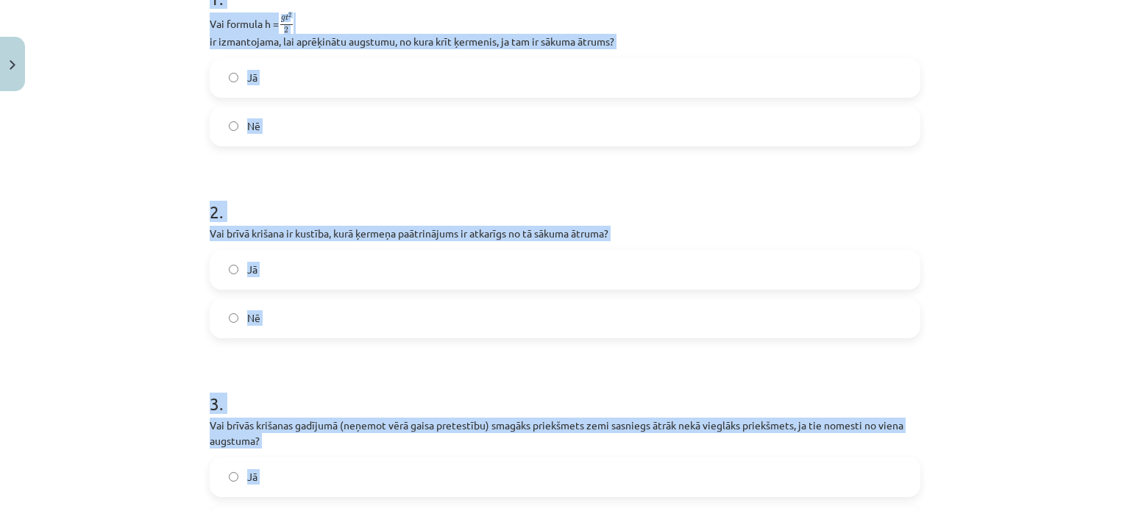
scroll to position [331, 0]
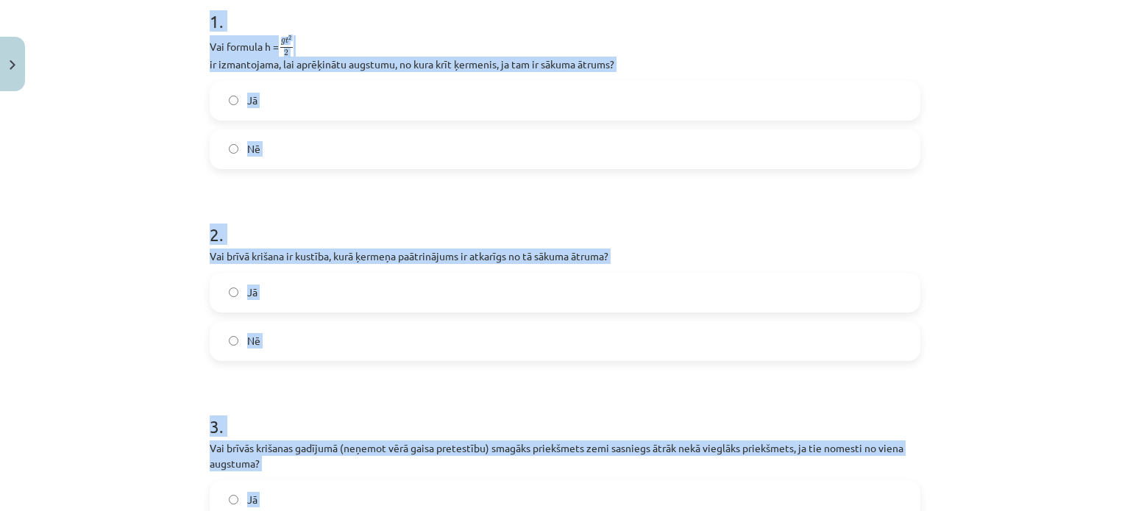
click at [272, 146] on label "Nē" at bounding box center [565, 149] width 708 height 37
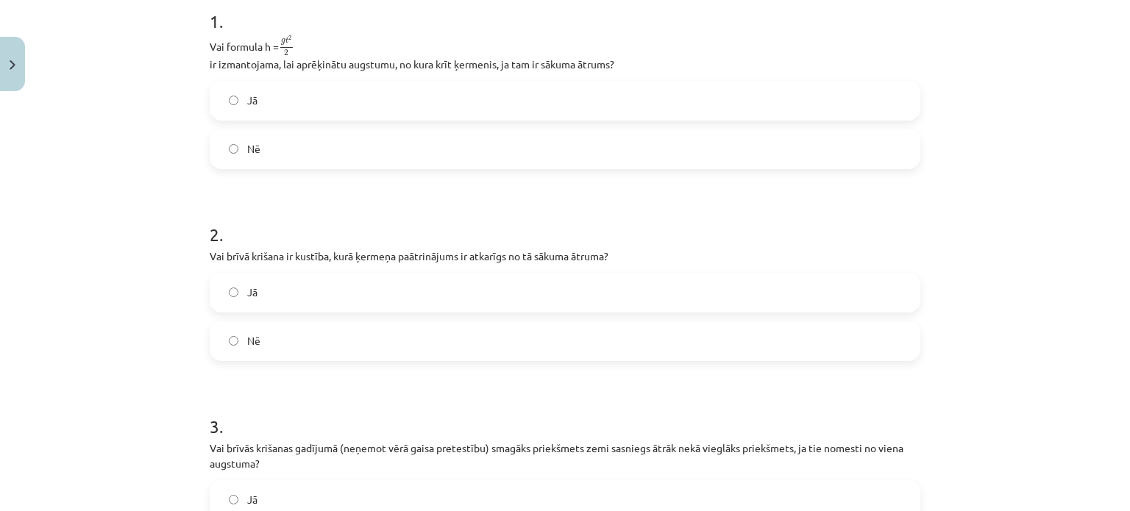
click at [302, 308] on label "Jā" at bounding box center [565, 292] width 708 height 37
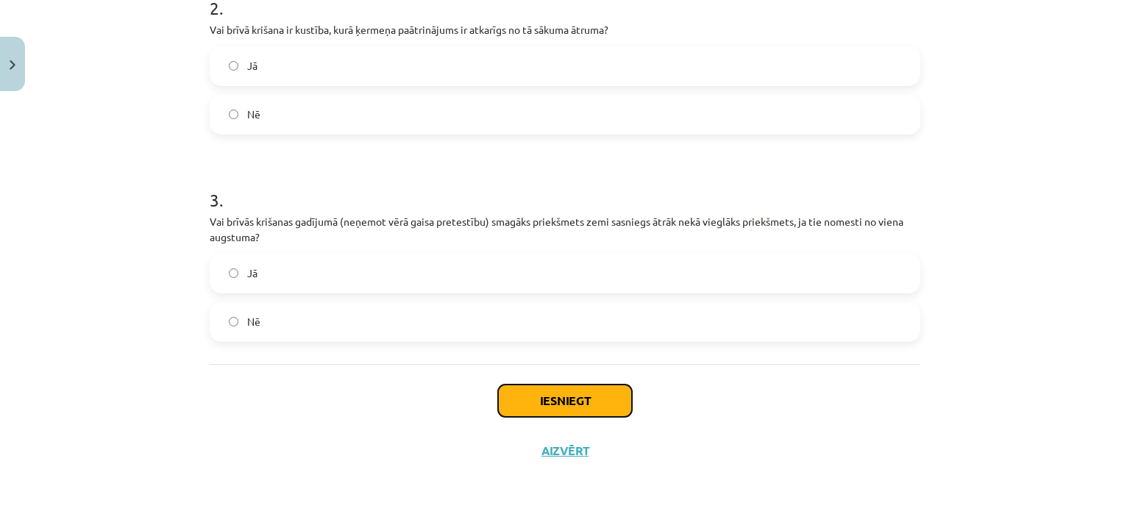
scroll to position [558, 0]
click at [544, 390] on button "Iesniegt" at bounding box center [565, 400] width 134 height 32
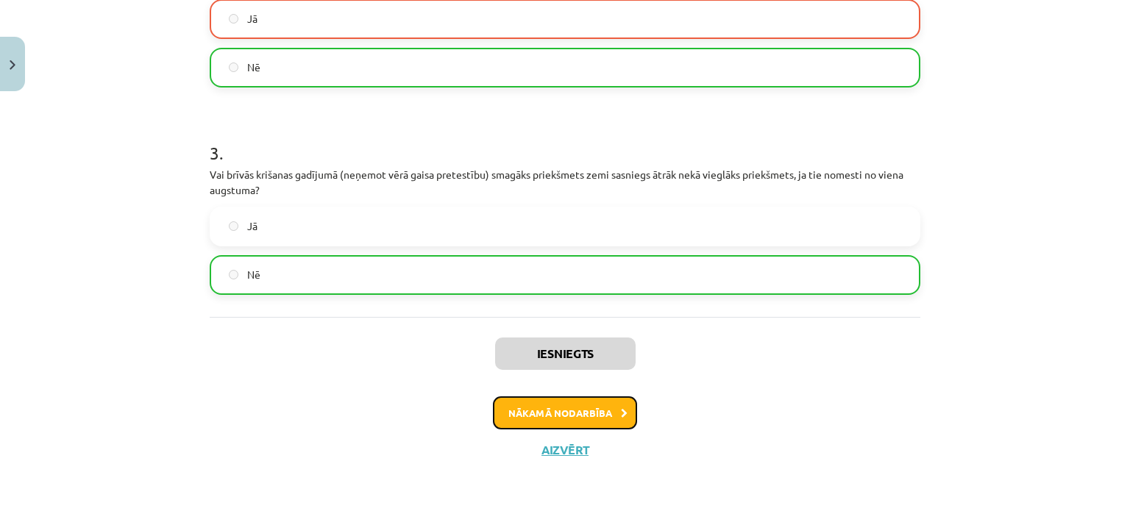
click at [553, 422] on button "Nākamā nodarbība" at bounding box center [565, 414] width 144 height 34
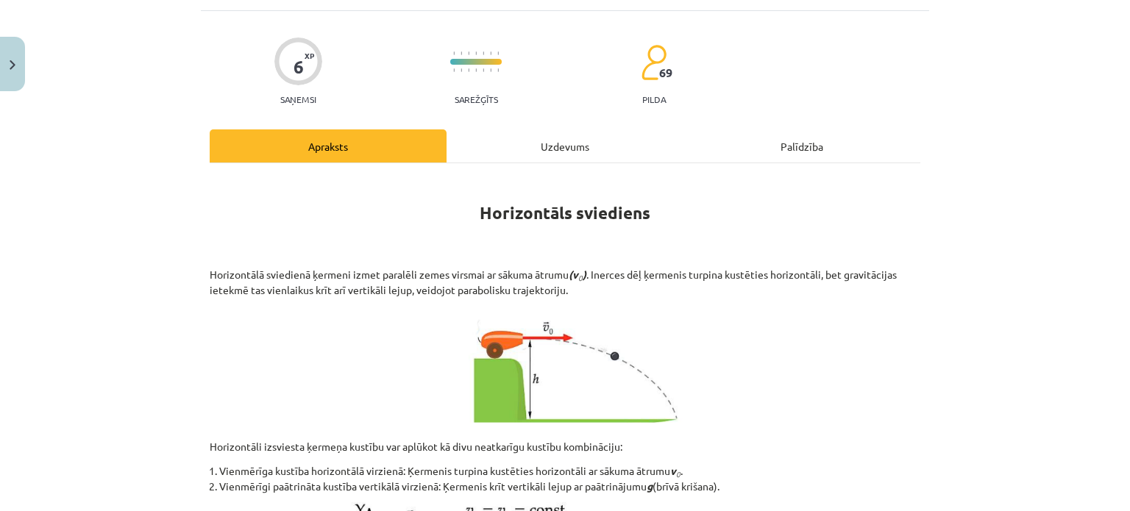
scroll to position [110, 0]
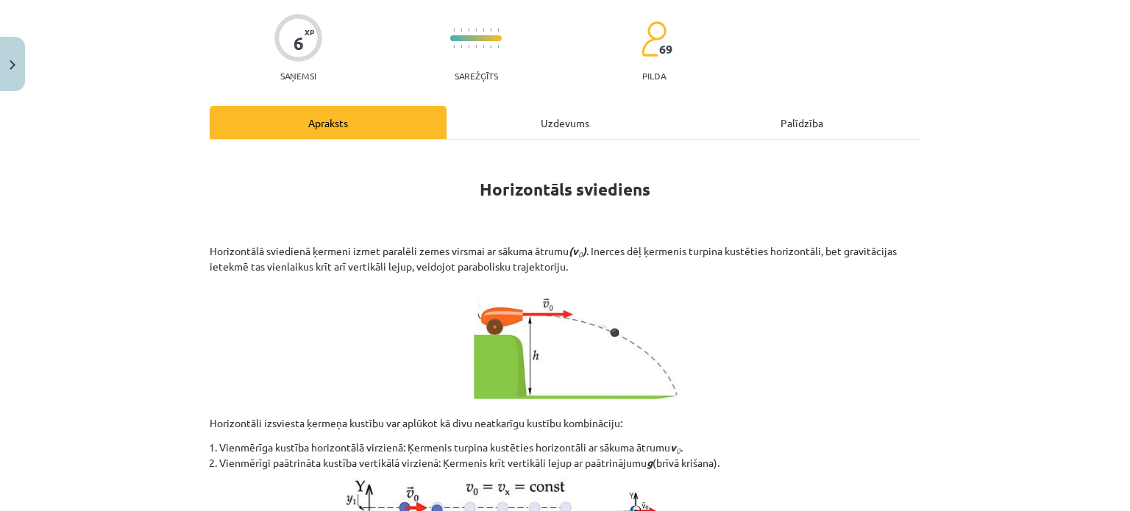
drag, startPoint x: 537, startPoint y: 118, endPoint x: 536, endPoint y: 128, distance: 10.4
click at [538, 118] on div "Uzdevums" at bounding box center [565, 122] width 237 height 33
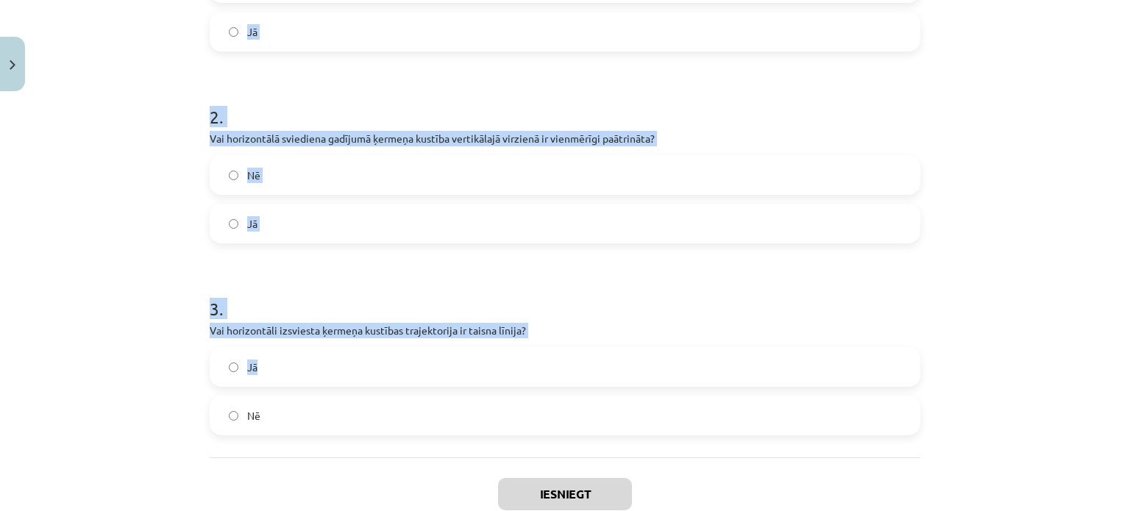
scroll to position [405, 0]
drag, startPoint x: 247, startPoint y: 77, endPoint x: 695, endPoint y: 369, distance: 534.4
click at [695, 369] on div "6 XP Saņemsi Sarežģīts 69 pilda Apraksts Uzdevums Palīdzība 1 . Vai horizontālā…" at bounding box center [565, 130] width 728 height 875
click at [368, 313] on h1 "3 ." at bounding box center [565, 295] width 711 height 46
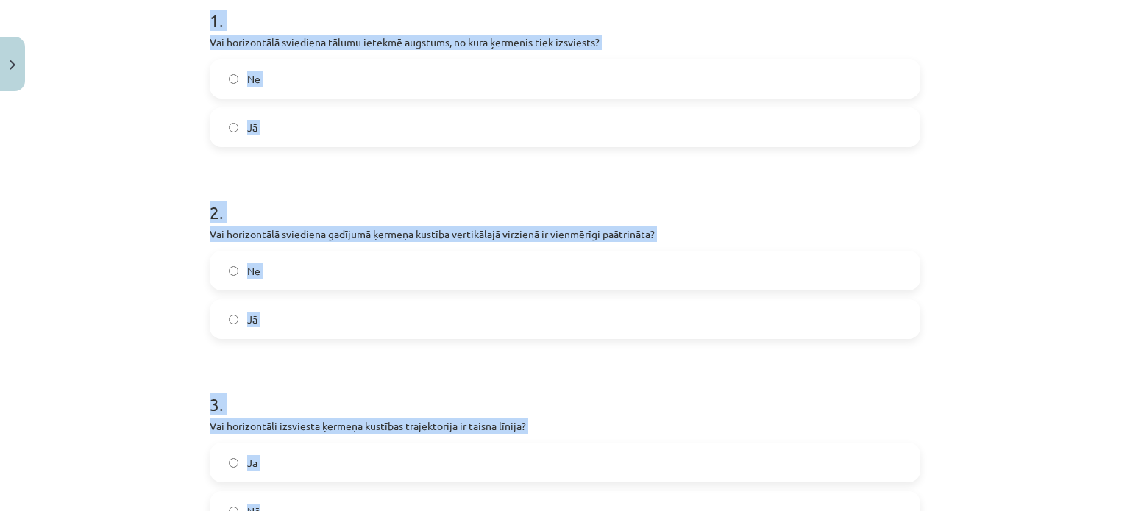
scroll to position [498, 0]
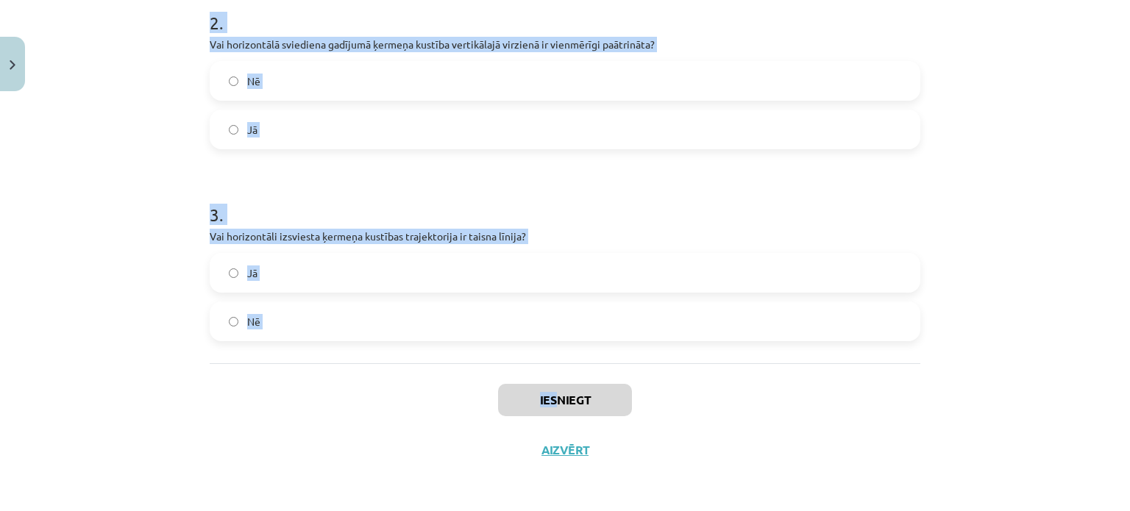
click at [547, 390] on div "Mācību tēma: Fizikas i - 10. klases 1. ieskaites mācību materiāls #16 📝 13. tēm…" at bounding box center [565, 255] width 1130 height 511
click at [632, 270] on label "Jā" at bounding box center [565, 273] width 708 height 37
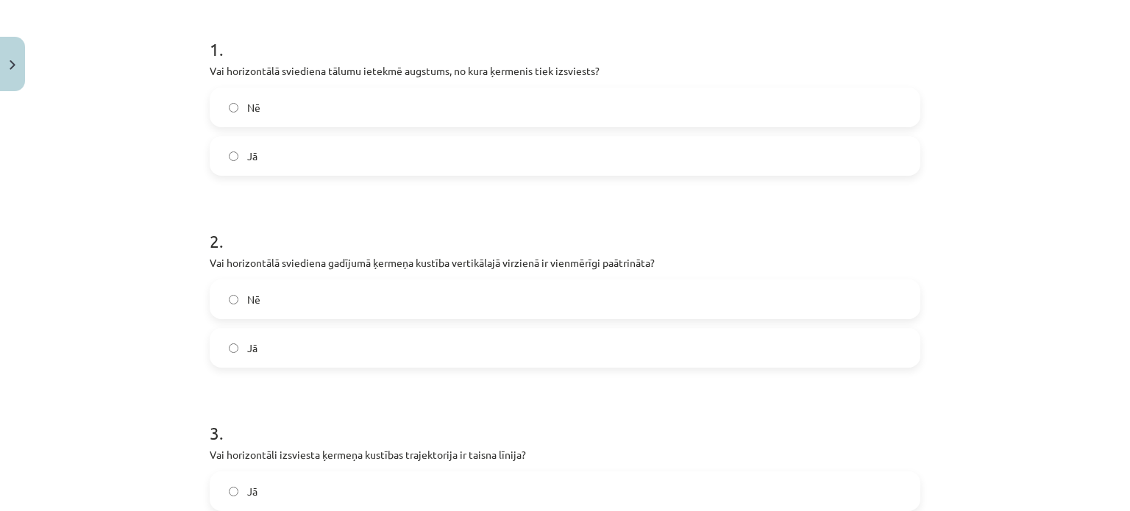
scroll to position [204, 0]
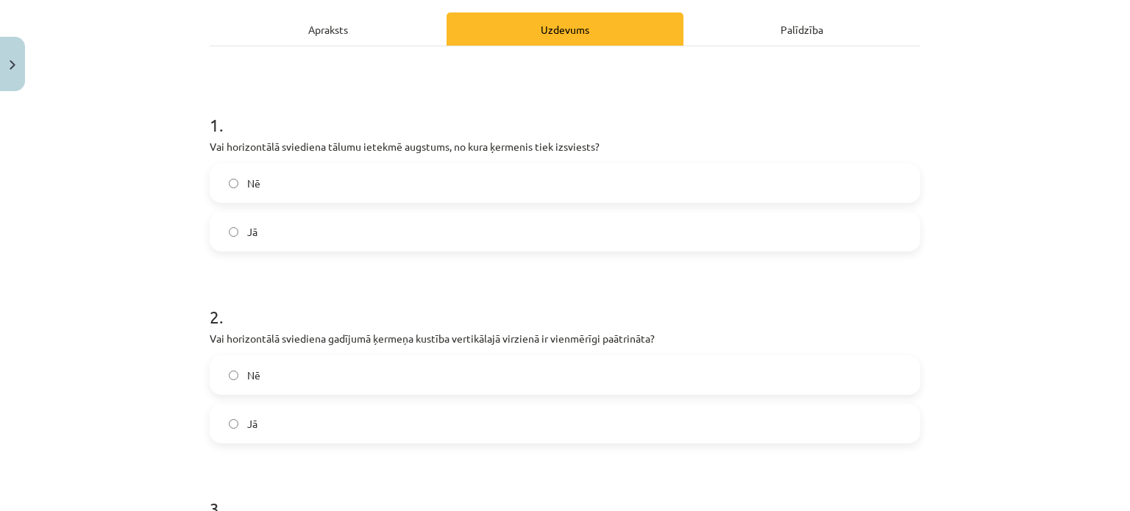
click at [350, 258] on form "1 . Vai horizontālā sviediena tālumu ietekmē augstums, no kura ķermenis tiek iz…" at bounding box center [565, 362] width 711 height 547
click at [349, 251] on form "1 . Vai horizontālā sviediena tālumu ietekmē augstums, no kura ķermenis tiek iz…" at bounding box center [565, 362] width 711 height 547
click at [331, 247] on label "Jā" at bounding box center [565, 231] width 708 height 37
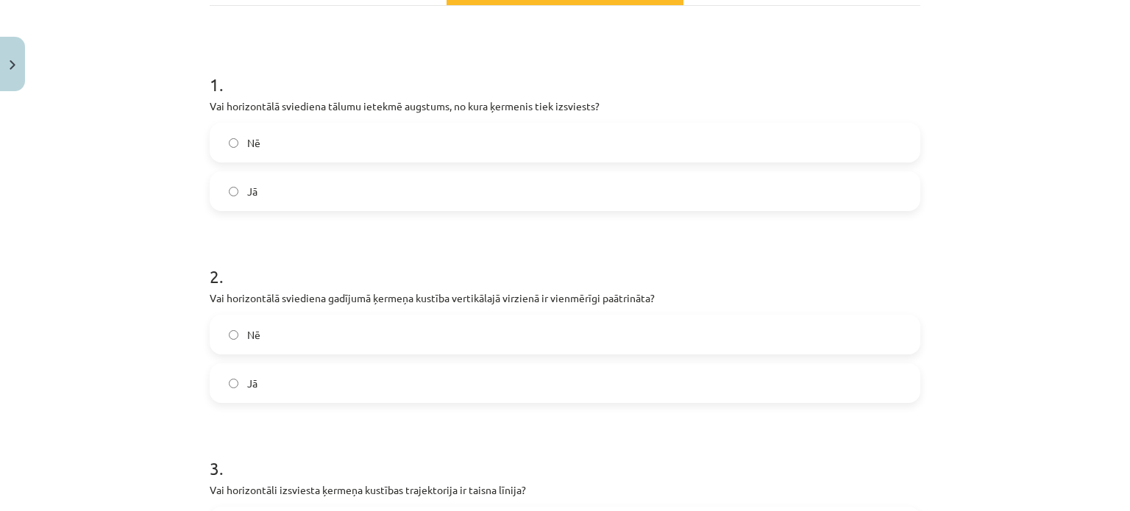
scroll to position [277, 0]
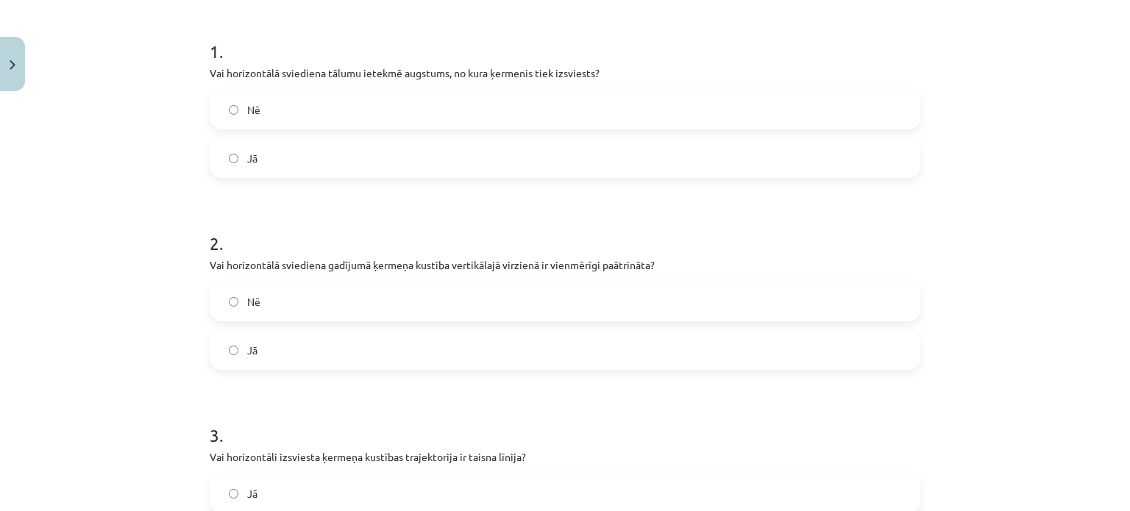
click at [347, 352] on label "Jā" at bounding box center [565, 350] width 708 height 37
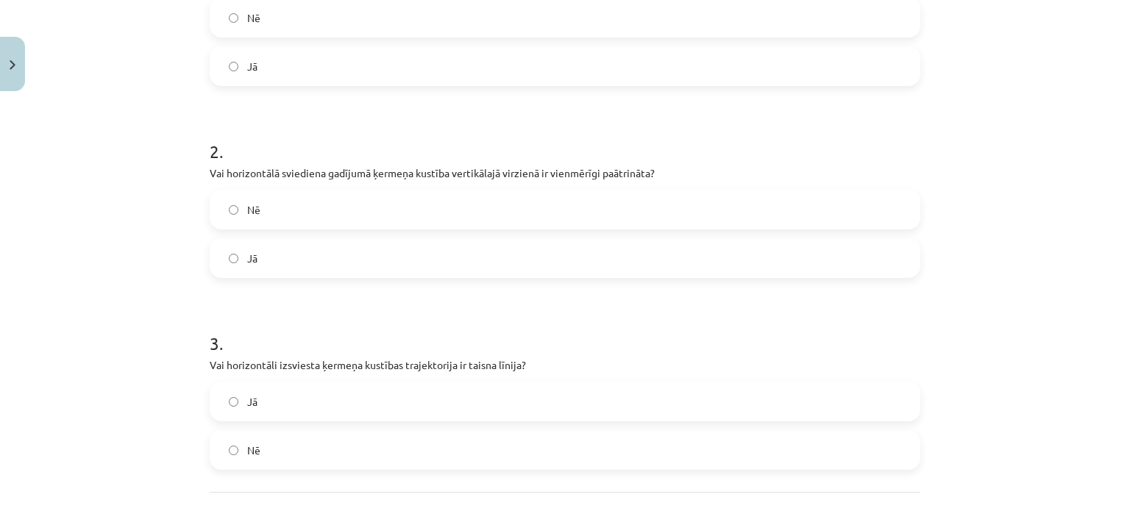
scroll to position [498, 0]
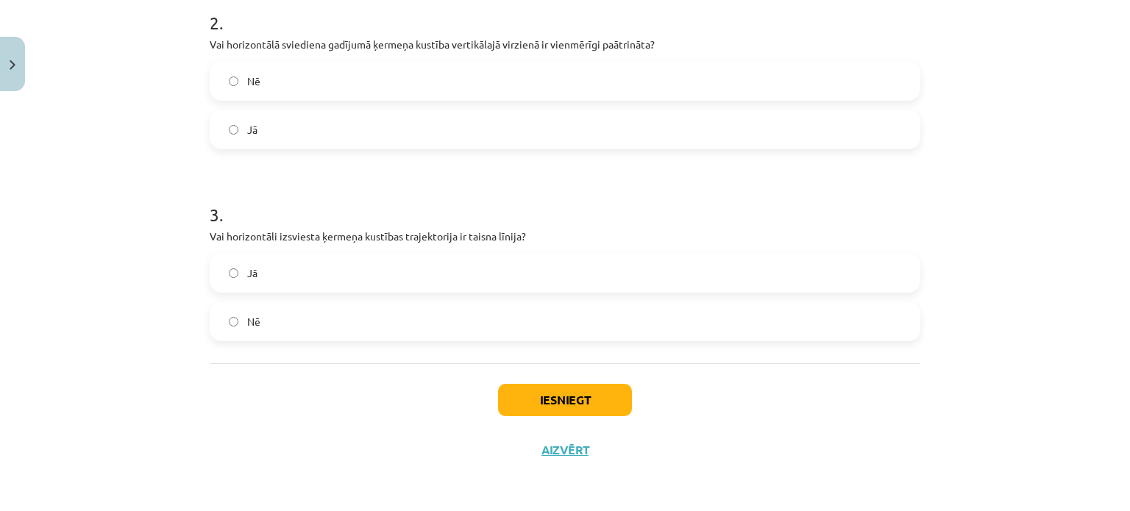
click at [403, 338] on label "Nē" at bounding box center [565, 321] width 708 height 37
click at [581, 392] on button "Iesniegt" at bounding box center [565, 400] width 134 height 32
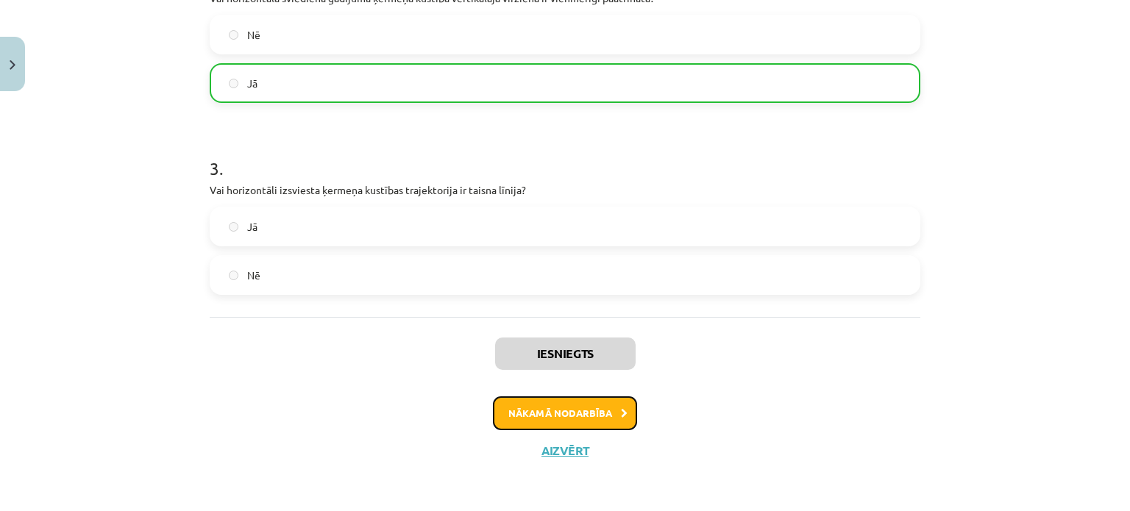
click at [584, 427] on button "Nākamā nodarbība" at bounding box center [565, 414] width 144 height 34
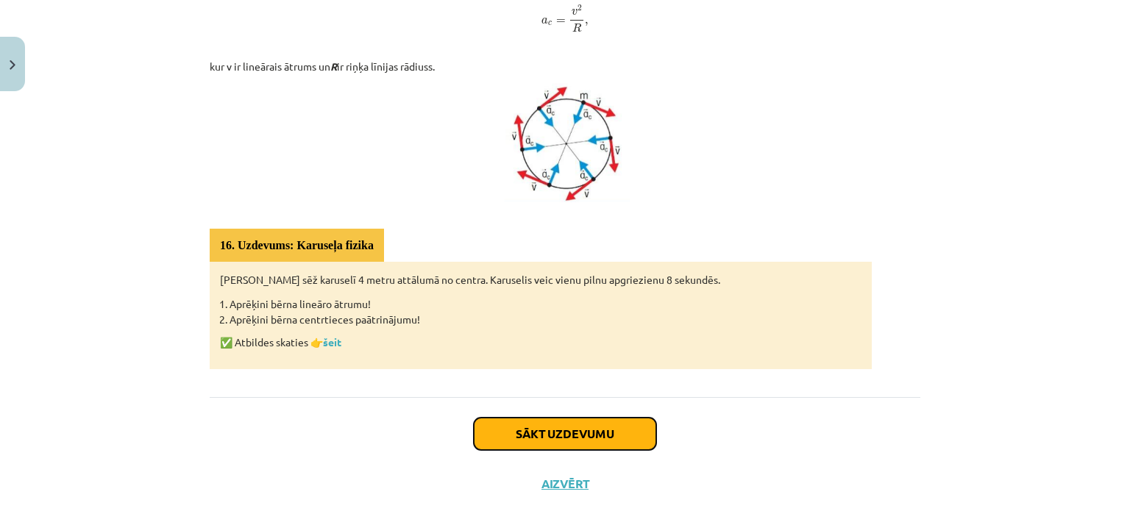
click at [583, 436] on button "Sākt uzdevumu" at bounding box center [565, 434] width 182 height 32
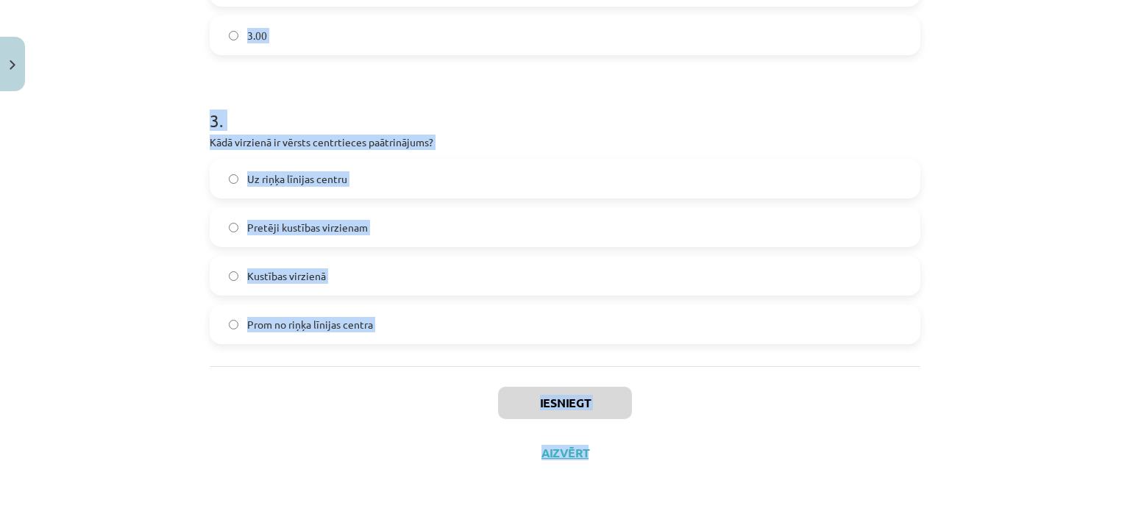
scroll to position [692, 0]
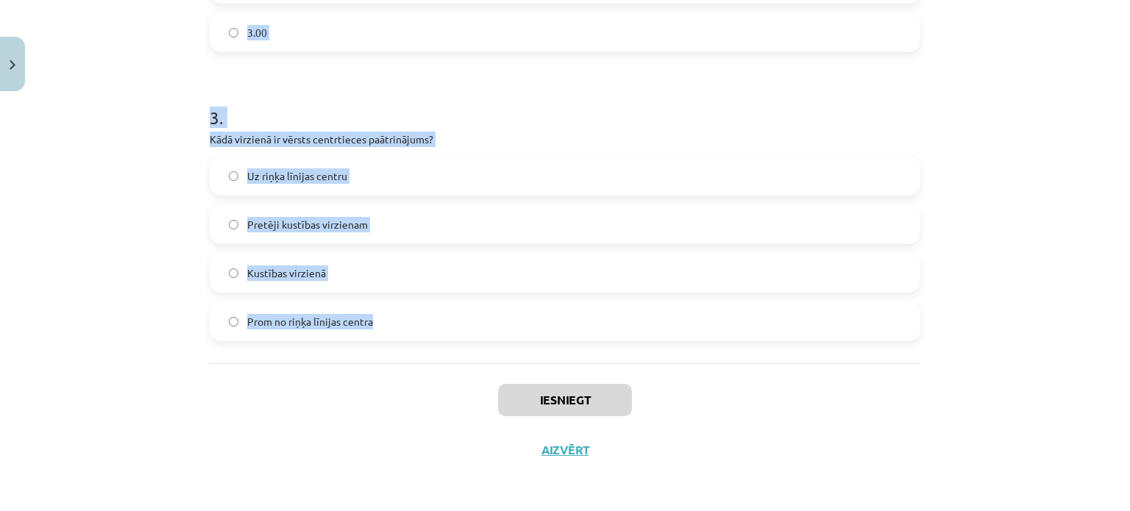
drag, startPoint x: 193, startPoint y: 320, endPoint x: 564, endPoint y: 349, distance: 371.9
click at [564, 349] on div "Mācību tēma: Fizikas i - 10. klases 1. ieskaites mācību materiāls #17 📝 14. tēm…" at bounding box center [565, 255] width 1130 height 511
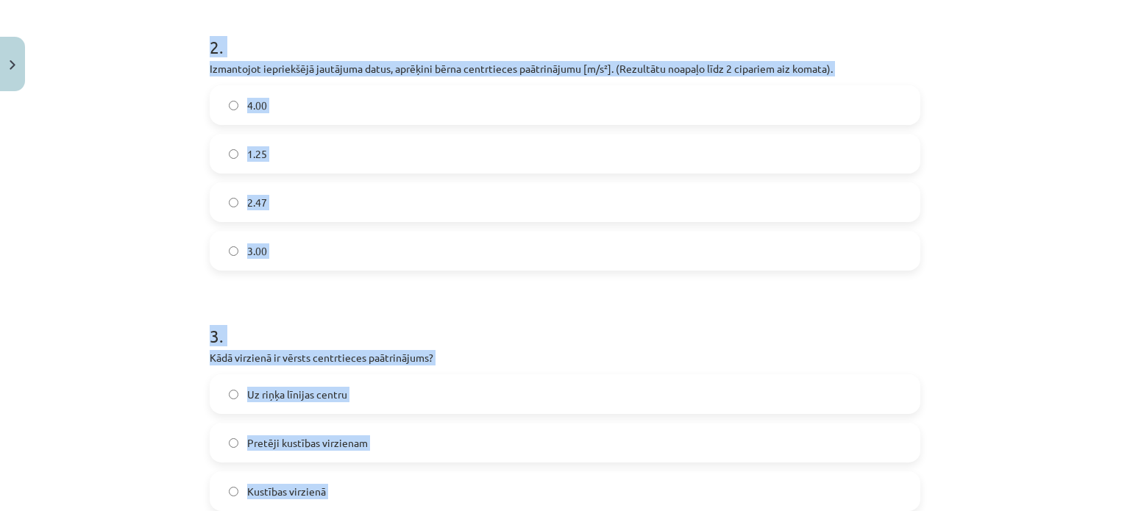
scroll to position [398, 0]
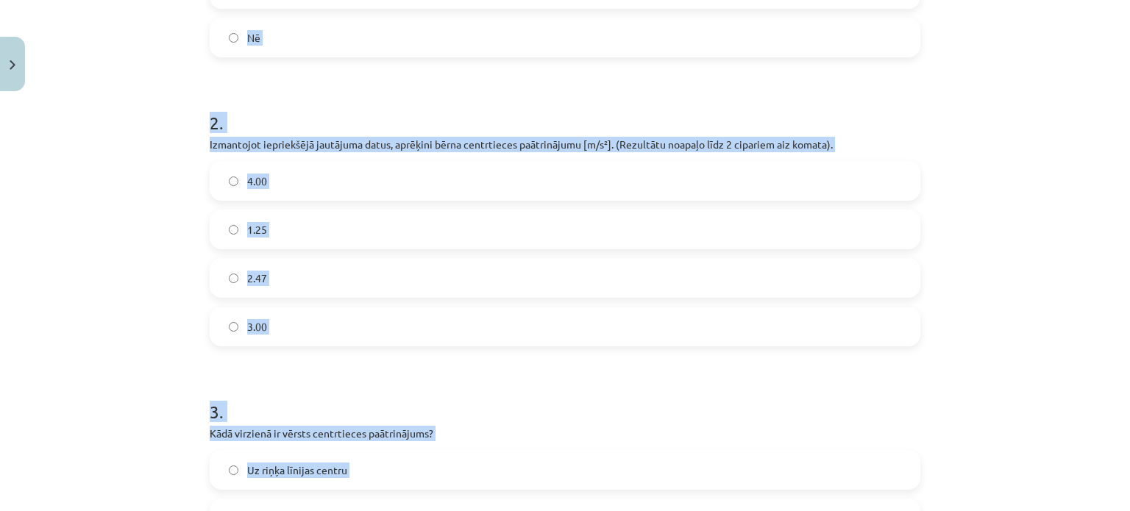
click at [312, 43] on label "Nē" at bounding box center [565, 37] width 708 height 37
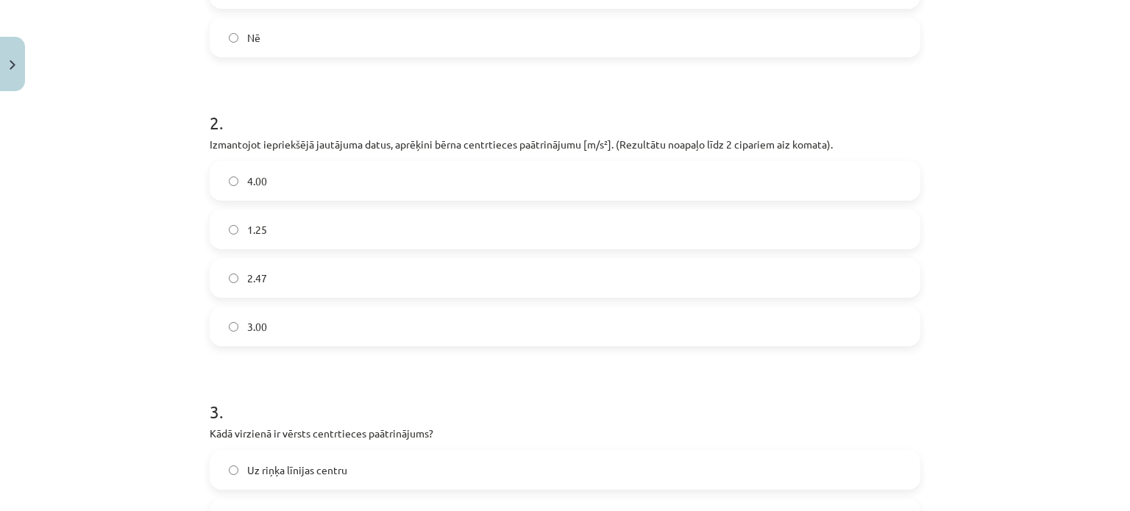
click at [316, 281] on label "2.47" at bounding box center [565, 278] width 708 height 37
click at [294, 470] on span "Uz riņķa līnijas centru" at bounding box center [297, 470] width 100 height 15
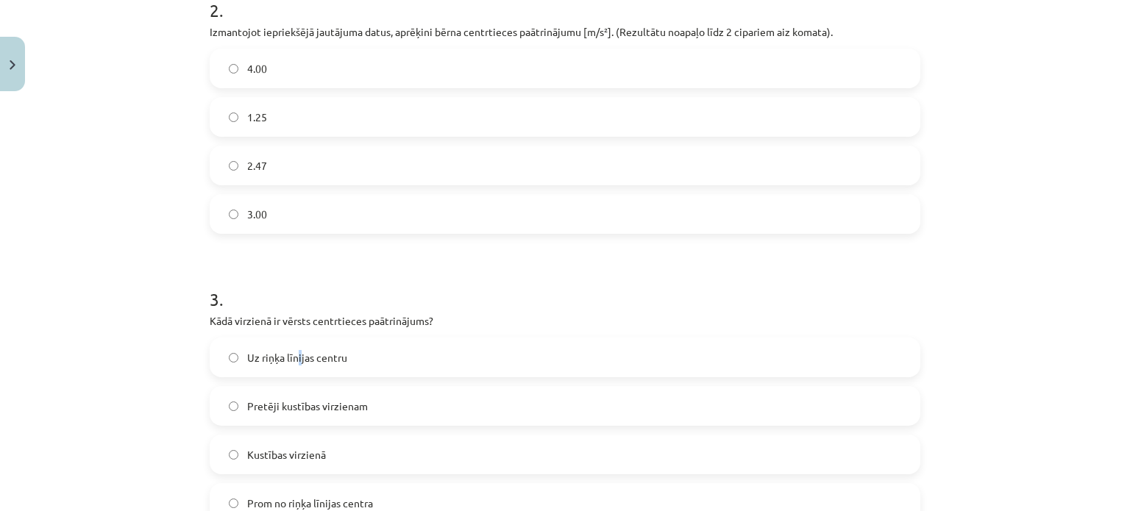
scroll to position [619, 0]
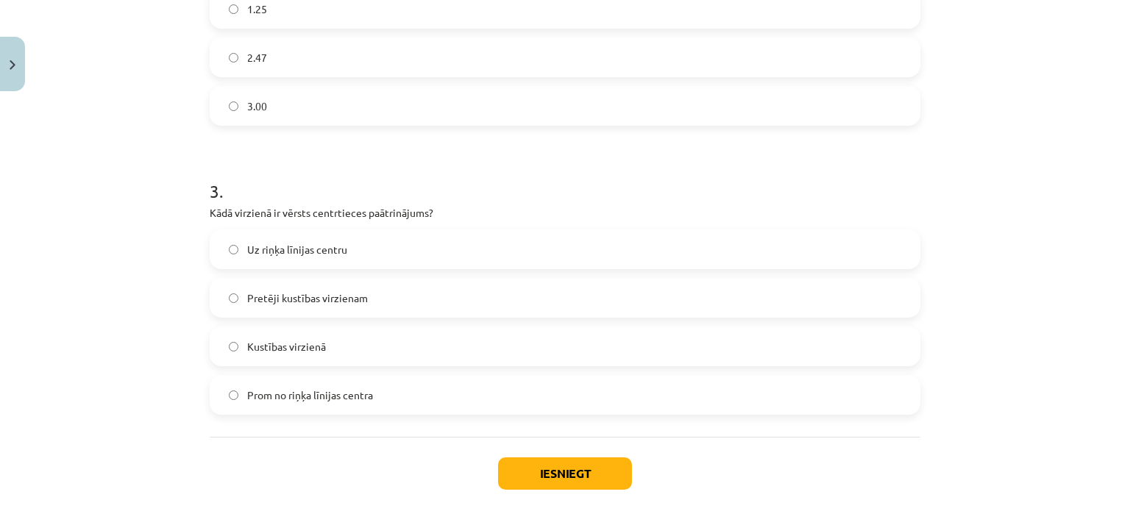
click at [347, 252] on label "Uz riņķa līnijas centru" at bounding box center [565, 249] width 708 height 37
click at [580, 458] on button "Iesniegt" at bounding box center [565, 474] width 134 height 32
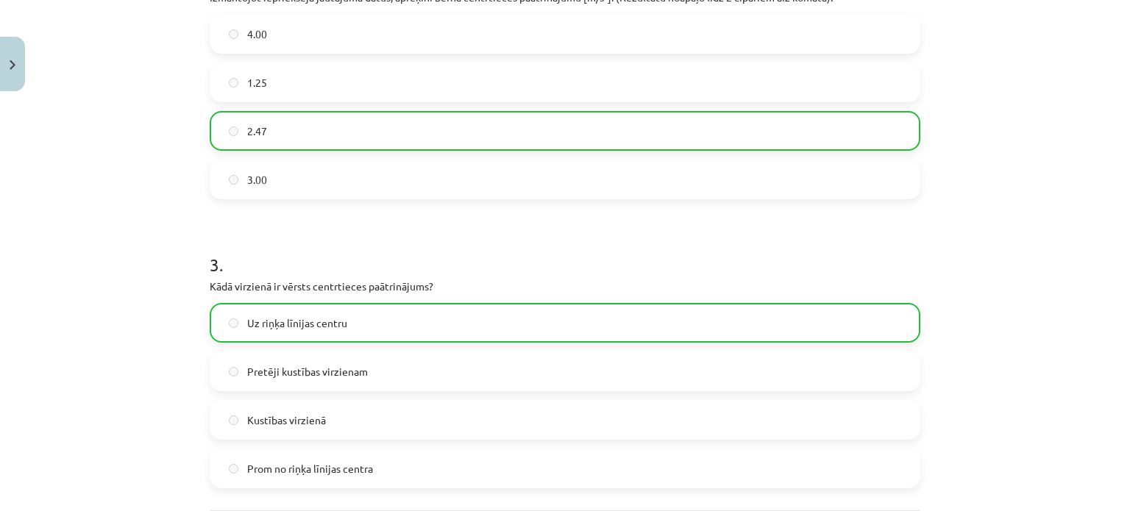
scroll to position [739, 0]
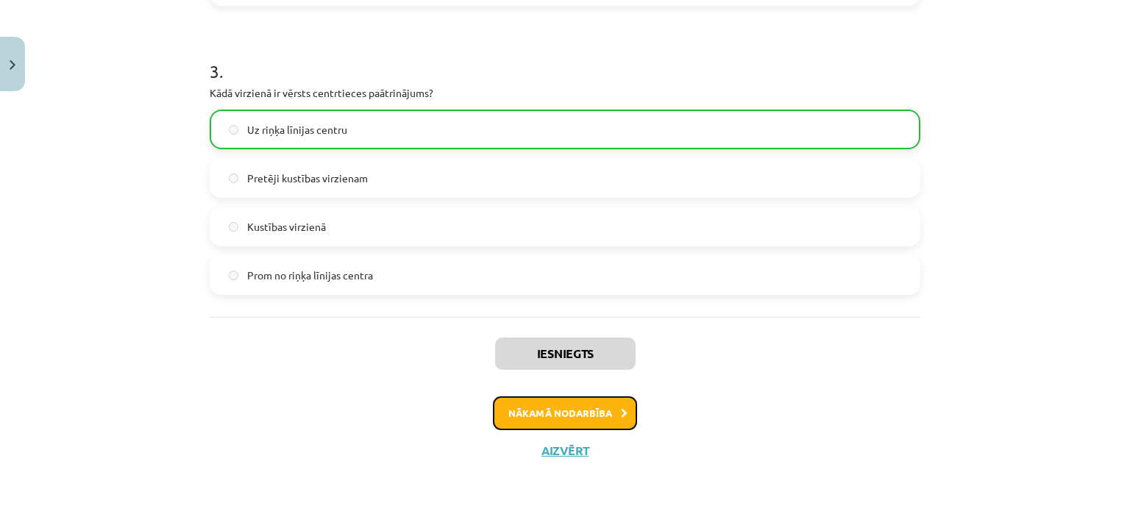
click at [589, 419] on button "Nākamā nodarbība" at bounding box center [565, 414] width 144 height 34
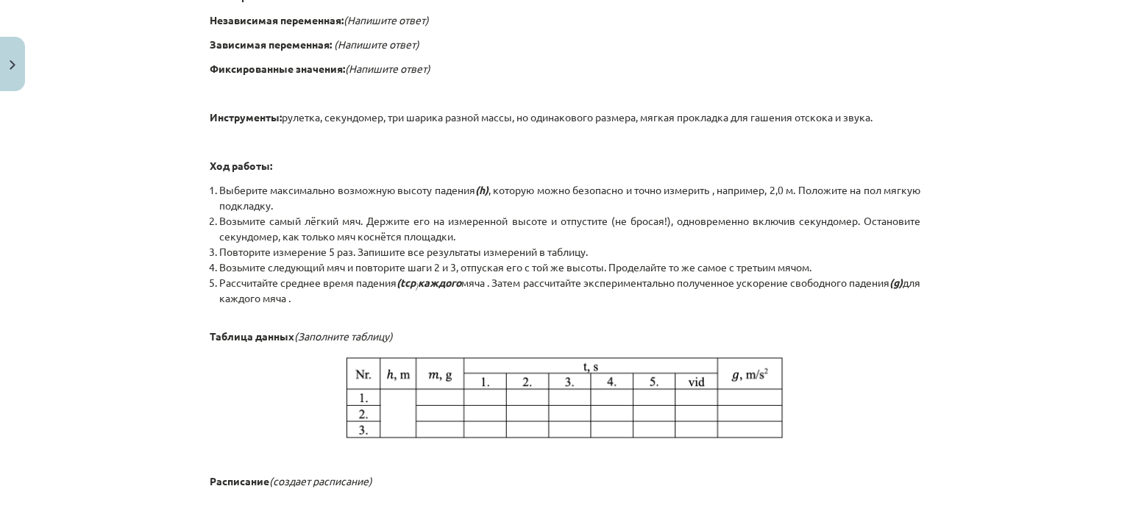
scroll to position [768, 0]
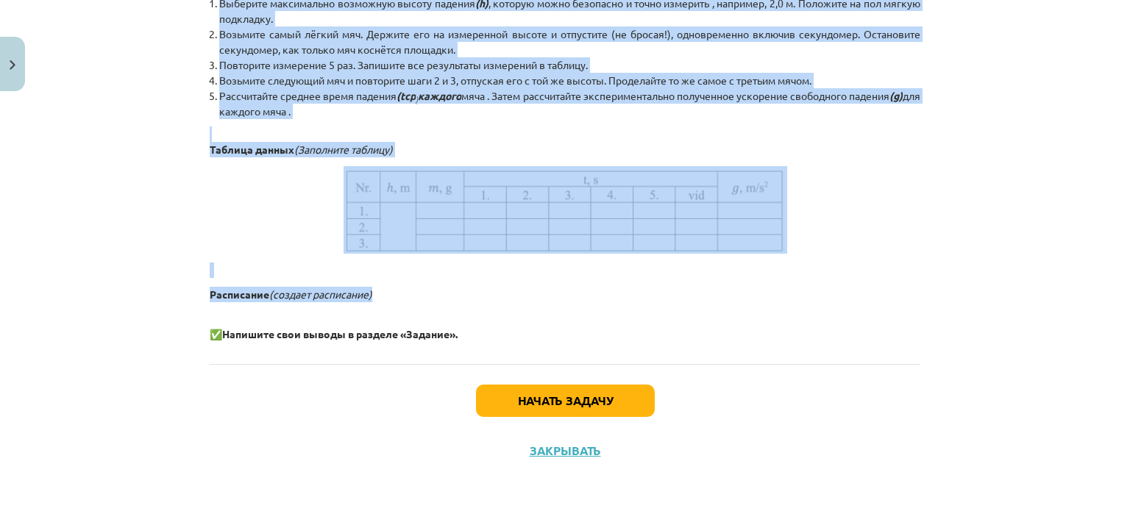
drag, startPoint x: 227, startPoint y: 84, endPoint x: 678, endPoint y: 288, distance: 495.2
click at [544, 411] on button "Начать задачу" at bounding box center [565, 401] width 179 height 32
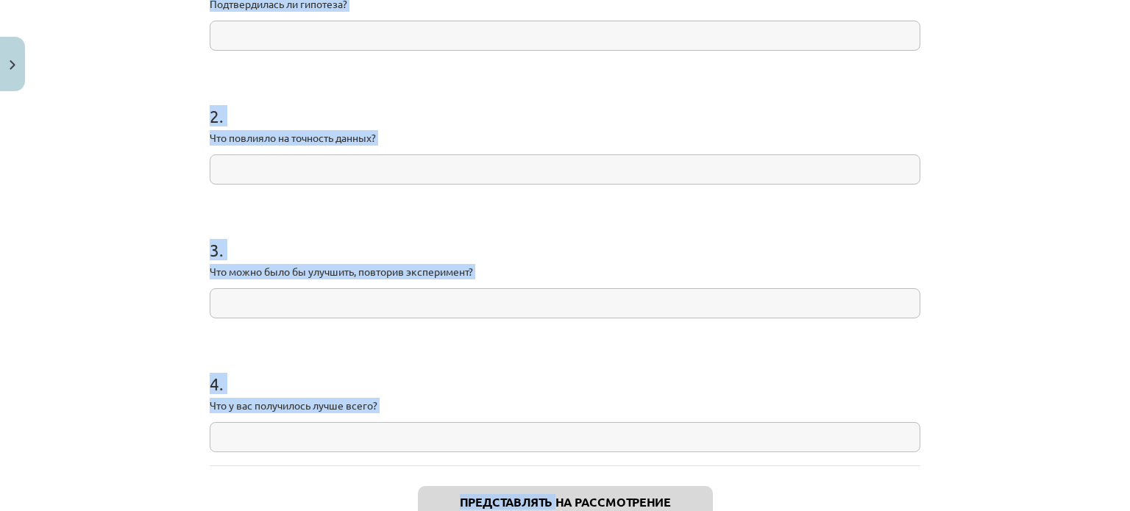
scroll to position [405, 0]
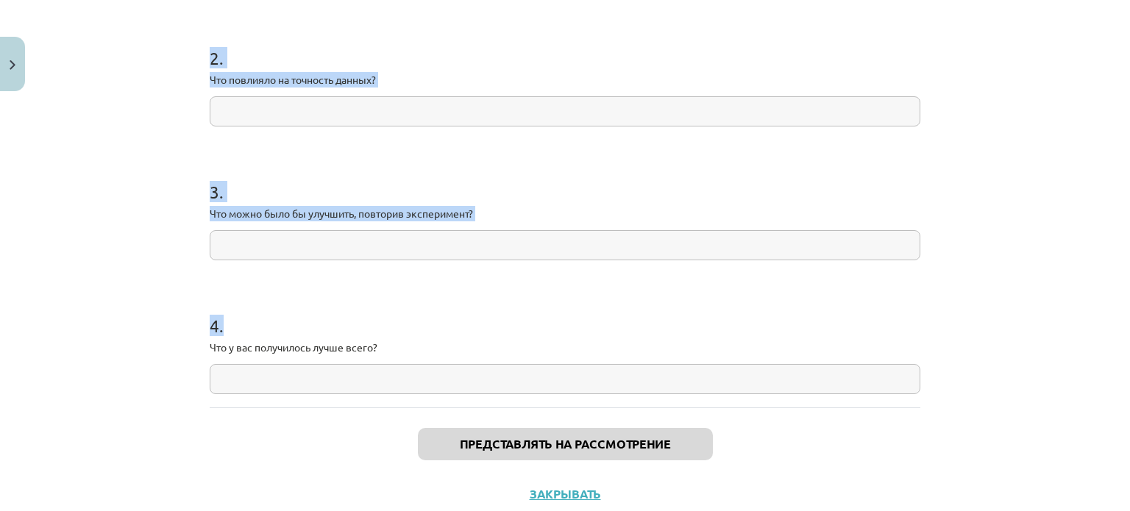
drag, startPoint x: 185, startPoint y: 305, endPoint x: 520, endPoint y: 355, distance: 338.4
click at [520, 355] on div "Тема исследования: Физика I - 10 класс, 1-й тест, учебный материал #18 🔍 Лабора…" at bounding box center [565, 255] width 1130 height 511
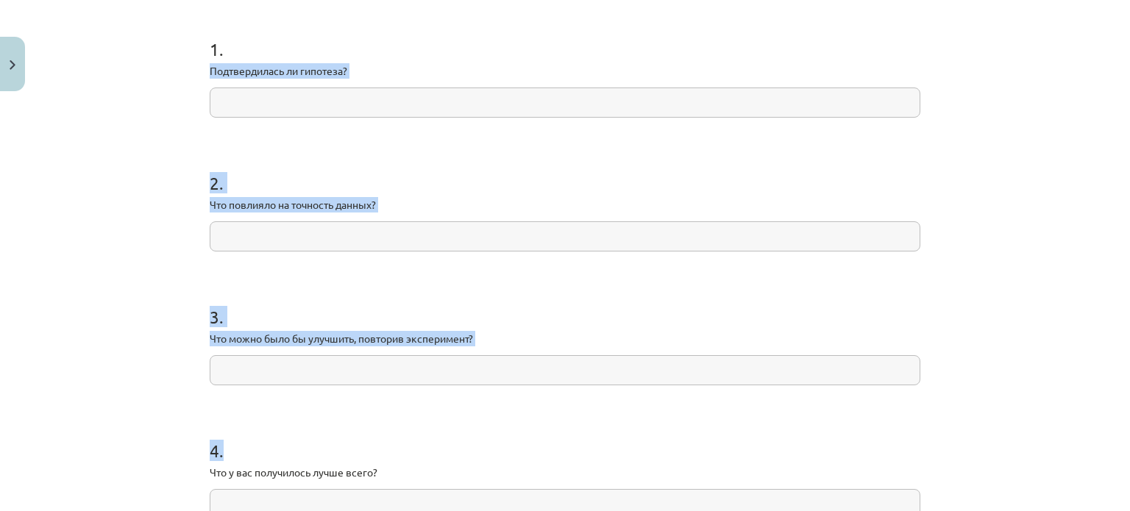
scroll to position [257, 0]
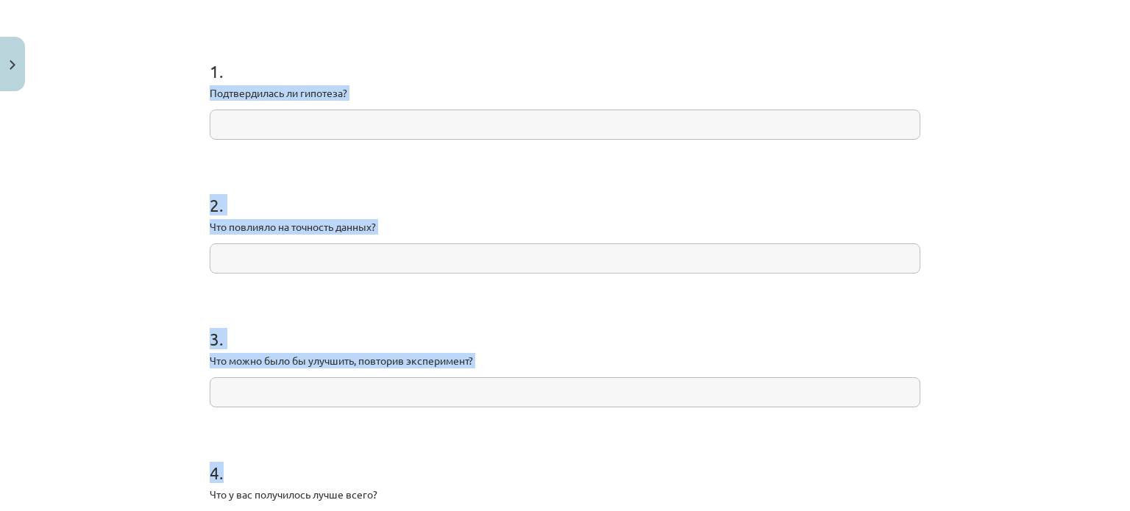
click at [344, 112] on input "text" at bounding box center [565, 125] width 711 height 30
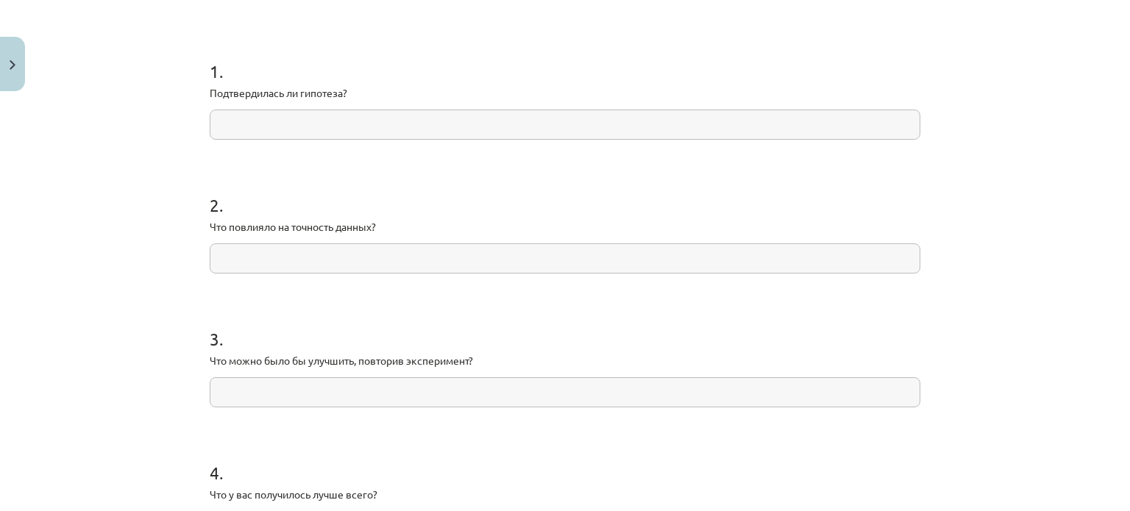
drag, startPoint x: 337, startPoint y: 124, endPoint x: 282, endPoint y: 180, distance: 78.0
click at [282, 186] on h1 "2 ." at bounding box center [565, 192] width 711 height 46
click at [288, 126] on input "text" at bounding box center [565, 125] width 711 height 30
paste input "**********"
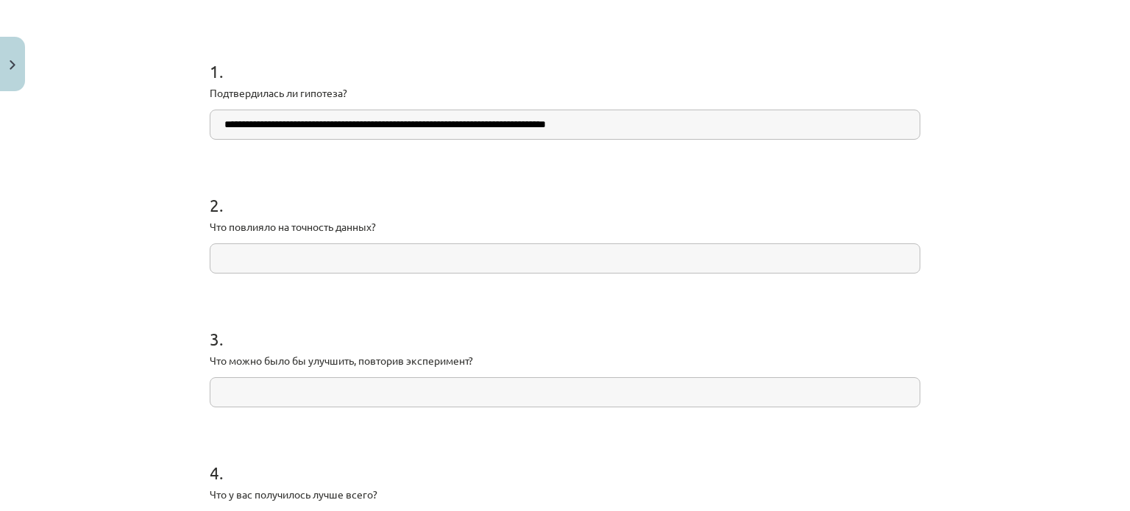
click at [329, 280] on form "**********" at bounding box center [565, 288] width 711 height 506
click at [647, 127] on input "**********" at bounding box center [565, 125] width 711 height 30
click at [359, 124] on input "**********" at bounding box center [565, 125] width 711 height 30
click at [353, 127] on input "**********" at bounding box center [565, 125] width 711 height 30
type input "**********"
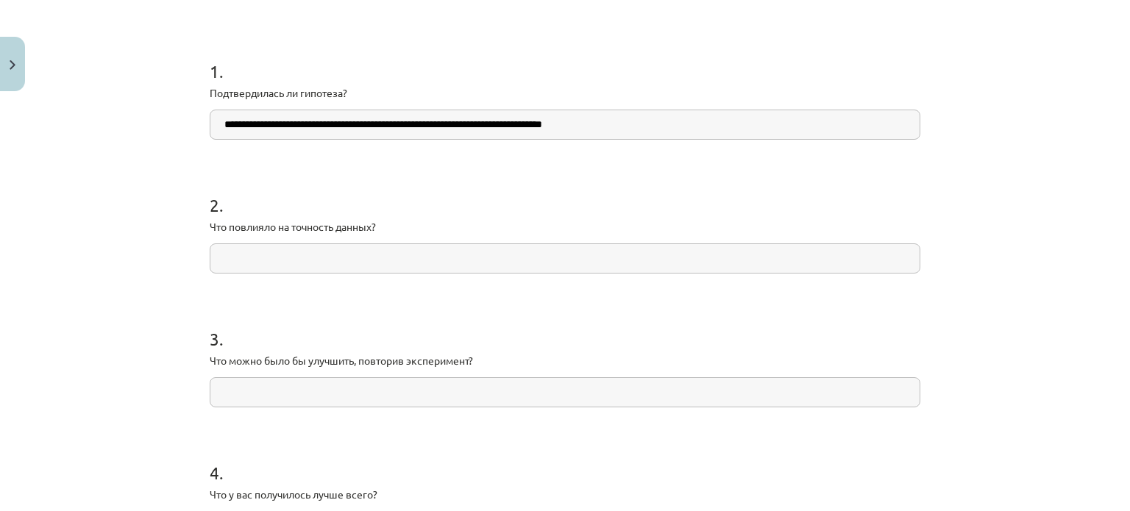
click at [329, 251] on input "text" at bounding box center [565, 258] width 711 height 30
drag, startPoint x: 330, startPoint y: 250, endPoint x: 262, endPoint y: 261, distance: 68.6
click at [262, 261] on input "text" at bounding box center [565, 258] width 711 height 30
paste input "**********"
type input "**********"
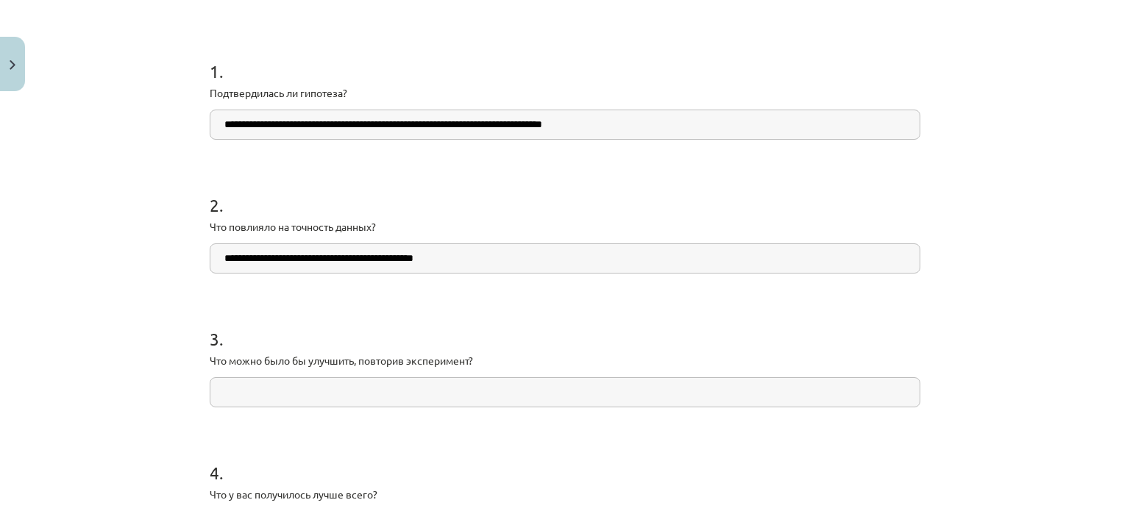
click at [397, 395] on input "text" at bounding box center [565, 392] width 711 height 30
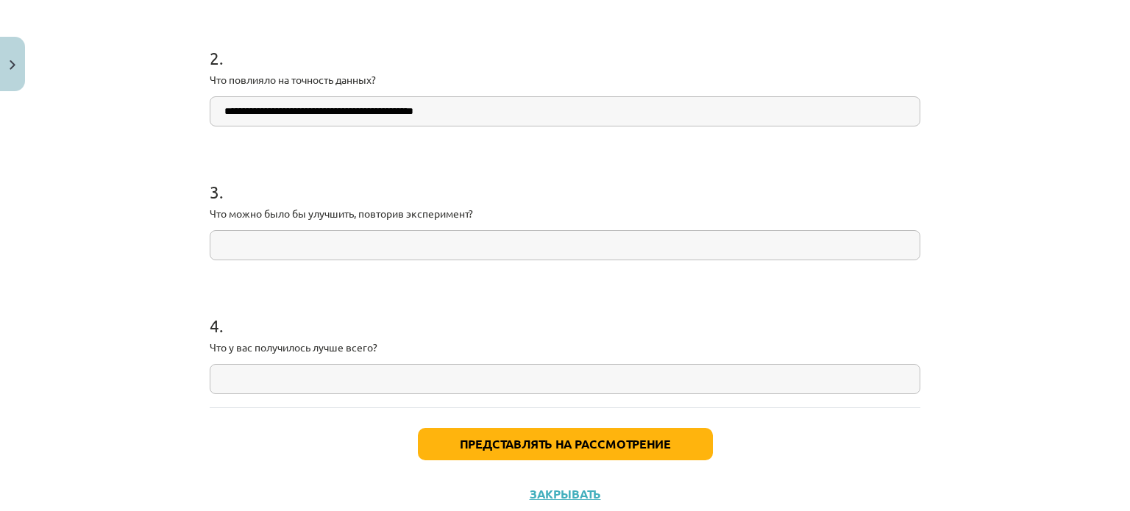
paste input "**********"
type input "**********"
click at [332, 382] on input "text" at bounding box center [565, 379] width 711 height 30
click at [268, 369] on input "text" at bounding box center [565, 379] width 711 height 30
drag, startPoint x: 267, startPoint y: 369, endPoint x: 251, endPoint y: 371, distance: 16.3
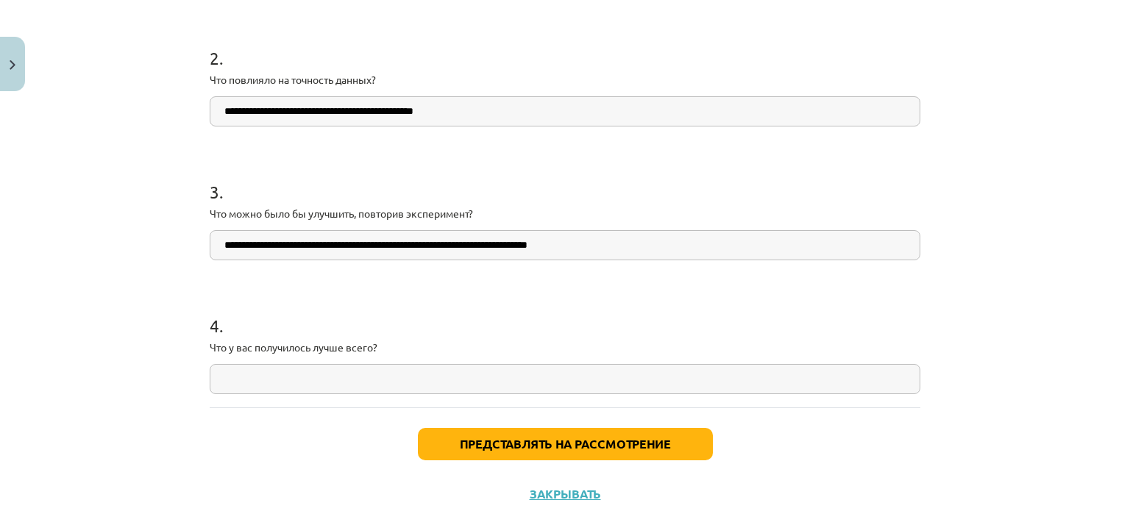
click at [251, 371] on input "text" at bounding box center [565, 379] width 711 height 30
paste input "**********"
click at [221, 379] on input "**********" at bounding box center [565, 379] width 711 height 30
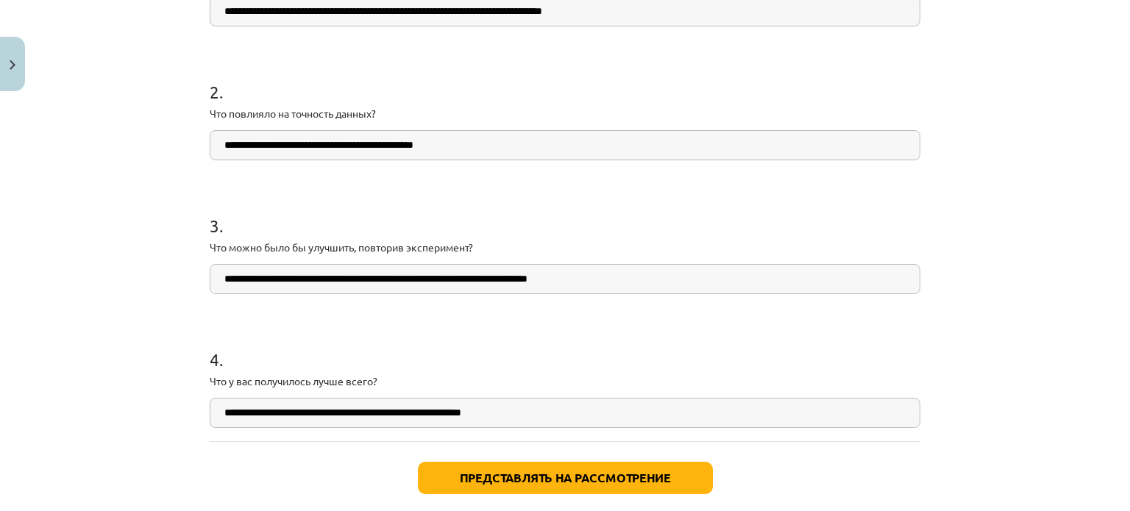
scroll to position [449, 0]
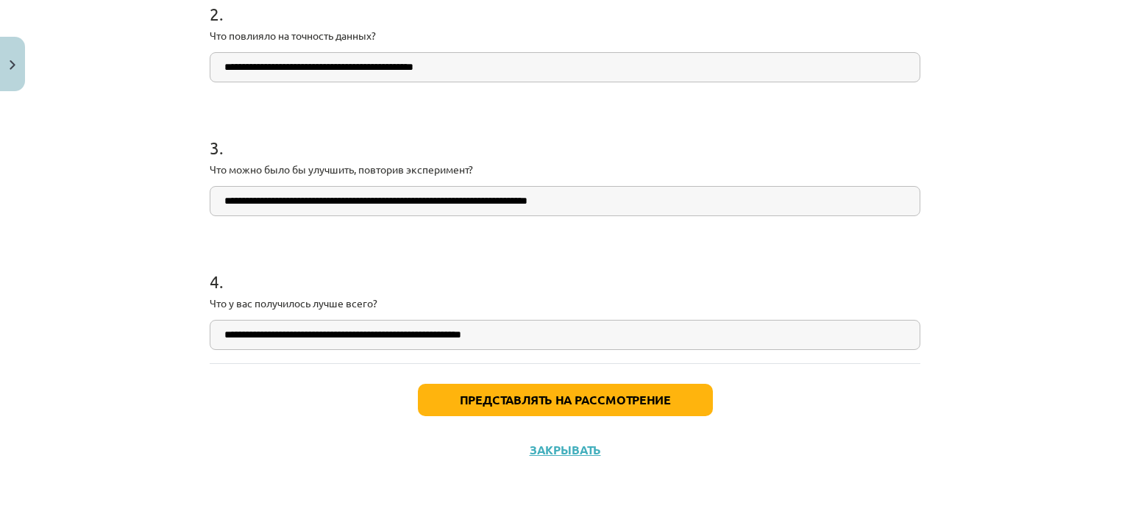
click at [541, 337] on input "**********" at bounding box center [565, 335] width 711 height 30
type input "**********"
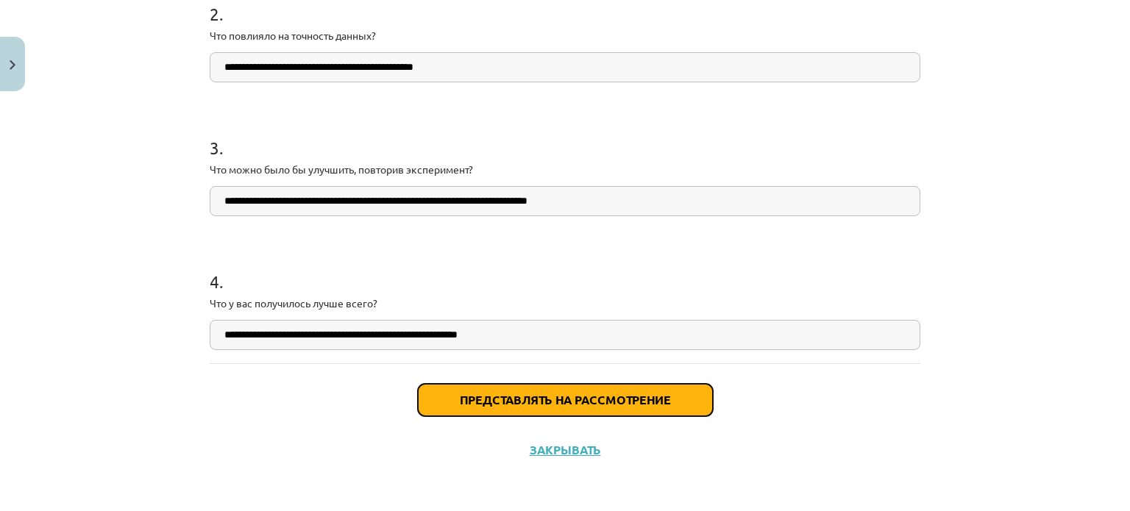
click at [516, 407] on button "Представлять на рассмотрение" at bounding box center [565, 400] width 295 height 32
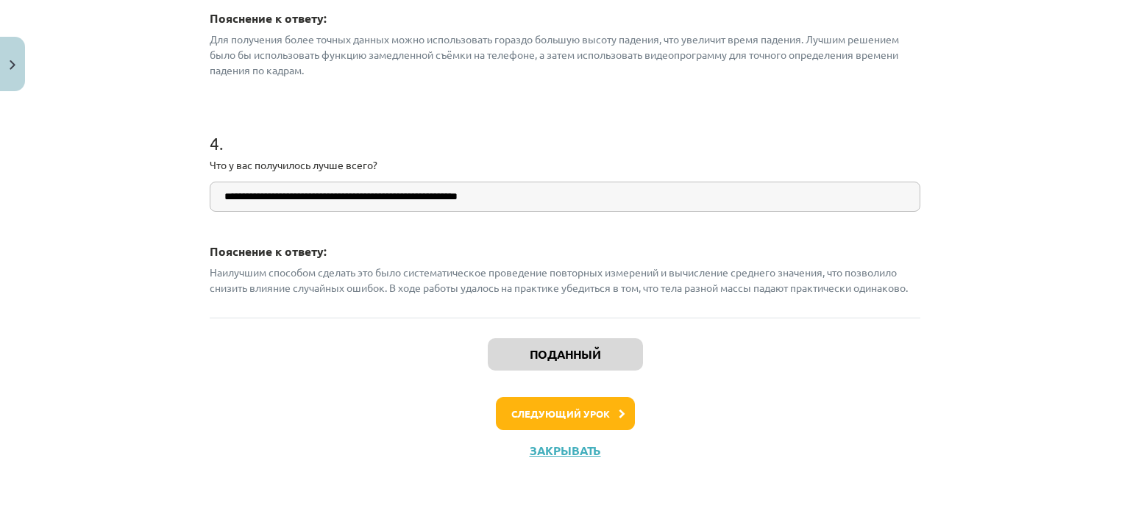
scroll to position [854, 0]
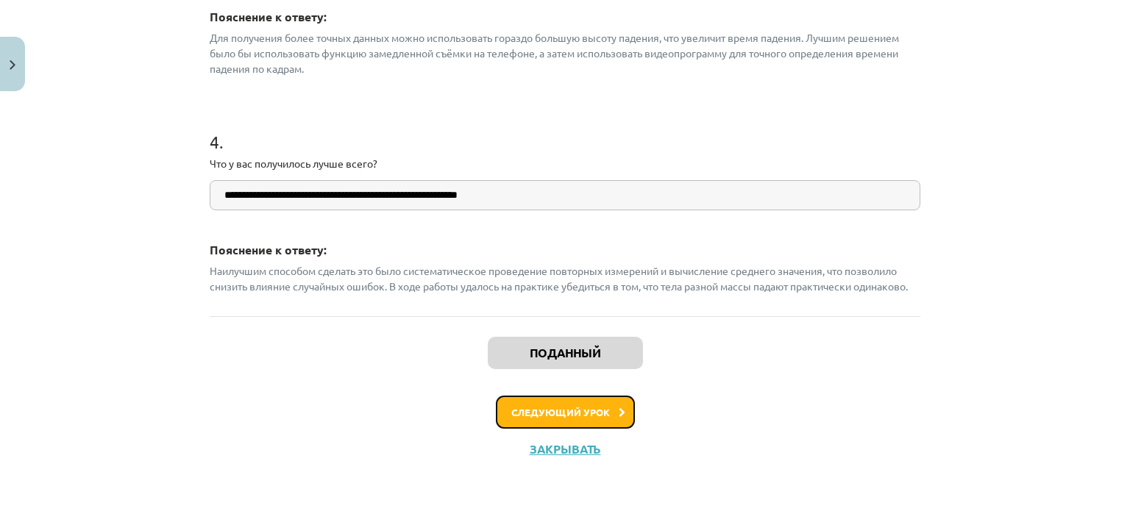
click at [589, 422] on button "Следующий урок" at bounding box center [565, 413] width 139 height 34
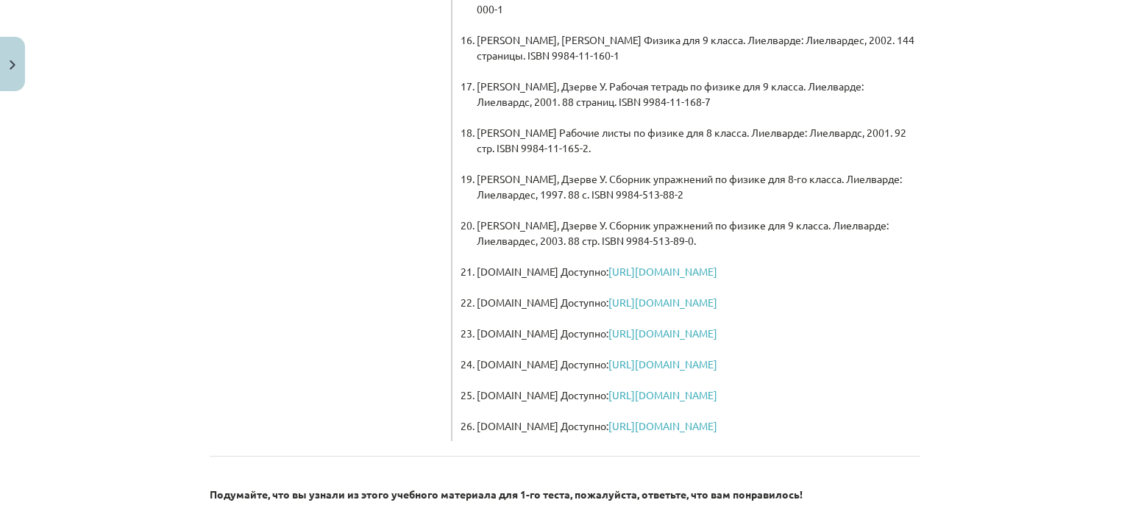
scroll to position [1209, 0]
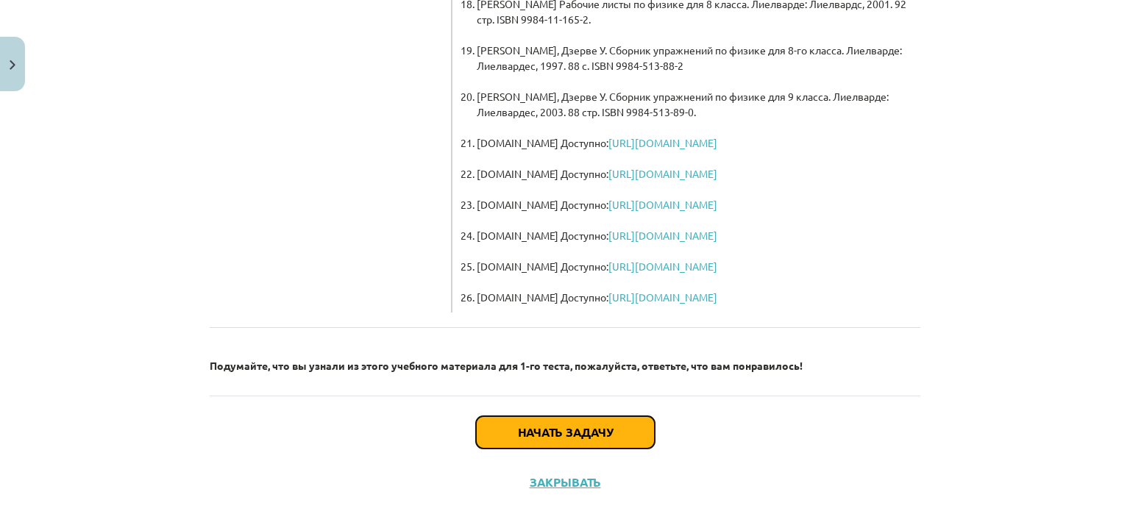
click at [600, 416] on button "Начать задачу" at bounding box center [565, 432] width 179 height 32
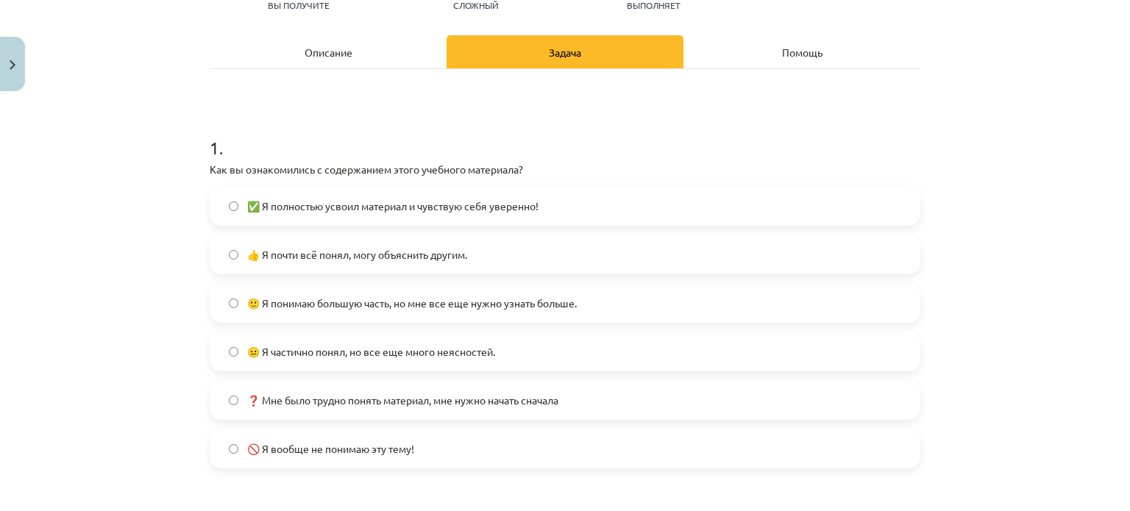
scroll to position [184, 0]
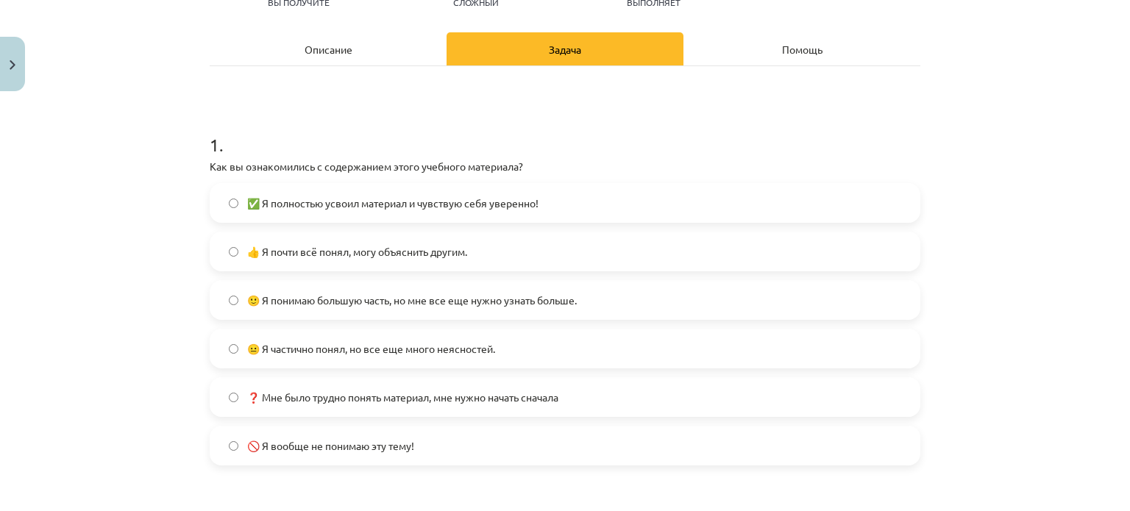
click at [377, 404] on span "❓ Мне было трудно понять материал, мне нужно начать сначала" at bounding box center [402, 397] width 311 height 15
click at [388, 348] on font "😐 Я частично понял, но все еще много неясностей." at bounding box center [371, 348] width 248 height 13
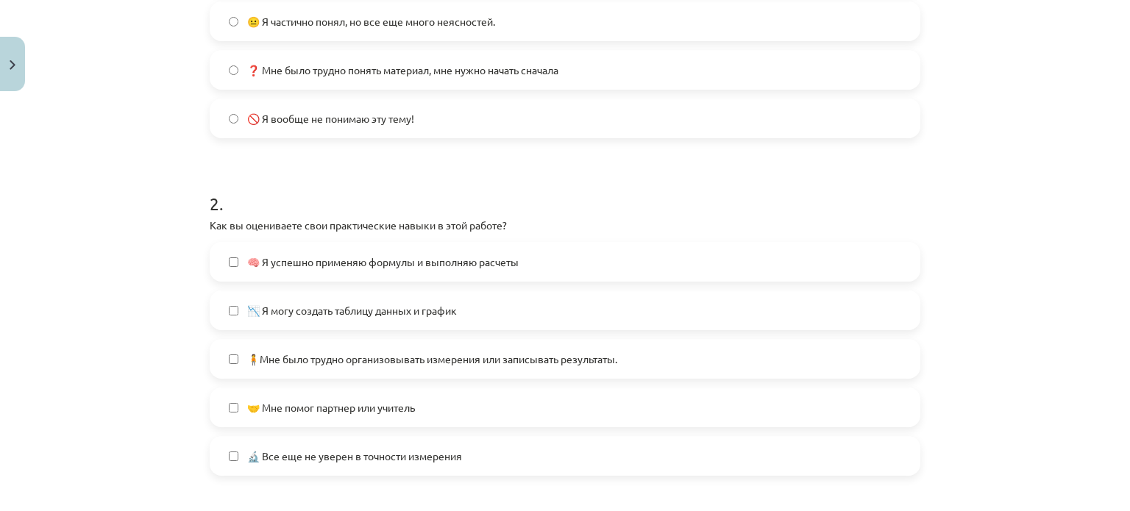
scroll to position [552, 0]
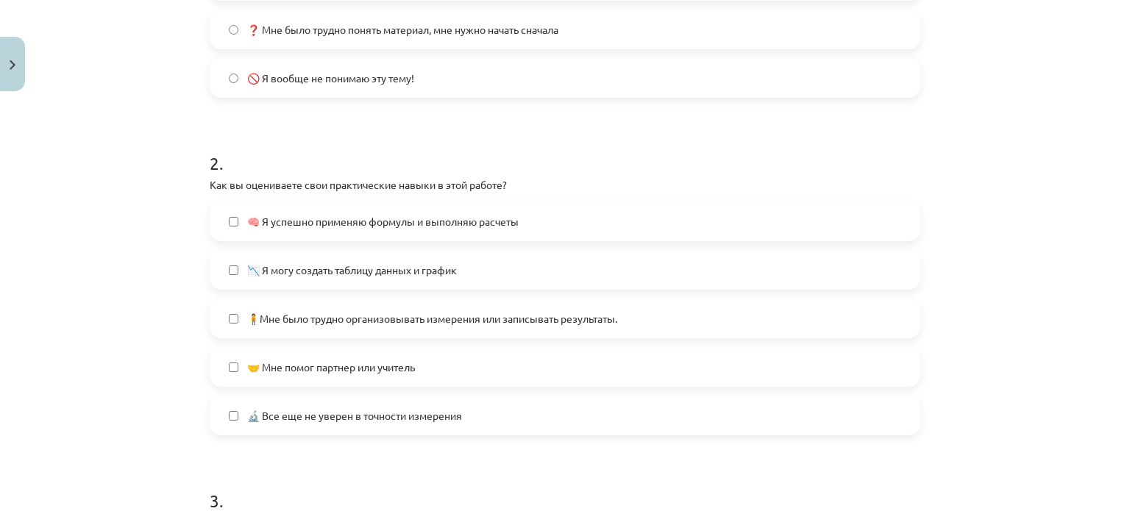
click at [372, 321] on font "🧍Мне было трудно организовывать измерения или записывать результаты." at bounding box center [432, 318] width 370 height 13
drag, startPoint x: 352, startPoint y: 414, endPoint x: 274, endPoint y: 445, distance: 83.9
click at [274, 445] on form "1 . Как вы ознакомились с содержанием этого учебного материала? ✅ Я полностью у…" at bounding box center [565, 281] width 711 height 1081
click at [136, 388] on div "Тема исследования: Физика I - 10 класс, 1-й тест, учебный материал #19 🤔 Исполь…" at bounding box center [565, 255] width 1130 height 511
click at [308, 376] on label "🤝 Мне помог партнер или учитель" at bounding box center [565, 367] width 708 height 37
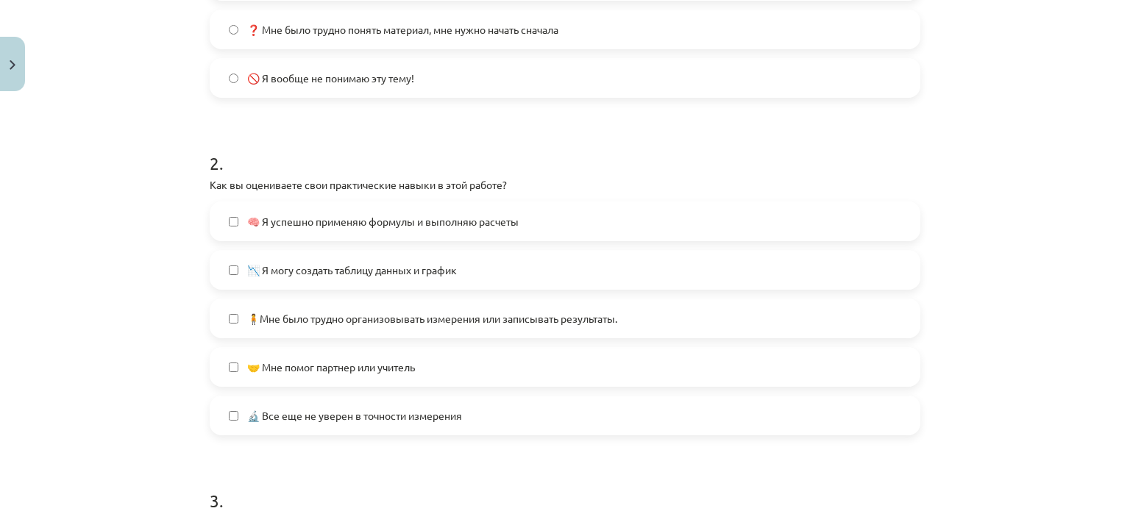
click at [308, 405] on label "🔬 Все еще не уверен в точности измерения" at bounding box center [565, 415] width 708 height 37
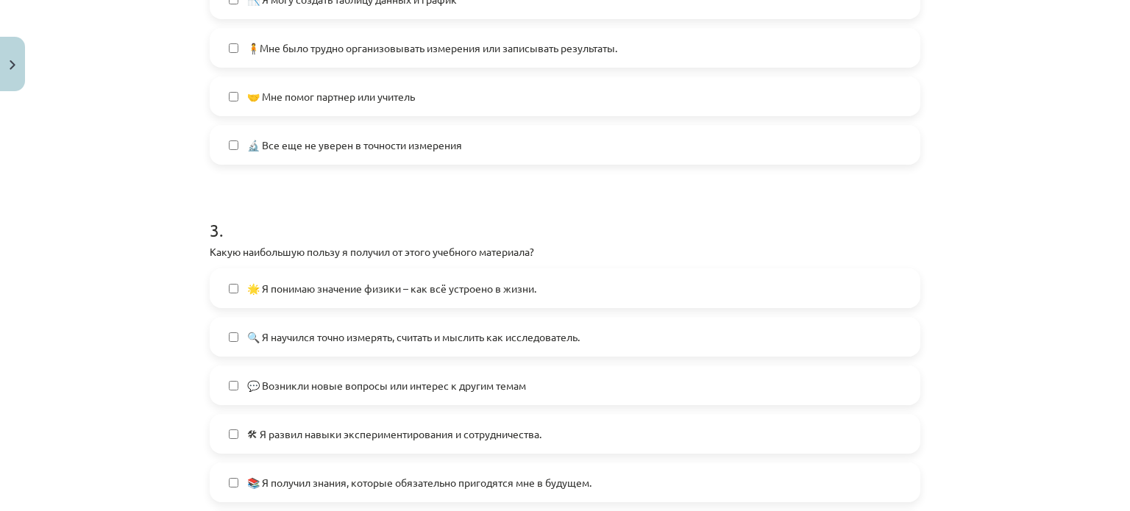
scroll to position [846, 0]
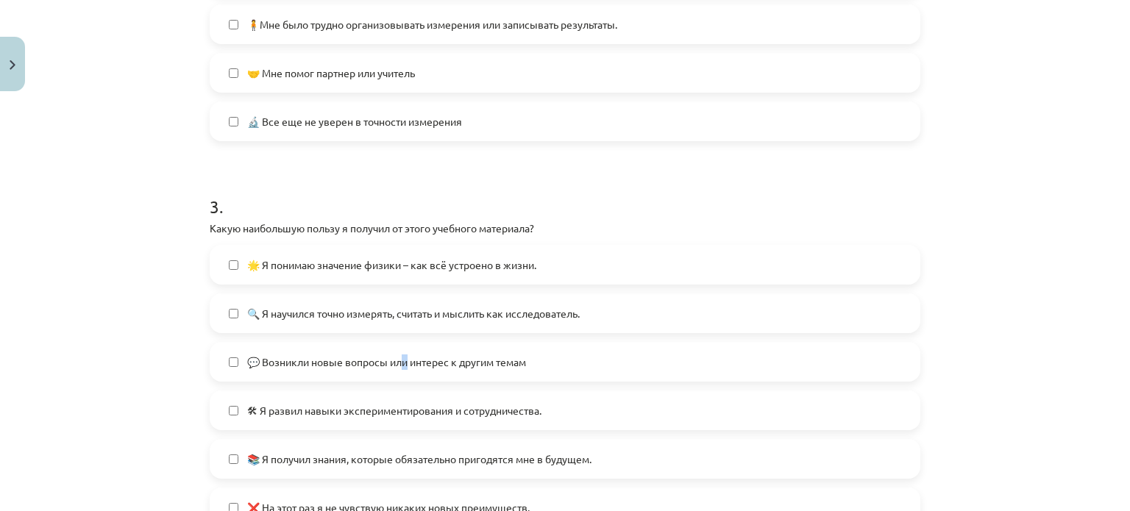
click at [403, 369] on label "💬 Возникли новые вопросы или интерес к другим темам" at bounding box center [565, 362] width 708 height 37
click at [438, 366] on font "💬 Возникли новые вопросы или интерес к другим темам" at bounding box center [386, 361] width 279 height 13
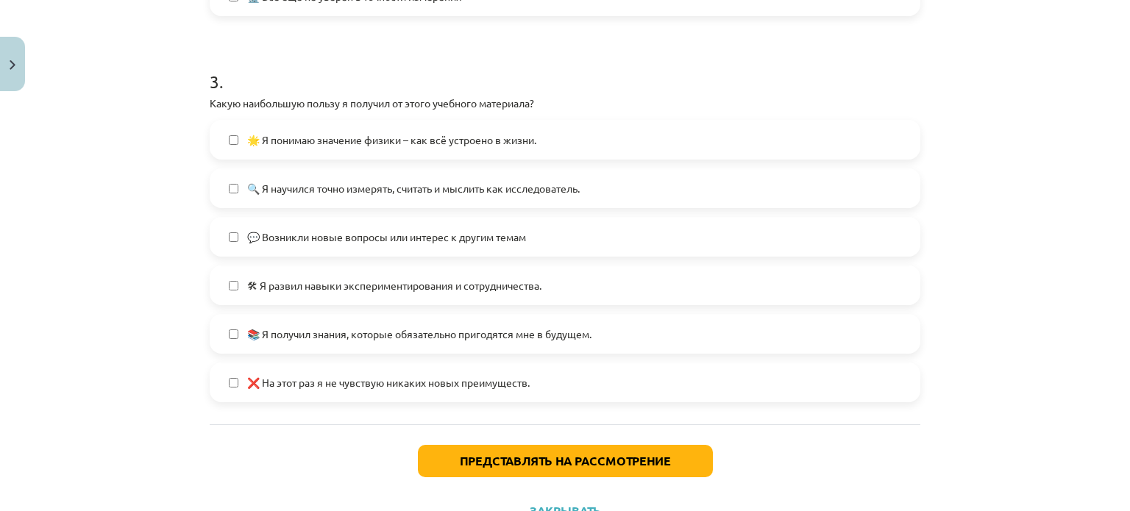
scroll to position [1032, 0]
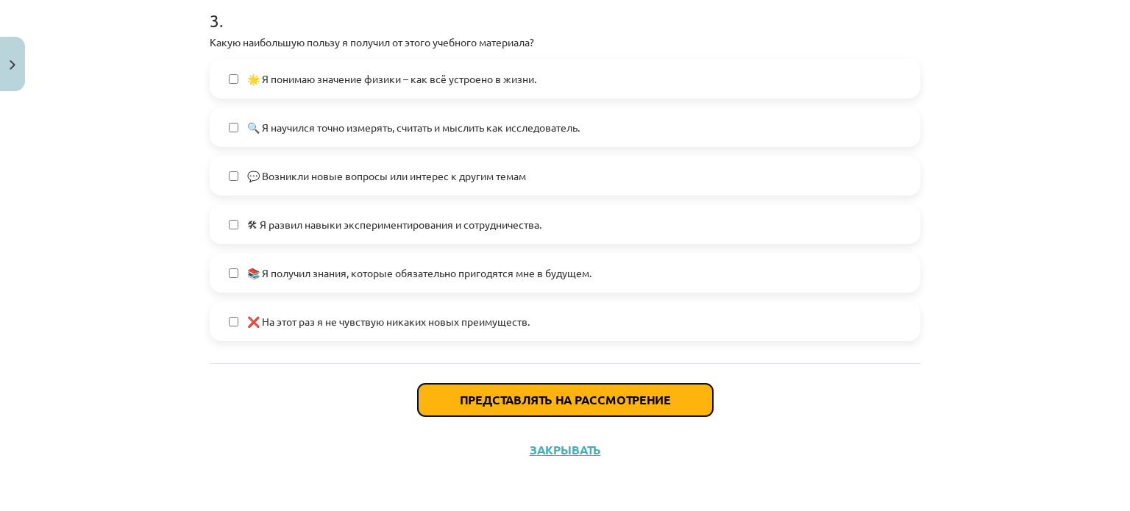
click at [509, 411] on button "Представлять на рассмотрение" at bounding box center [565, 400] width 295 height 32
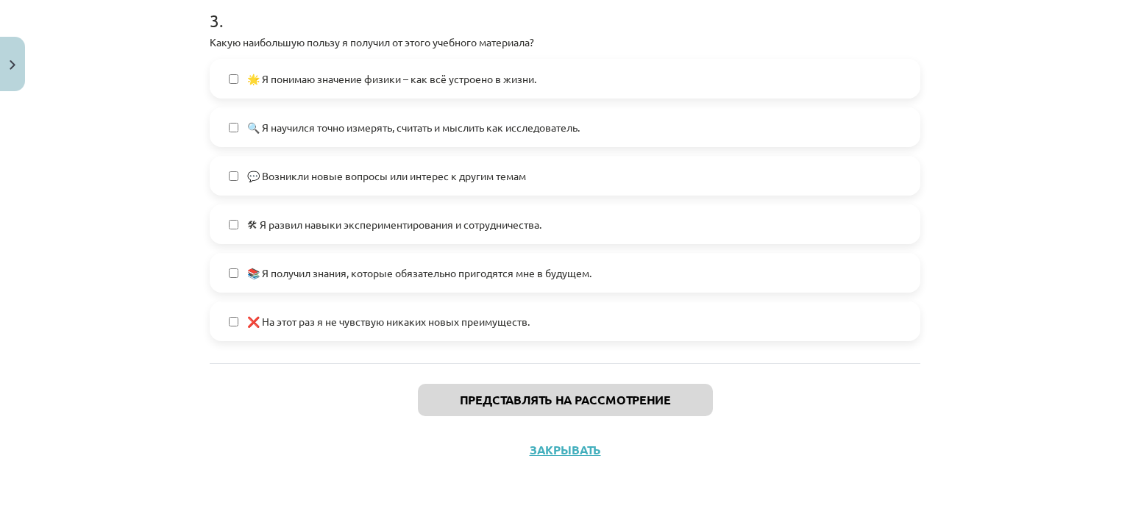
scroll to position [1855, 0]
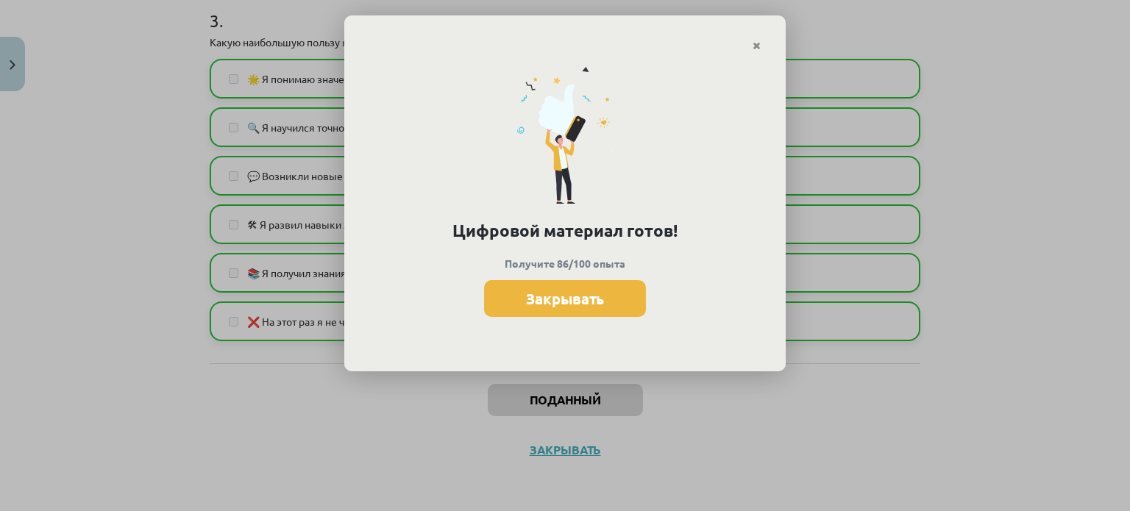
click at [596, 302] on font "Закрывать" at bounding box center [565, 298] width 78 height 19
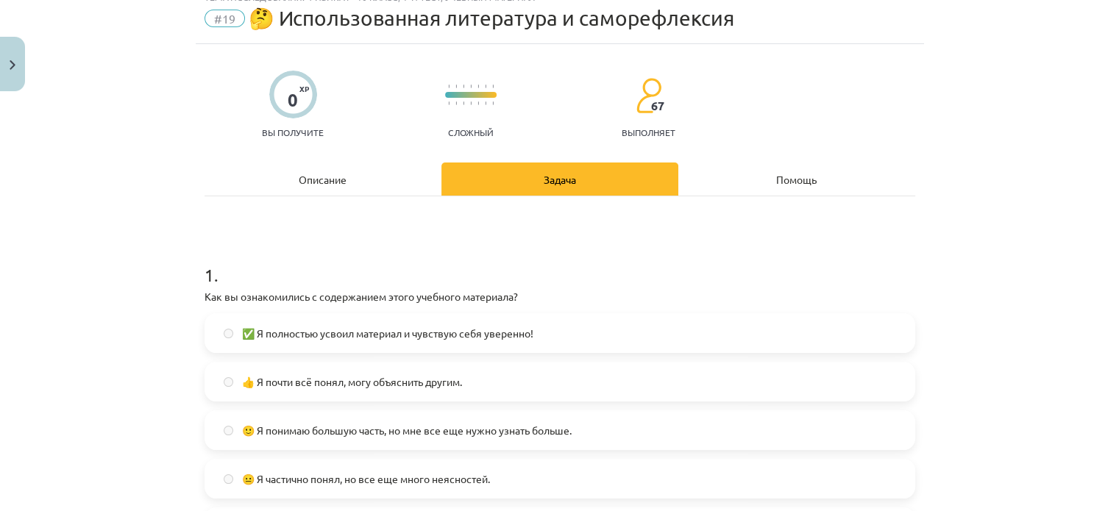
scroll to position [147, 0]
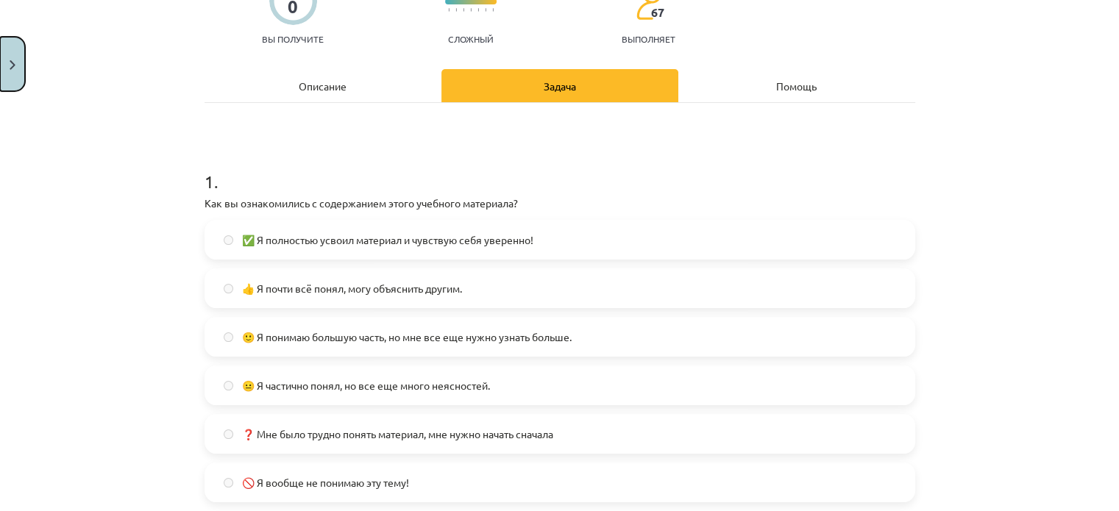
drag, startPoint x: 10, startPoint y: 72, endPoint x: 10, endPoint y: 63, distance: 9.6
click at [10, 63] on button "Закрывать" at bounding box center [12, 64] width 25 height 54
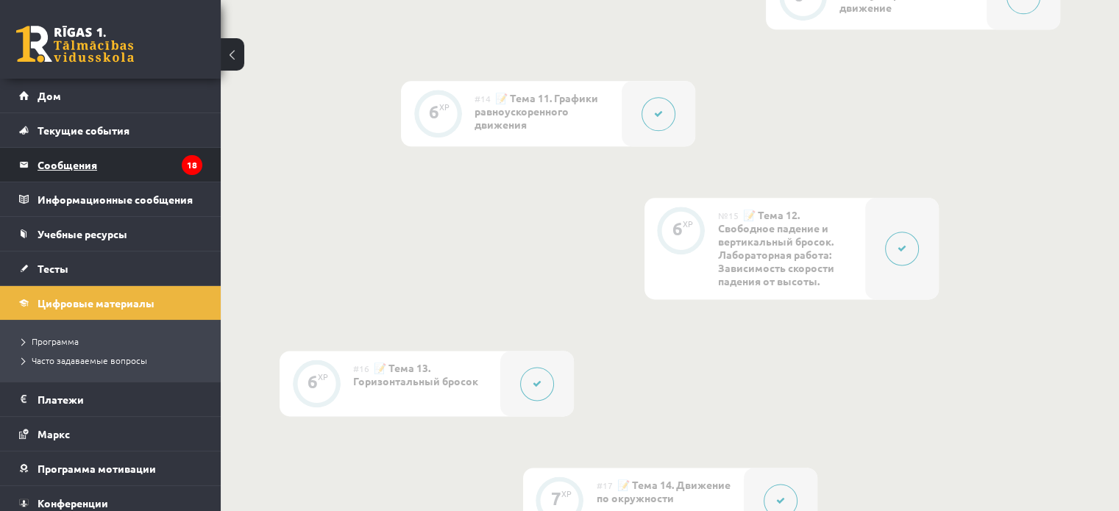
click at [152, 165] on legend "Сообщения 18" at bounding box center [120, 165] width 165 height 34
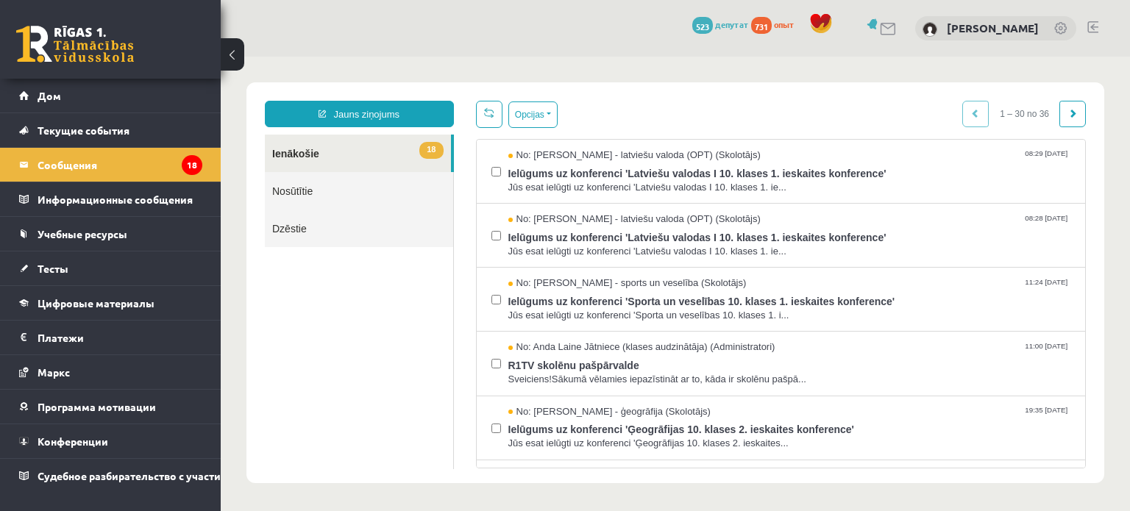
click at [419, 149] on span "18" at bounding box center [431, 150] width 24 height 17
drag, startPoint x: 196, startPoint y: 93, endPoint x: 1061, endPoint y: 27, distance: 867.6
click at [1061, 27] on link at bounding box center [1061, 29] width 15 height 15
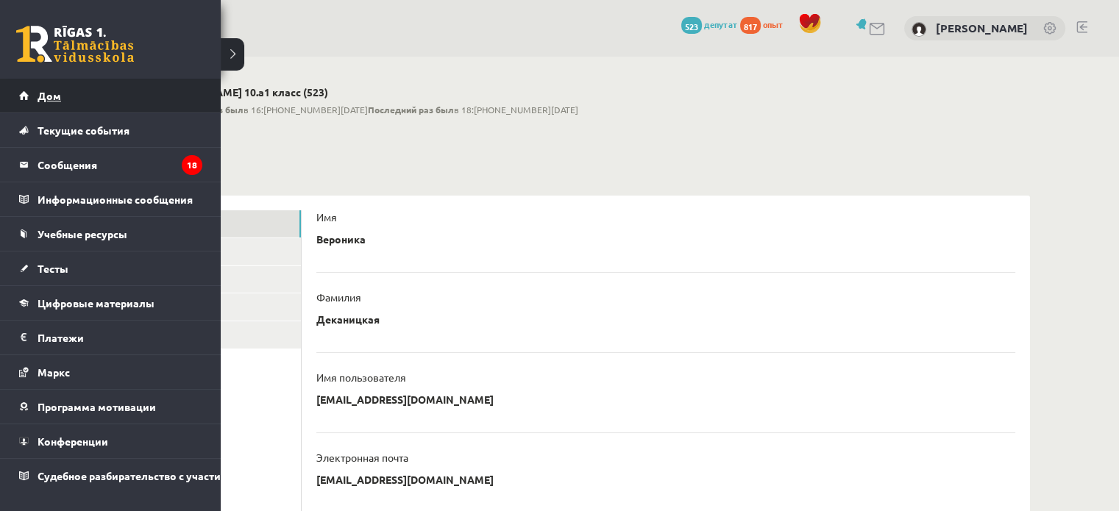
click at [28, 95] on link "Дом" at bounding box center [110, 96] width 183 height 34
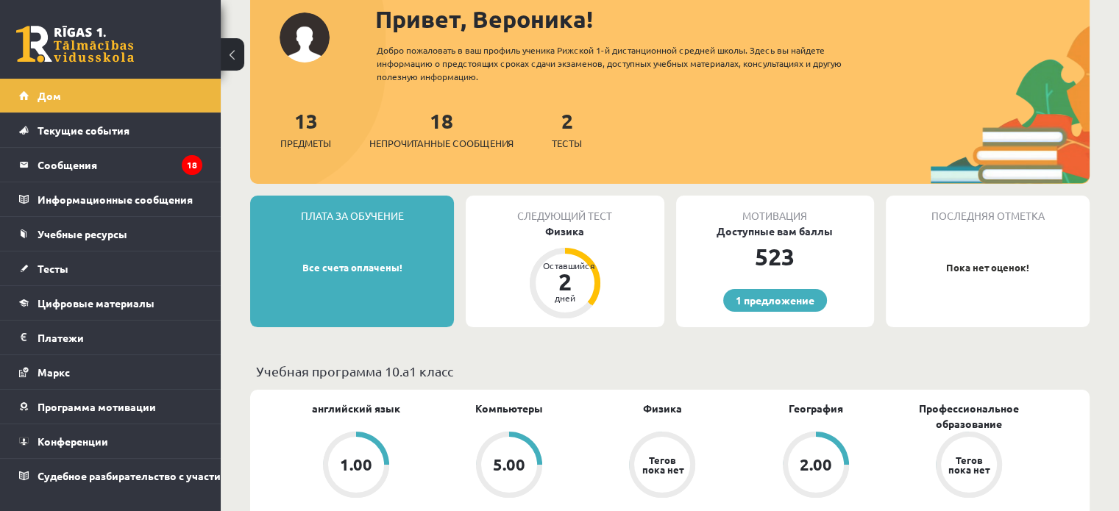
scroll to position [74, 0]
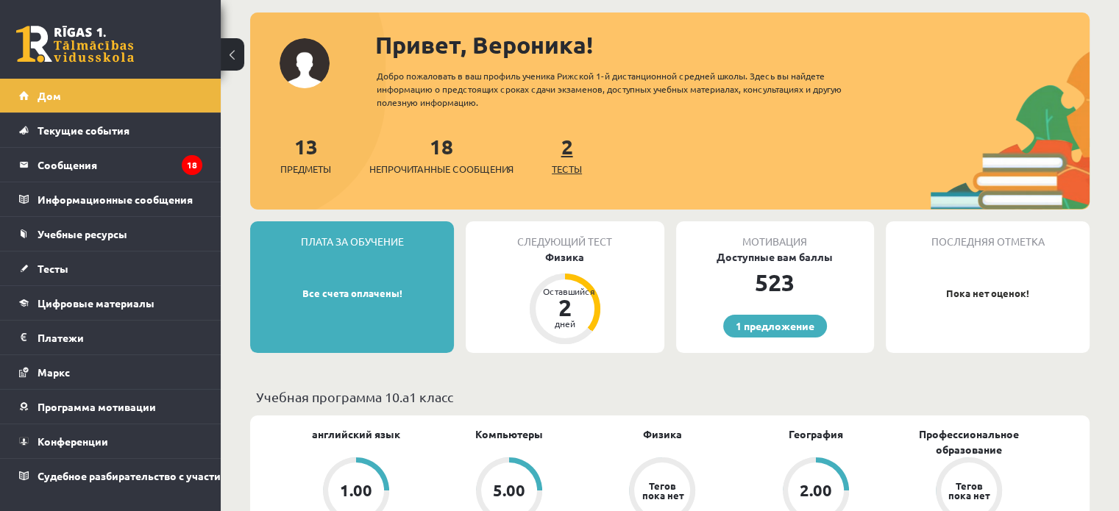
click at [560, 164] on font "Тесты" at bounding box center [567, 169] width 30 height 13
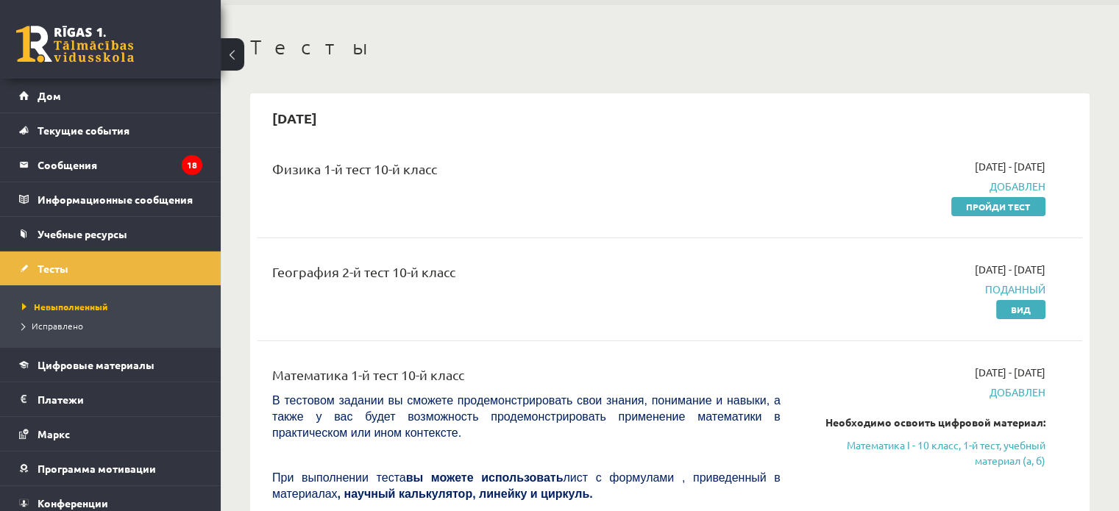
scroll to position [74, 0]
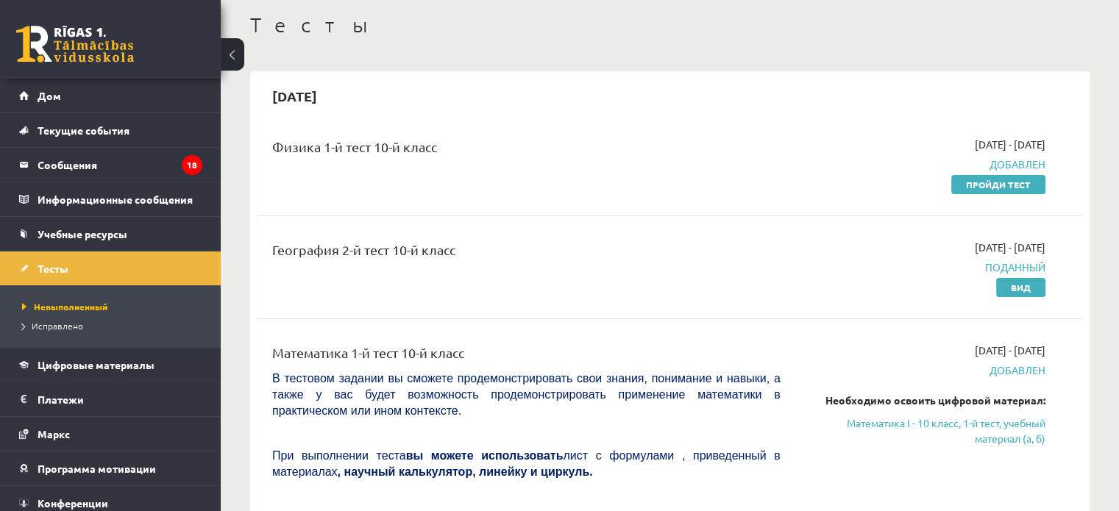
drag, startPoint x: 1006, startPoint y: 187, endPoint x: 625, endPoint y: 46, distance: 406.8
click at [1007, 185] on font "Пройди тест" at bounding box center [998, 185] width 65 height 12
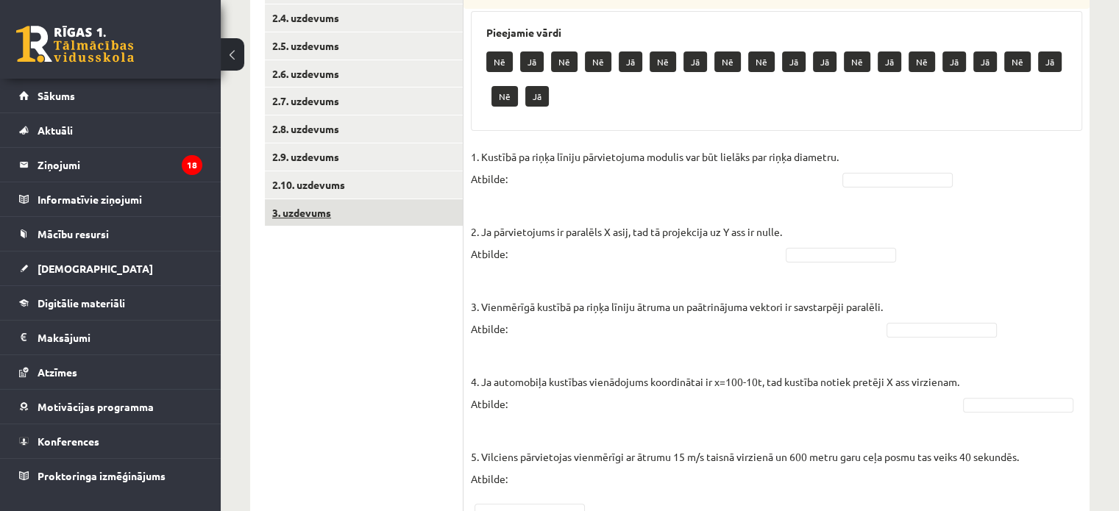
scroll to position [368, 0]
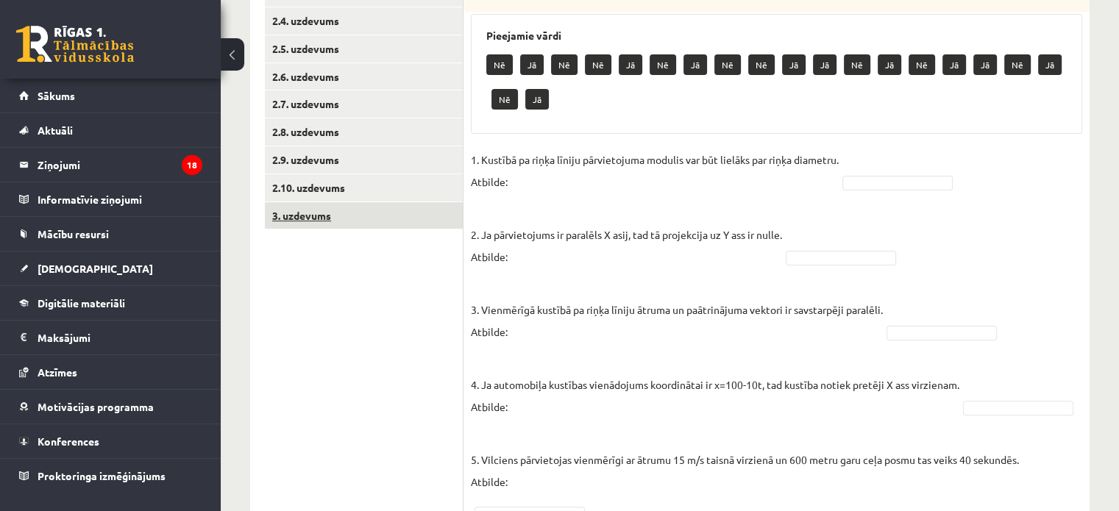
click at [365, 218] on link "3. uzdevums" at bounding box center [364, 215] width 198 height 27
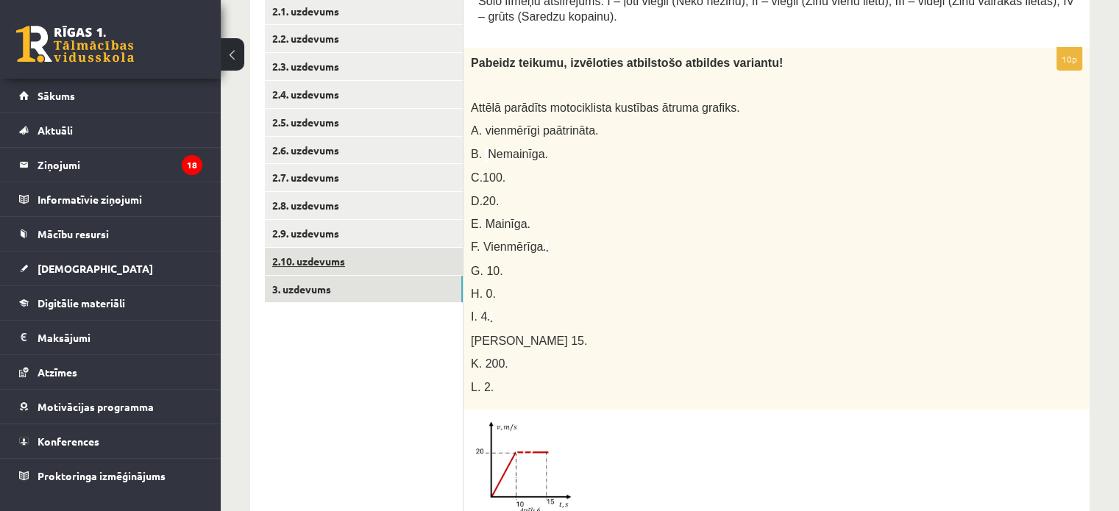
click at [316, 266] on link "2.10. uzdevums" at bounding box center [364, 261] width 198 height 27
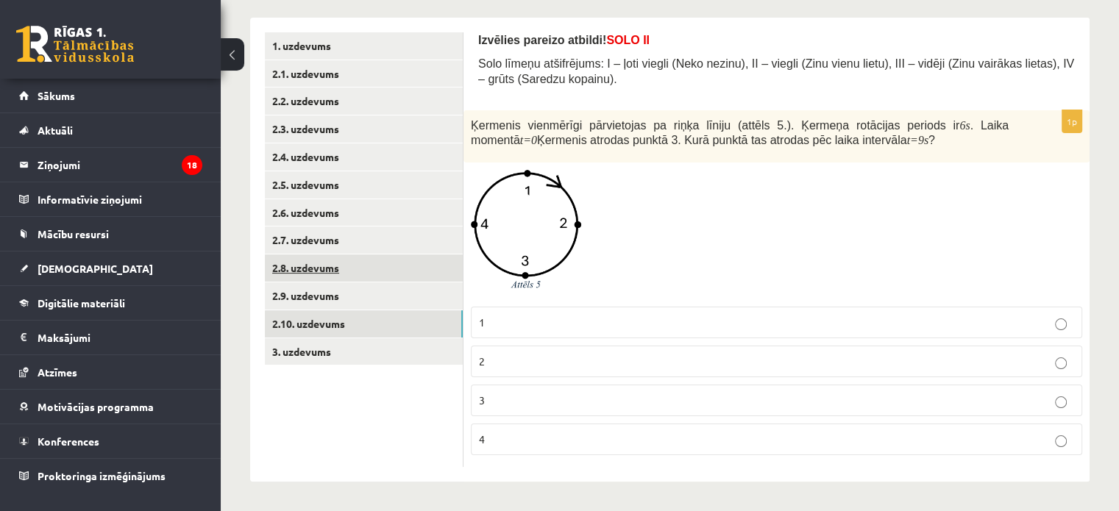
scroll to position [230, 0]
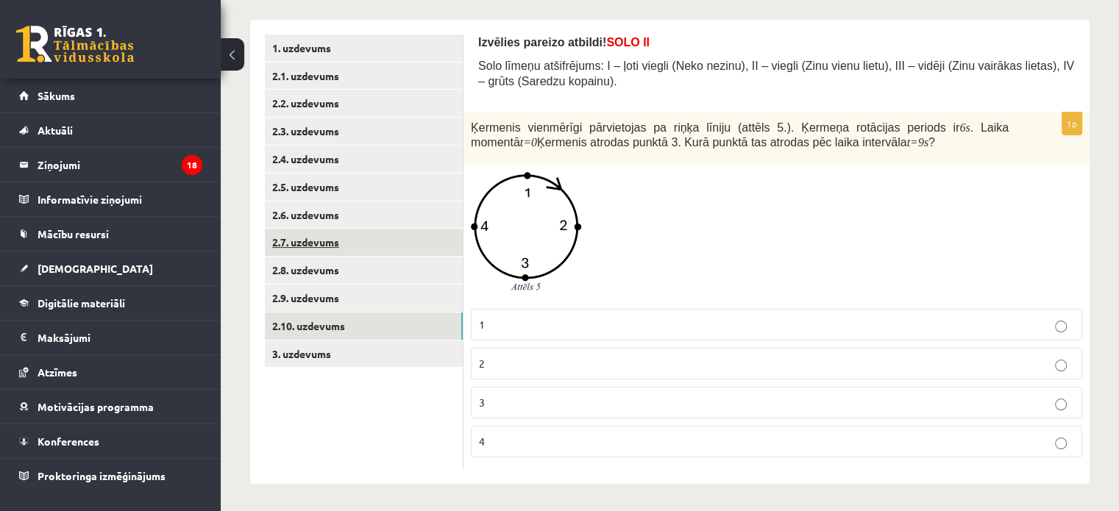
click at [298, 300] on link "2.9. uzdevums" at bounding box center [364, 298] width 198 height 27
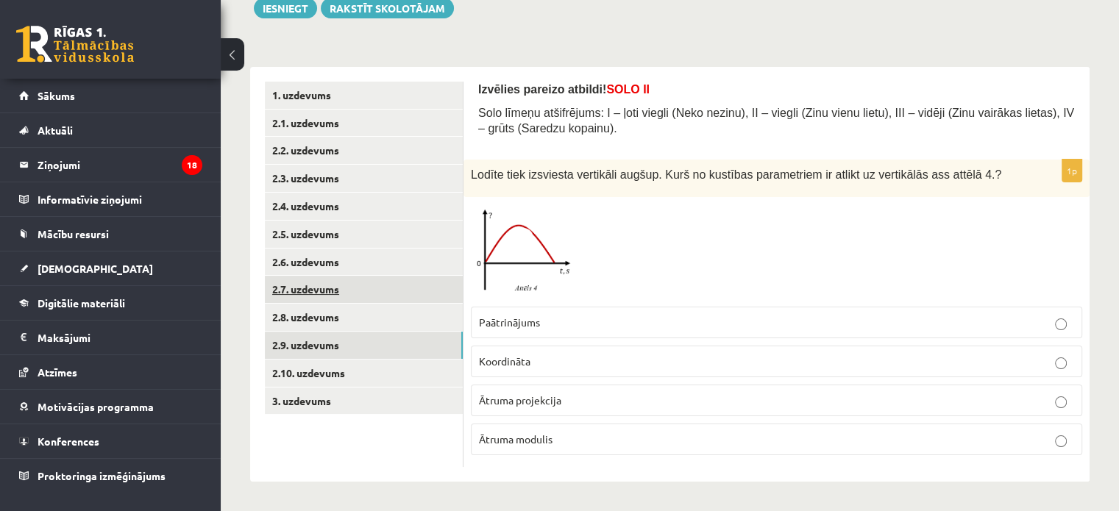
scroll to position [181, 0]
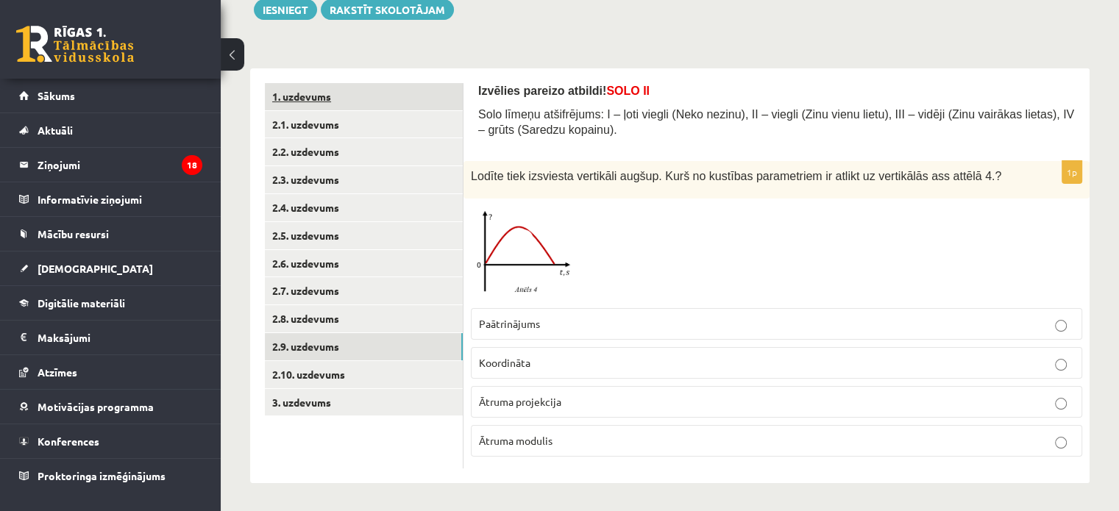
click at [331, 102] on link "1. uzdevums" at bounding box center [364, 96] width 198 height 27
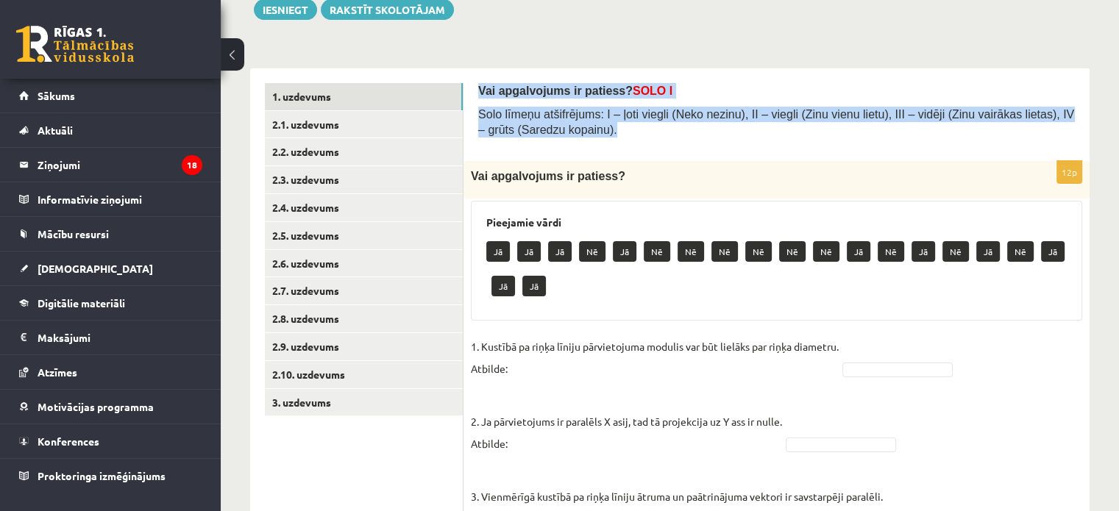
drag, startPoint x: 480, startPoint y: 86, endPoint x: 623, endPoint y: 135, distance: 151.7
click at [635, 138] on div "Vai apgalvojums ir patiess? SOLO I Solo līmeņu atšifrējums: I – ļoti viegli (Ne…" at bounding box center [776, 114] width 597 height 63
click at [623, 135] on p "Solo līmeņu atšifrējums: I – ļoti viegli (Neko nezinu), II – viegli (Zinu vienu…" at bounding box center [776, 122] width 597 height 30
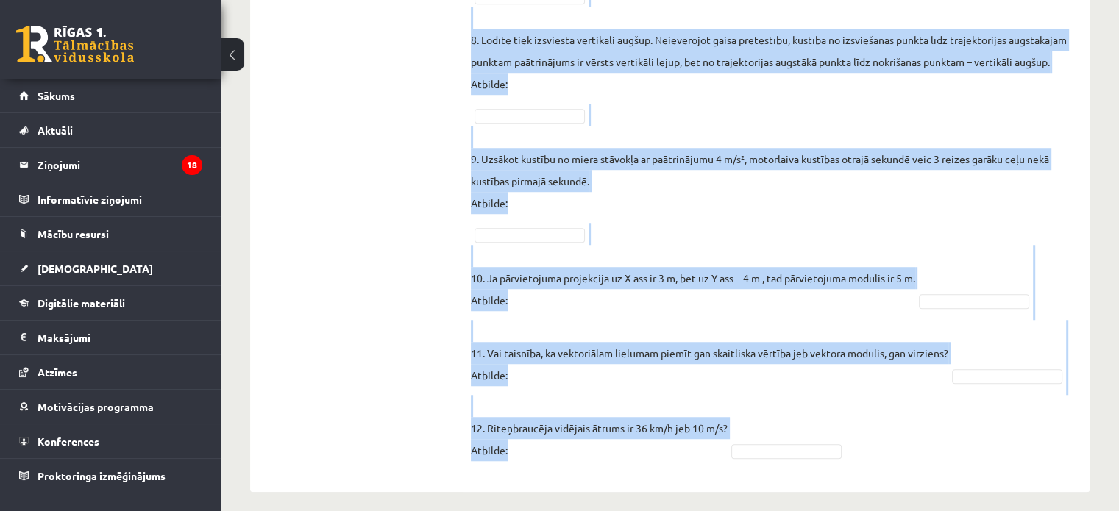
scroll to position [1066, 0]
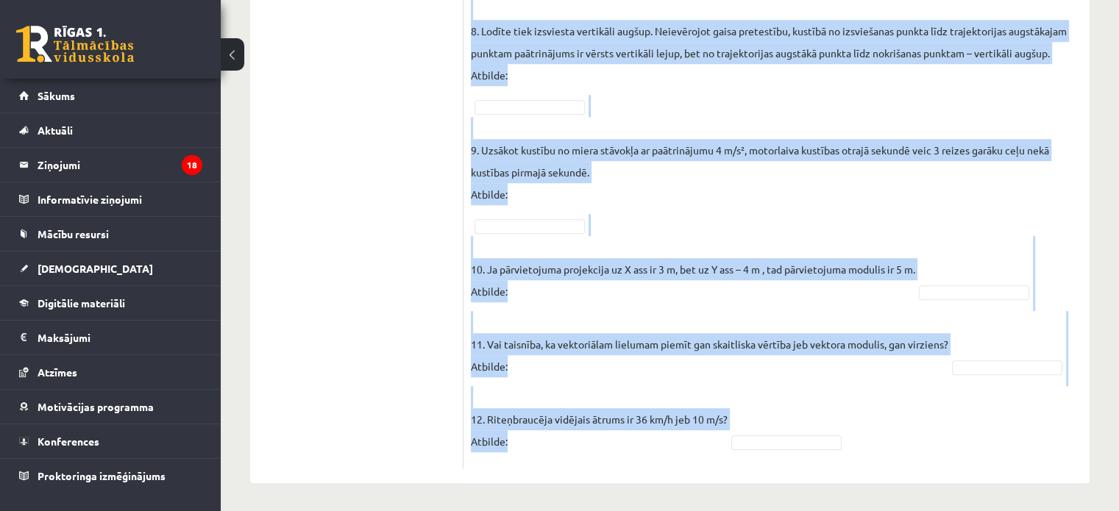
drag, startPoint x: 475, startPoint y: 110, endPoint x: 862, endPoint y: 420, distance: 495.6
copy form "Solo līmeņu atšifrējums: I – ļoti viegli (Neko nezinu), II – viegli (Zinu vienu…"
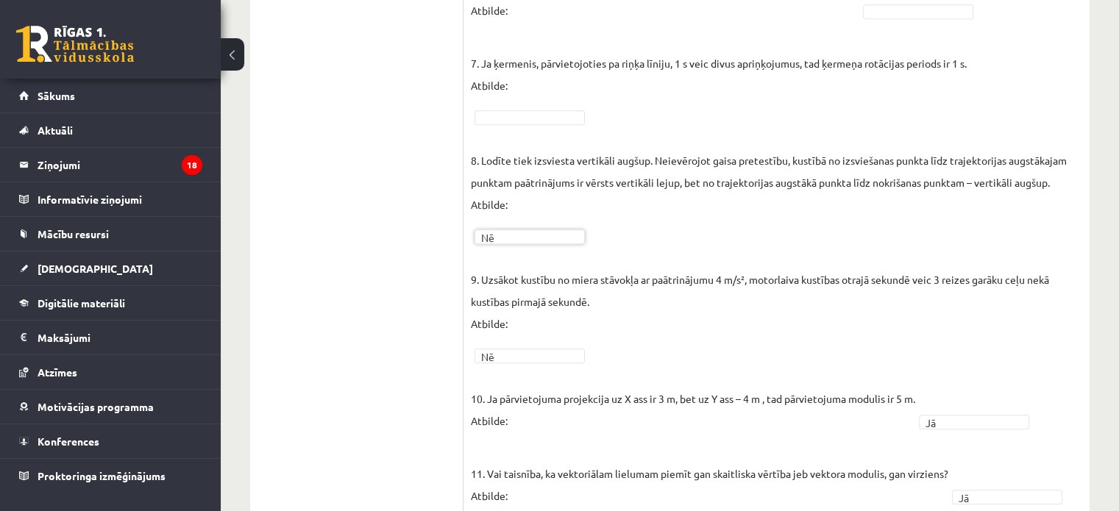
scroll to position [811, 0]
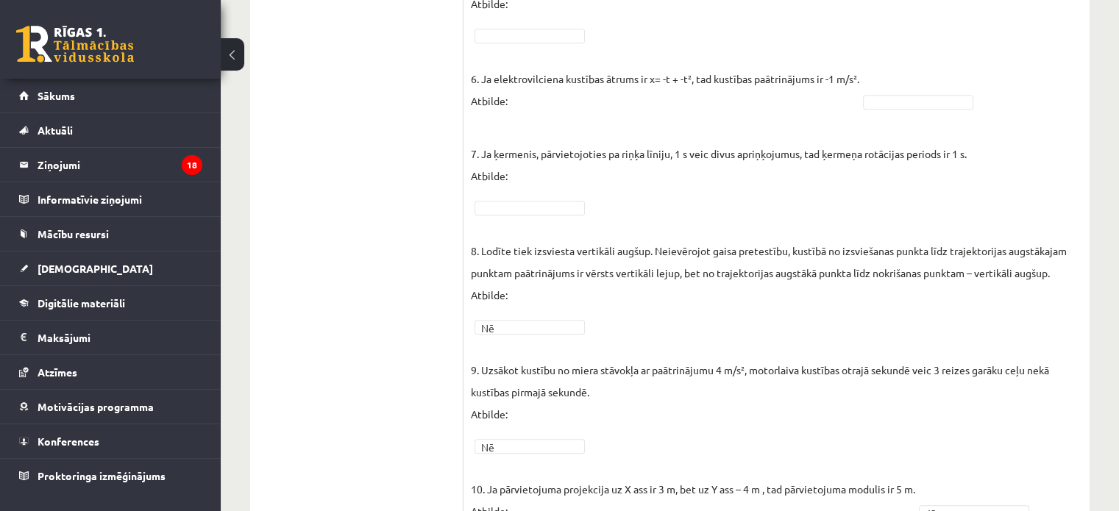
click at [511, 216] on fieldset "1. Kustībā pa riņķa līniju pārvietojuma modulis var būt lielāks par riņķa diame…" at bounding box center [776, 175] width 611 height 1011
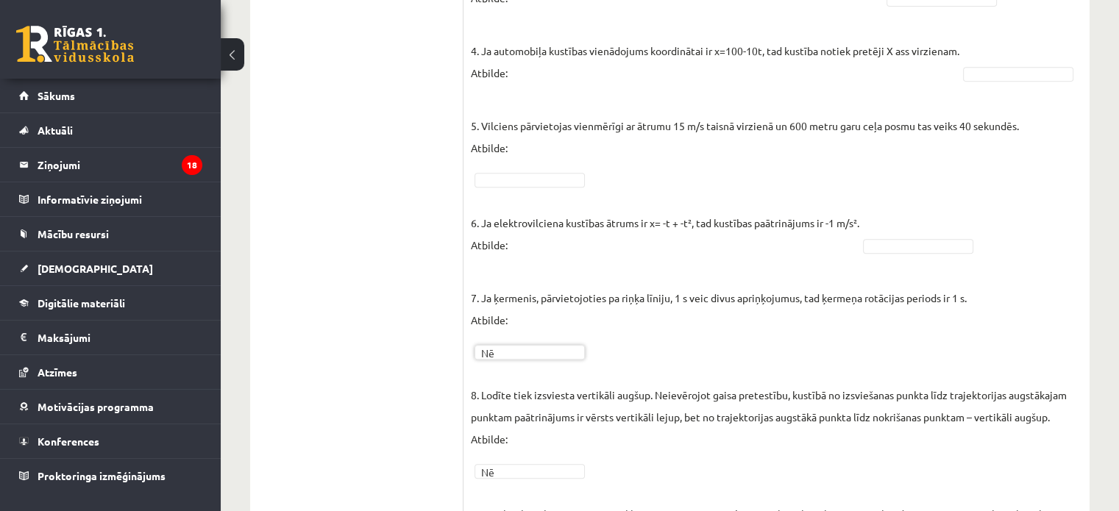
scroll to position [664, 0]
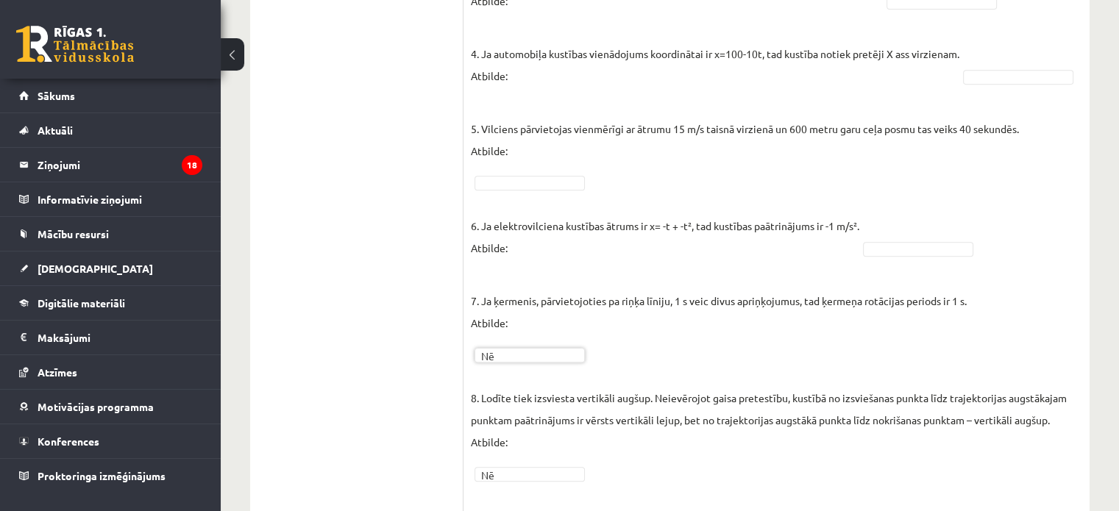
drag, startPoint x: 903, startPoint y: 249, endPoint x: 889, endPoint y: 247, distance: 14.8
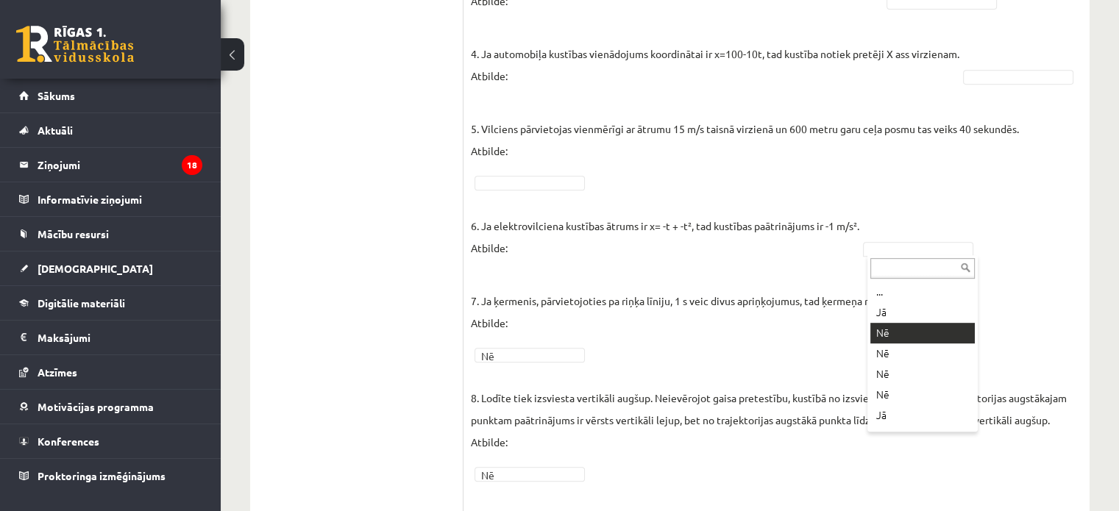
drag, startPoint x: 906, startPoint y: 329, endPoint x: 887, endPoint y: 322, distance: 20.2
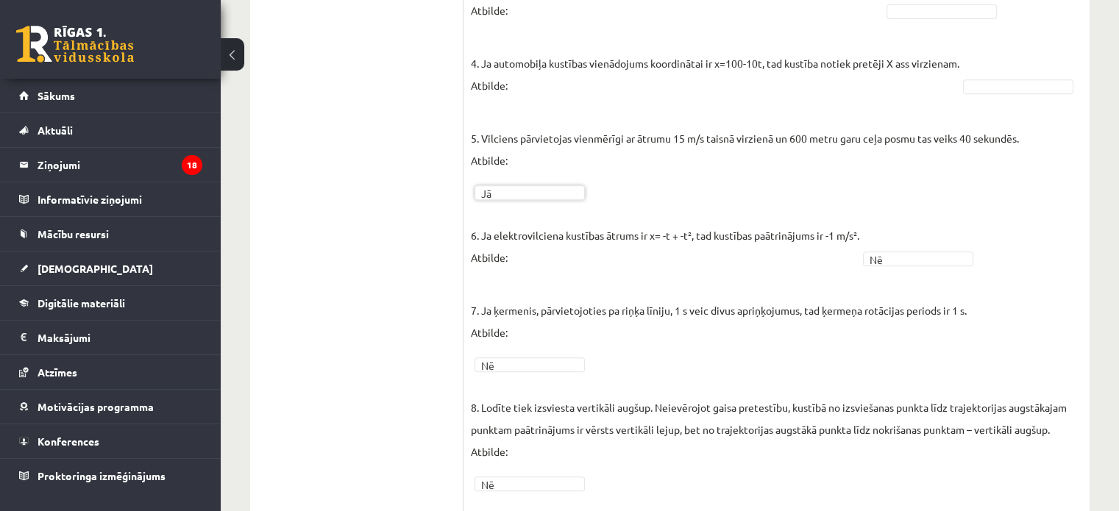
scroll to position [517, 0]
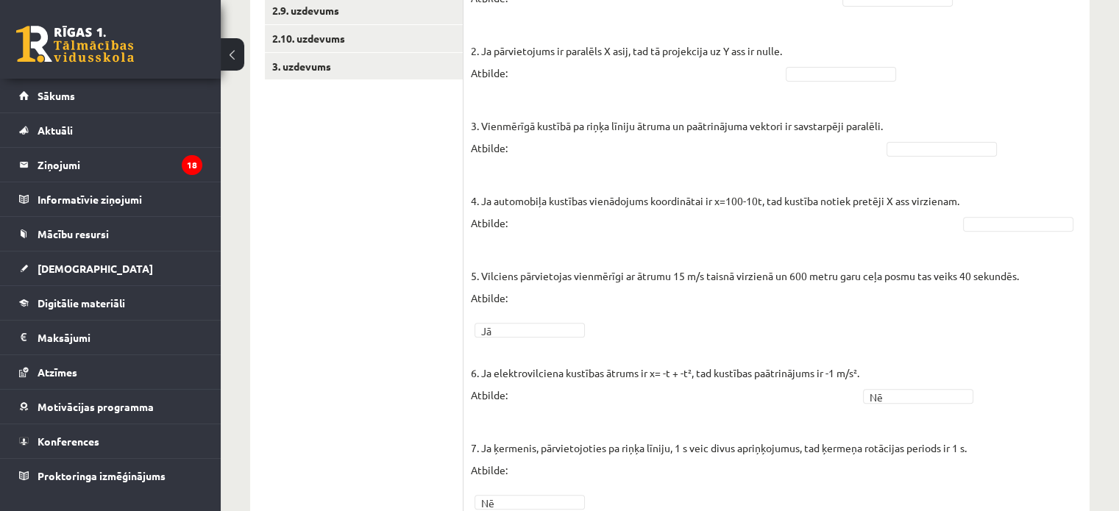
click at [999, 230] on fieldset "1. Kustībā pa riņķa līniju pārvietojuma modulis var būt lielāks par riņķa diame…" at bounding box center [776, 470] width 611 height 1011
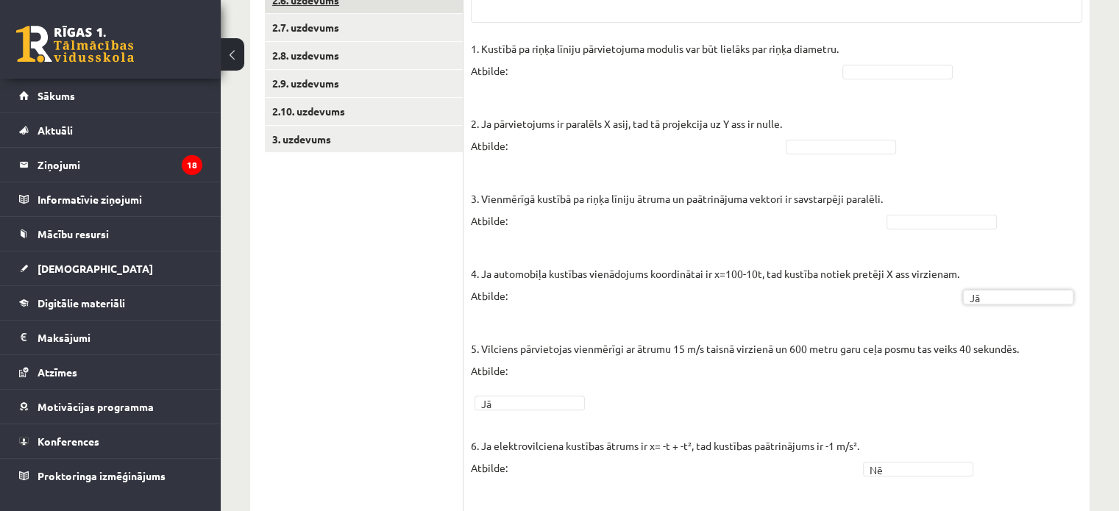
scroll to position [444, 0]
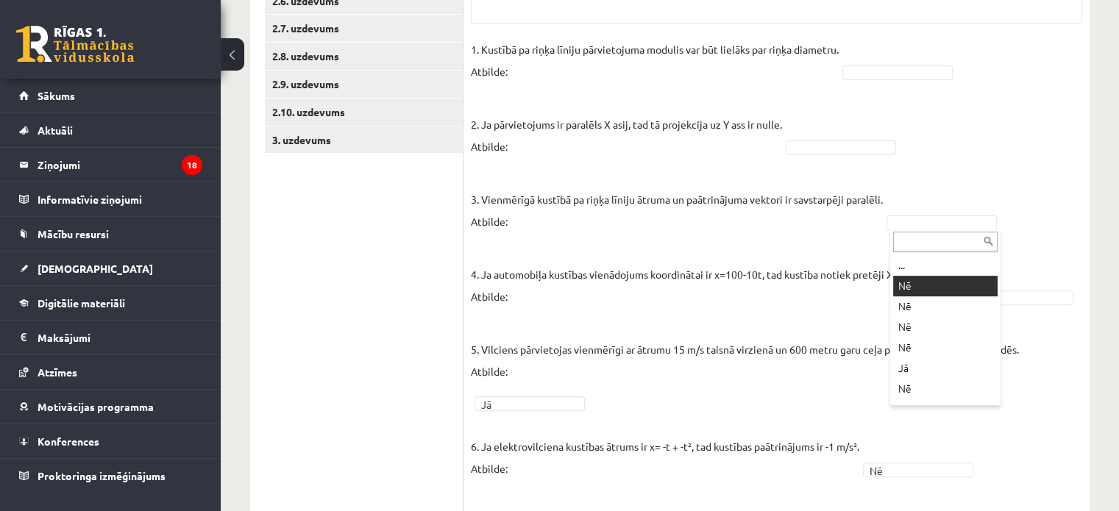
drag, startPoint x: 918, startPoint y: 286, endPoint x: 839, endPoint y: 194, distance: 121.5
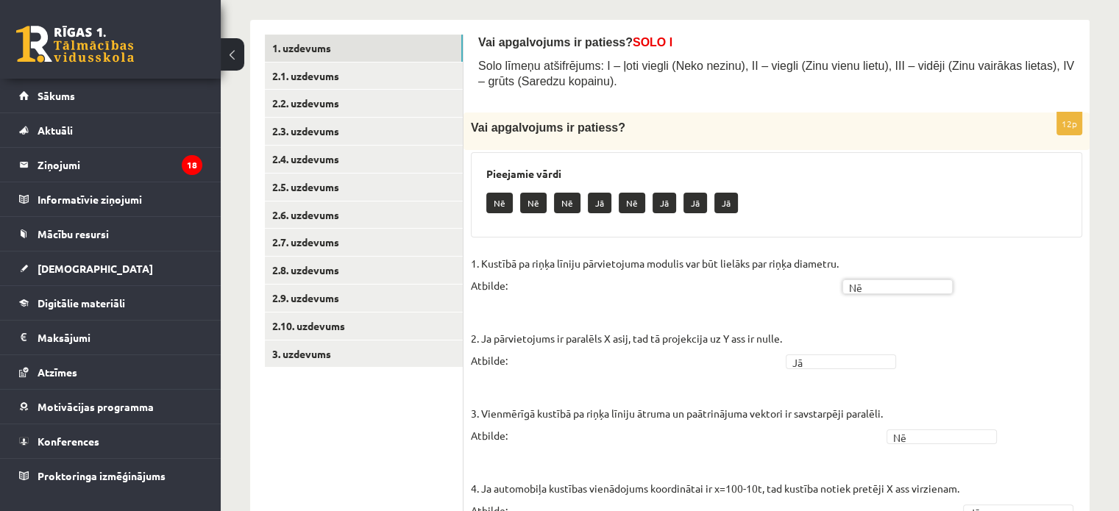
scroll to position [149, 0]
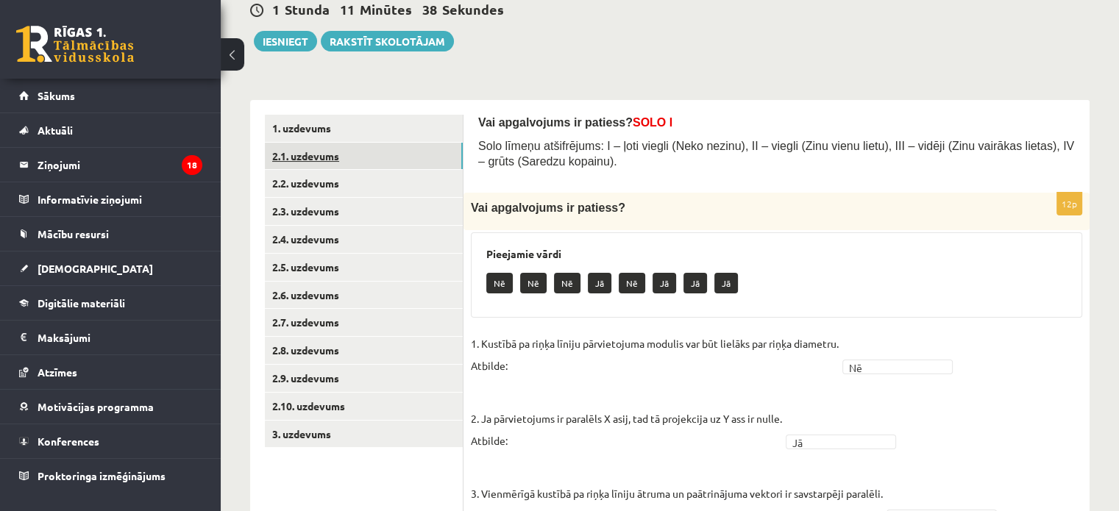
click at [331, 152] on link "2.1. uzdevums" at bounding box center [364, 156] width 198 height 27
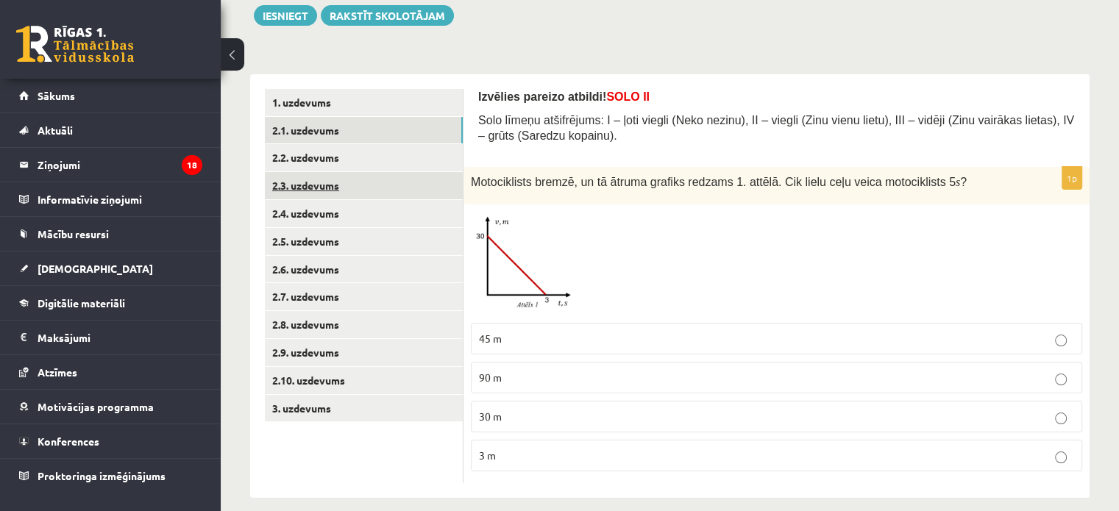
scroll to position [189, 0]
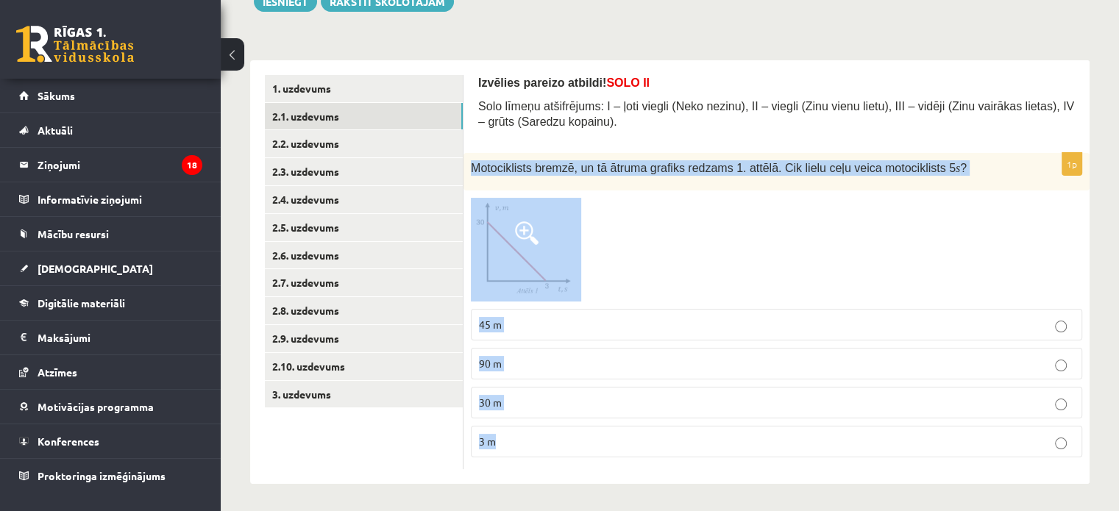
drag, startPoint x: 465, startPoint y: 166, endPoint x: 798, endPoint y: 455, distance: 441.2
click at [798, 455] on div "1p Motociklists bremzē, un tā ātruma grafiks redzams 1. attēlā. Cik lielu ceļu …" at bounding box center [776, 311] width 626 height 316
copy div "Motociklists bremzē, un tā ātruma grafiks redzams 1. attēlā. Cik lielu ceļu vei…"
click at [538, 317] on p "45 m" at bounding box center [776, 324] width 595 height 15
click at [820, 257] on div at bounding box center [776, 250] width 611 height 104
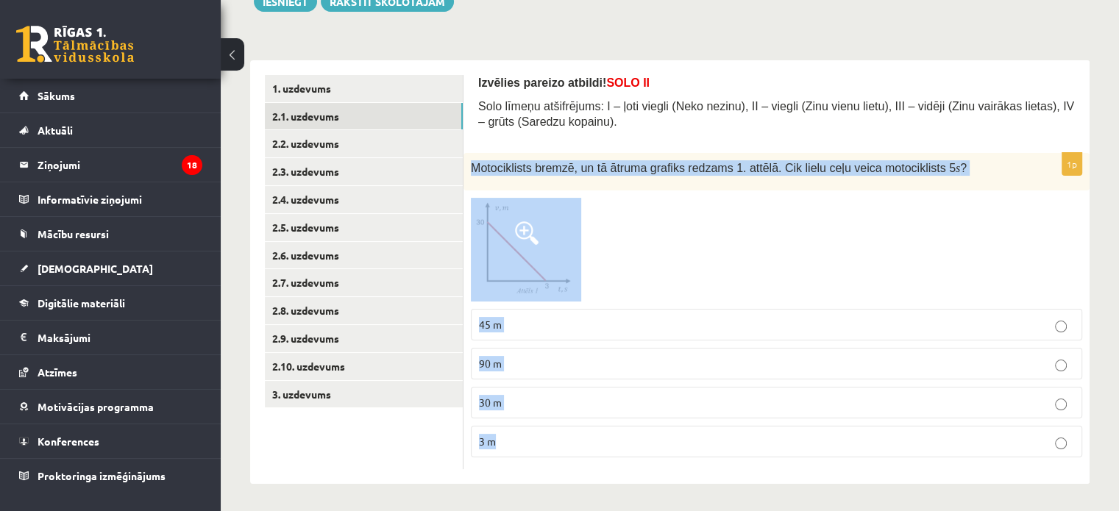
click at [1024, 143] on form "Izvēlies pareizo atbildi! SOLO II Solo līmeņu atšifrējums: I – ļoti viegli (Nek…" at bounding box center [776, 272] width 597 height 394
click at [307, 139] on link "2.2. uzdevums" at bounding box center [364, 143] width 198 height 27
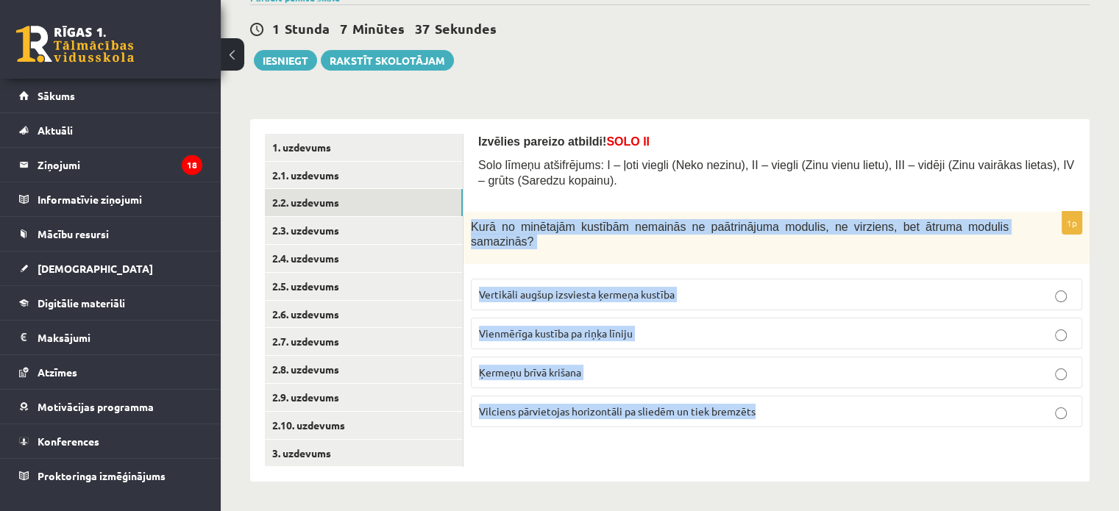
drag, startPoint x: 474, startPoint y: 226, endPoint x: 836, endPoint y: 399, distance: 401.4
click at [836, 399] on div "1p Kurā no minētajām kustībām nemainās ne paātrinājuma modulis, ne virziens, be…" at bounding box center [776, 326] width 626 height 228
copy div "Kurā no minētajām kustībām nemainās ne paātrinājuma modulis, ne virziens, bet ā…"
click at [864, 404] on p "Vilciens pārvietojas horizontāli pa sliedēm un tiek bremzēts" at bounding box center [776, 411] width 595 height 15
click at [825, 452] on div "Izvēlies pareizo atbildi! SOLO II Solo līmeņu atšifrējums: I – ļoti viegli (Nek…" at bounding box center [776, 300] width 626 height 363
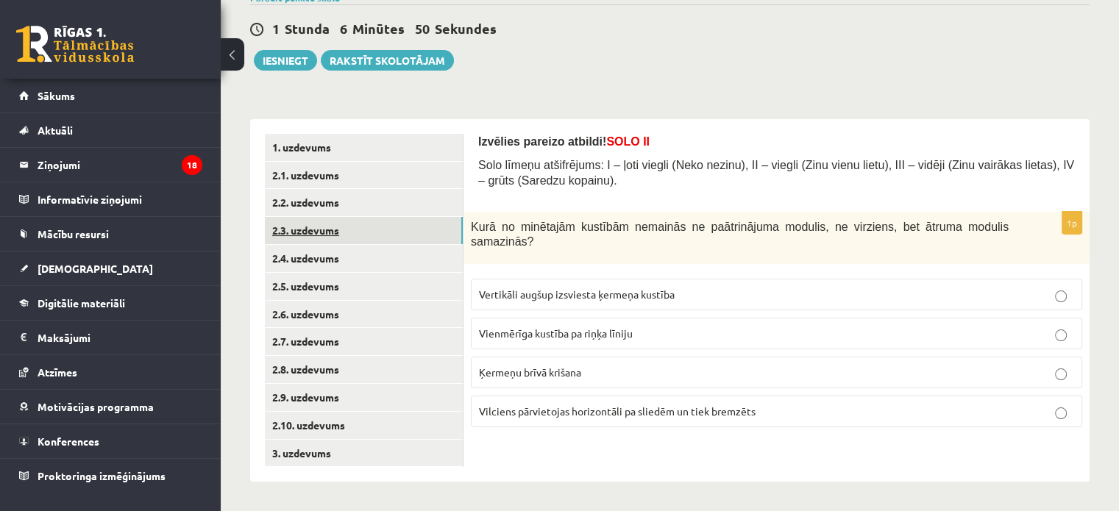
click at [303, 223] on link "2.3. uzdevums" at bounding box center [364, 230] width 198 height 27
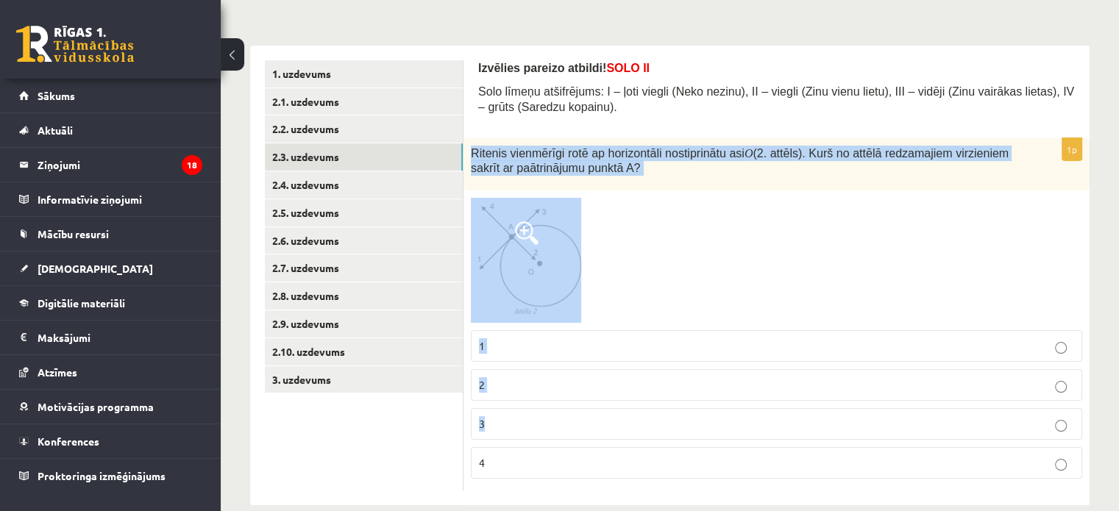
scroll to position [225, 0]
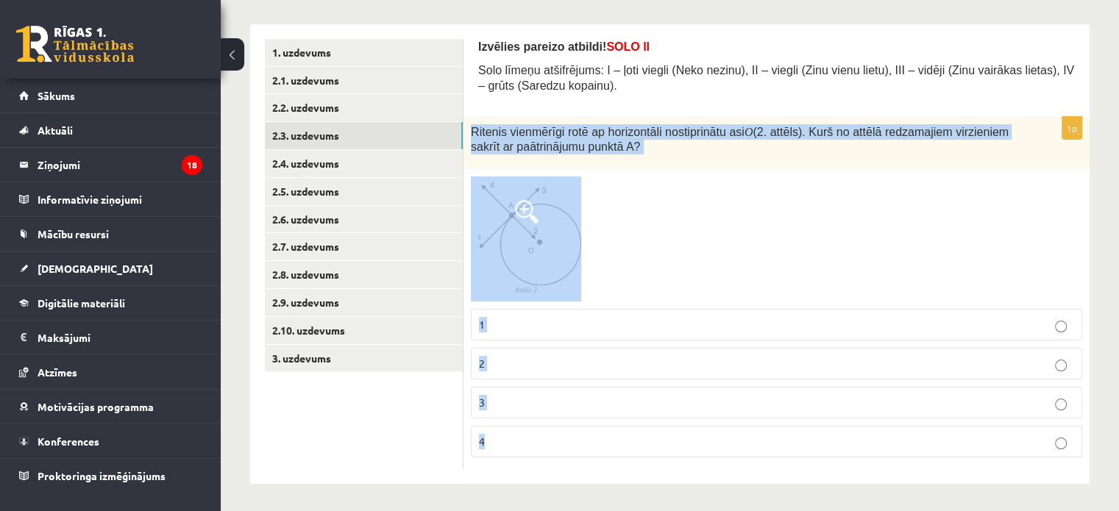
drag, startPoint x: 469, startPoint y: 224, endPoint x: 752, endPoint y: 431, distance: 350.0
click at [752, 431] on div "1p Ritenis vienmērīgi rotē ap horizontāli nostiprinātu asi O (2. attēls). Kurš …" at bounding box center [776, 293] width 626 height 352
copy div "Ritenis vienmērīgi rotē ap horizontāli nostiprinātu asi O (2. attēls). Kurš no …"
click at [664, 191] on div at bounding box center [776, 239] width 611 height 124
drag, startPoint x: 527, startPoint y: 429, endPoint x: 527, endPoint y: 419, distance: 10.3
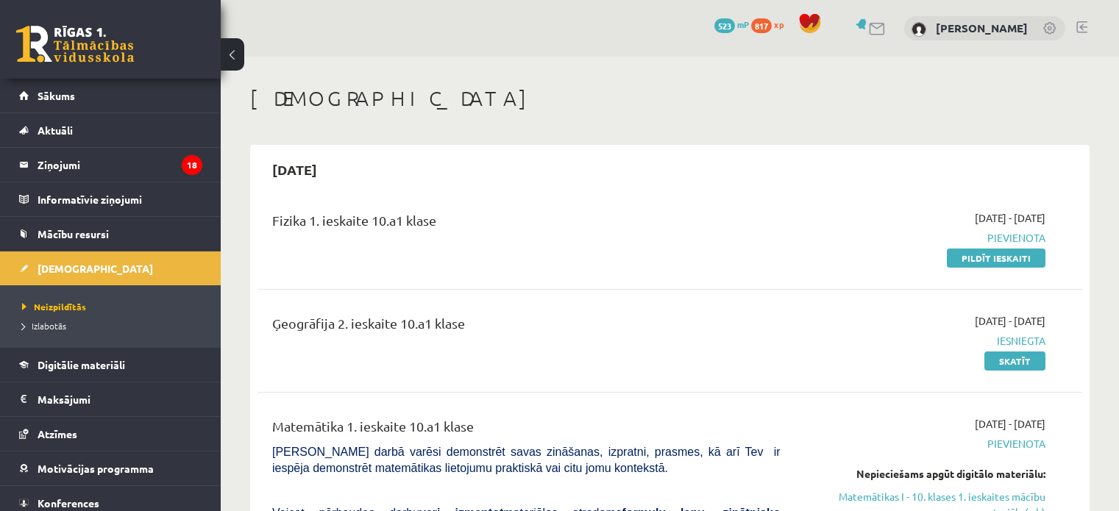
scroll to position [74, 0]
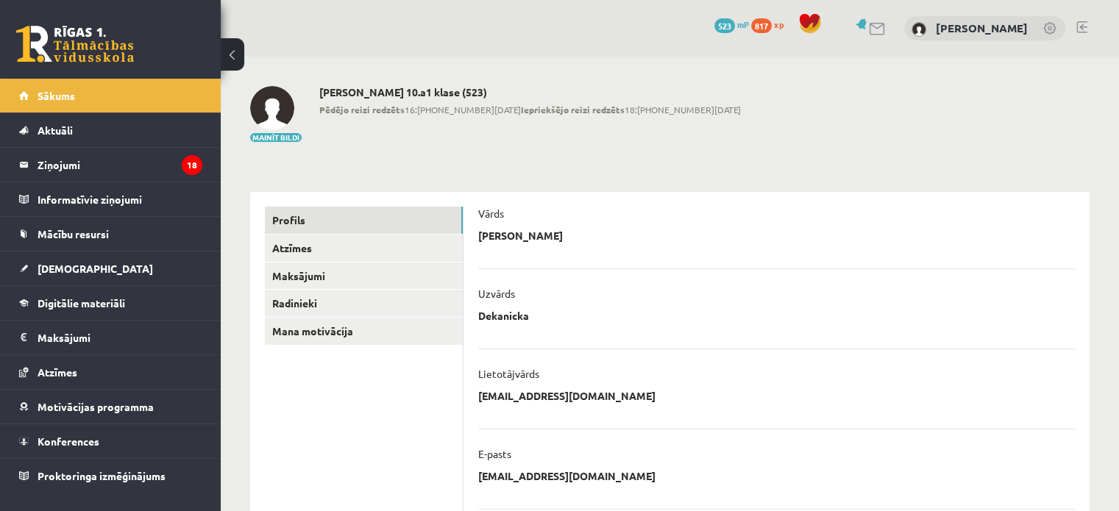
drag, startPoint x: 388, startPoint y: 248, endPoint x: 384, endPoint y: 261, distance: 13.7
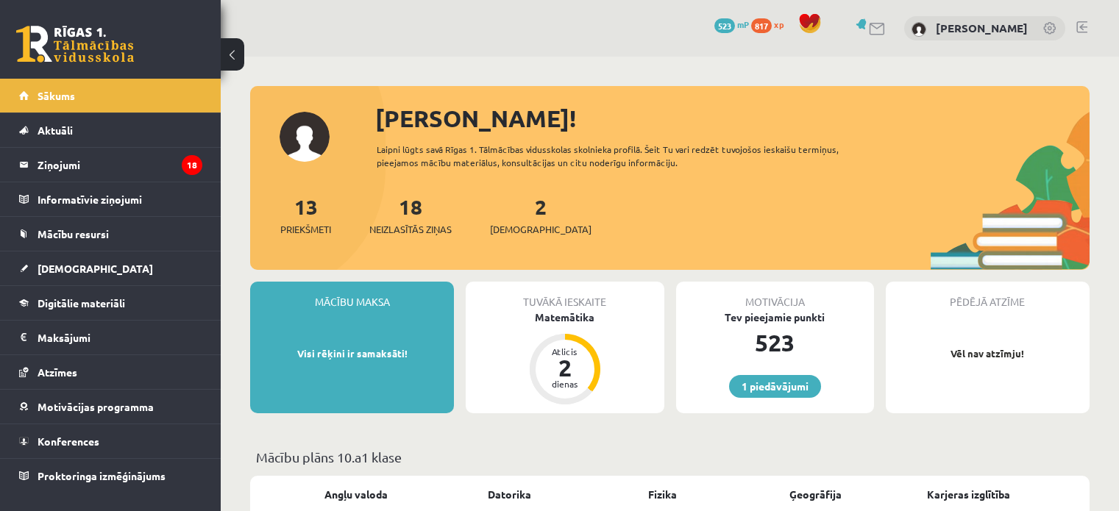
scroll to position [74, 0]
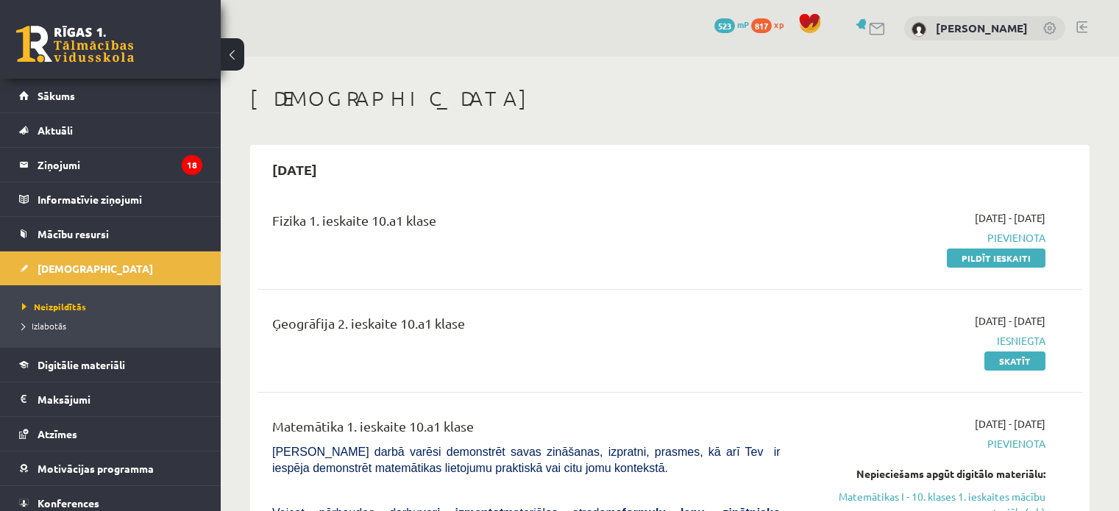
scroll to position [74, 0]
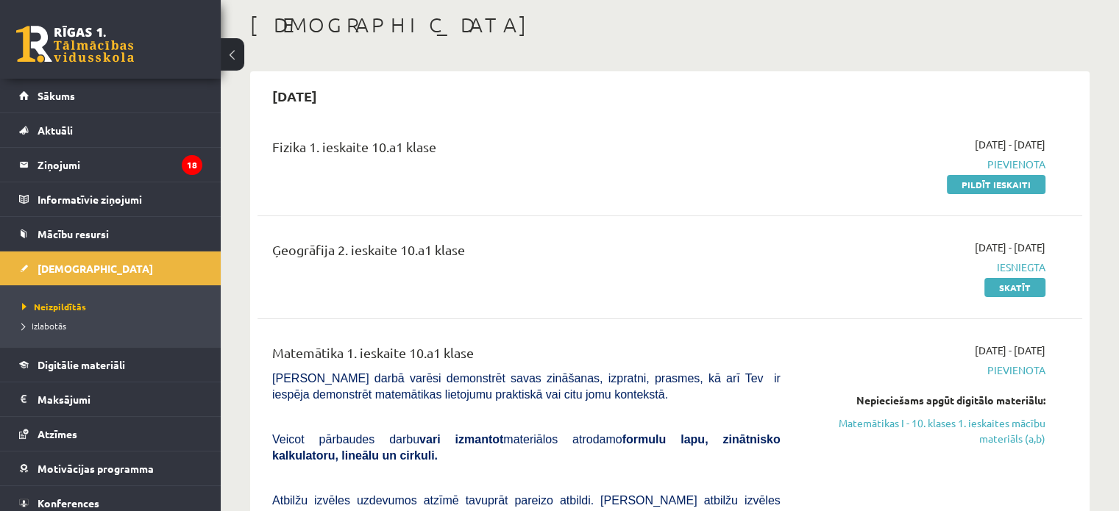
drag, startPoint x: 0, startPoint y: 0, endPoint x: 387, endPoint y: 275, distance: 474.8
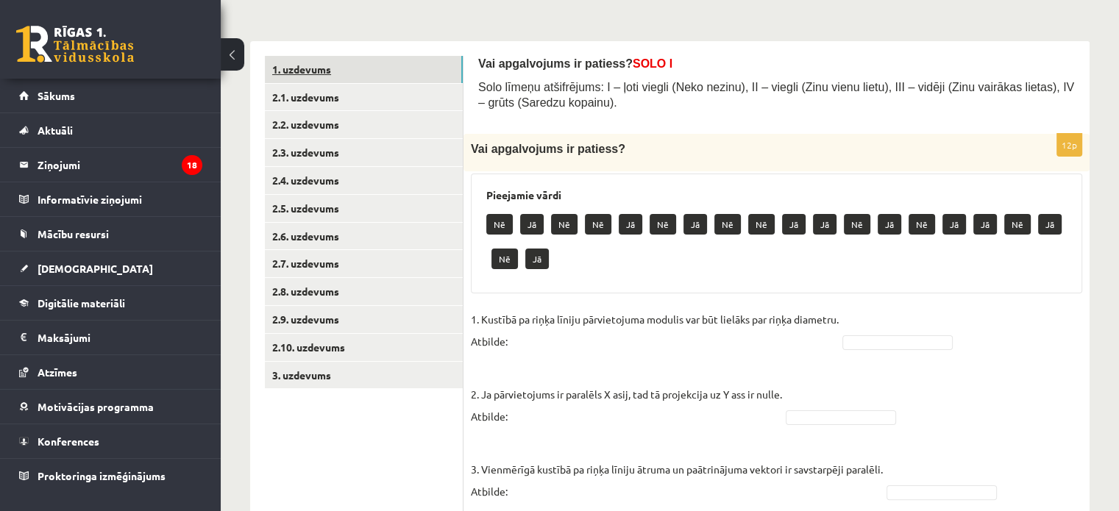
scroll to position [152, 0]
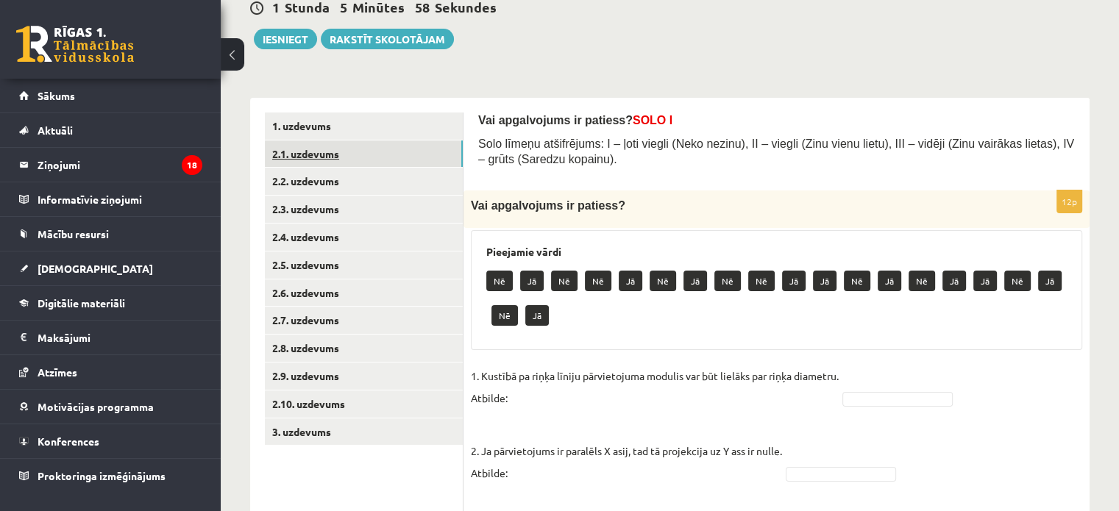
click at [320, 155] on link "2.1. uzdevums" at bounding box center [364, 154] width 198 height 27
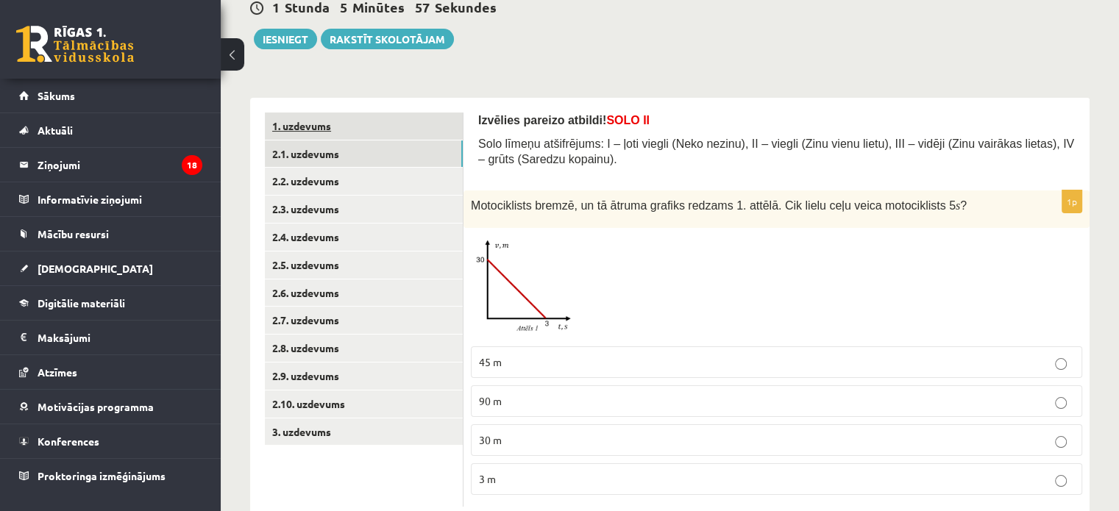
click at [388, 123] on link "1. uzdevums" at bounding box center [364, 126] width 198 height 27
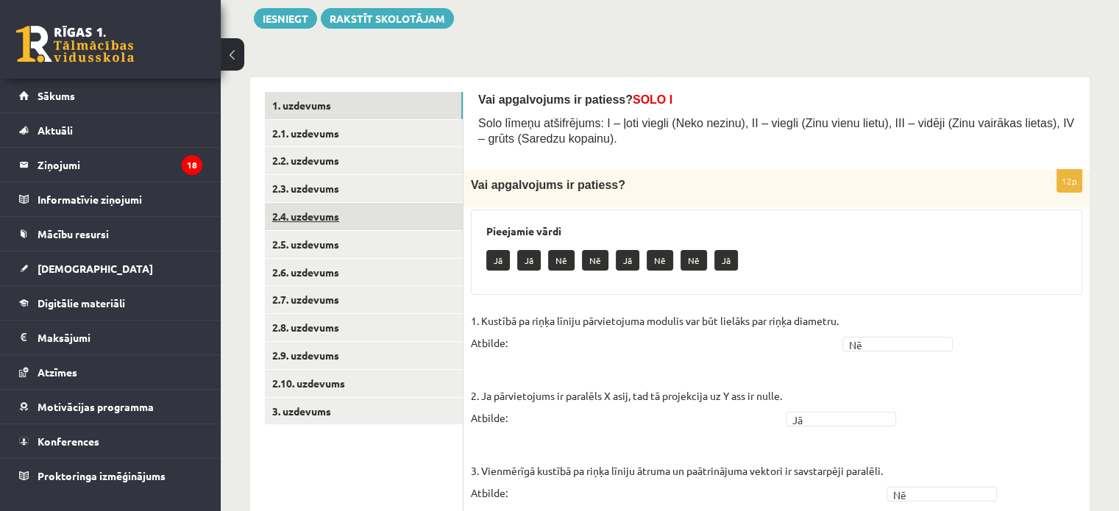
scroll to position [149, 0]
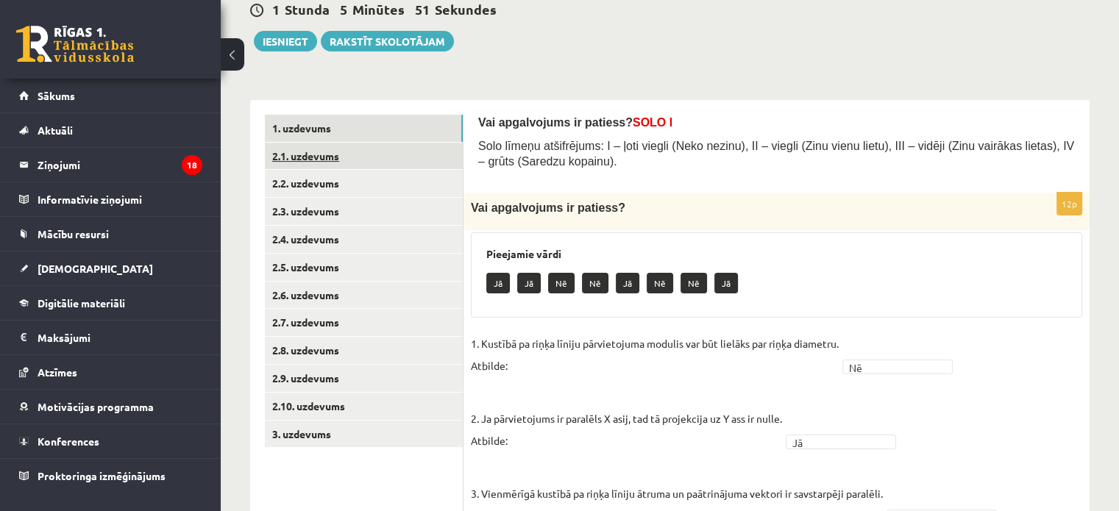
click at [352, 158] on link "2.1. uzdevums" at bounding box center [364, 156] width 198 height 27
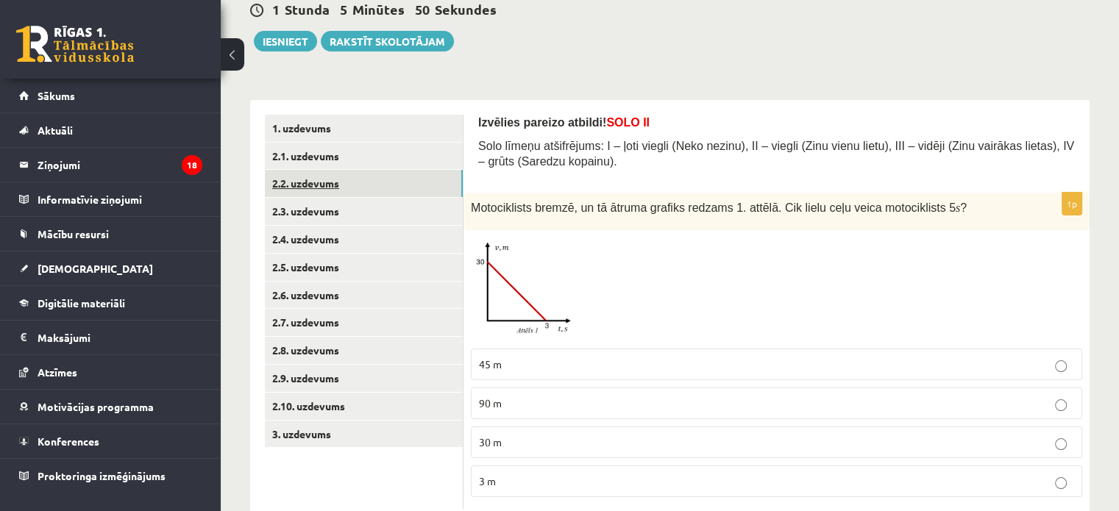
click at [360, 191] on link "2.2. uzdevums" at bounding box center [364, 183] width 198 height 27
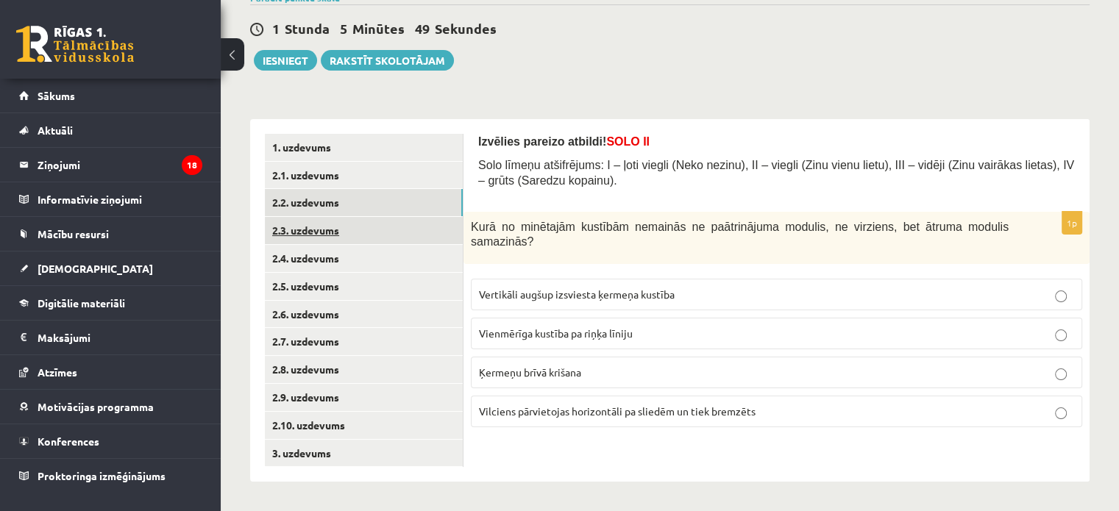
click at [376, 222] on link "2.3. uzdevums" at bounding box center [364, 230] width 198 height 27
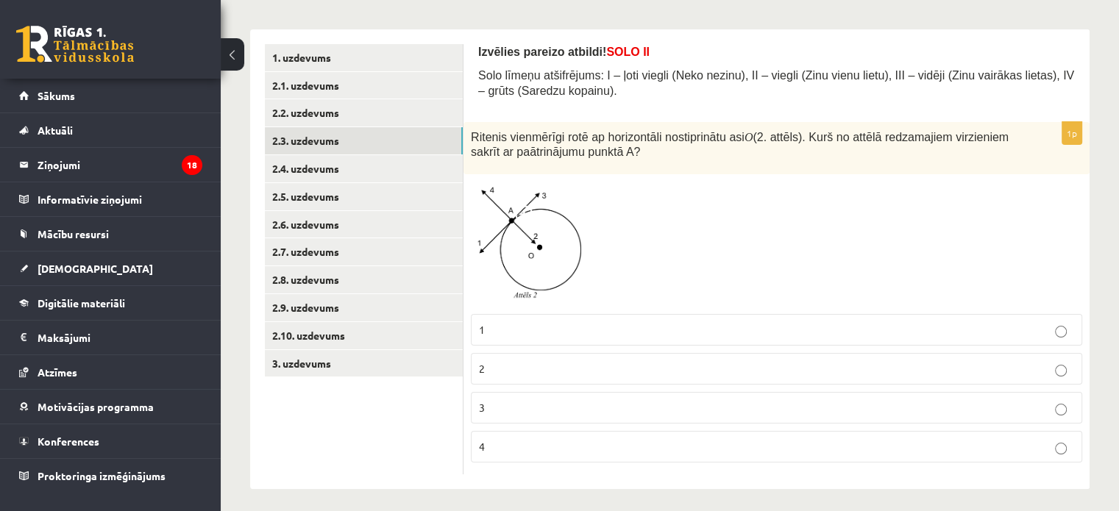
scroll to position [225, 0]
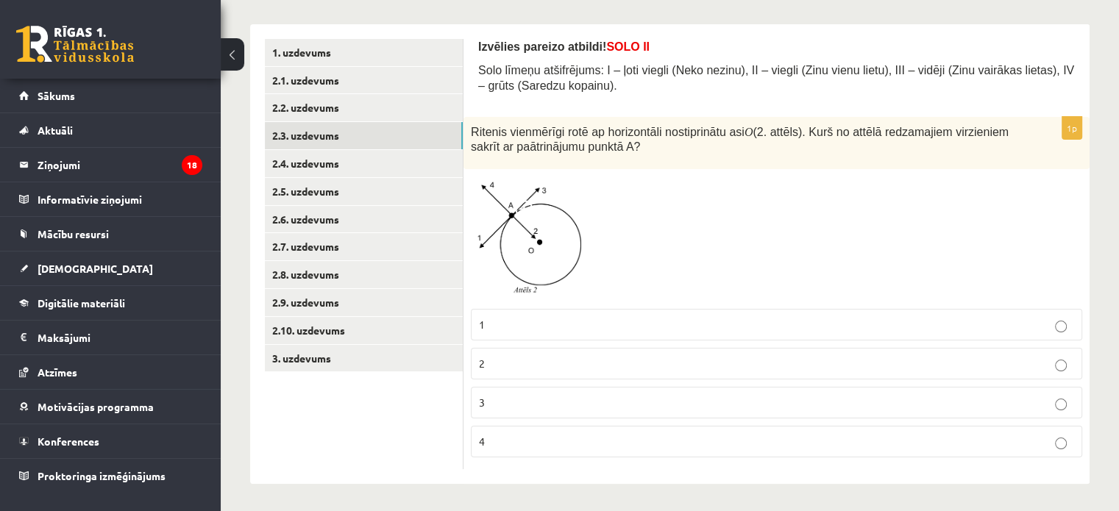
drag, startPoint x: 568, startPoint y: 427, endPoint x: 537, endPoint y: 413, distance: 33.6
click at [565, 427] on label "4" at bounding box center [776, 442] width 611 height 32
click at [313, 163] on link "2.4. uzdevums" at bounding box center [364, 163] width 198 height 27
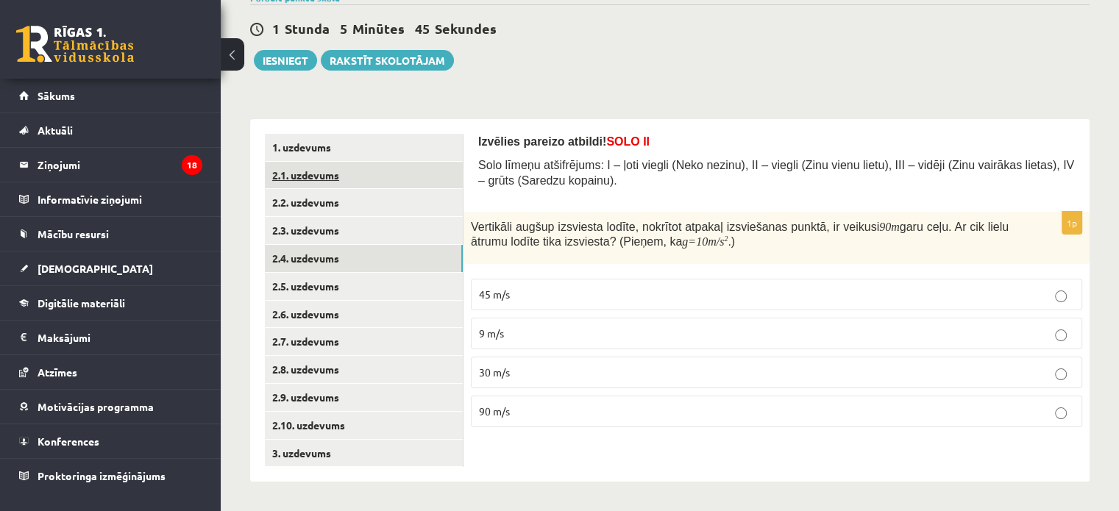
scroll to position [130, 0]
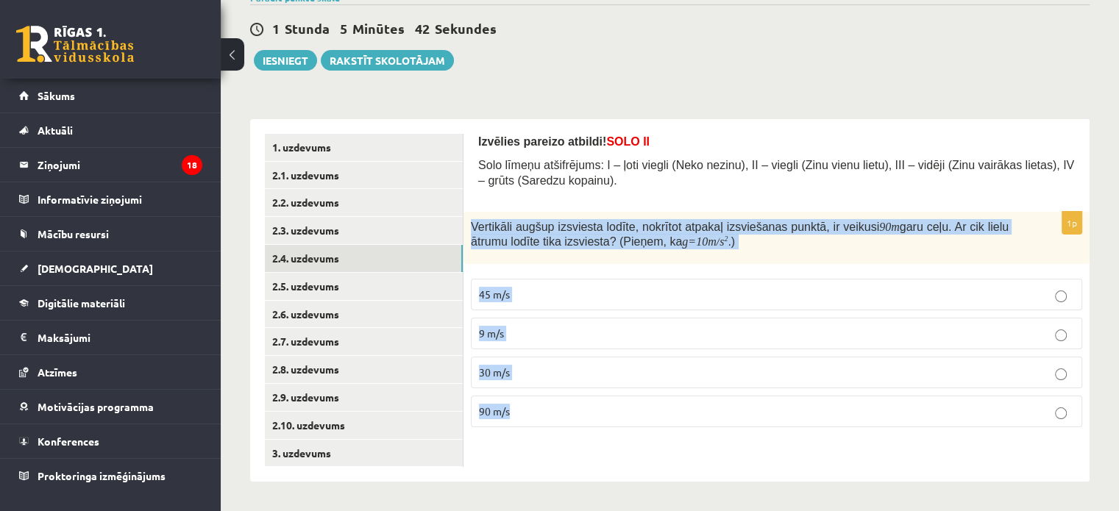
drag, startPoint x: 471, startPoint y: 220, endPoint x: 780, endPoint y: 398, distance: 356.6
click at [780, 398] on div "1p Vertikāli augšup izsviesta lodīte, nokrītot atpakaļ izsviešanas punktā, ir v…" at bounding box center [776, 326] width 626 height 228
copy div "Vertikāli augšup izsviesta lodīte, nokrītot atpakaļ izsviešanas punktā, ir veik…"
click at [517, 288] on p "45 m/s" at bounding box center [776, 294] width 595 height 15
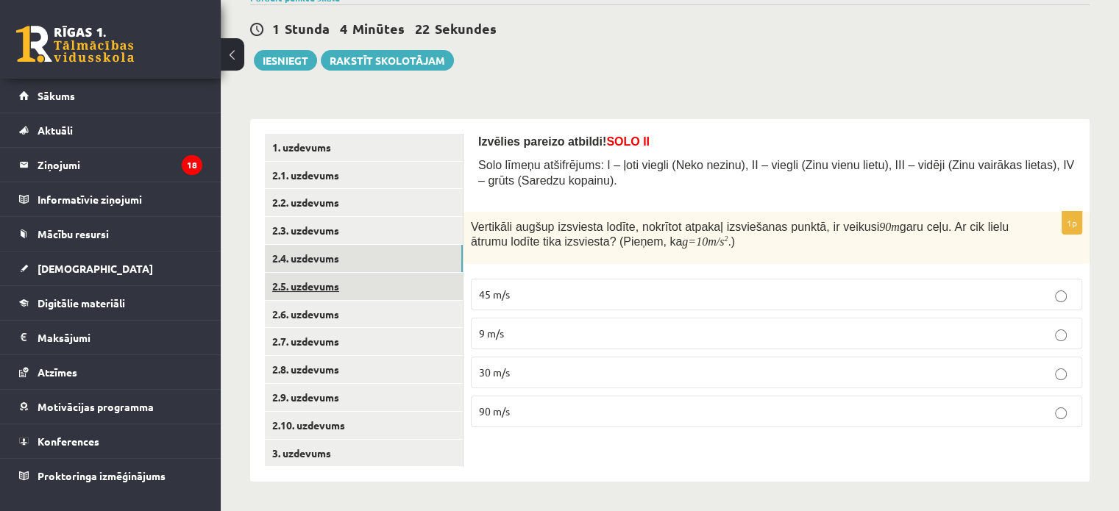
click at [341, 290] on link "2.5. uzdevums" at bounding box center [364, 286] width 198 height 27
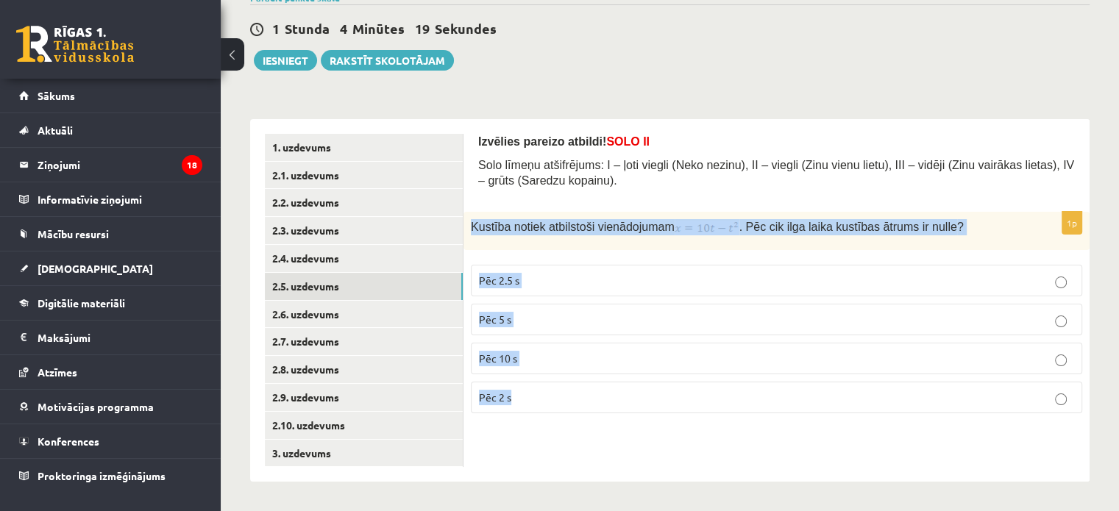
drag, startPoint x: 468, startPoint y: 223, endPoint x: 880, endPoint y: 494, distance: 493.0
click at [888, 497] on div "**********" at bounding box center [670, 218] width 898 height 585
copy div "Kustība notiek atbilstoši vienādojumam . Pēc cik ilga laika kustības ātrums ir …"
click at [568, 282] on p "Pēc 2.5 s" at bounding box center [776, 280] width 595 height 15
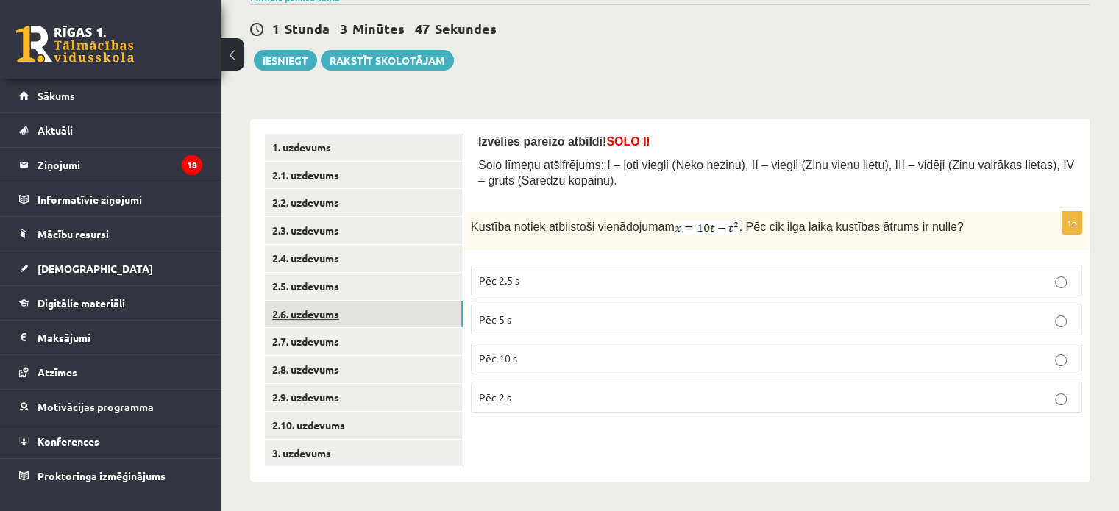
click at [305, 321] on link "2.6. uzdevums" at bounding box center [364, 314] width 198 height 27
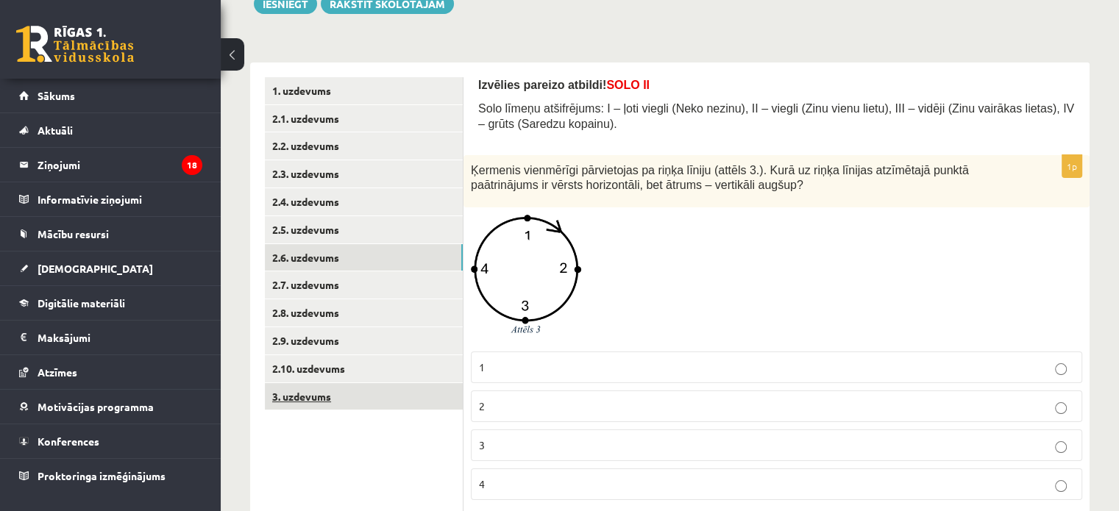
scroll to position [230, 0]
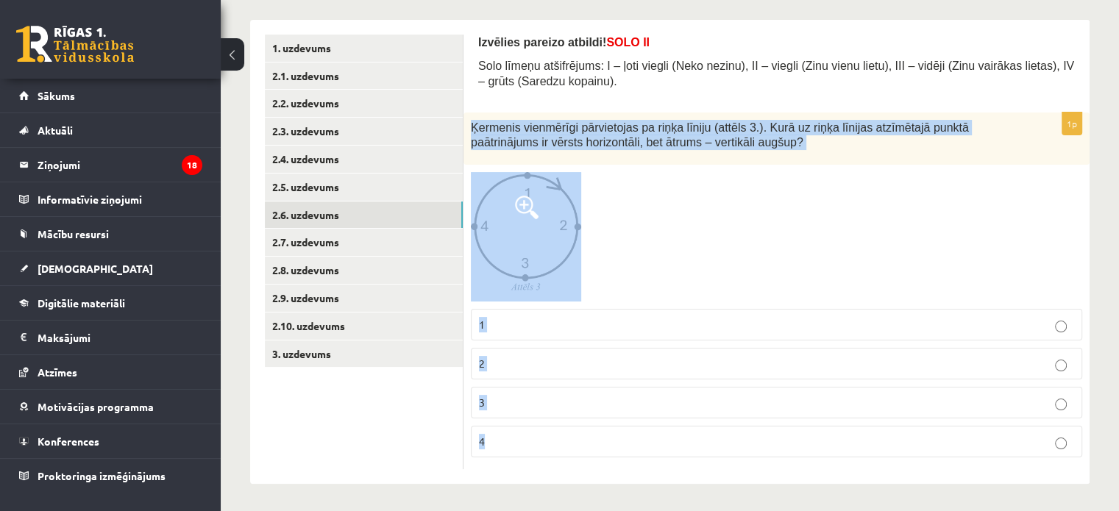
drag, startPoint x: 468, startPoint y: 126, endPoint x: 711, endPoint y: 429, distance: 388.8
click at [731, 436] on div "1p Ķermenis vienmērīgi pārvietojas pa riņķa līniju (attēls 3.). Kurā uz riņķa l…" at bounding box center [776, 291] width 626 height 357
copy div "Ķermenis vienmērīgi pārvietojas pa riņķa līniju (attēls 3.). Kurā uz riņķa līni…"
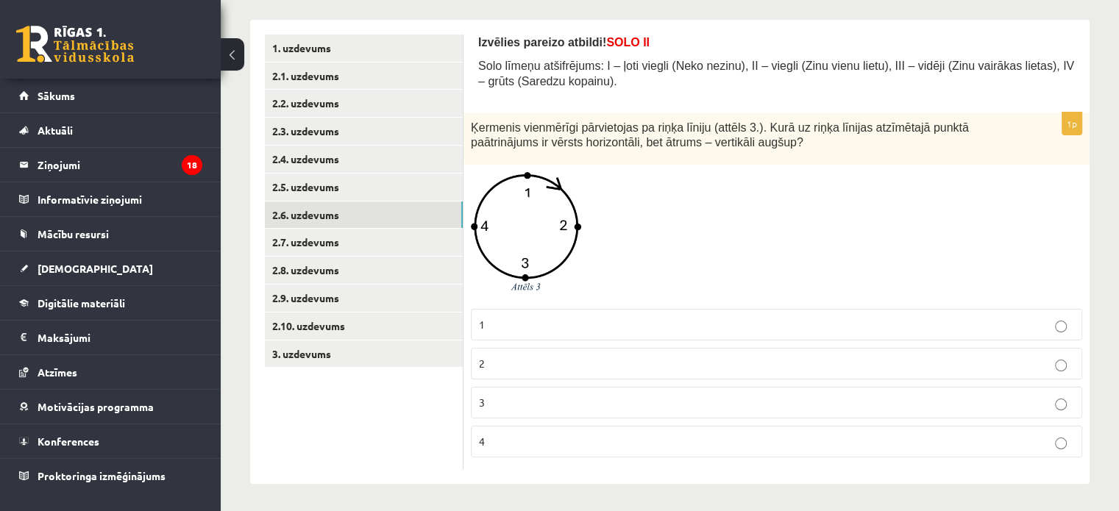
click at [415, 423] on ul "1. uzdevums 2.1. uzdevums 2.2. uzdevums 2.3. uzdevums 2.4. uzdevums 2.5. uzdevu…" at bounding box center [364, 252] width 199 height 435
click at [516, 399] on p "3" at bounding box center [776, 402] width 595 height 15
click at [270, 240] on link "2.7. uzdevums" at bounding box center [364, 242] width 198 height 27
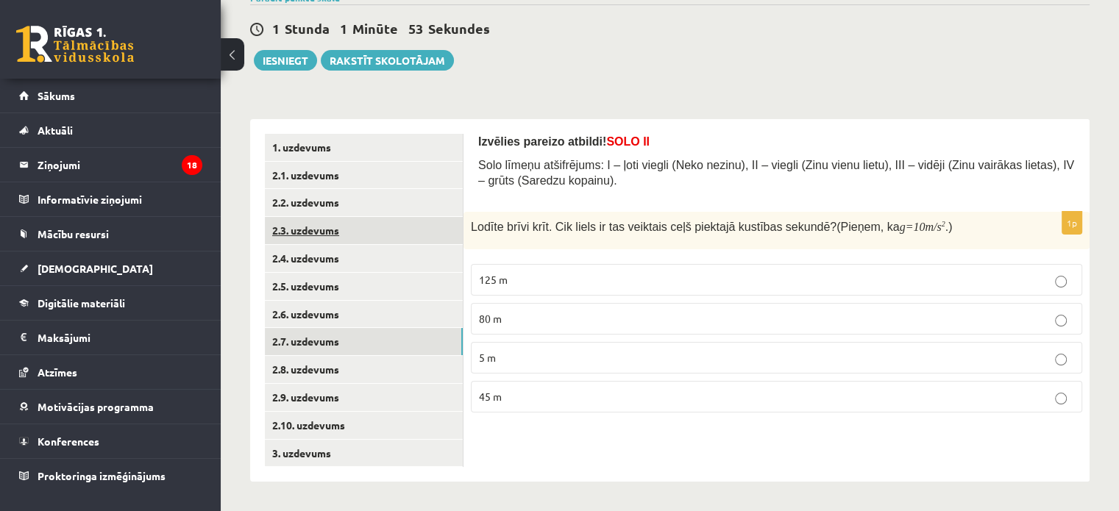
scroll to position [130, 0]
drag, startPoint x: 480, startPoint y: 157, endPoint x: 485, endPoint y: 164, distance: 8.4
click at [485, 164] on div "Izvēlies pareizo atbildi! SOLO II Solo līmeņu atšifrējums: I – ļoti viegli (Nek…" at bounding box center [776, 300] width 626 height 363
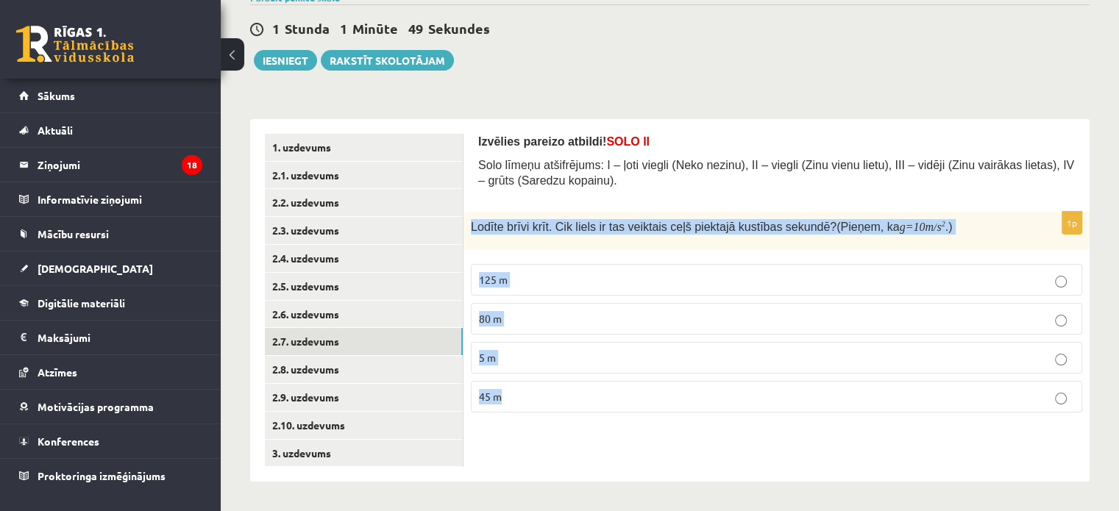
drag, startPoint x: 471, startPoint y: 226, endPoint x: 610, endPoint y: 363, distance: 195.1
click at [634, 410] on div "1p Lodīte brīvi krīt. Cik liels ir tas veiktais ceļš piektajā kustības sekundē?…" at bounding box center [776, 318] width 626 height 213
copy div "Lodīte brīvi krīt. Cik liels ir tas veiktais ceļš piektajā kustības sekundē? (P…"
click at [542, 323] on p "80 m" at bounding box center [776, 318] width 595 height 15
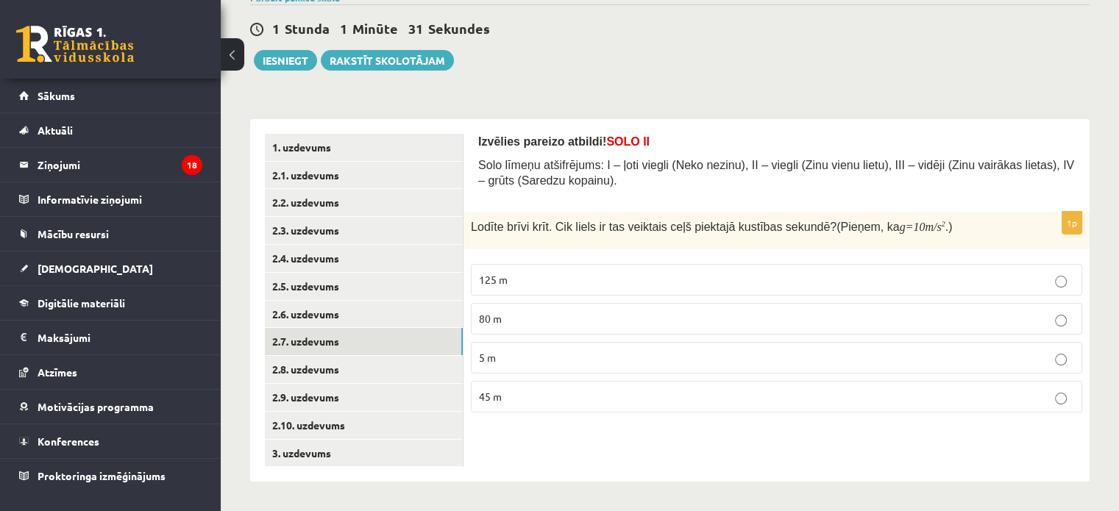
click at [556, 352] on p "5 m" at bounding box center [776, 357] width 595 height 15
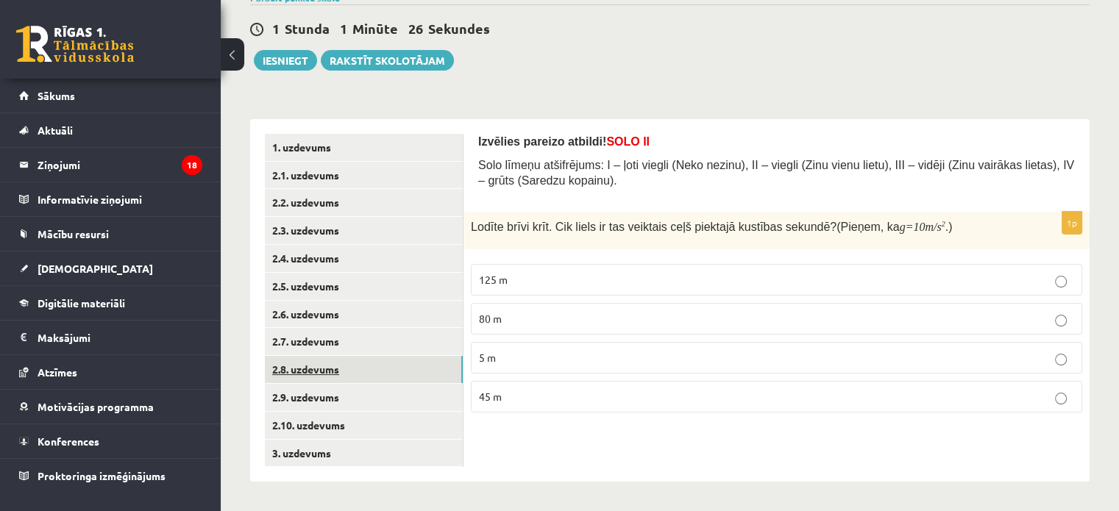
click at [420, 370] on link "2.8. uzdevums" at bounding box center [364, 369] width 198 height 27
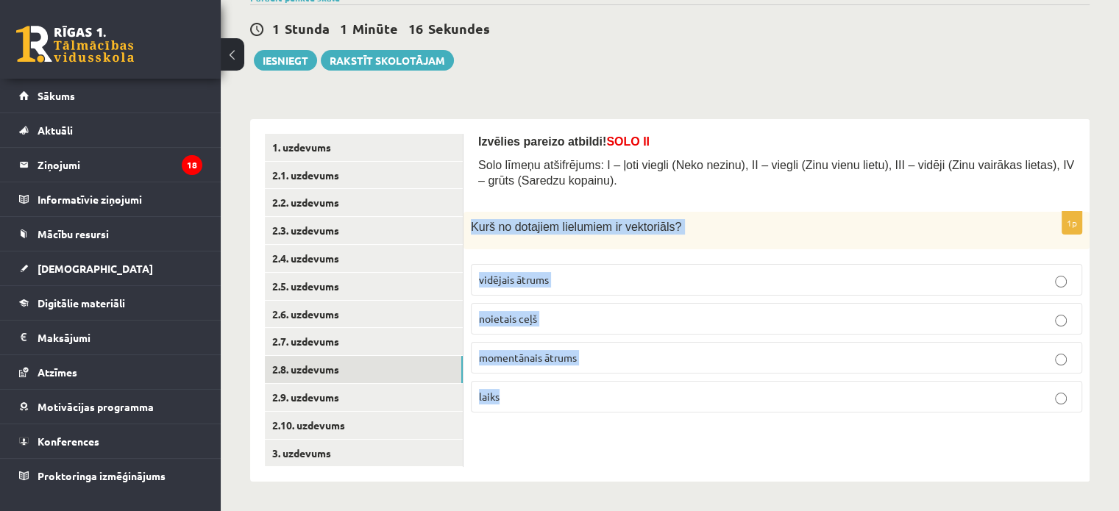
drag, startPoint x: 468, startPoint y: 222, endPoint x: 850, endPoint y: 413, distance: 427.0
click at [850, 413] on div "1p Kurš no dotajiem lielumiem ir vektoriāls ? vidējais ātrums noietais ceļš mom…" at bounding box center [776, 318] width 626 height 213
copy div "Kurš no dotajiem lielumiem ir vektoriāls ? vidējais ātrums noietais ceļš moment…"
click at [569, 324] on p "noietais ceļš" at bounding box center [776, 318] width 595 height 15
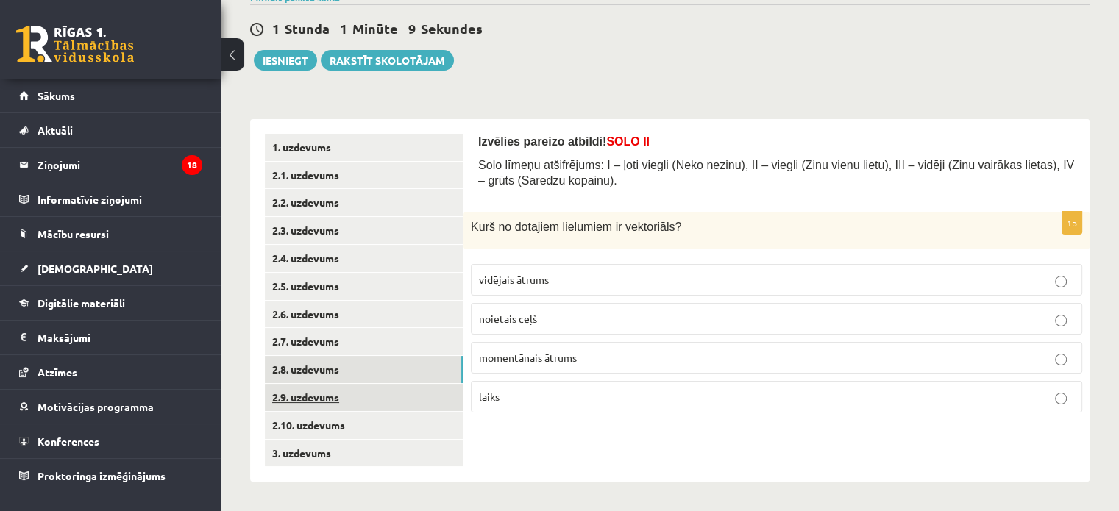
click at [397, 399] on link "2.9. uzdevums" at bounding box center [364, 397] width 198 height 27
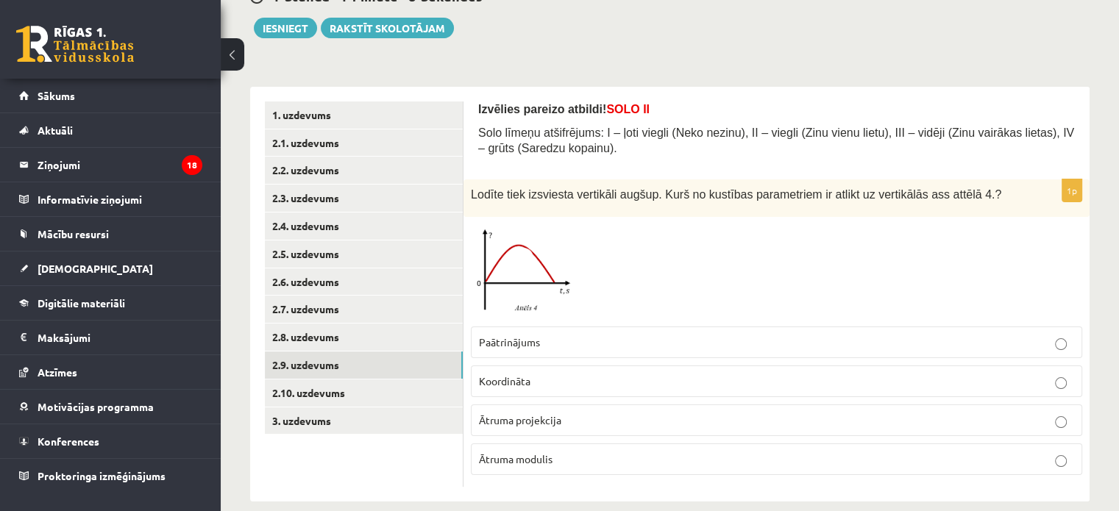
scroll to position [181, 0]
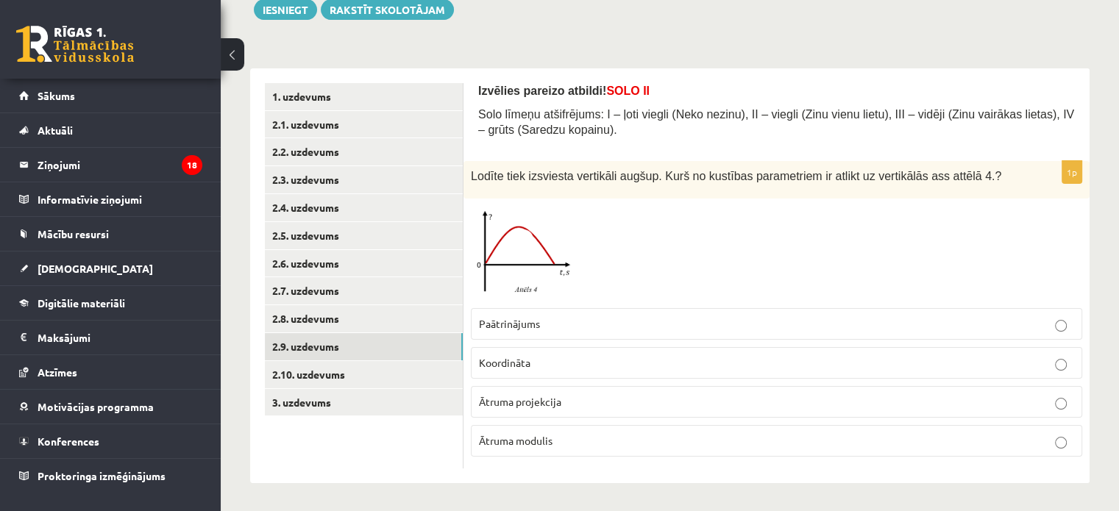
click at [512, 364] on span "Koordināta" at bounding box center [504, 362] width 51 height 13
click at [408, 373] on link "2.10. uzdevums" at bounding box center [364, 374] width 198 height 27
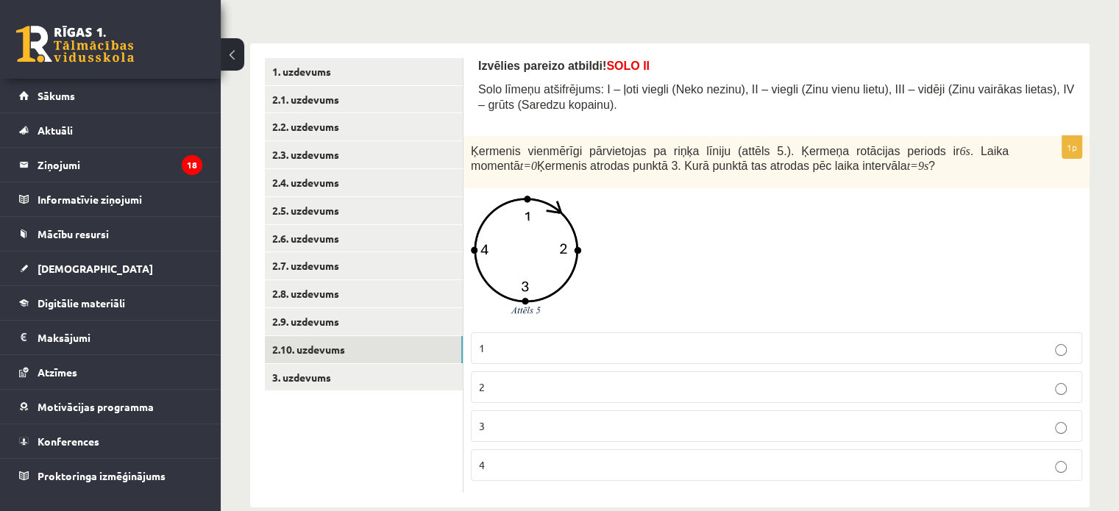
scroll to position [230, 0]
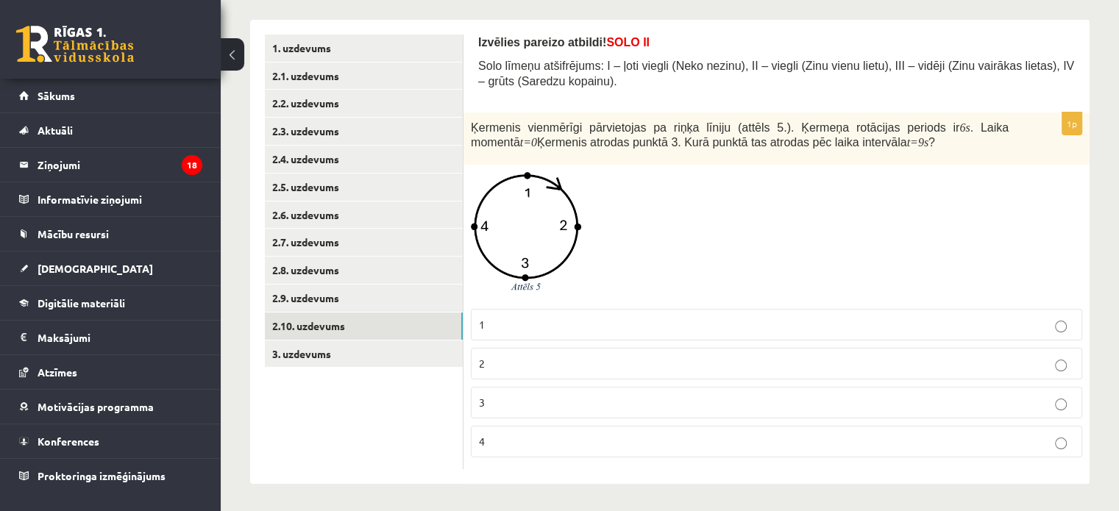
drag, startPoint x: 608, startPoint y: 366, endPoint x: 574, endPoint y: 364, distance: 34.6
click at [605, 368] on p "2" at bounding box center [776, 363] width 595 height 15
click at [309, 355] on link "3. uzdevums" at bounding box center [364, 354] width 198 height 27
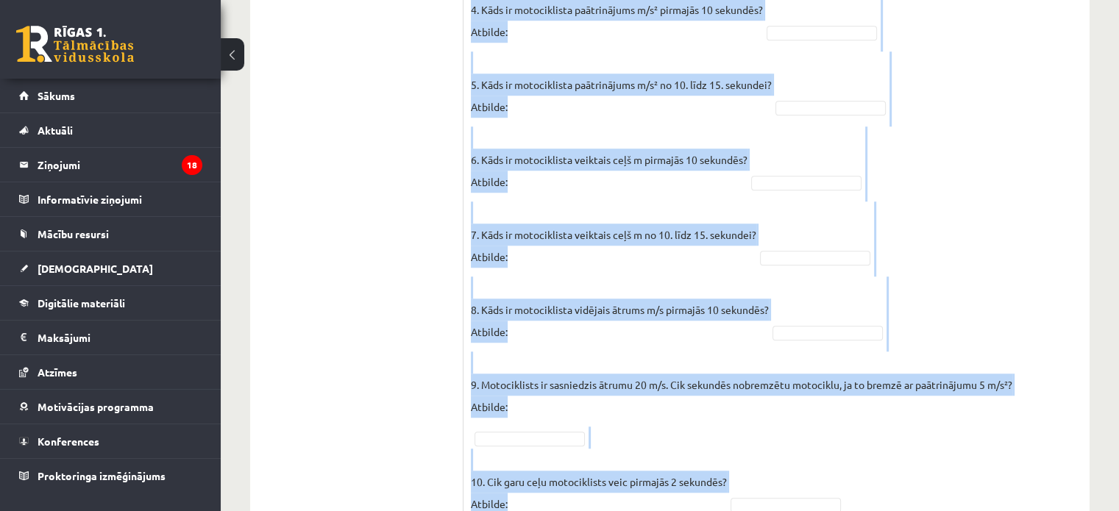
scroll to position [1247, 0]
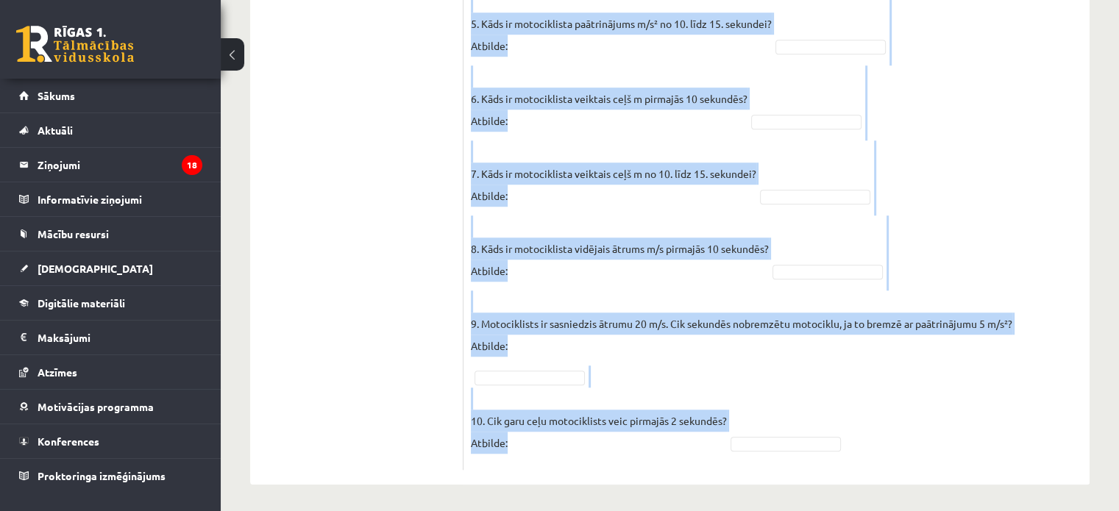
drag, startPoint x: 473, startPoint y: 270, endPoint x: 890, endPoint y: 453, distance: 455.6
copy div "Pabeidz teikumu, izvēloties atbilstošo atbildes variantu! Attēlā parādīts motoc…"
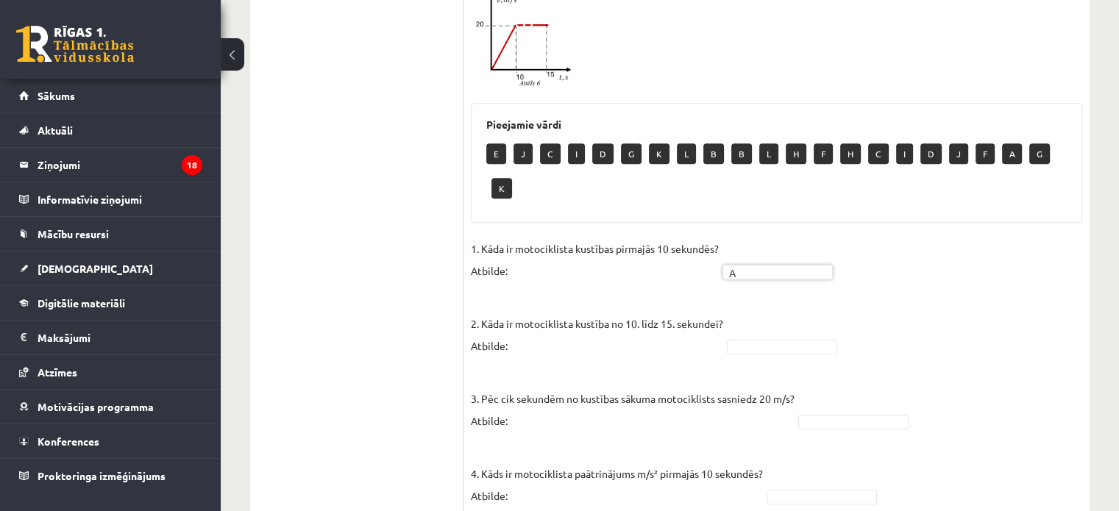
scroll to position [732, 0]
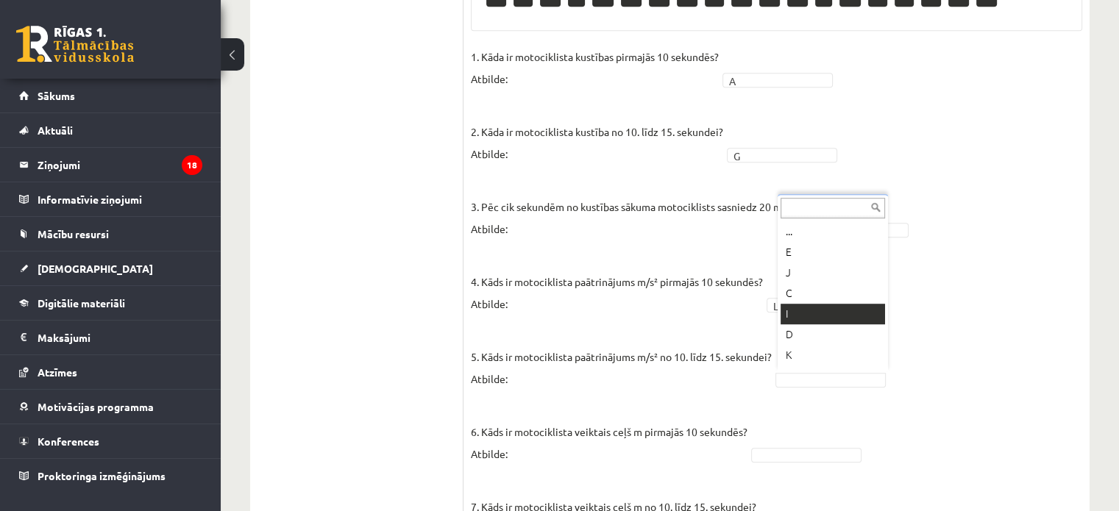
scroll to position [147, 0]
drag, startPoint x: 802, startPoint y: 285, endPoint x: 808, endPoint y: 312, distance: 28.0
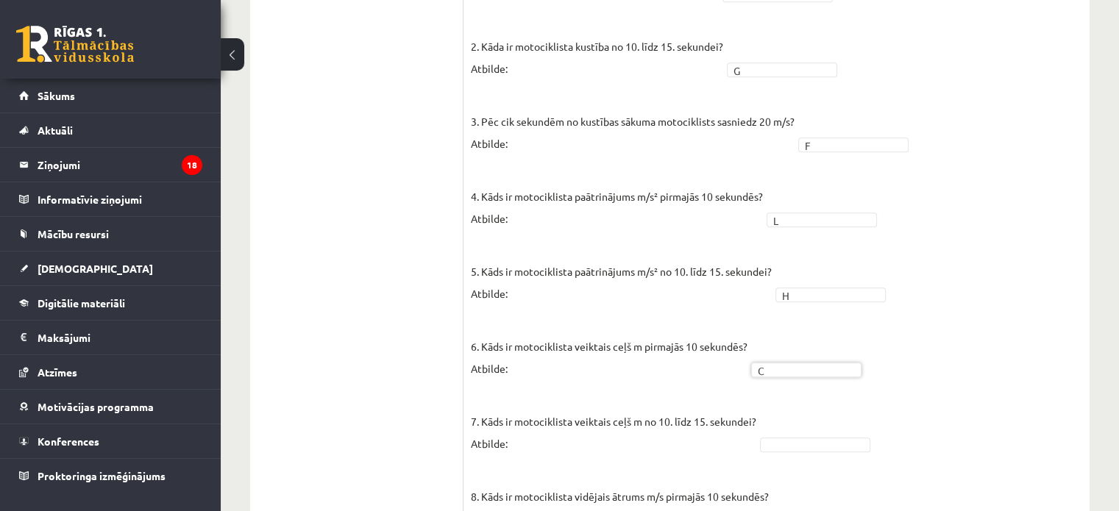
scroll to position [1026, 0]
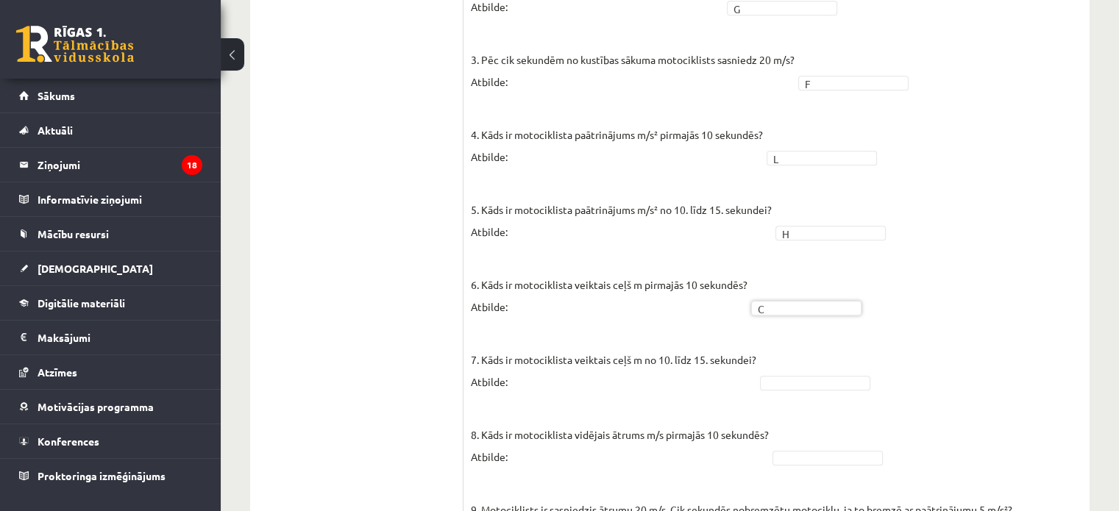
click at [797, 370] on fieldset "1. Kāda ir motociklista kustības pirmajās 10 sekundēs? Atbilde: A * 2. Kāda ir …" at bounding box center [776, 273] width 611 height 750
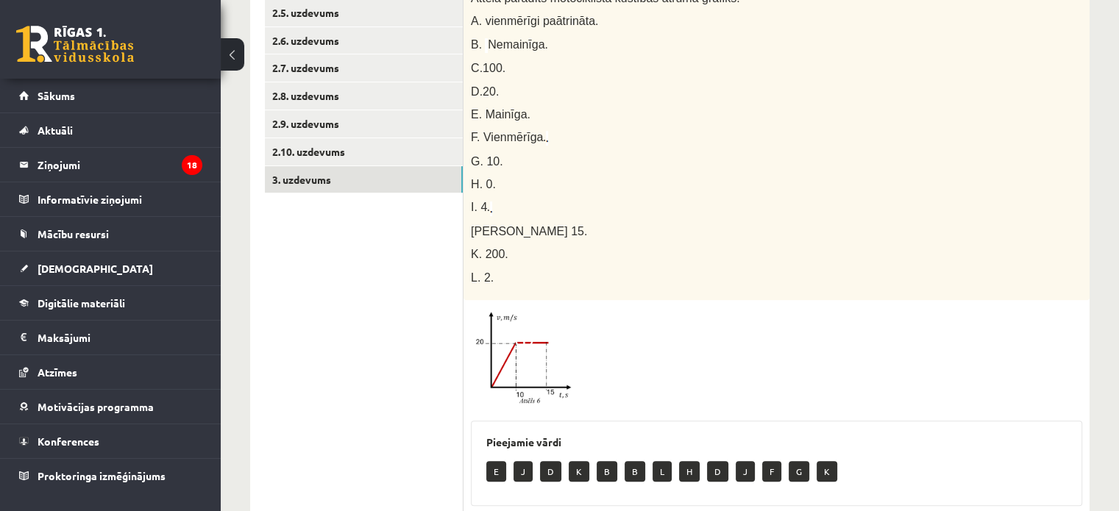
scroll to position [403, 0]
click at [358, 188] on link "3. uzdevums" at bounding box center [364, 180] width 198 height 27
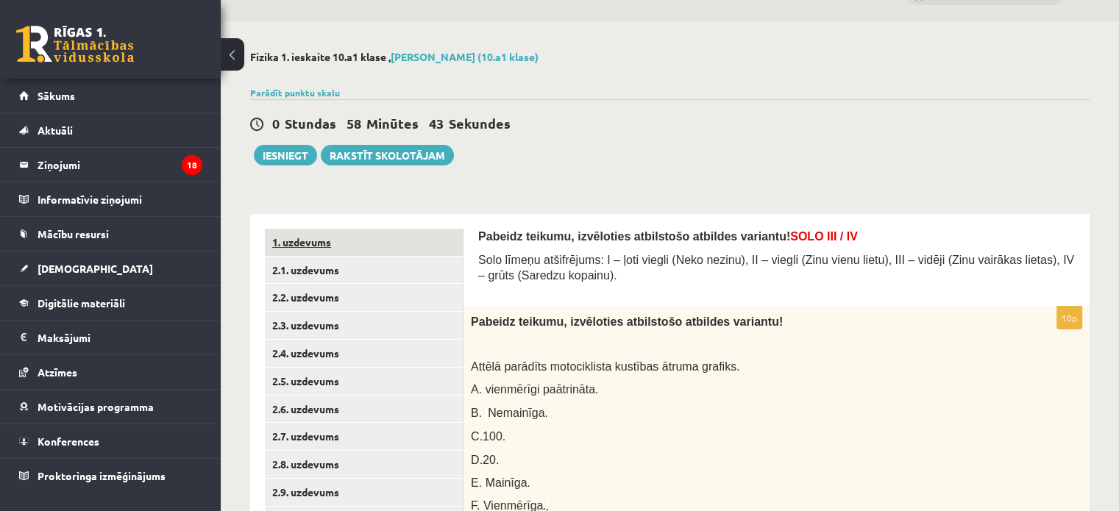
scroll to position [0, 0]
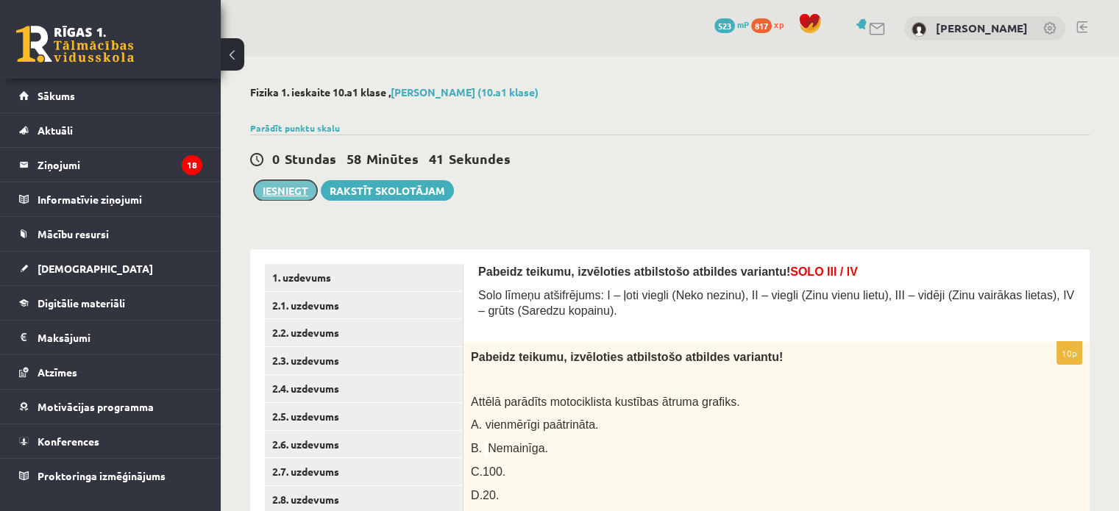
click at [284, 185] on button "Iesniegt" at bounding box center [285, 190] width 63 height 21
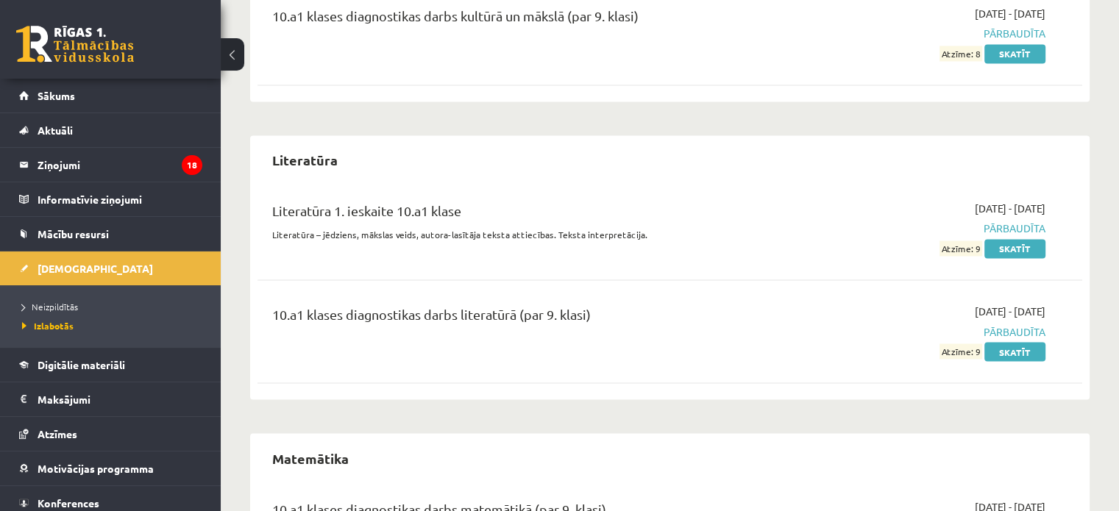
scroll to position [2573, 0]
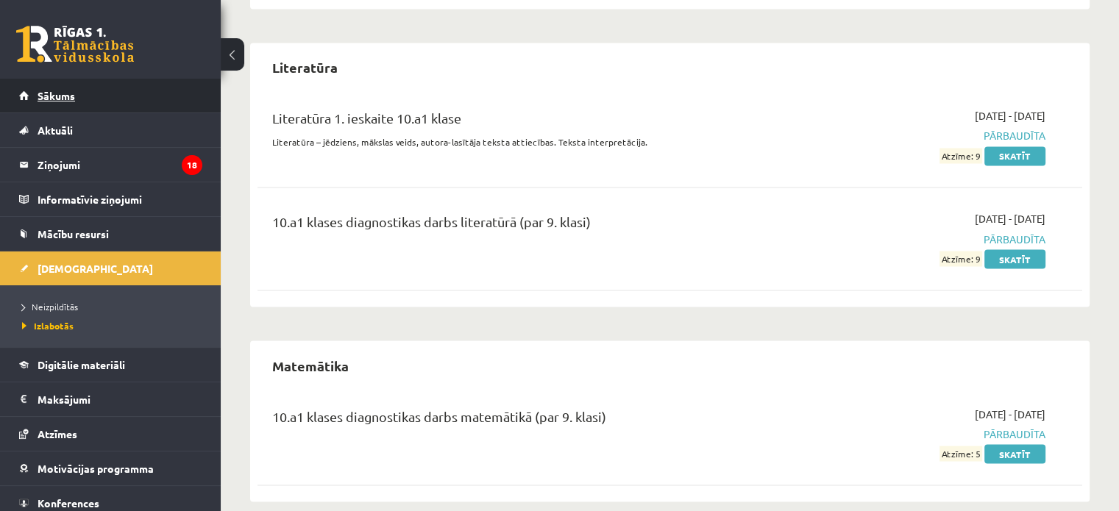
click at [103, 93] on link "Sākums" at bounding box center [110, 96] width 183 height 34
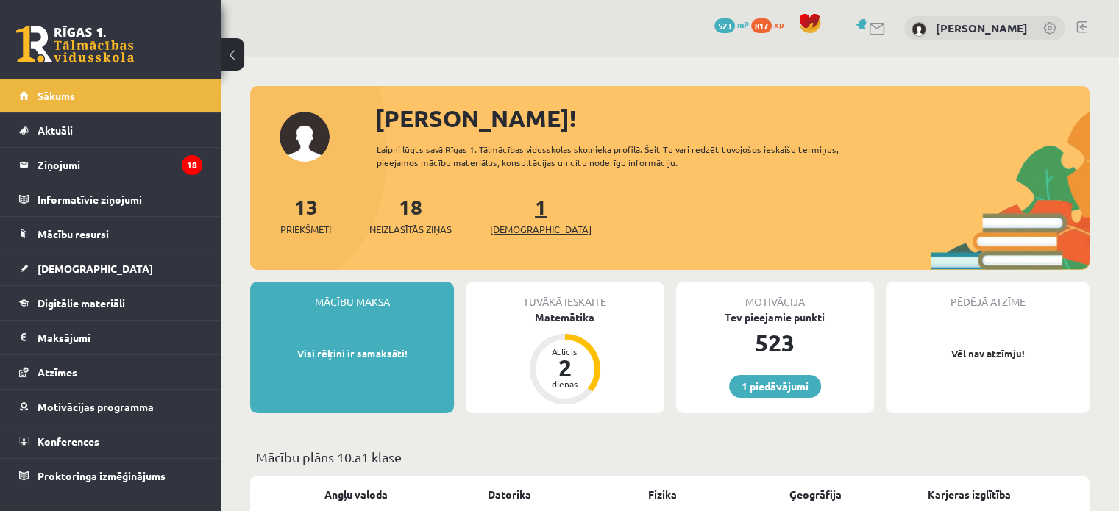
click at [507, 224] on span "[DEMOGRAPHIC_DATA]" at bounding box center [541, 229] width 102 height 15
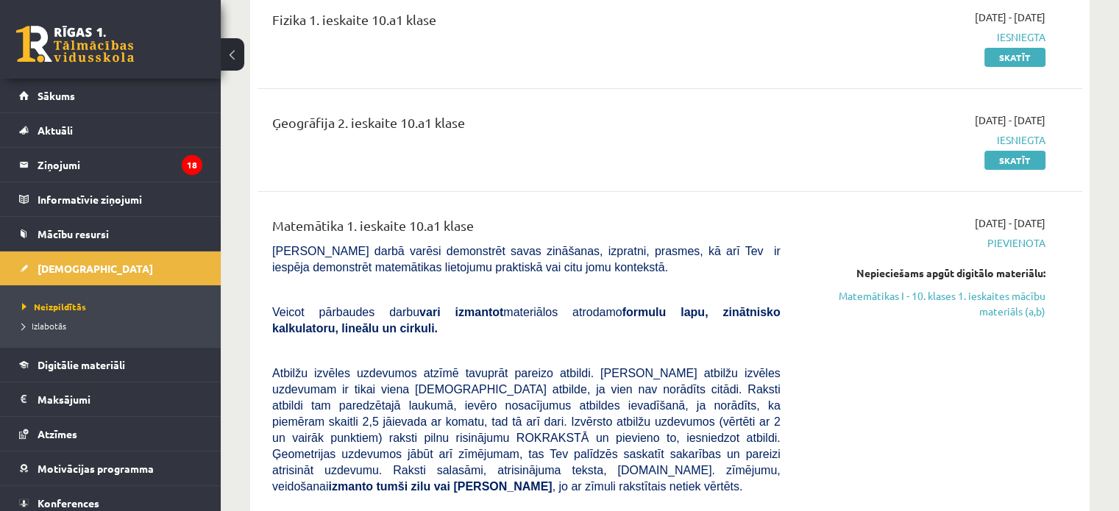
scroll to position [221, 0]
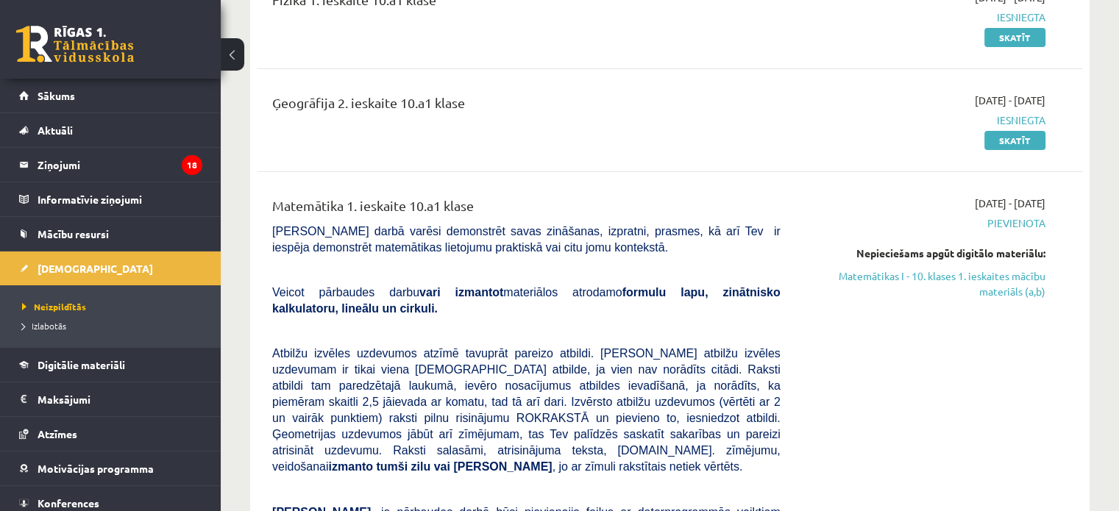
drag, startPoint x: 967, startPoint y: 277, endPoint x: 634, endPoint y: 52, distance: 402.2
click at [967, 278] on link "Matemātikas I - 10. klases 1. ieskaites mācību materiāls (a,b)" at bounding box center [924, 284] width 243 height 31
click at [924, 280] on link "Matemātikas I - 10. klases 1. ieskaites mācību materiāls (a,b)" at bounding box center [924, 284] width 243 height 31
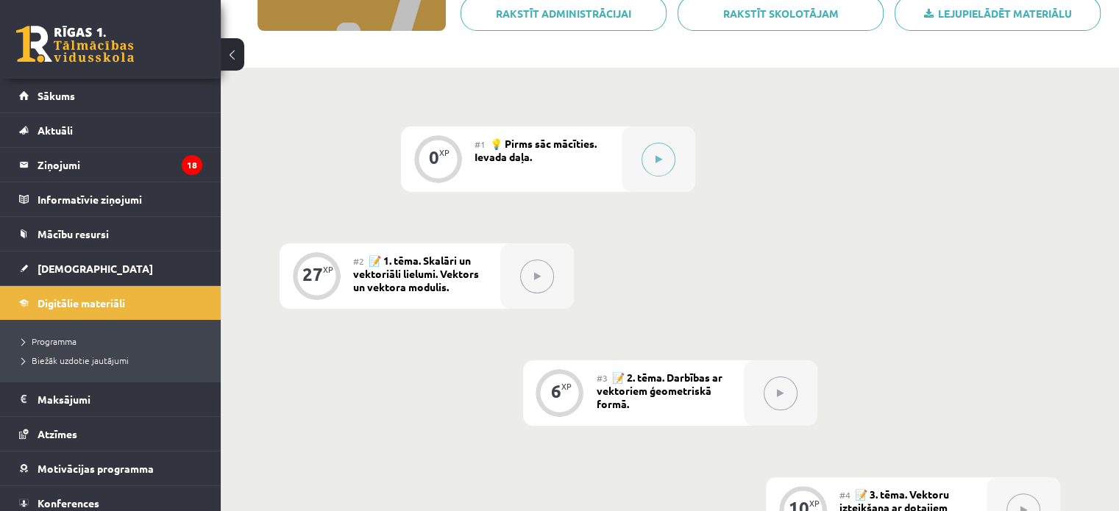
scroll to position [93, 0]
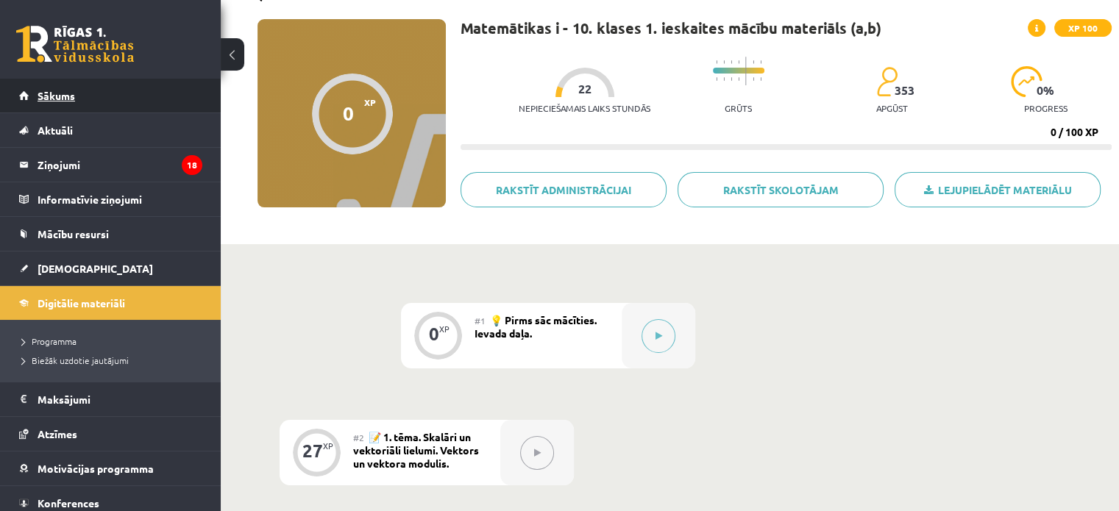
click at [101, 88] on link "Sākums" at bounding box center [110, 96] width 183 height 34
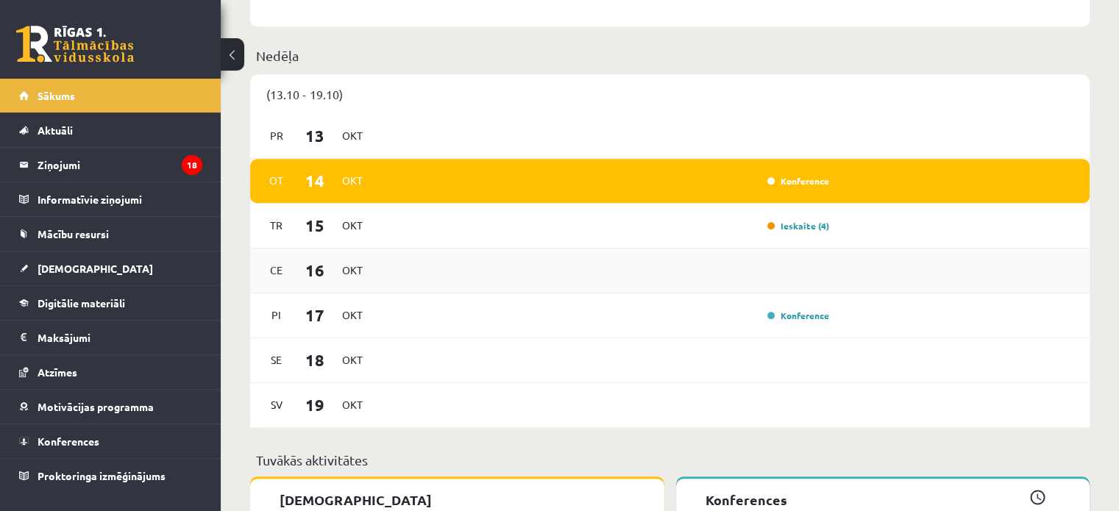
scroll to position [883, 0]
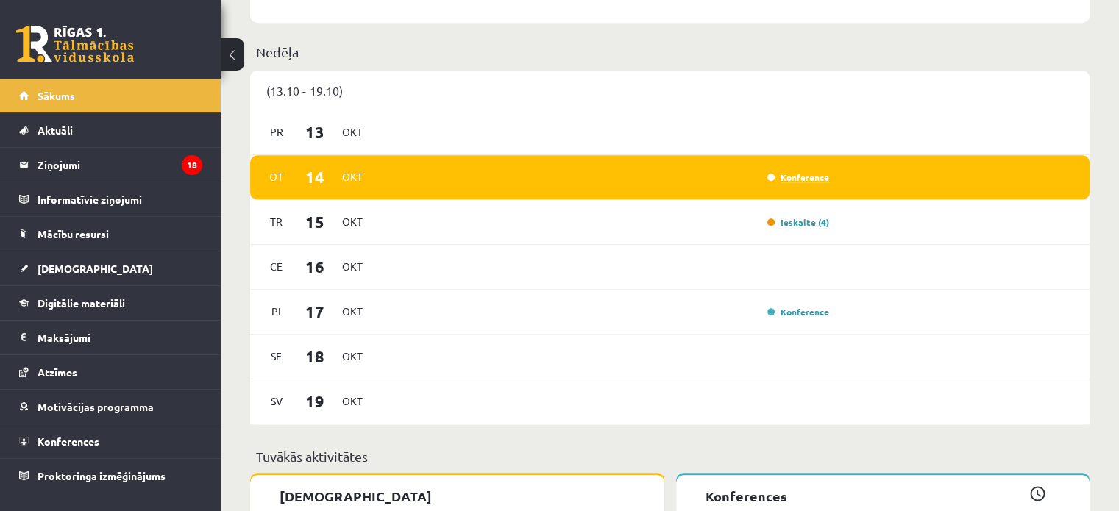
click at [815, 180] on link "Konference" at bounding box center [798, 177] width 62 height 12
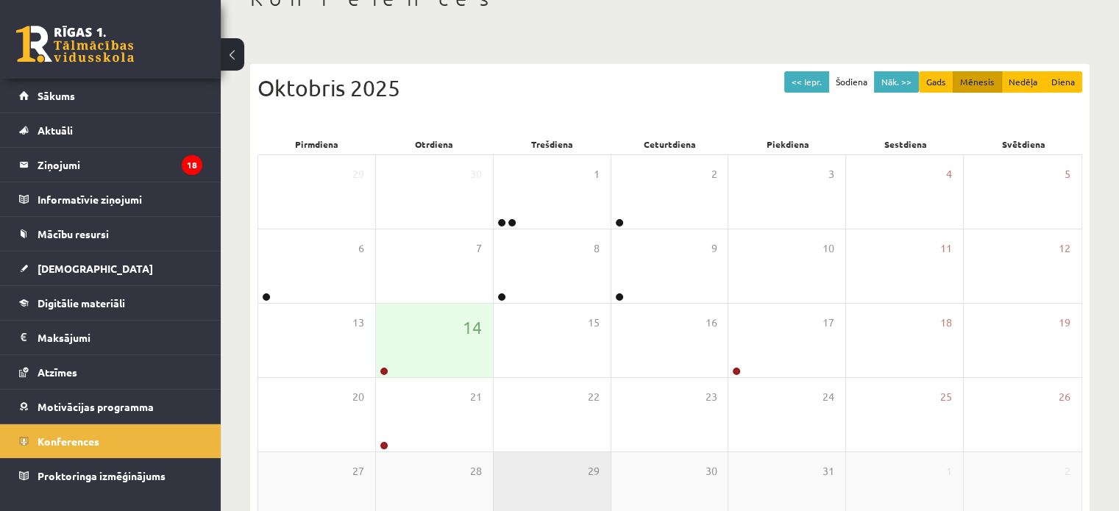
scroll to position [191, 0]
